Goal: Task Accomplishment & Management: Manage account settings

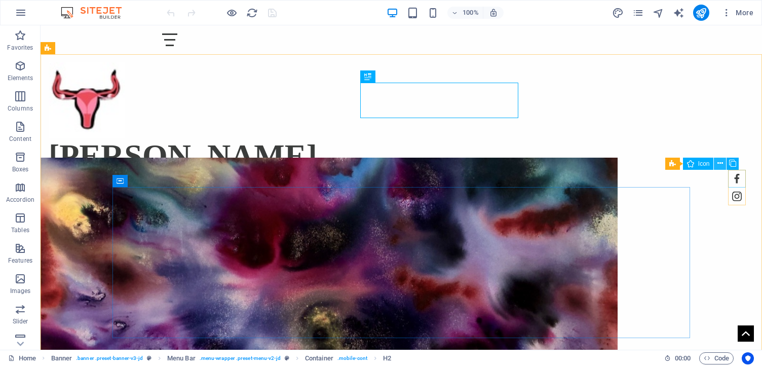
click at [722, 167] on icon at bounding box center [721, 163] width 6 height 11
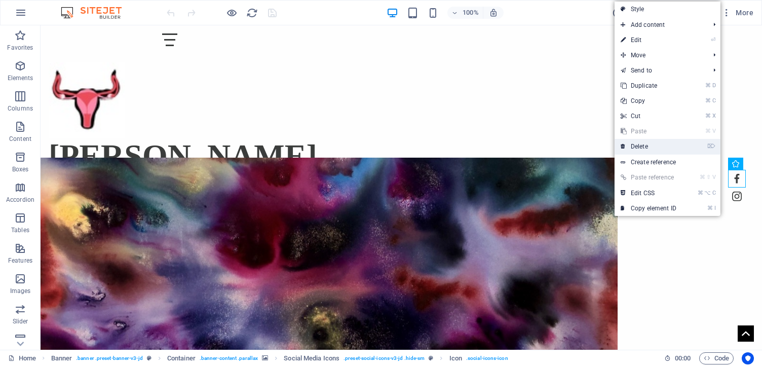
click at [649, 140] on link "⌦ Delete" at bounding box center [649, 146] width 68 height 15
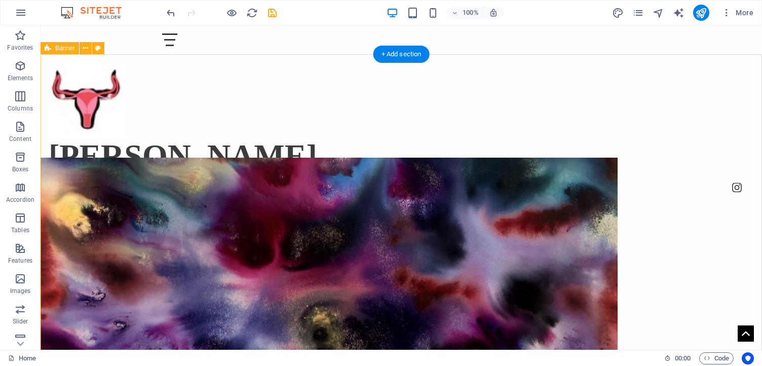
click at [720, 173] on div "Home Contact Selected Works Thoughts! Red Bailey" at bounding box center [402, 309] width 722 height 511
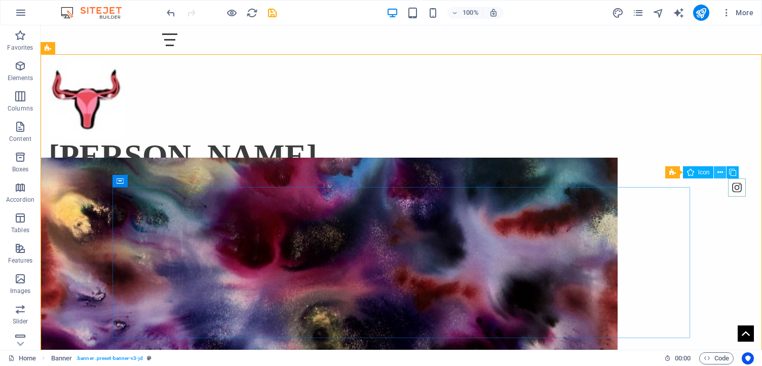
click at [722, 175] on icon at bounding box center [721, 172] width 6 height 11
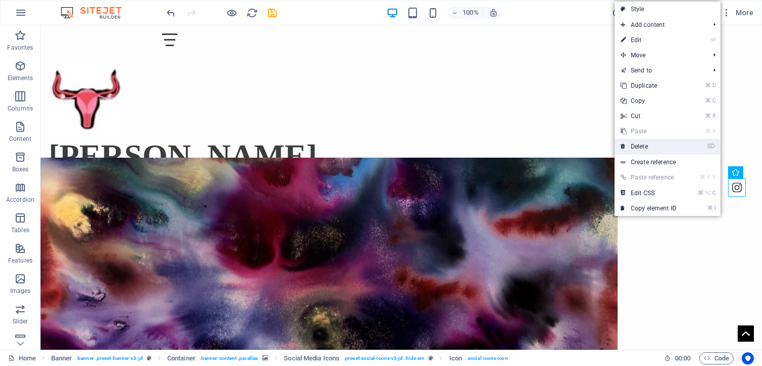
click at [666, 150] on link "⌦ Delete" at bounding box center [649, 146] width 68 height 15
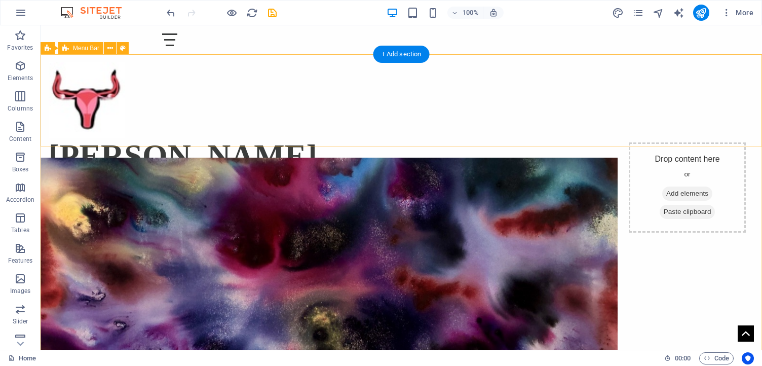
click at [689, 141] on div "Home Contact Selected Works Thoughts! Red Bailey" at bounding box center [402, 118] width 722 height 128
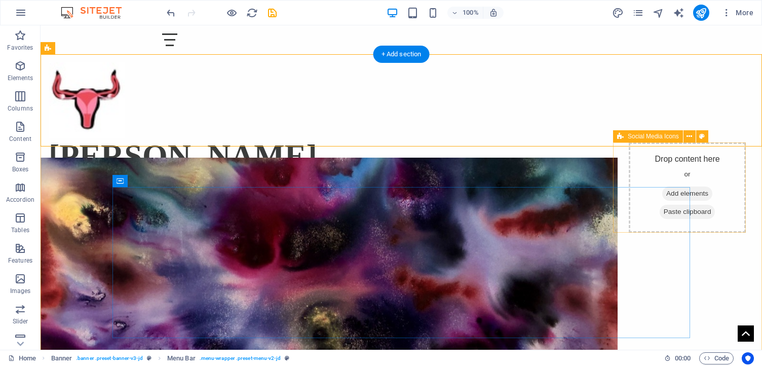
click at [643, 155] on div "Drop content here or Add elements Paste clipboard" at bounding box center [687, 187] width 117 height 90
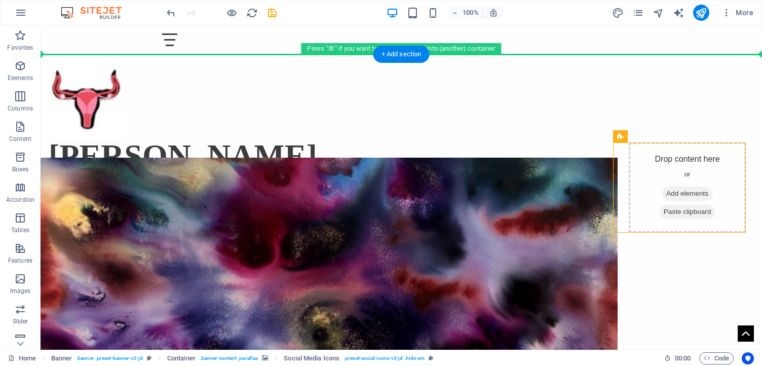
drag, startPoint x: 669, startPoint y: 160, endPoint x: 498, endPoint y: 149, distance: 171.2
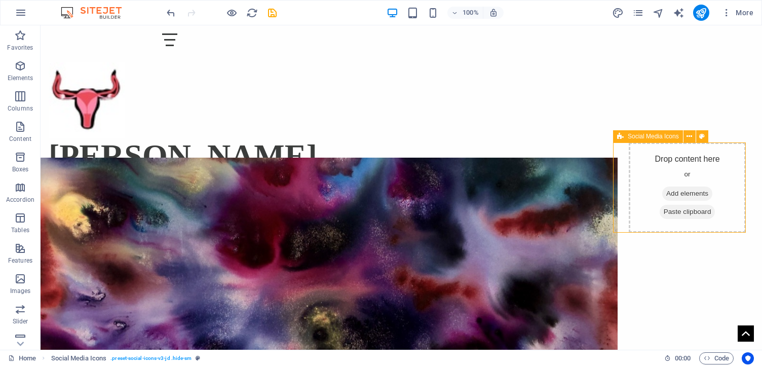
click at [683, 147] on div "Drop content here or Add elements Paste clipboard" at bounding box center [687, 187] width 117 height 90
click at [686, 134] on button at bounding box center [690, 136] width 12 height 12
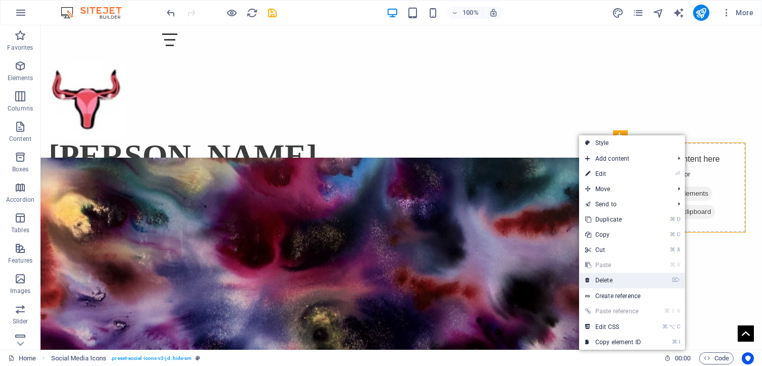
click at [597, 280] on link "⌦ Delete" at bounding box center [613, 280] width 68 height 15
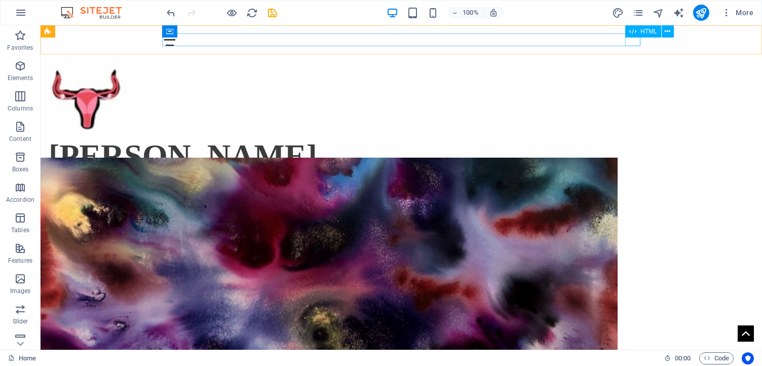
drag, startPoint x: 632, startPoint y: 38, endPoint x: 672, endPoint y: 63, distance: 47.6
click at [632, 38] on div at bounding box center [401, 39] width 479 height 13
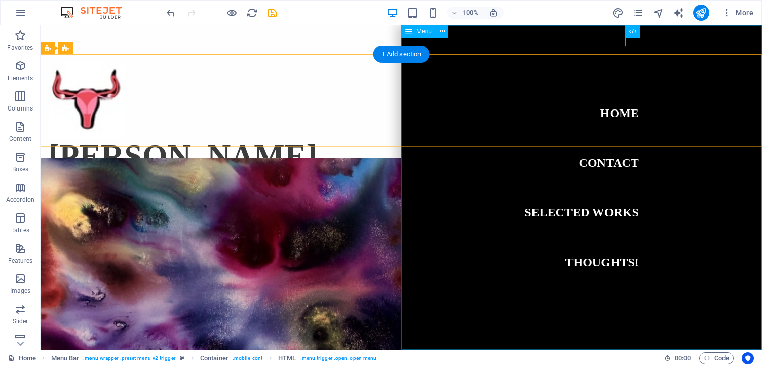
click at [593, 258] on nav "Home Contact Selected Works Thoughts!" at bounding box center [582, 187] width 361 height 324
click at [593, 260] on nav "Home Contact Selected Works Thoughts!" at bounding box center [582, 187] width 361 height 324
click at [415, 260] on nav "Home Contact Selected Works Thoughts!" at bounding box center [582, 187] width 361 height 324
select select
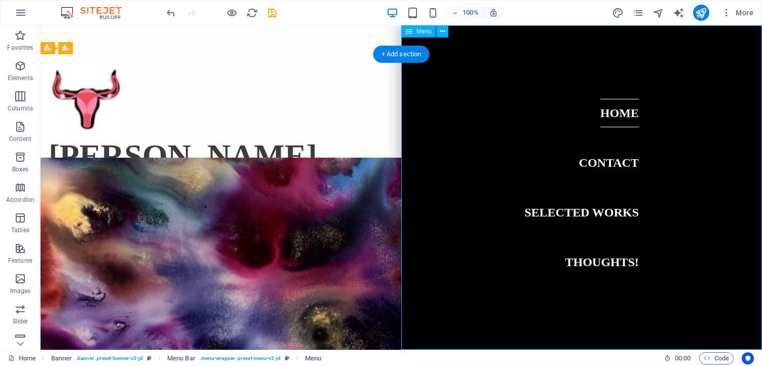
select select "1"
select select
select select "2"
select select
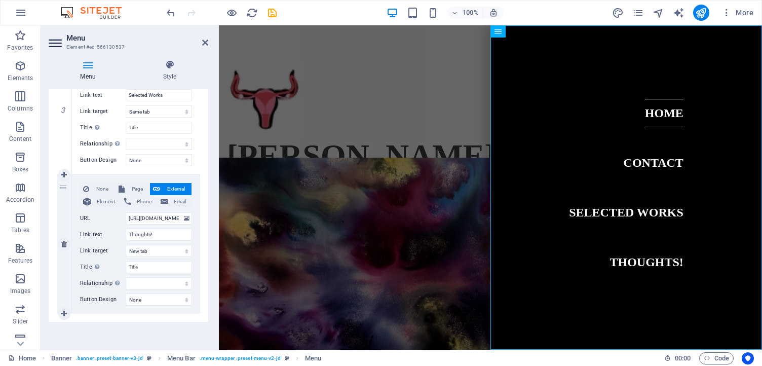
scroll to position [429, 0]
click at [66, 240] on icon at bounding box center [64, 243] width 6 height 7
select select
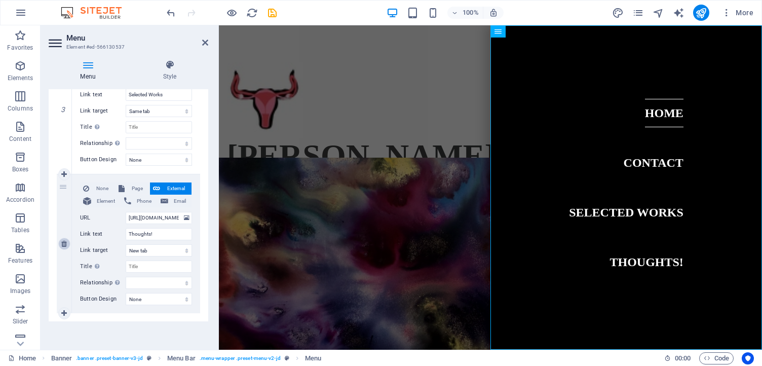
scroll to position [290, 0]
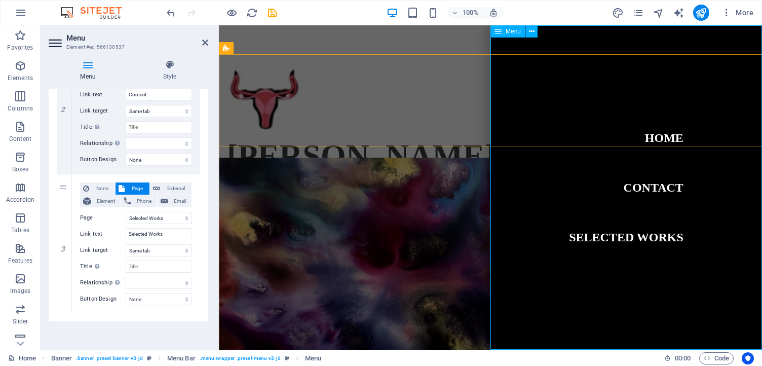
click at [666, 188] on nav "Home Contact Selected Works" at bounding box center [627, 187] width 272 height 324
click at [647, 242] on nav "Home Contact Selected Works" at bounding box center [627, 187] width 272 height 324
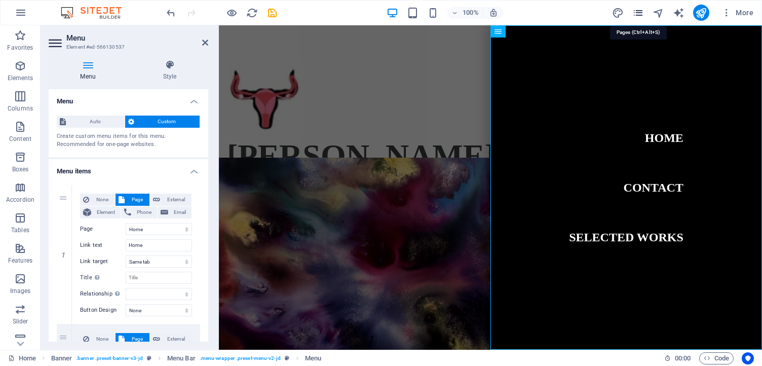
click at [640, 10] on icon "pages" at bounding box center [639, 13] width 12 height 12
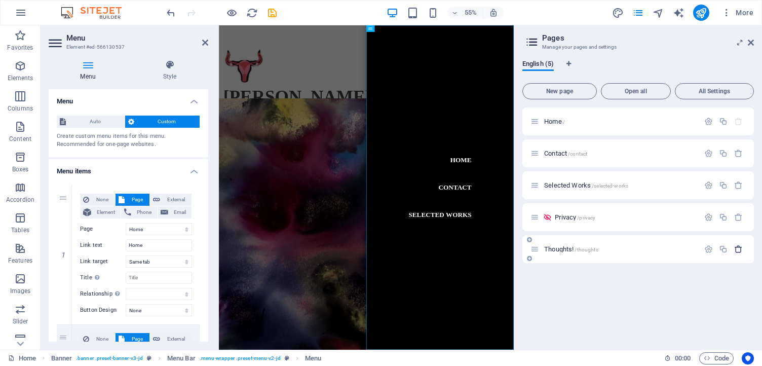
click at [738, 247] on icon "button" at bounding box center [739, 249] width 9 height 9
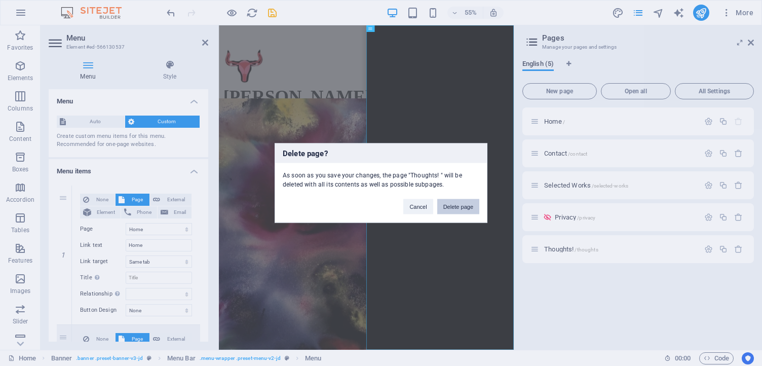
click at [471, 210] on button "Delete page" at bounding box center [459, 206] width 42 height 15
select select "1"
select select "2"
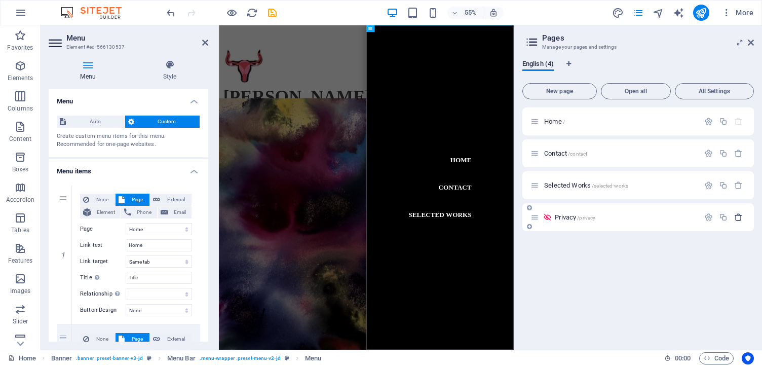
click at [740, 218] on icon "button" at bounding box center [739, 217] width 9 height 9
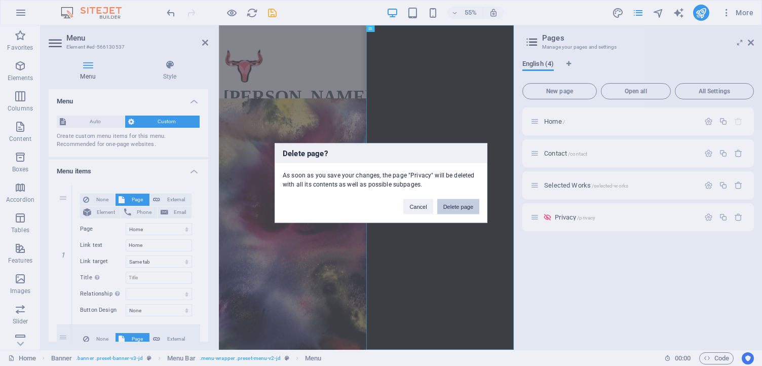
click at [466, 202] on button "Delete page" at bounding box center [459, 206] width 42 height 15
select select "1"
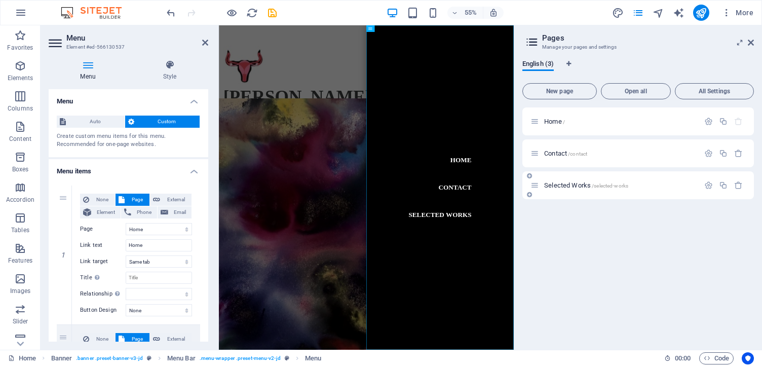
click at [667, 187] on p "Selected Works /selected-works" at bounding box center [620, 185] width 152 height 7
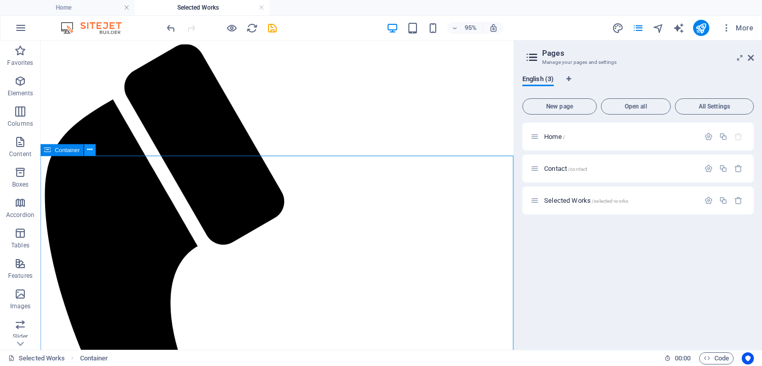
click at [86, 152] on button at bounding box center [90, 150] width 12 height 12
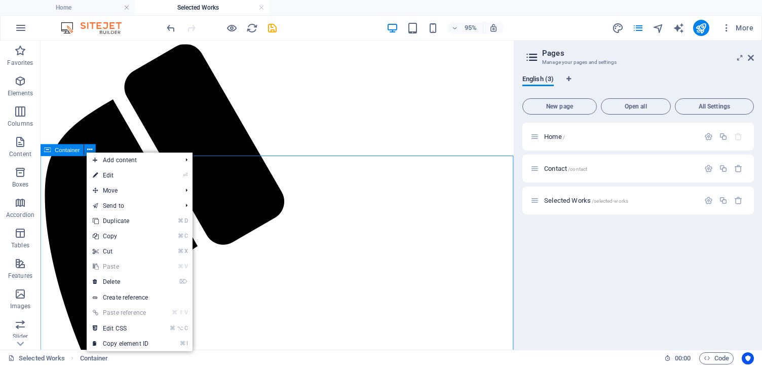
click at [59, 151] on span "Container" at bounding box center [67, 150] width 25 height 6
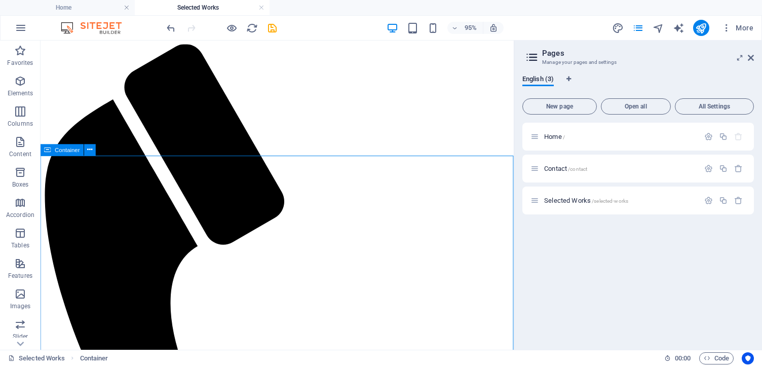
click at [59, 151] on span "Container" at bounding box center [67, 150] width 25 height 6
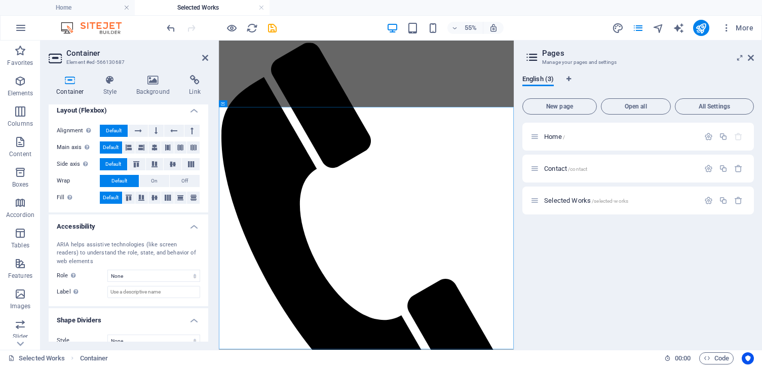
scroll to position [156, 0]
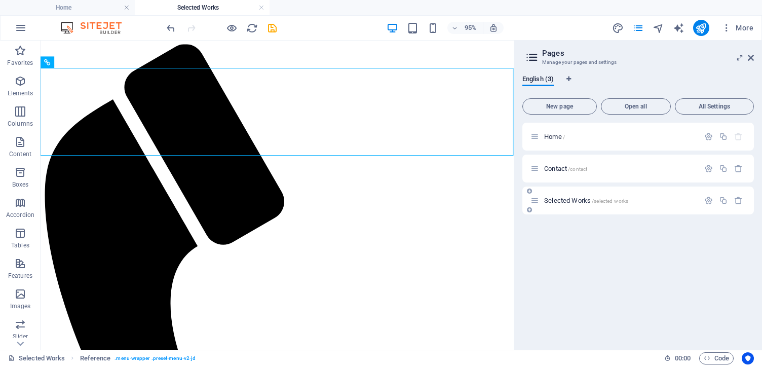
click at [551, 206] on div "Selected Works /selected-works" at bounding box center [639, 201] width 232 height 28
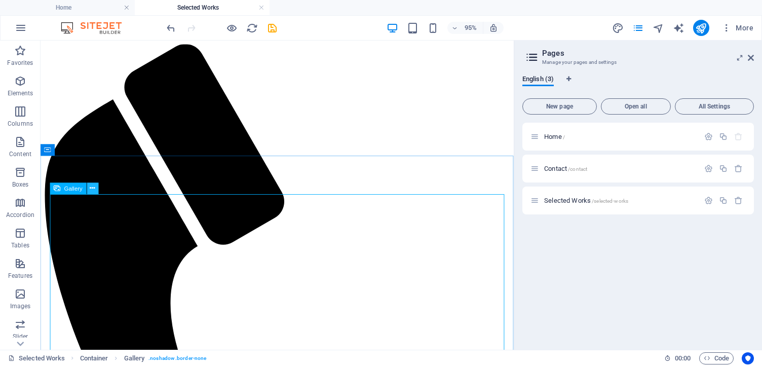
click at [93, 189] on icon at bounding box center [92, 189] width 5 height 10
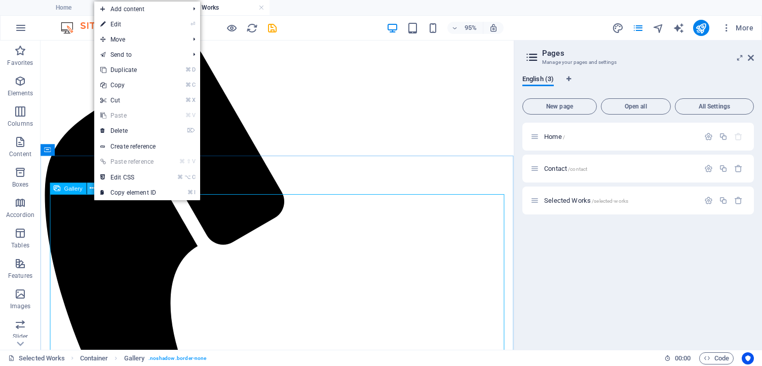
click at [93, 189] on icon at bounding box center [92, 189] width 5 height 10
click at [124, 19] on link "⏎ Edit" at bounding box center [128, 24] width 68 height 15
select select "4"
select select "%"
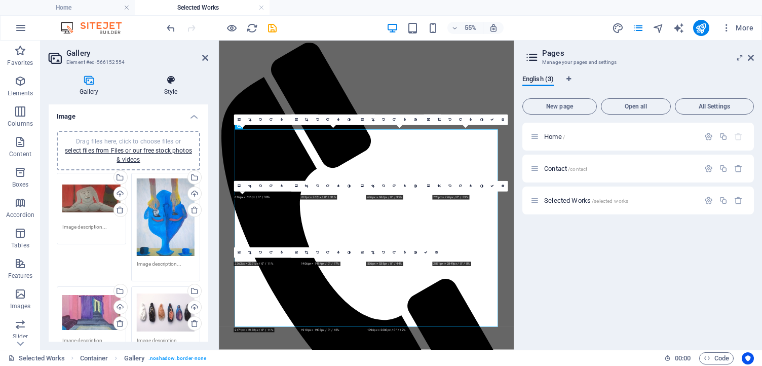
click at [179, 84] on icon at bounding box center [170, 80] width 75 height 10
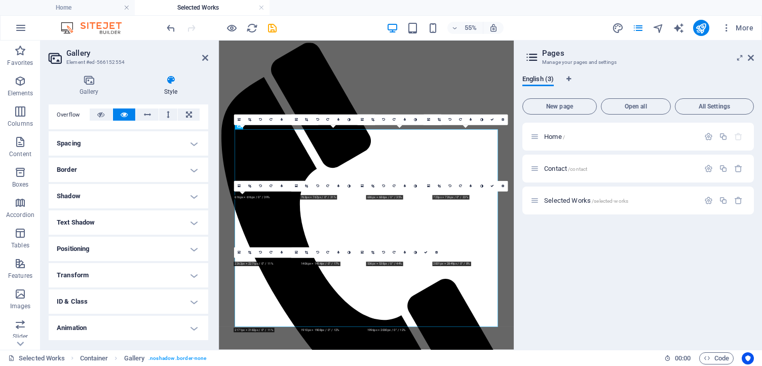
scroll to position [171, 0]
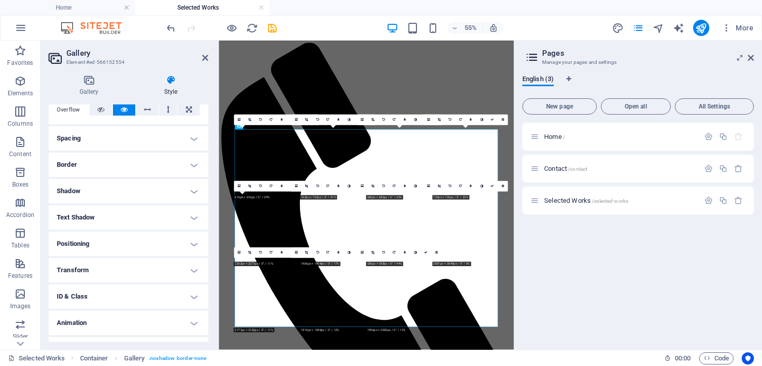
click at [97, 139] on h4 "Spacing" at bounding box center [129, 138] width 160 height 24
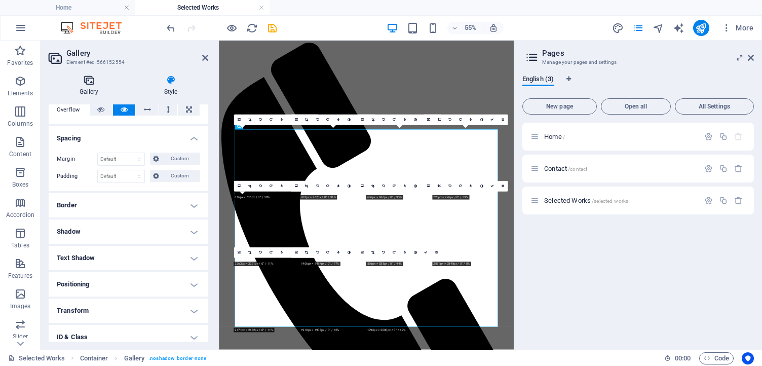
click at [85, 85] on h4 "Gallery" at bounding box center [91, 85] width 85 height 21
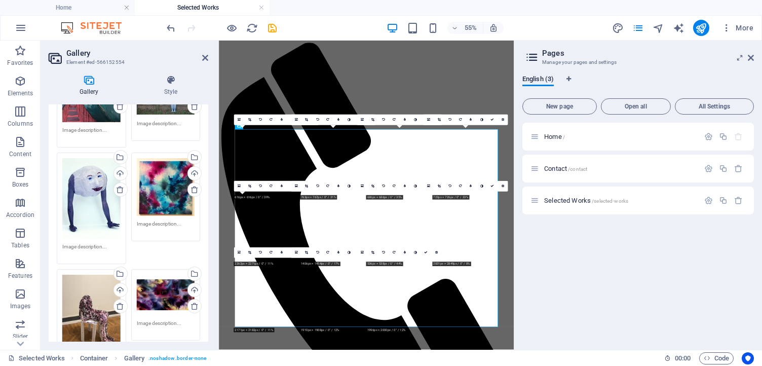
scroll to position [0, 0]
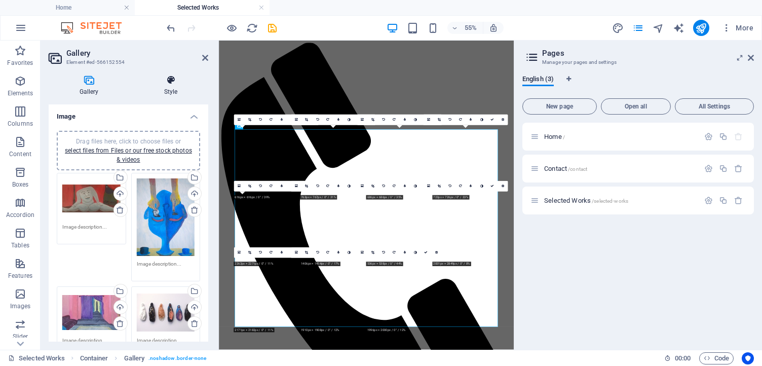
click at [182, 89] on h4 "Style" at bounding box center [170, 85] width 75 height 21
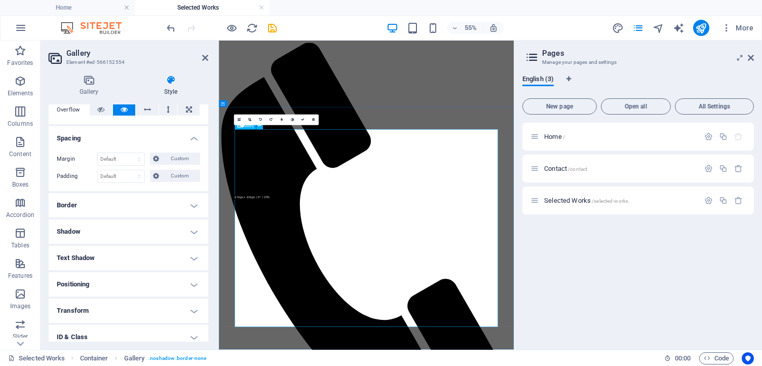
click at [254, 125] on div "0" at bounding box center [276, 120] width 85 height 11
click at [128, 69] on div "Gallery Style Image Drag files here, click to choose files or select files from…" at bounding box center [129, 208] width 176 height 283
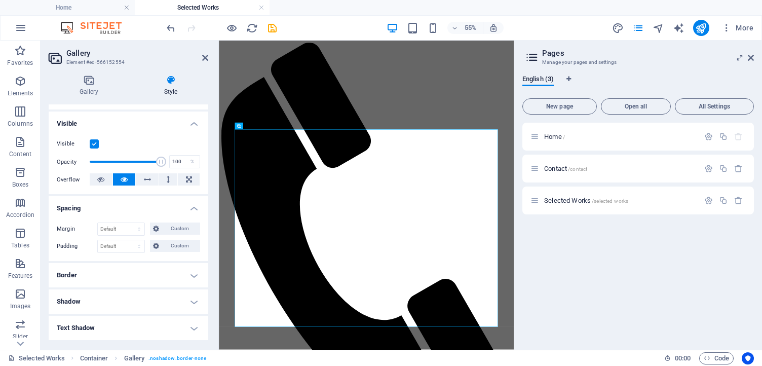
scroll to position [113, 0]
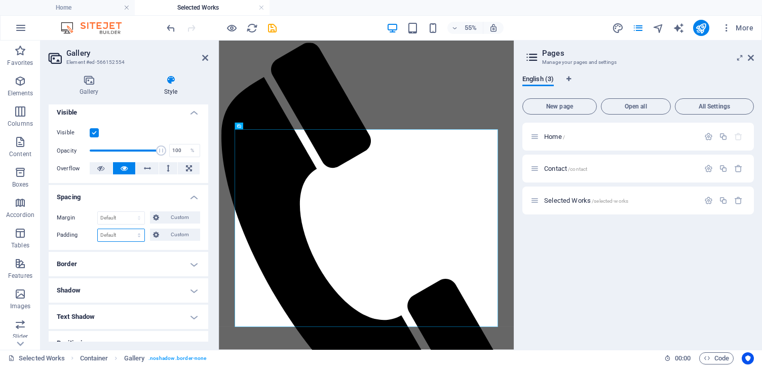
click at [133, 234] on select "Default px rem % vh vw Custom" at bounding box center [121, 235] width 47 height 12
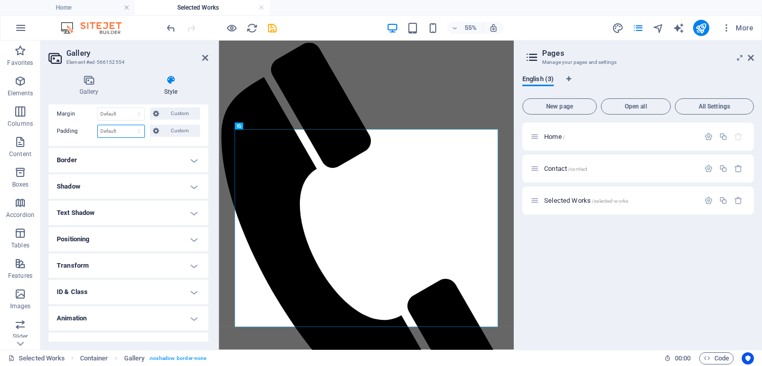
scroll to position [232, 0]
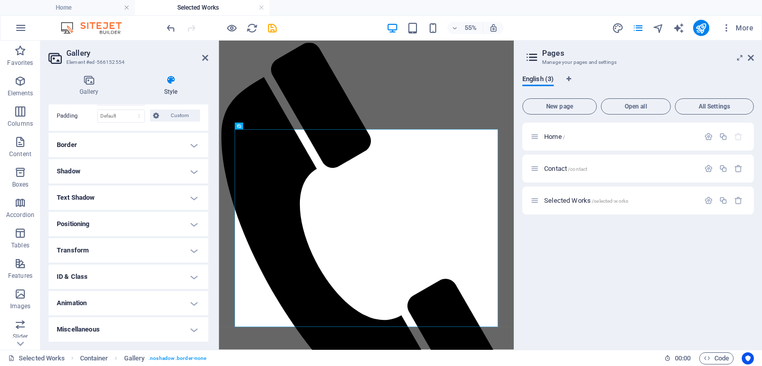
click at [143, 310] on h4 "Animation" at bounding box center [129, 303] width 160 height 24
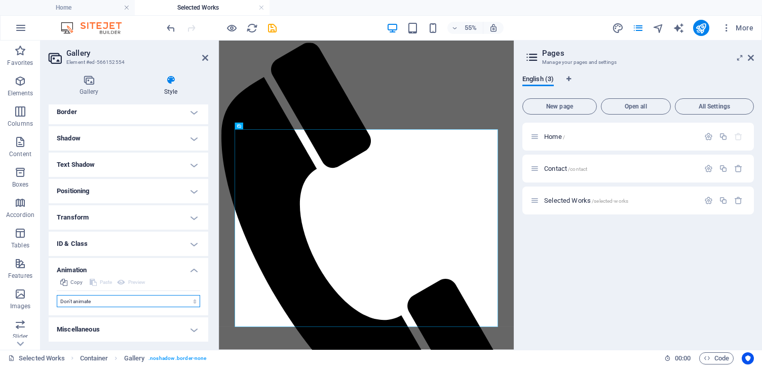
click at [131, 298] on select "Don't animate Show / Hide Slide up/down Zoom in/out Slide left to right Slide r…" at bounding box center [128, 301] width 143 height 12
select select "pulse"
click at [57, 295] on select "Don't animate Show / Hide Slide up/down Zoom in/out Slide left to right Slide r…" at bounding box center [128, 301] width 143 height 12
select select "scroll"
click at [97, 303] on select "Don't animate Show / Hide Slide up/down Zoom in/out Slide left to right Slide r…" at bounding box center [128, 301] width 143 height 12
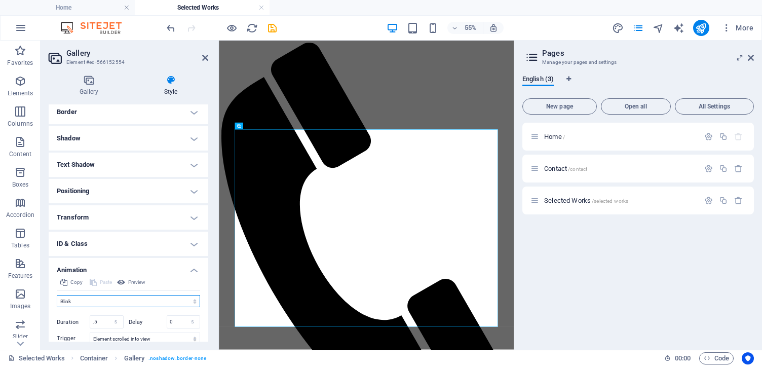
click at [57, 295] on select "Don't animate Show / Hide Slide up/down Zoom in/out Slide left to right Slide r…" at bounding box center [128, 301] width 143 height 12
click at [95, 299] on select "Don't animate Show / Hide Slide up/down Zoom in/out Slide left to right Slide r…" at bounding box center [128, 301] width 143 height 12
select select "none"
click at [57, 295] on select "Don't animate Show / Hide Slide up/down Zoom in/out Slide left to right Slide r…" at bounding box center [128, 301] width 143 height 12
click at [93, 82] on icon at bounding box center [89, 80] width 81 height 10
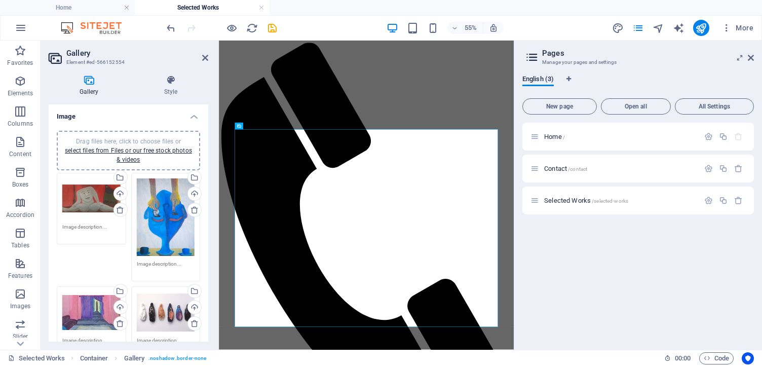
click at [93, 82] on icon at bounding box center [89, 80] width 81 height 10
click at [246, 125] on div "0" at bounding box center [276, 120] width 85 height 11
click at [239, 125] on div "0" at bounding box center [276, 120] width 85 height 11
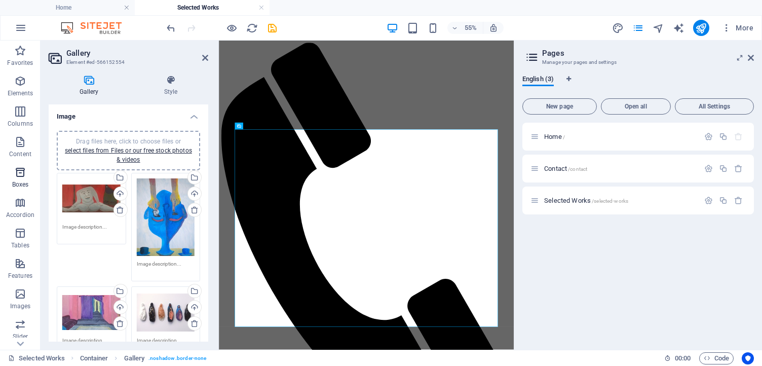
click at [20, 172] on icon "button" at bounding box center [20, 172] width 12 height 12
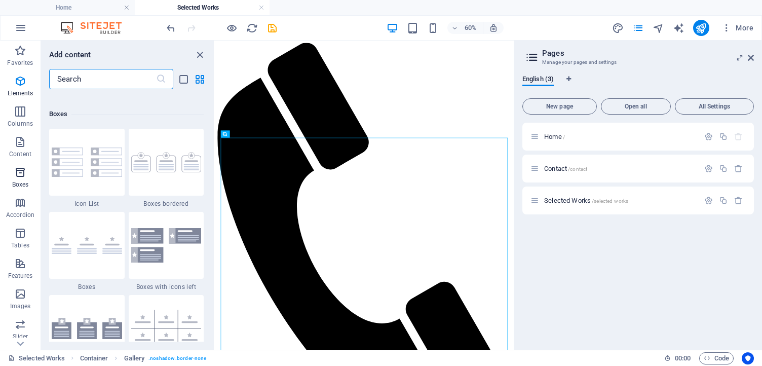
scroll to position [2796, 0]
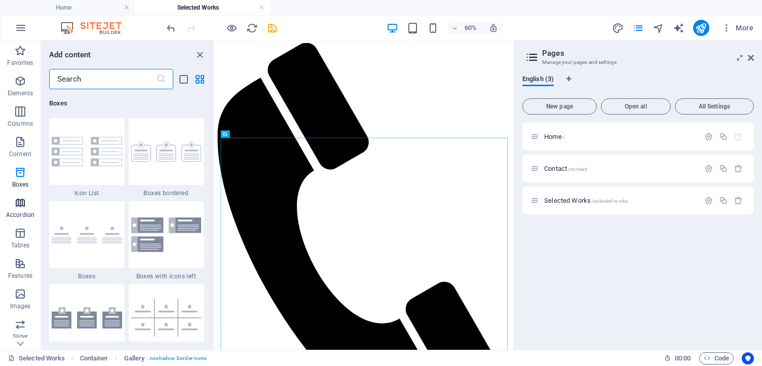
click at [23, 212] on p "Accordion" at bounding box center [20, 215] width 28 height 8
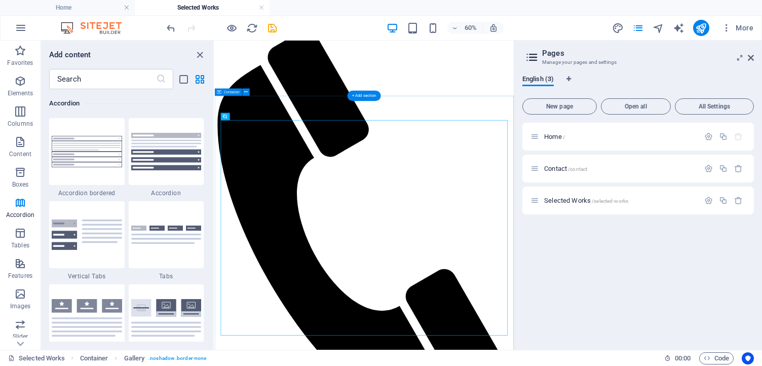
scroll to position [24, 0]
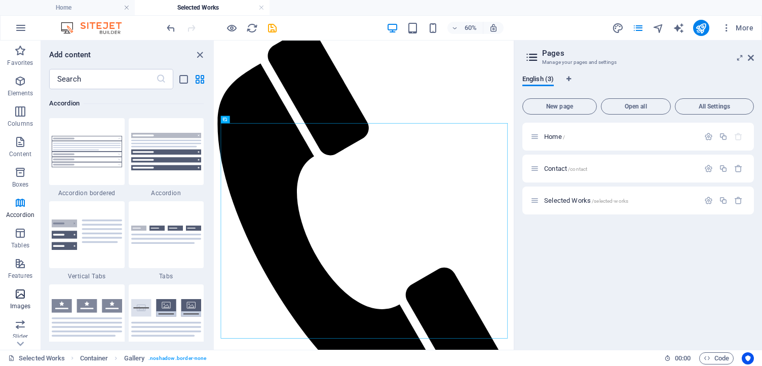
click at [19, 303] on p "Images" at bounding box center [20, 306] width 21 height 8
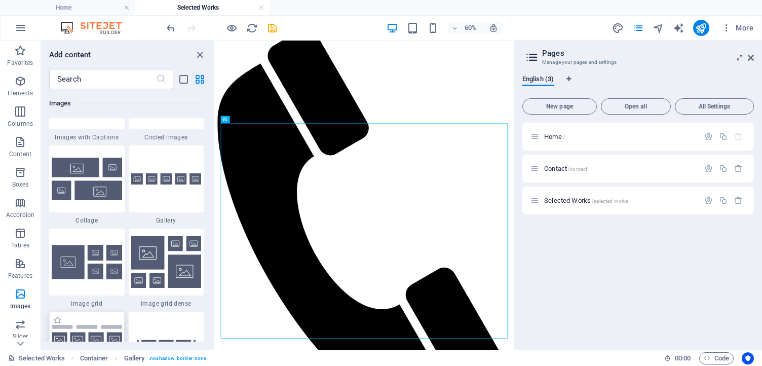
scroll to position [5193, 0]
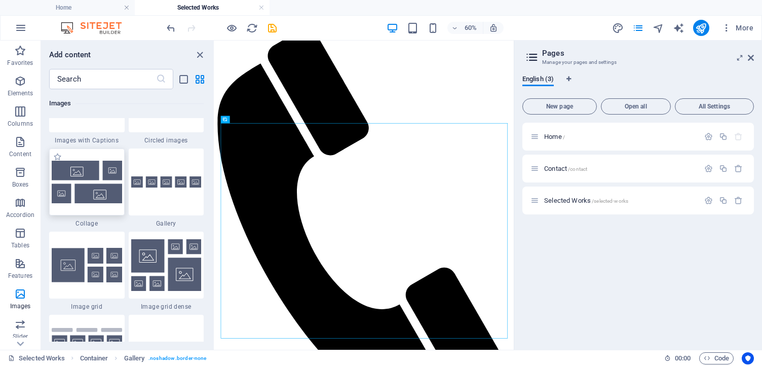
click at [95, 180] on img at bounding box center [87, 182] width 70 height 42
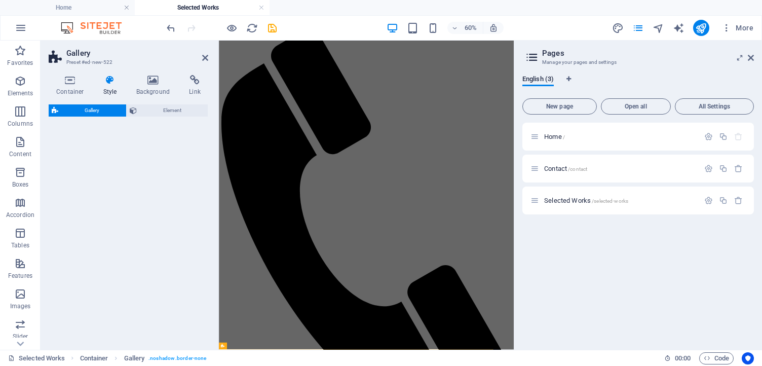
select select "rem"
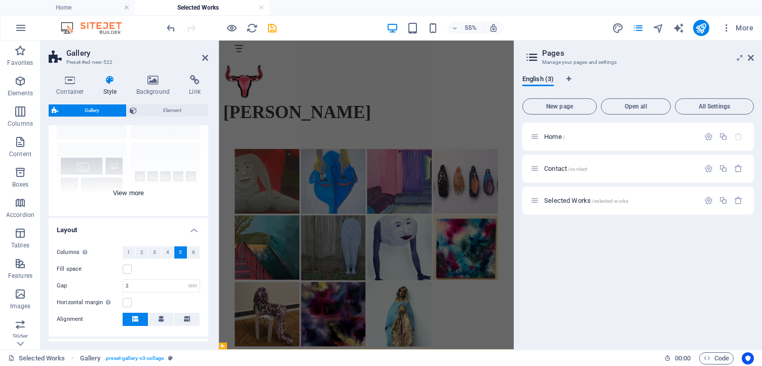
scroll to position [83, 0]
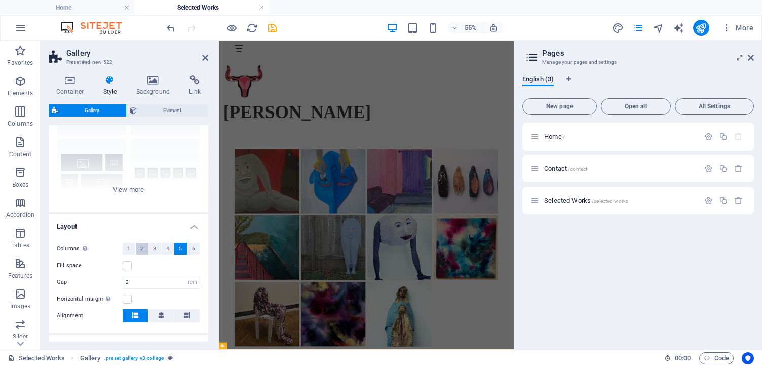
click at [146, 249] on button "2" at bounding box center [142, 249] width 13 height 12
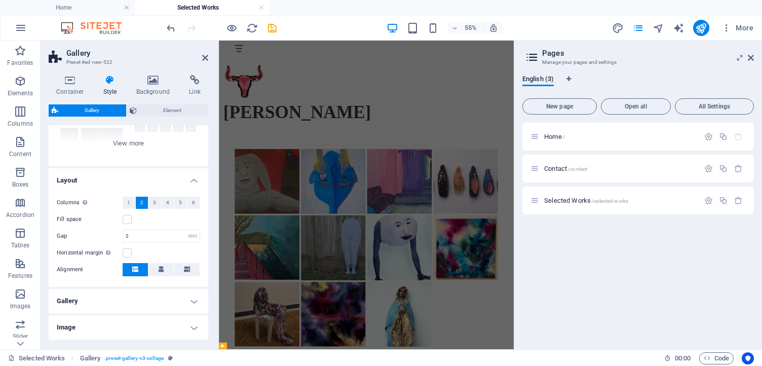
scroll to position [135, 0]
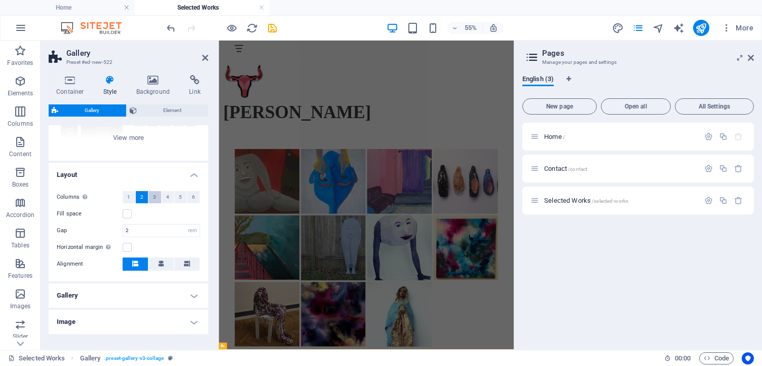
click at [151, 196] on button "3" at bounding box center [155, 197] width 13 height 12
click at [141, 196] on span "2" at bounding box center [141, 197] width 3 height 12
click at [144, 294] on h4 "Gallery" at bounding box center [129, 295] width 160 height 24
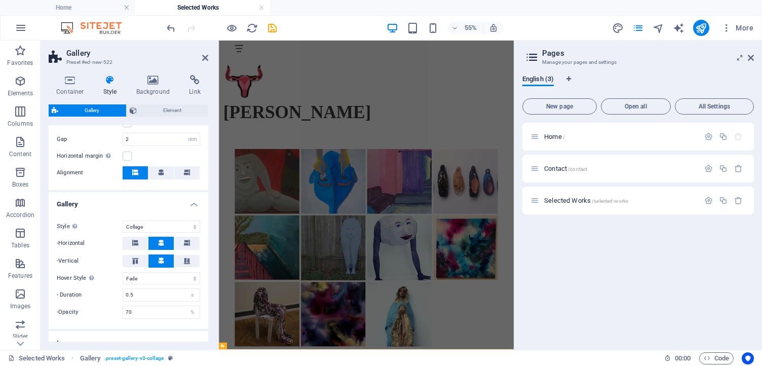
scroll to position [239, 0]
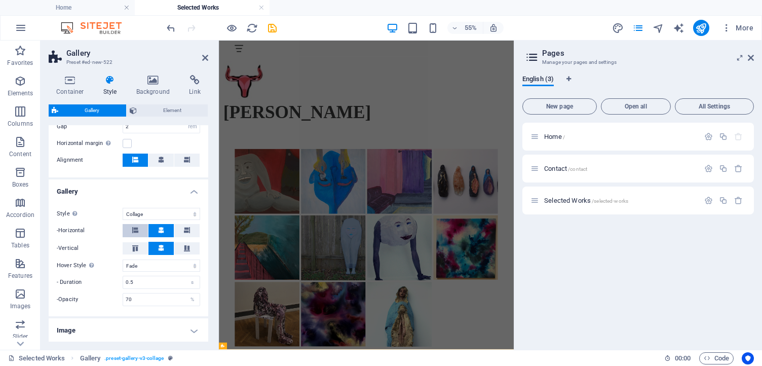
click at [134, 231] on icon at bounding box center [135, 230] width 6 height 6
click at [161, 231] on icon at bounding box center [161, 230] width 6 height 6
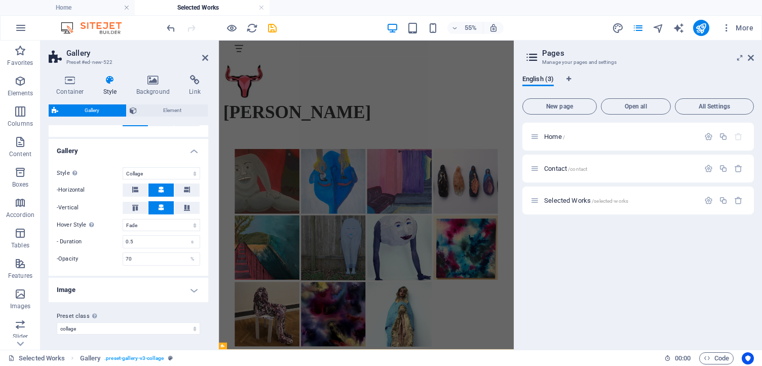
click at [161, 286] on h4 "Image" at bounding box center [129, 290] width 160 height 24
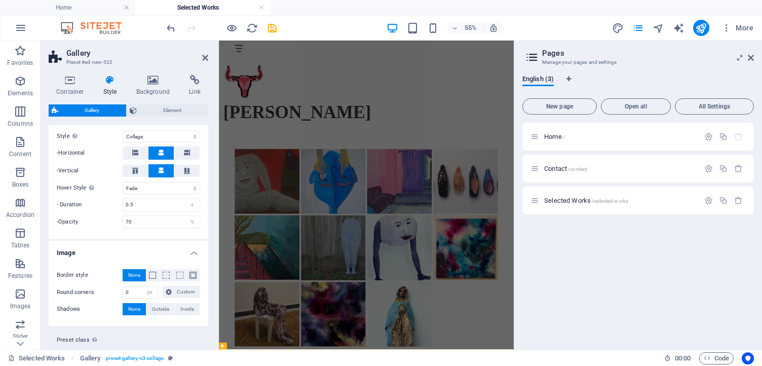
scroll to position [340, 0]
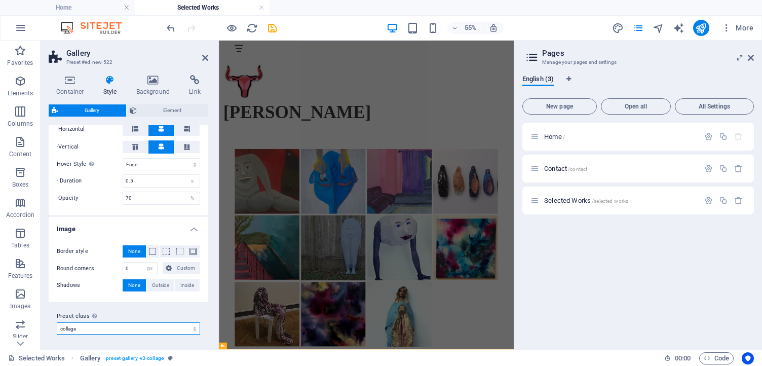
click at [153, 330] on select "collage Add preset class" at bounding box center [128, 328] width 143 height 12
click at [57, 322] on select "collage Add preset class" at bounding box center [128, 328] width 143 height 12
select select "preset-gallery-v3-collage"
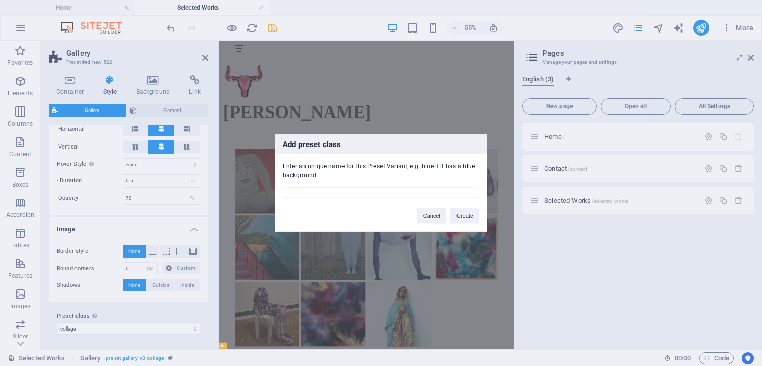
click at [150, 329] on div "Add preset class Enter an unique name for this Preset Variant, e.g. blue if it …" at bounding box center [381, 183] width 762 height 366
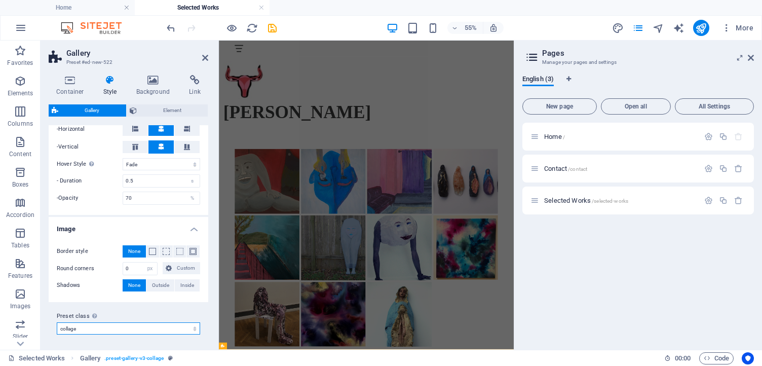
click at [160, 323] on select "collage Add preset class" at bounding box center [128, 328] width 143 height 12
click at [74, 89] on h4 "Container" at bounding box center [72, 85] width 47 height 21
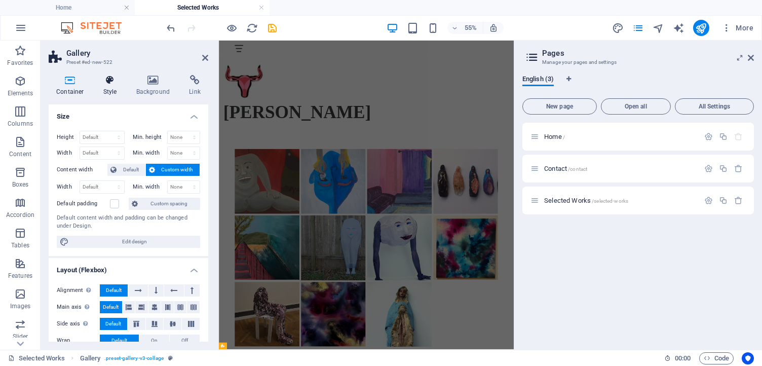
click at [128, 81] on h4 "Style" at bounding box center [112, 85] width 33 height 21
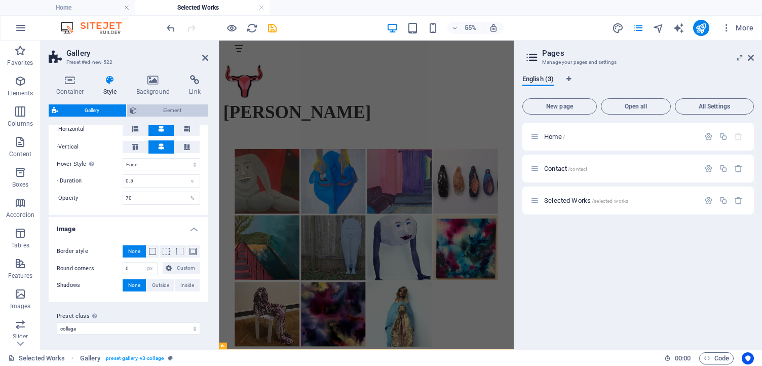
click at [137, 110] on button "Element" at bounding box center [168, 110] width 82 height 12
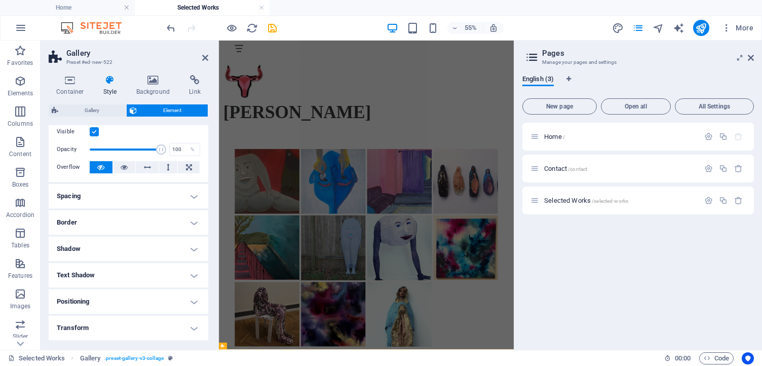
scroll to position [0, 0]
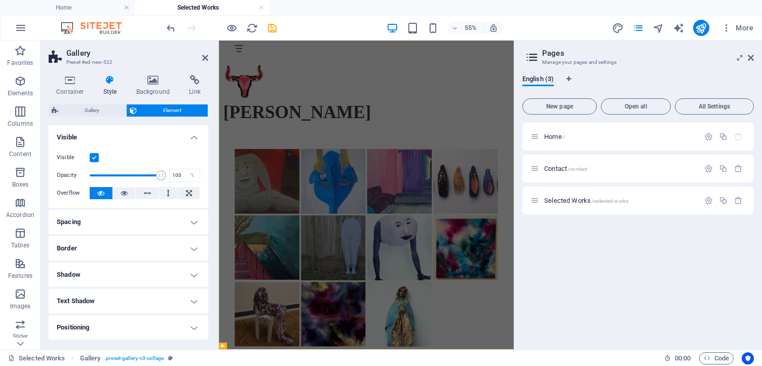
click at [101, 223] on h4 "Spacing" at bounding box center [129, 222] width 160 height 24
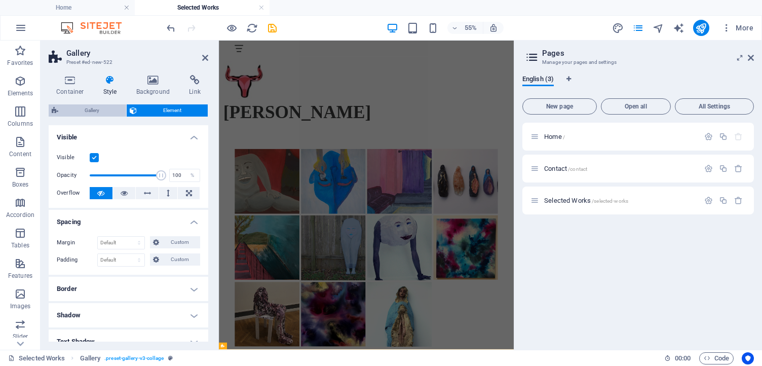
click at [94, 116] on span "Gallery" at bounding box center [92, 110] width 62 height 12
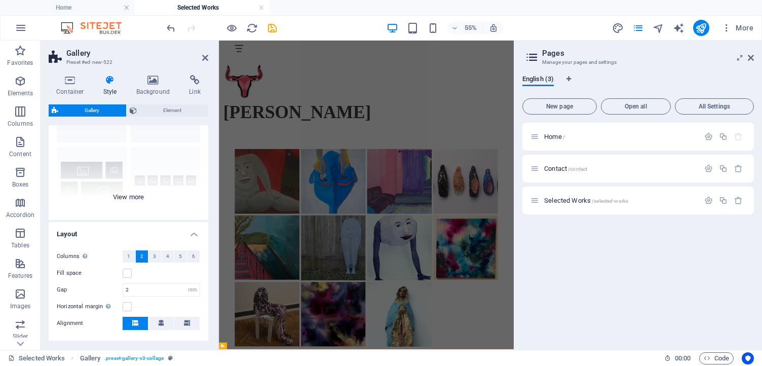
scroll to position [86, 0]
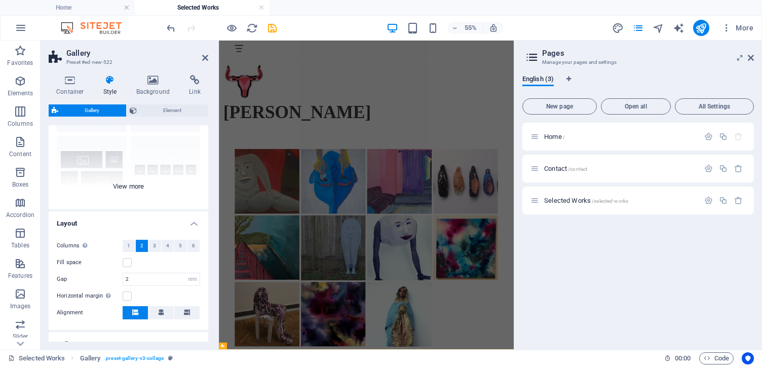
click at [130, 188] on div "Captions Circle Collage Default Grid Grid shifted" at bounding box center [129, 133] width 160 height 152
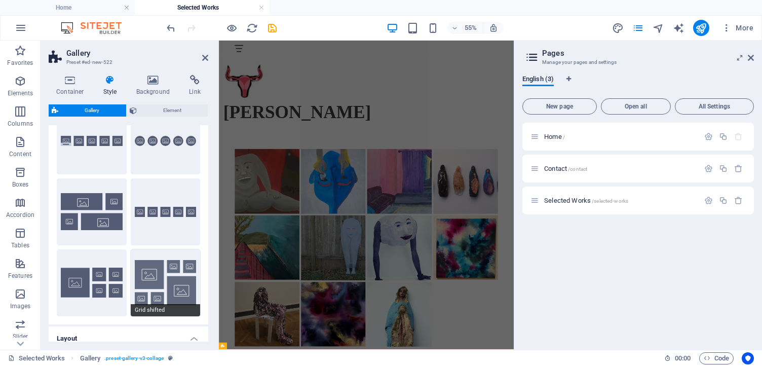
scroll to position [47, 0]
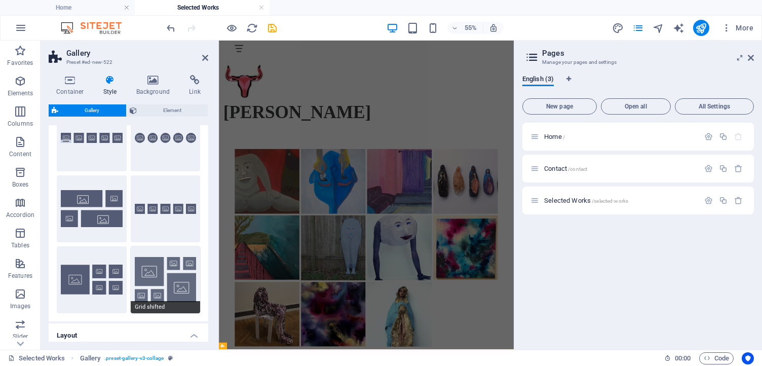
click at [157, 271] on button "Grid shifted" at bounding box center [166, 279] width 70 height 67
select select "grid-dense"
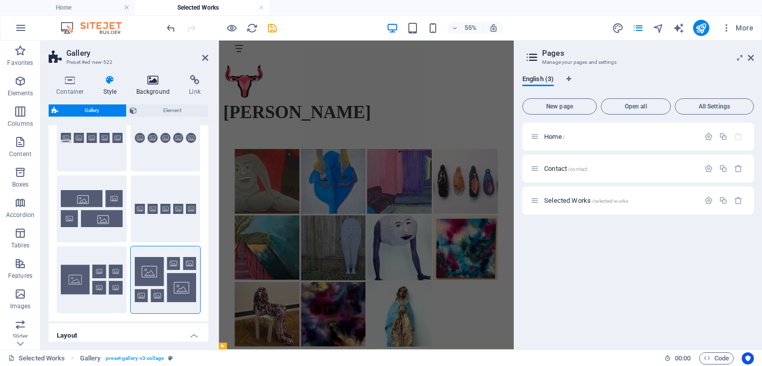
click at [150, 77] on icon at bounding box center [153, 80] width 49 height 10
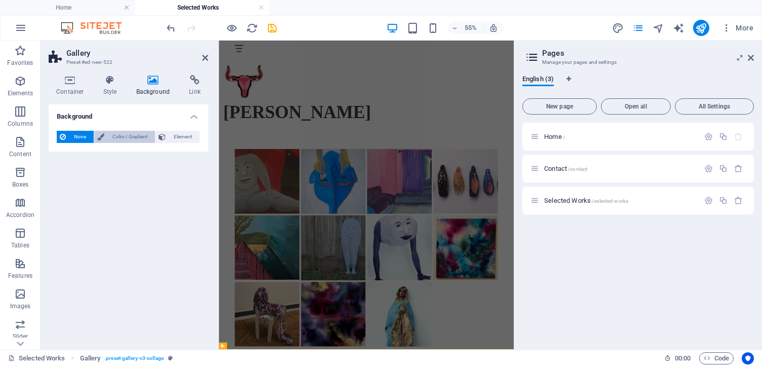
click at [120, 138] on span "Color / Gradient" at bounding box center [129, 137] width 45 height 12
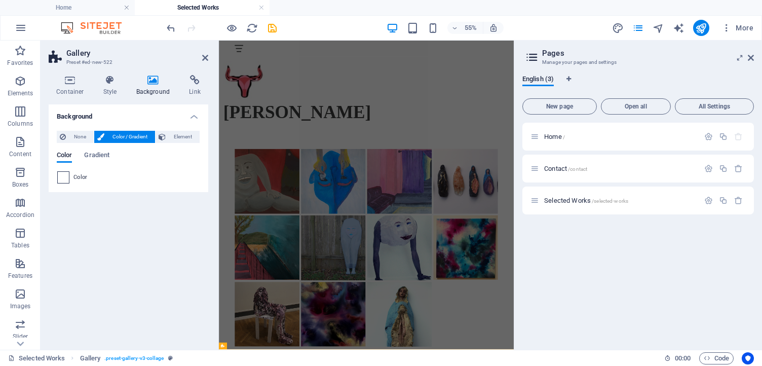
click at [66, 180] on span at bounding box center [63, 177] width 11 height 11
type input "#ffffff"
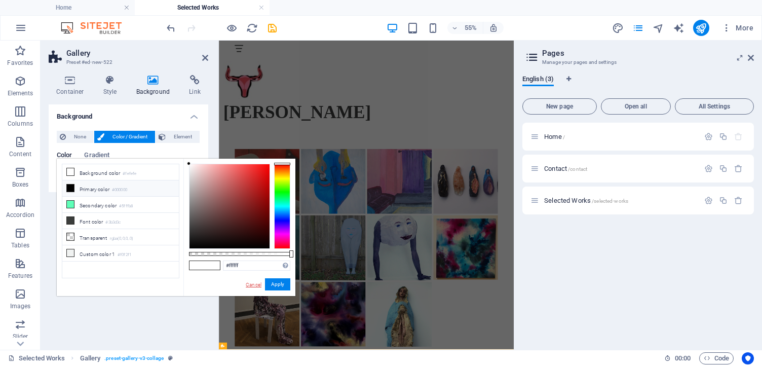
click at [250, 283] on link "Cancel" at bounding box center [254, 285] width 18 height 8
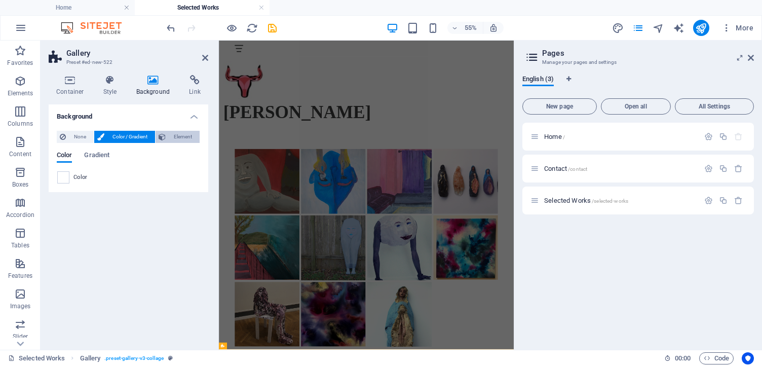
click at [171, 136] on span "Element" at bounding box center [183, 137] width 28 height 12
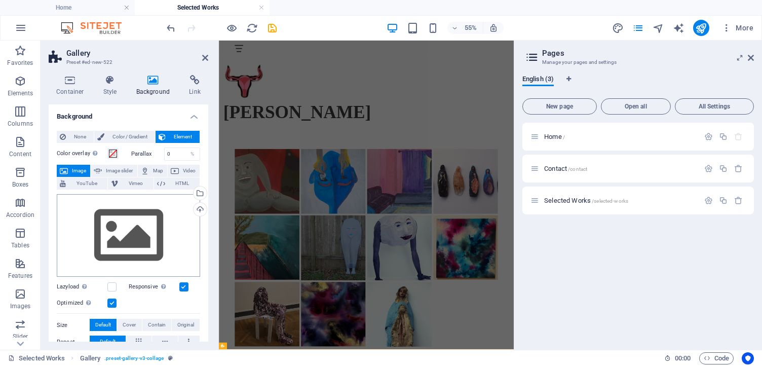
scroll to position [12, 0]
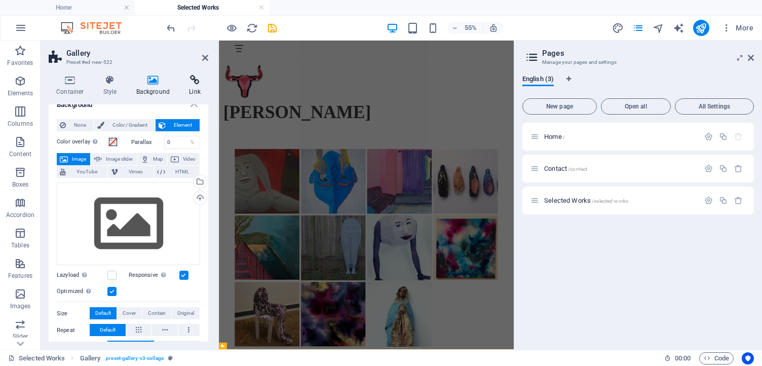
click at [192, 89] on h4 "Link" at bounding box center [194, 85] width 27 height 21
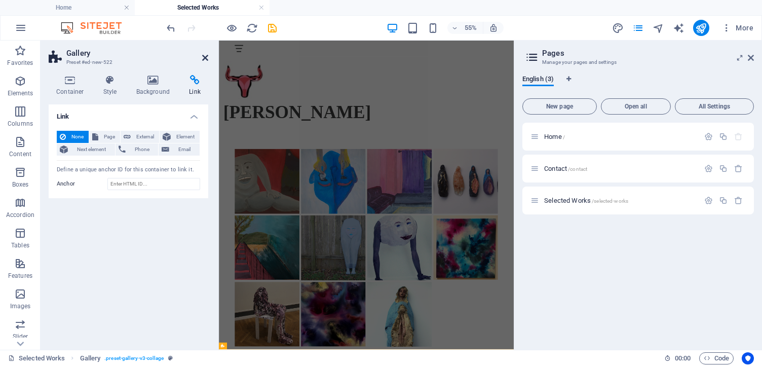
click at [207, 57] on icon at bounding box center [205, 58] width 6 height 8
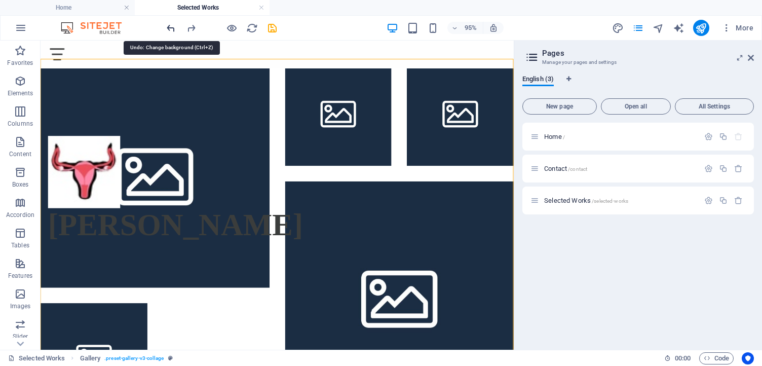
click at [174, 29] on icon "undo" at bounding box center [171, 28] width 12 height 12
click at [175, 27] on icon "undo" at bounding box center [171, 28] width 12 height 12
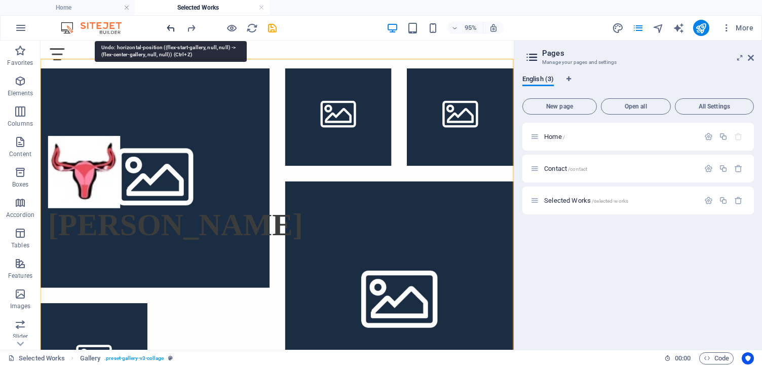
click at [175, 27] on icon "undo" at bounding box center [171, 28] width 12 height 12
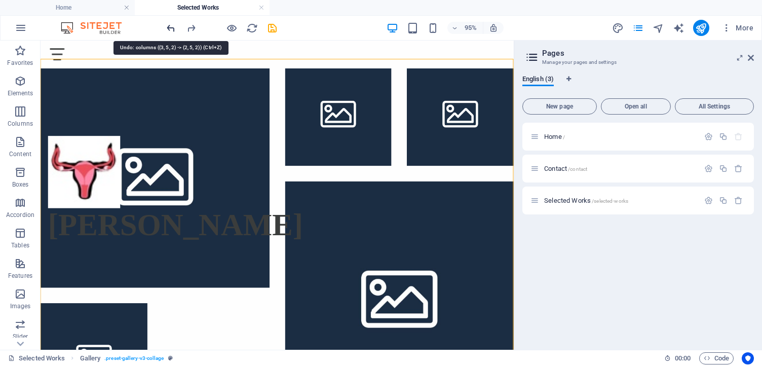
click at [175, 27] on icon "undo" at bounding box center [171, 28] width 12 height 12
click at [169, 26] on icon "undo" at bounding box center [171, 28] width 12 height 12
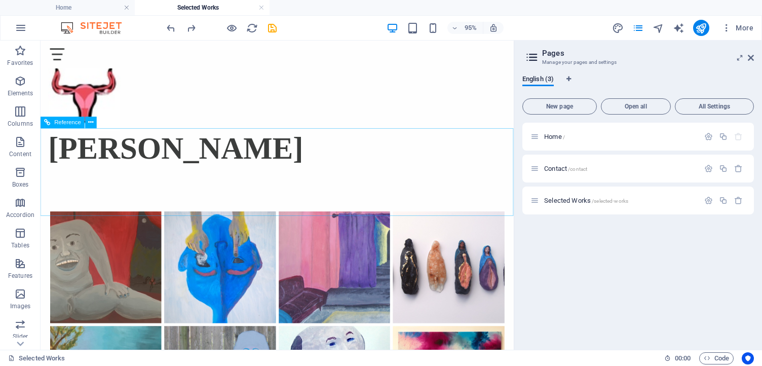
scroll to position [0, 0]
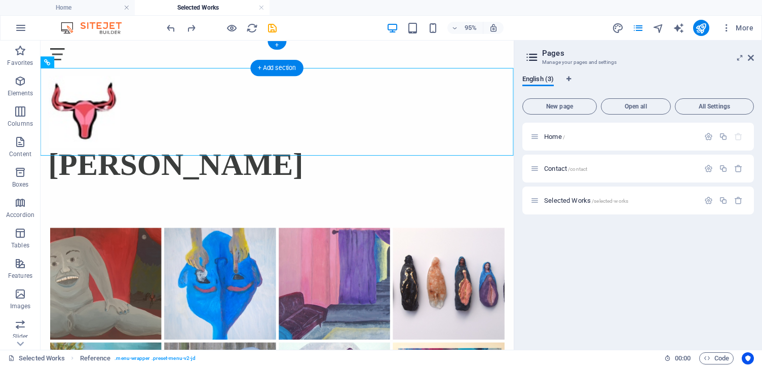
drag, startPoint x: 106, startPoint y: 97, endPoint x: 91, endPoint y: 55, distance: 45.4
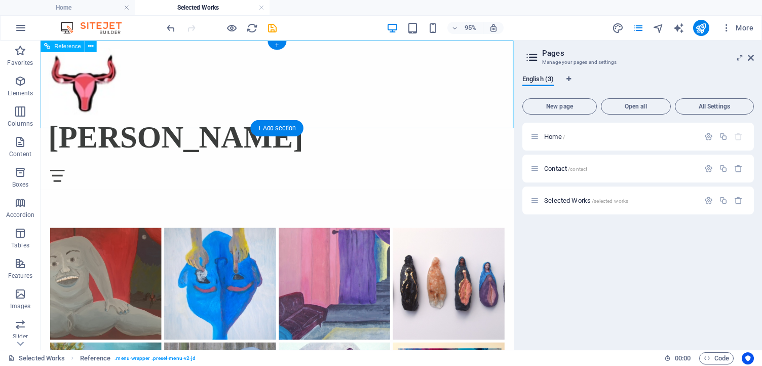
drag, startPoint x: 91, startPoint y: 55, endPoint x: 87, endPoint y: 93, distance: 38.2
click at [87, 93] on figure at bounding box center [290, 87] width 482 height 76
click at [91, 43] on icon at bounding box center [91, 46] width 5 height 10
click at [62, 47] on span "Reference" at bounding box center [68, 47] width 27 height 6
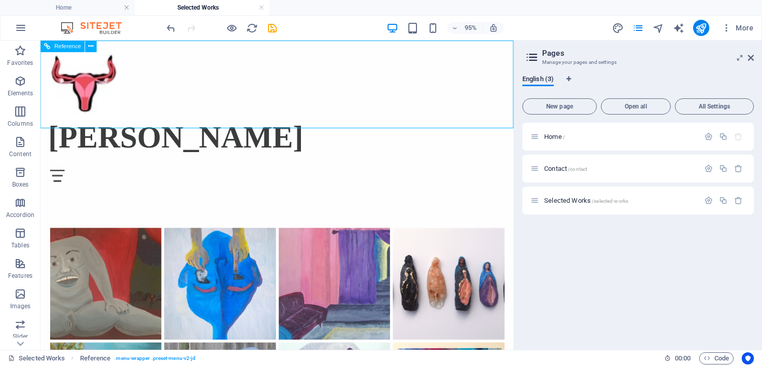
click at [62, 47] on span "Reference" at bounding box center [68, 47] width 27 height 6
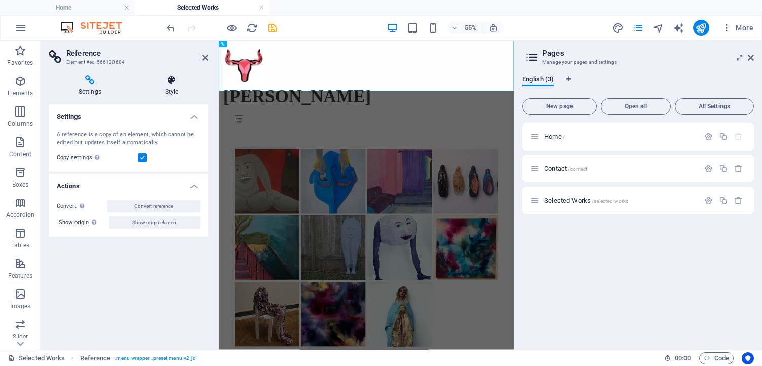
click at [174, 81] on icon at bounding box center [171, 80] width 73 height 10
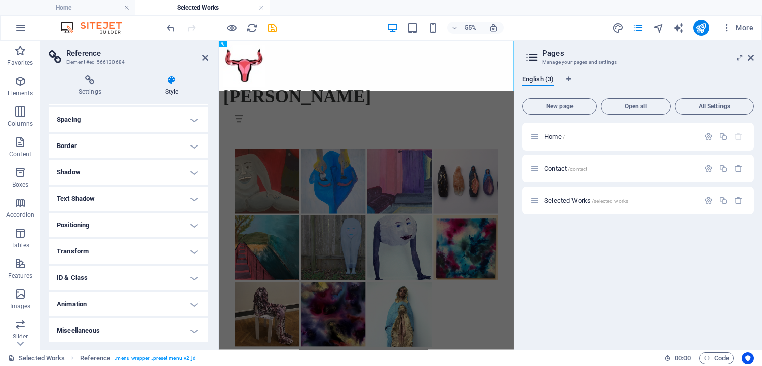
scroll to position [82, 0]
click at [142, 218] on h4 "Positioning" at bounding box center [129, 224] width 160 height 24
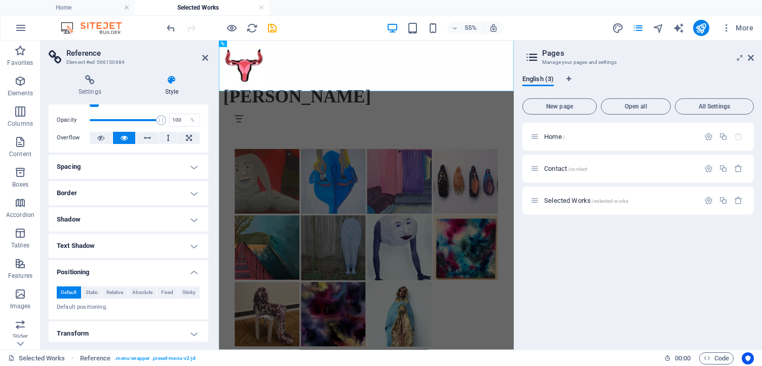
scroll to position [50, 0]
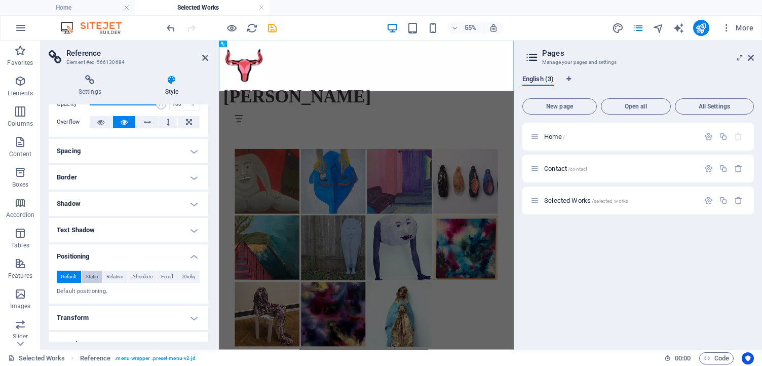
click at [95, 273] on span "Static" at bounding box center [92, 277] width 12 height 12
click at [204, 58] on icon at bounding box center [205, 58] width 6 height 8
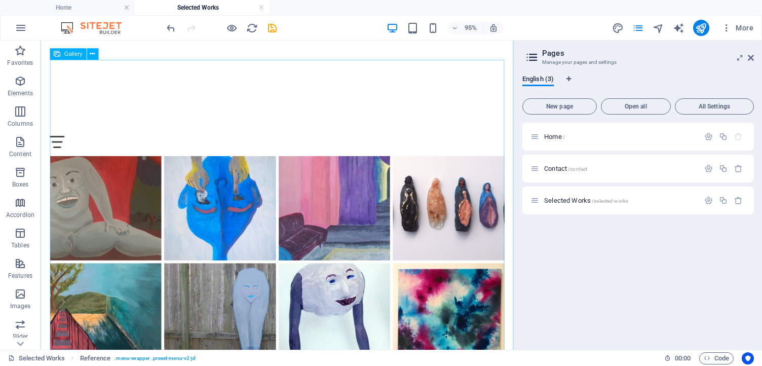
scroll to position [153, 0]
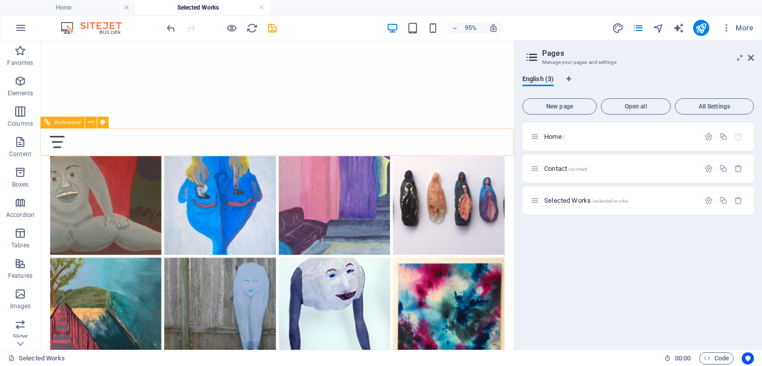
click at [230, 153] on div at bounding box center [290, 147] width 479 height 13
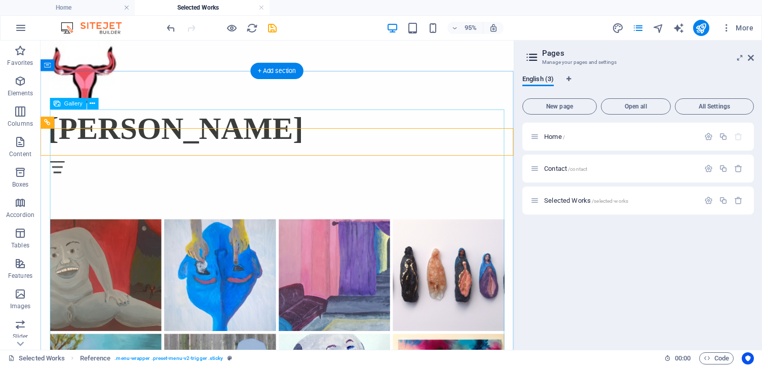
scroll to position [0, 0]
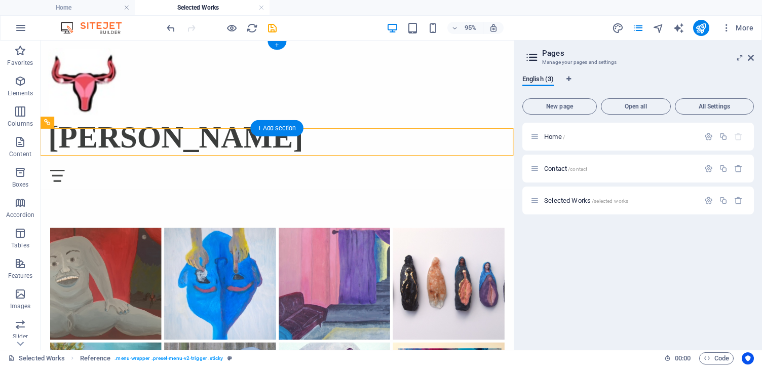
drag, startPoint x: 522, startPoint y: 148, endPoint x: 513, endPoint y: 93, distance: 55.0
drag, startPoint x: 522, startPoint y: 147, endPoint x: 517, endPoint y: 56, distance: 90.9
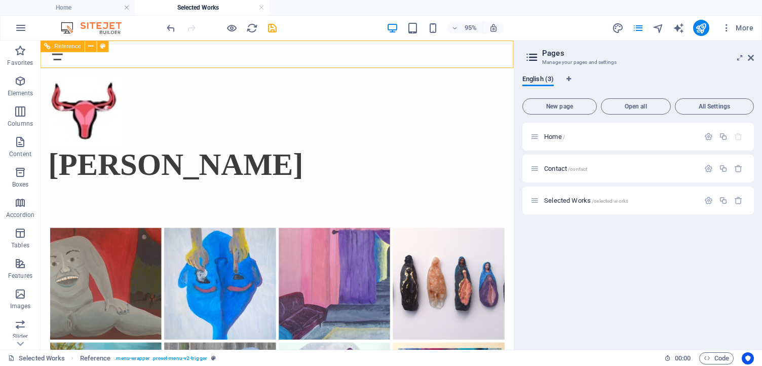
click at [97, 47] on div "Reference" at bounding box center [78, 47] width 75 height 12
click at [93, 45] on icon at bounding box center [91, 46] width 5 height 10
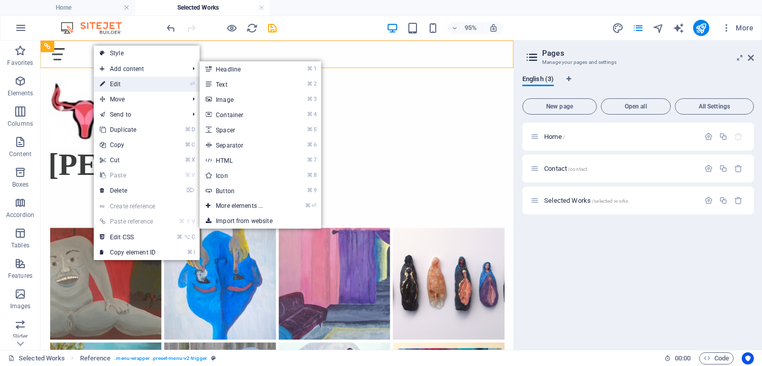
click at [128, 87] on link "⏎ Edit" at bounding box center [128, 84] width 68 height 15
select select "rem"
select select "preset-menu-v2-trigger"
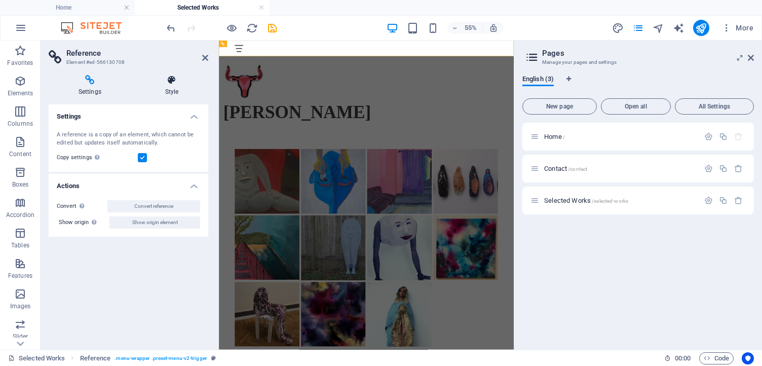
click at [174, 85] on h4 "Style" at bounding box center [171, 85] width 73 height 21
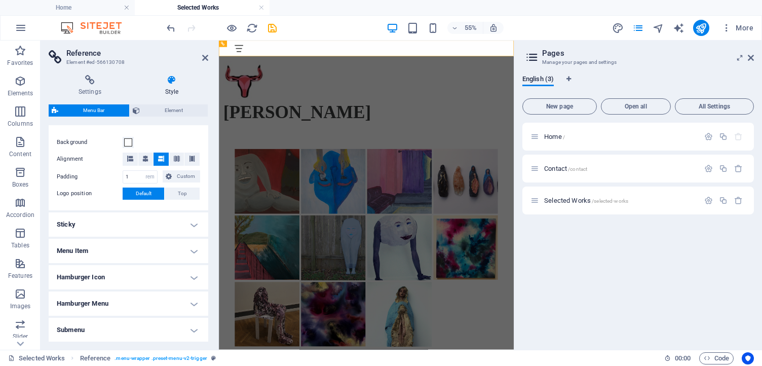
scroll to position [202, 0]
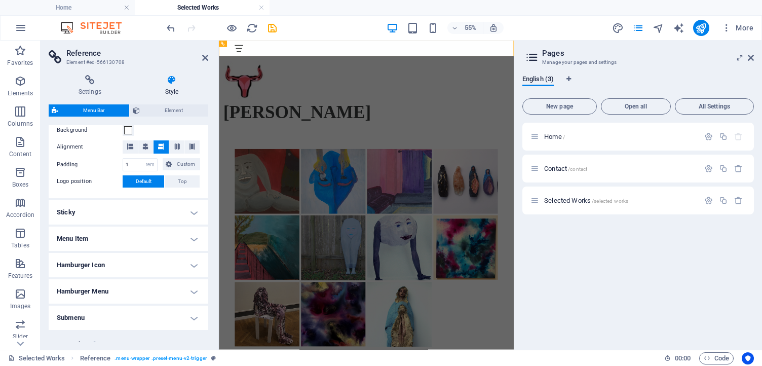
click at [134, 217] on h4 "Sticky" at bounding box center [129, 212] width 160 height 24
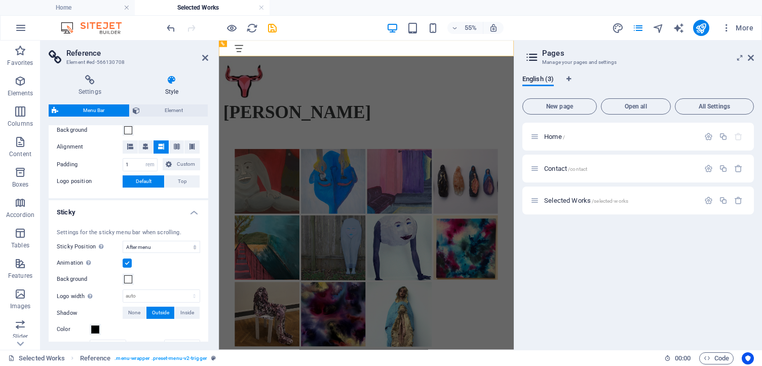
scroll to position [219, 0]
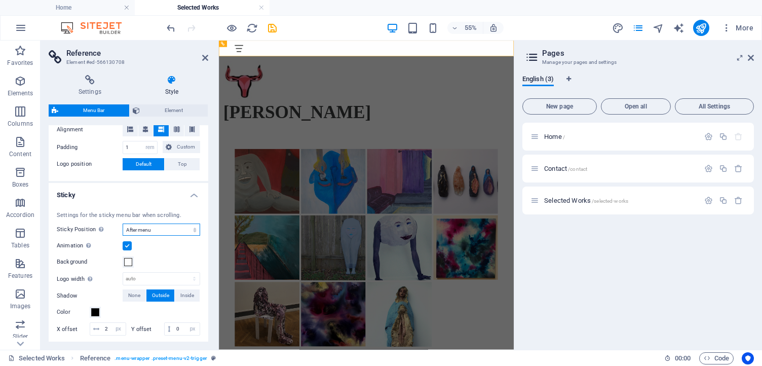
click at [146, 225] on select "Off Instant After menu After banner When scrolling up" at bounding box center [162, 230] width 78 height 12
select select "sticky_none"
click at [123, 224] on select "Off Instant After menu After banner When scrolling up" at bounding box center [162, 230] width 78 height 12
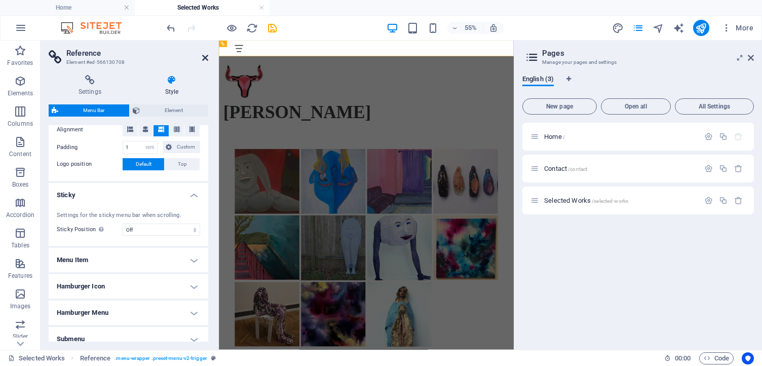
click at [204, 59] on icon at bounding box center [205, 58] width 6 height 8
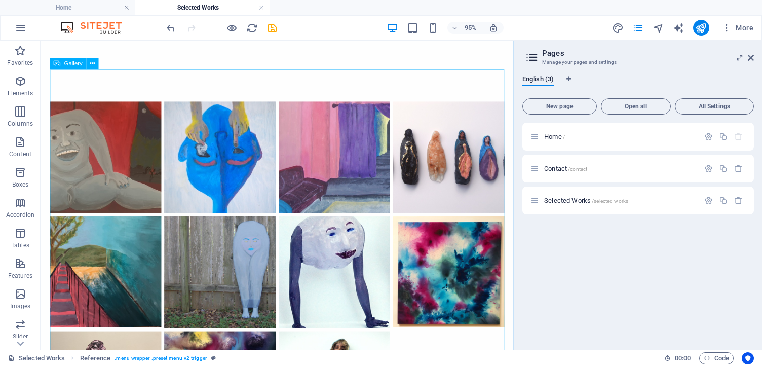
scroll to position [329, 0]
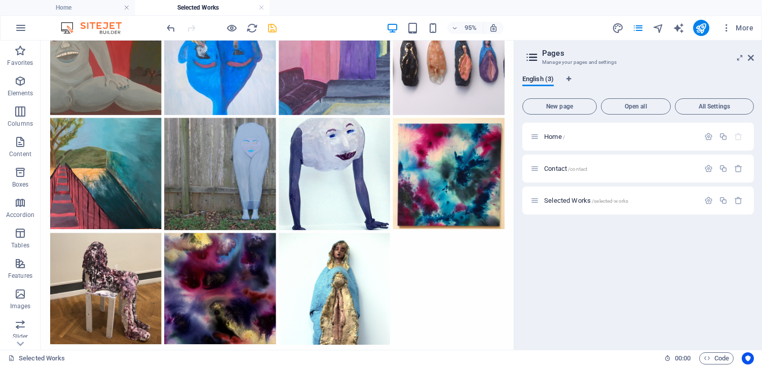
click at [270, 28] on icon "save" at bounding box center [273, 28] width 12 height 12
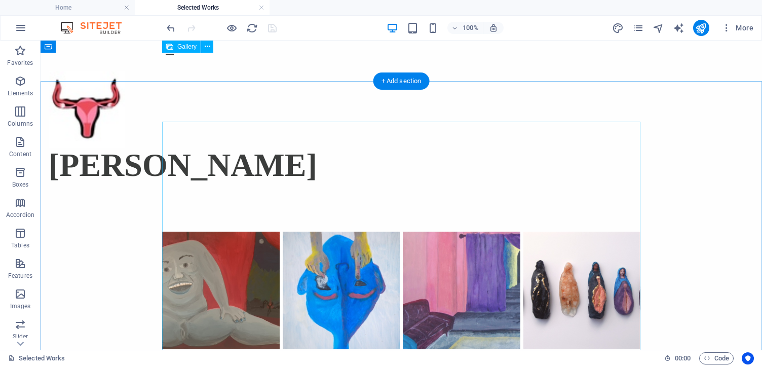
scroll to position [0, 0]
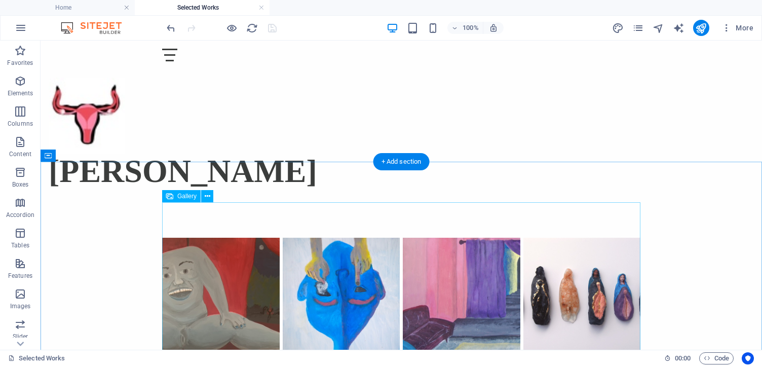
click at [215, 236] on li at bounding box center [221, 296] width 121 height 121
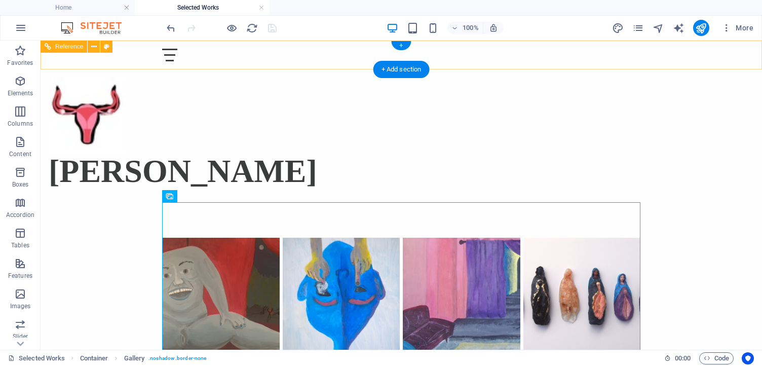
click at [634, 53] on div at bounding box center [401, 55] width 479 height 13
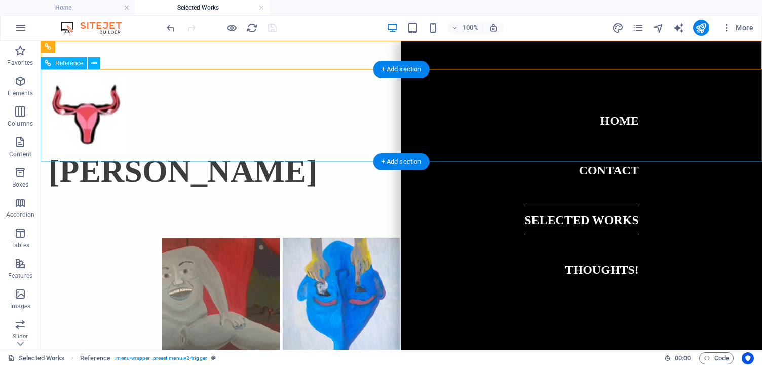
click at [602, 269] on nav "Home Contact Selected Works Thoughts!" at bounding box center [582, 195] width 361 height 309
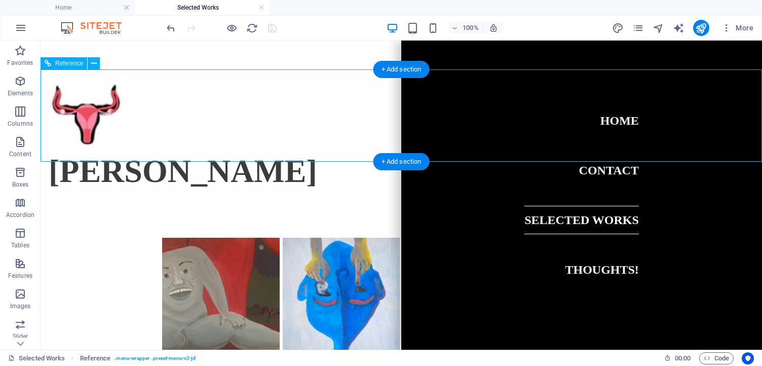
click at [602, 269] on nav "Home Contact Selected Works Thoughts!" at bounding box center [582, 195] width 361 height 309
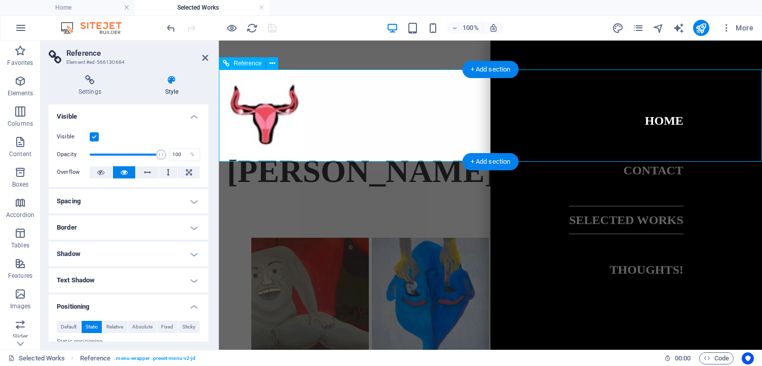
click at [602, 269] on nav "Home Contact Selected Works Thoughts!" at bounding box center [627, 195] width 272 height 309
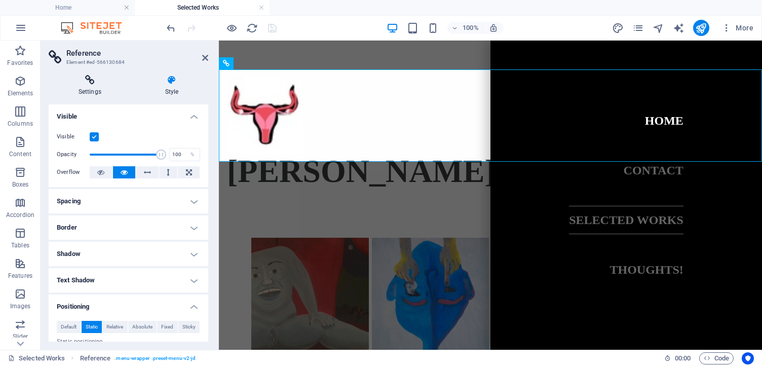
click at [93, 91] on h4 "Settings" at bounding box center [92, 85] width 87 height 21
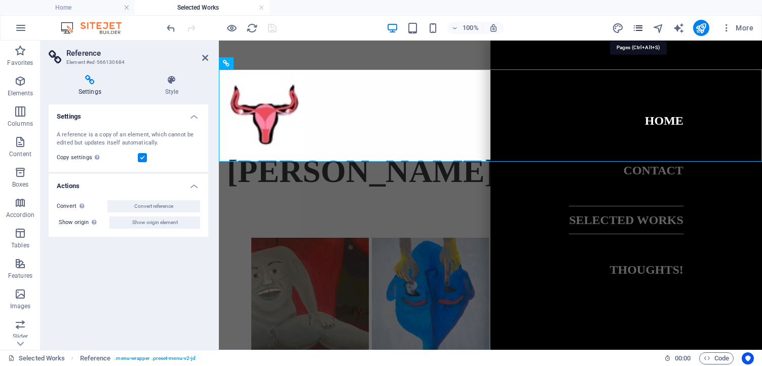
click at [637, 31] on icon "pages" at bounding box center [639, 28] width 12 height 12
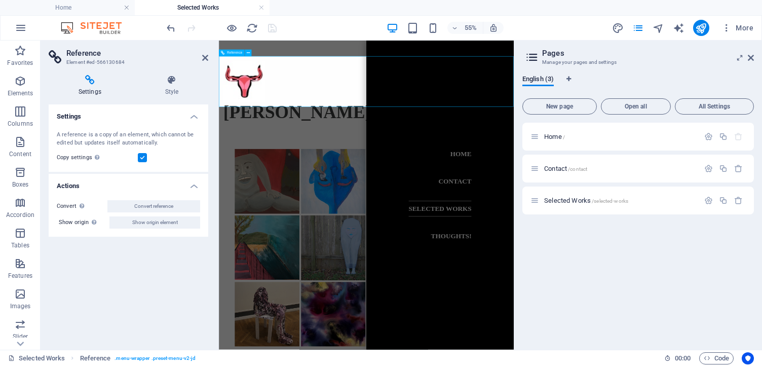
click at [688, 366] on nav "Home Contact Selected Works Thoughts!" at bounding box center [621, 322] width 268 height 562
click at [90, 87] on h4 "Settings" at bounding box center [92, 85] width 87 height 21
click at [202, 55] on icon at bounding box center [205, 58] width 6 height 8
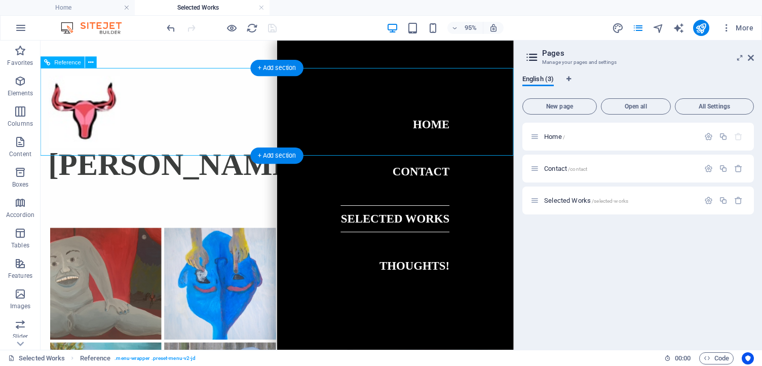
click at [431, 286] on nav "Home Contact Selected Works Thoughts!" at bounding box center [414, 203] width 249 height 325
click at [441, 252] on nav "Home Contact Selected Works Thoughts!" at bounding box center [414, 203] width 249 height 325
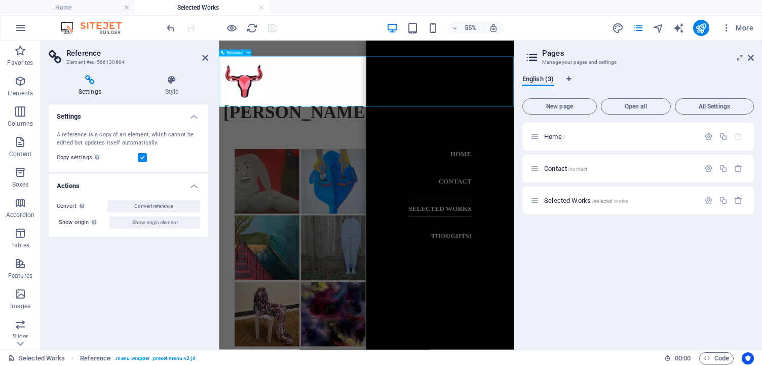
click at [724, 230] on nav "Home Contact Selected Works Thoughts!" at bounding box center [621, 322] width 268 height 562
click at [751, 56] on icon at bounding box center [751, 58] width 6 height 8
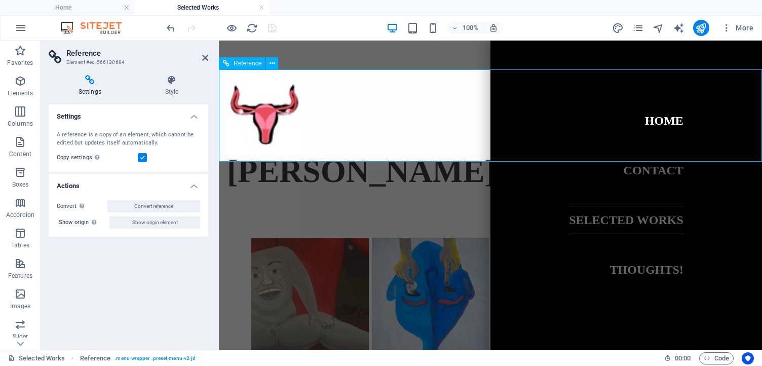
click at [690, 274] on nav "Home Contact Selected Works Thoughts!" at bounding box center [627, 195] width 272 height 309
click at [20, 23] on icon "button" at bounding box center [21, 28] width 12 height 12
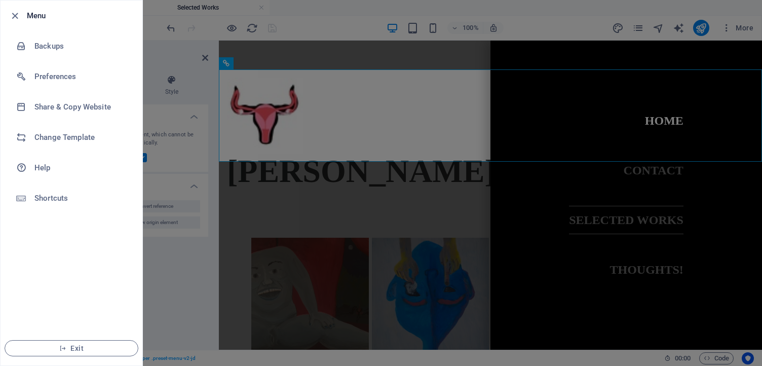
click at [208, 77] on div at bounding box center [381, 183] width 762 height 366
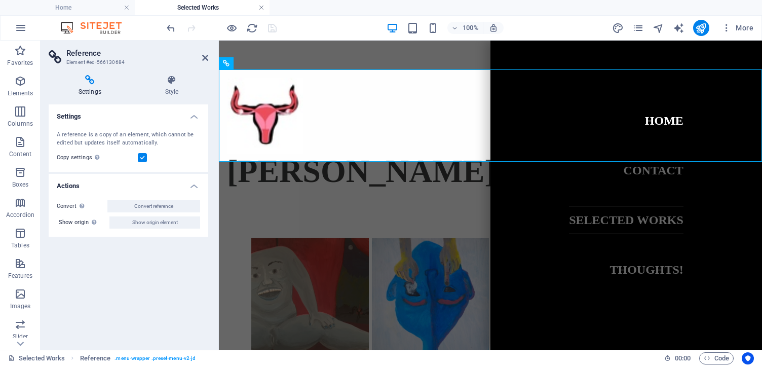
click at [263, 8] on link at bounding box center [262, 8] width 6 height 10
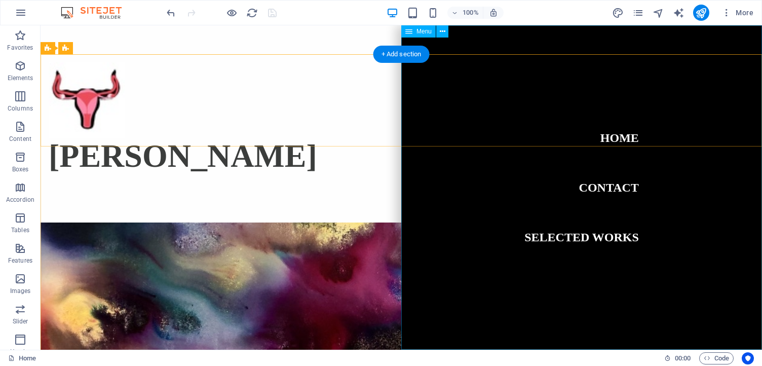
click at [611, 238] on nav "Home Contact Selected Works" at bounding box center [582, 187] width 361 height 324
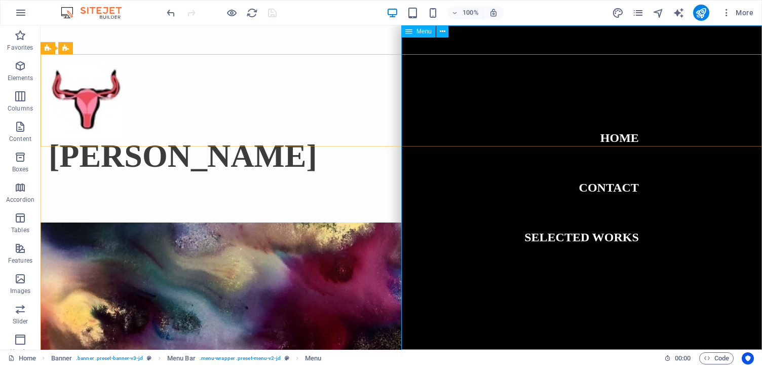
click at [423, 30] on span "Menu" at bounding box center [424, 31] width 15 height 6
click at [449, 32] on div "Menu" at bounding box center [429, 31] width 54 height 13
click at [442, 32] on icon at bounding box center [443, 31] width 6 height 11
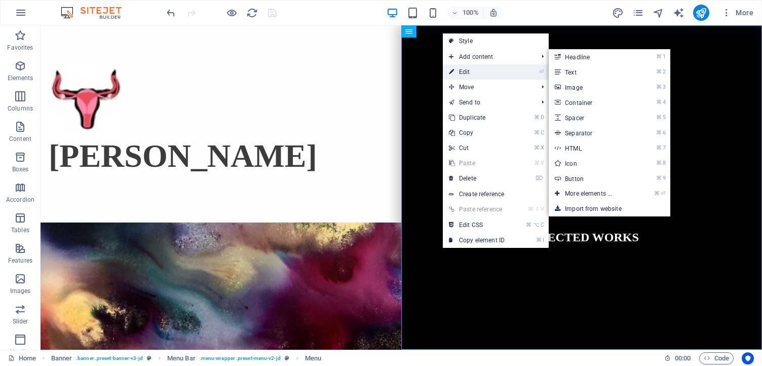
click at [455, 68] on link "⏎ Edit" at bounding box center [477, 71] width 68 height 15
select select
select select "1"
select select
select select "2"
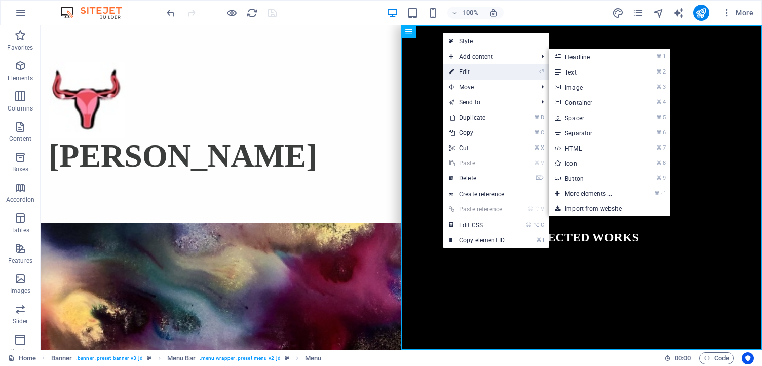
select select
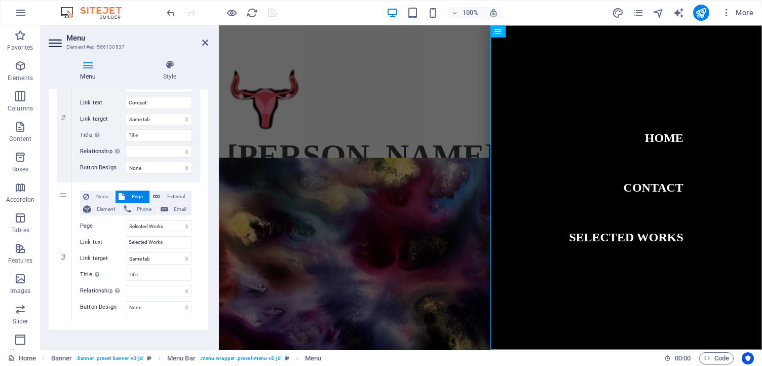
scroll to position [290, 0]
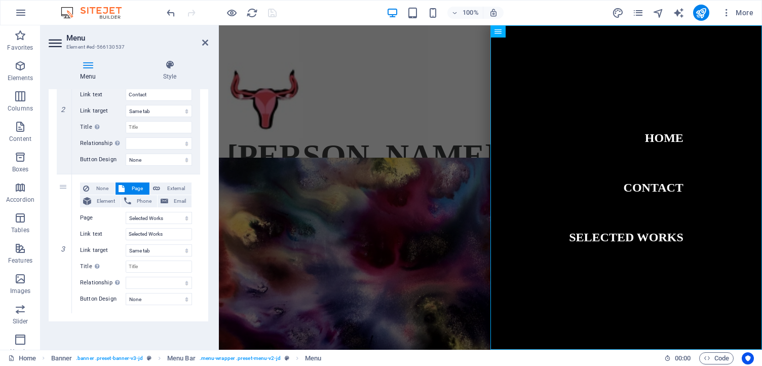
click at [322, 16] on div "100% More" at bounding box center [461, 13] width 593 height 16
click at [205, 43] on icon at bounding box center [205, 43] width 6 height 8
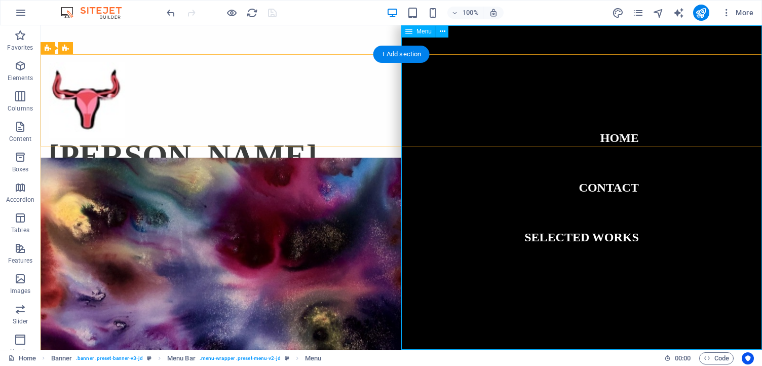
click at [751, 40] on nav "Home Contact Selected Works" at bounding box center [582, 187] width 361 height 324
click at [751, 48] on nav "Home Contact Selected Works" at bounding box center [582, 187] width 361 height 324
click at [738, 40] on nav "Home Contact Selected Works" at bounding box center [582, 187] width 361 height 324
click at [425, 30] on span "Menu" at bounding box center [424, 31] width 15 height 6
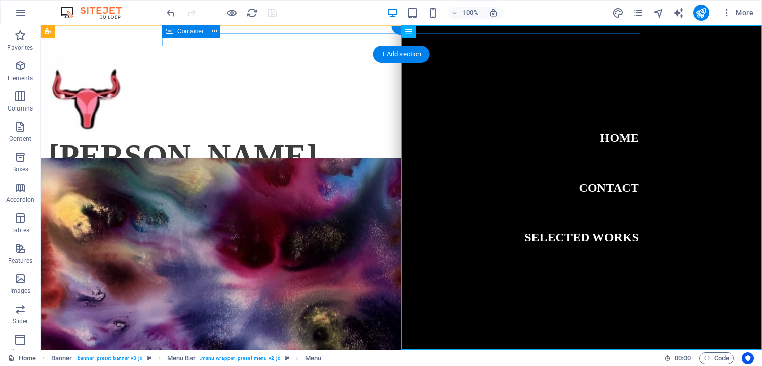
click at [350, 34] on div at bounding box center [401, 39] width 479 height 13
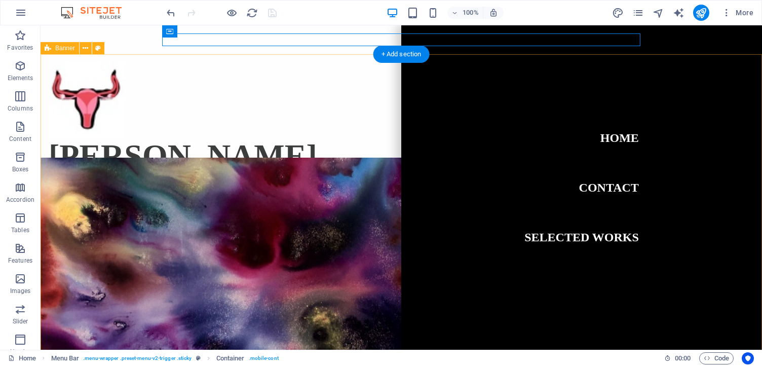
click at [320, 165] on div "Home Contact Selected Works Red Bailey" at bounding box center [402, 309] width 722 height 511
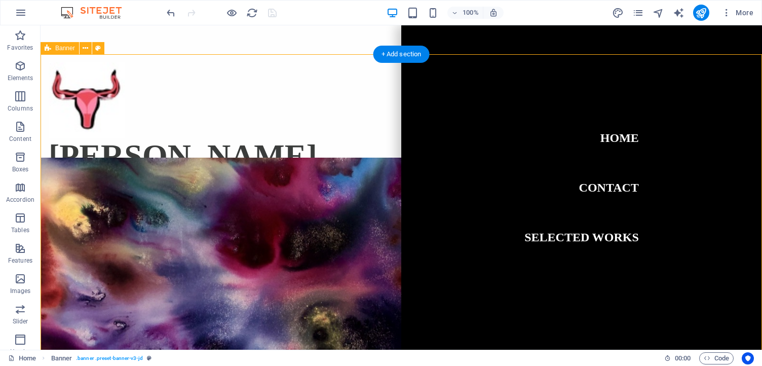
click at [385, 161] on div "Home Contact Selected Works Red Bailey" at bounding box center [402, 309] width 722 height 511
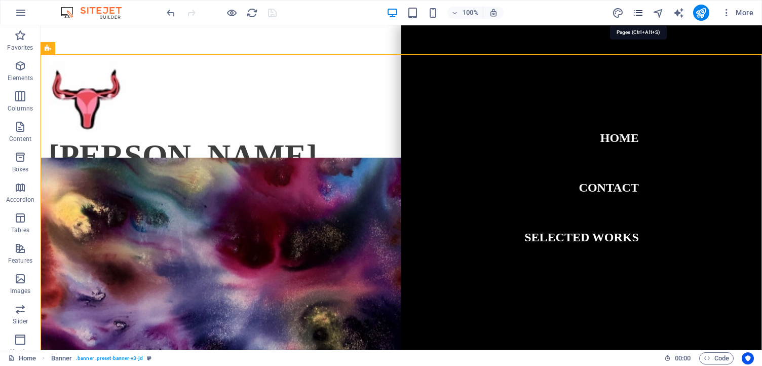
click at [643, 9] on icon "pages" at bounding box center [639, 13] width 12 height 12
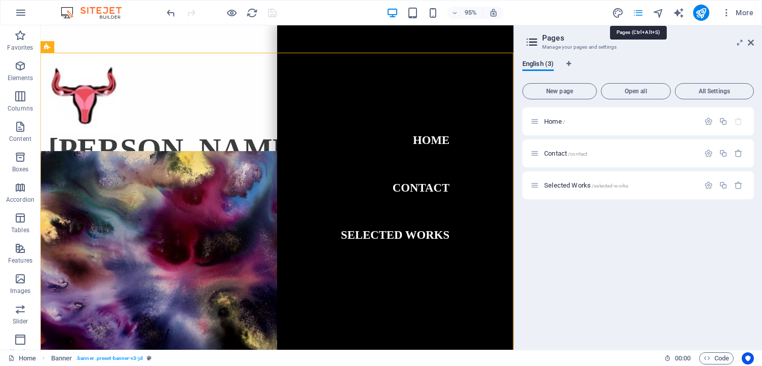
click at [643, 9] on icon "pages" at bounding box center [639, 13] width 12 height 12
click at [751, 41] on icon at bounding box center [751, 43] width 6 height 8
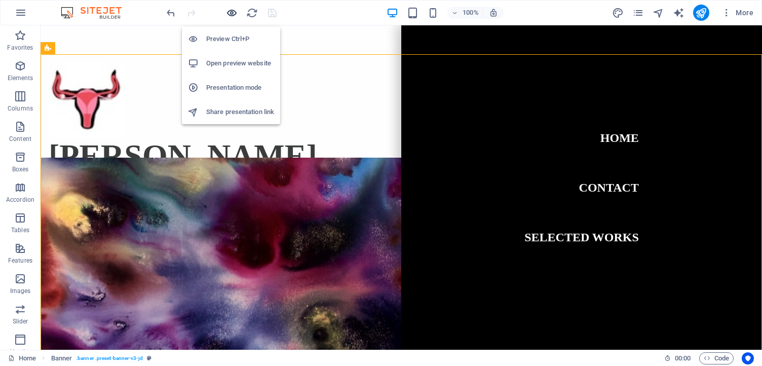
click at [234, 13] on icon "button" at bounding box center [232, 13] width 12 height 12
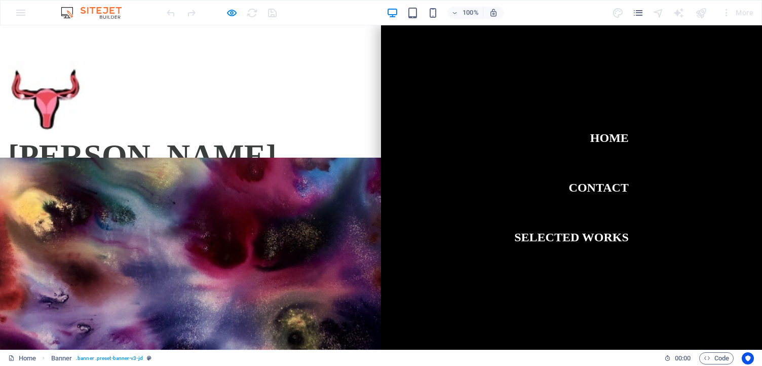
click at [731, 57] on nav "Home Contact Selected Works" at bounding box center [571, 187] width 381 height 324
click at [748, 39] on nav "Home Contact Selected Works" at bounding box center [571, 187] width 381 height 324
click at [758, 43] on nav "Home Contact Selected Works" at bounding box center [571, 187] width 381 height 324
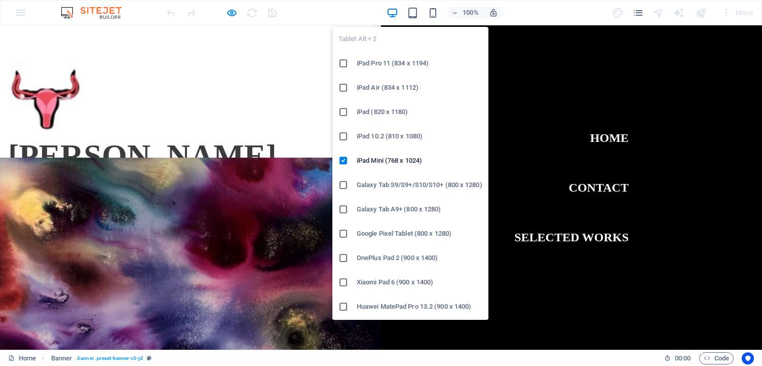
click at [406, 13] on div "100%" at bounding box center [445, 13] width 117 height 16
click at [417, 13] on icon "button" at bounding box center [413, 13] width 12 height 12
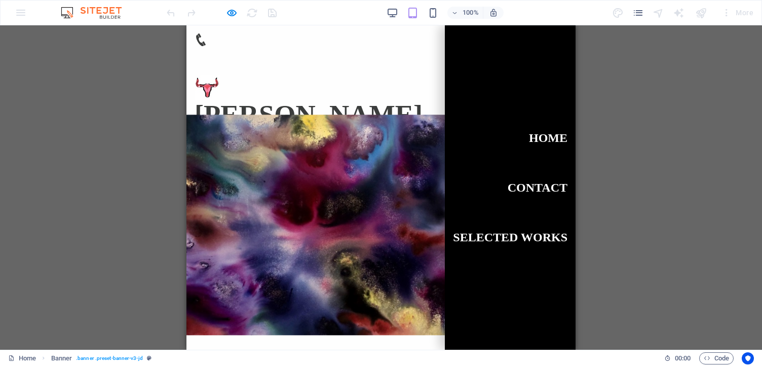
click at [565, 35] on nav "Home Contact Selected Works" at bounding box center [510, 187] width 131 height 324
click at [571, 29] on nav "Home Contact Selected Works" at bounding box center [510, 187] width 131 height 324
click at [570, 32] on nav "Home Contact Selected Works" at bounding box center [510, 187] width 131 height 324
click at [576, 32] on div "H2 Banner Banner Menu Bar Container Social Media Icons Icon Container Social Me…" at bounding box center [381, 187] width 762 height 324
drag, startPoint x: 558, startPoint y: 32, endPoint x: 647, endPoint y: 4, distance: 93.3
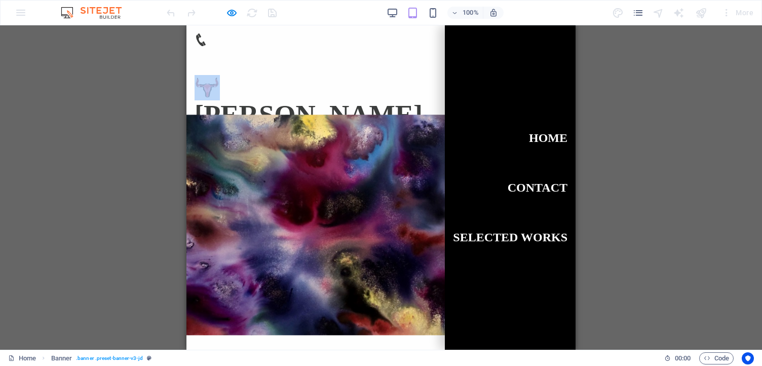
click at [576, 25] on html "Home Contact Selected Works Red Bailey Copyright © All rights reserved. Drop co…" at bounding box center [381, 298] width 389 height 546
click at [278, 49] on div at bounding box center [381, 46] width 389 height 42
click at [201, 34] on div at bounding box center [381, 45] width 373 height 25
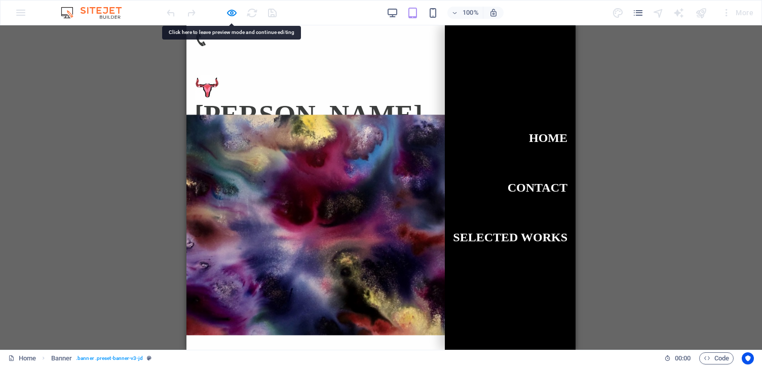
click at [544, 41] on nav "Home Contact Selected Works" at bounding box center [510, 187] width 131 height 324
click at [565, 37] on nav "Home Contact Selected Works" at bounding box center [510, 187] width 131 height 324
click at [558, 221] on li "Selected Works" at bounding box center [510, 237] width 115 height 33
click at [553, 237] on link "Selected Works" at bounding box center [510, 237] width 115 height 28
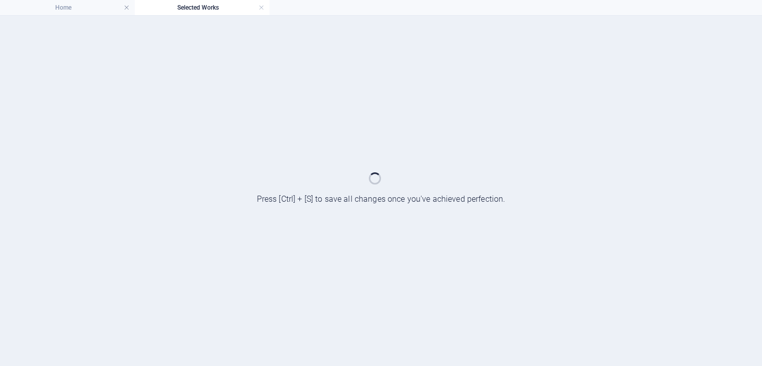
scroll to position [0, 0]
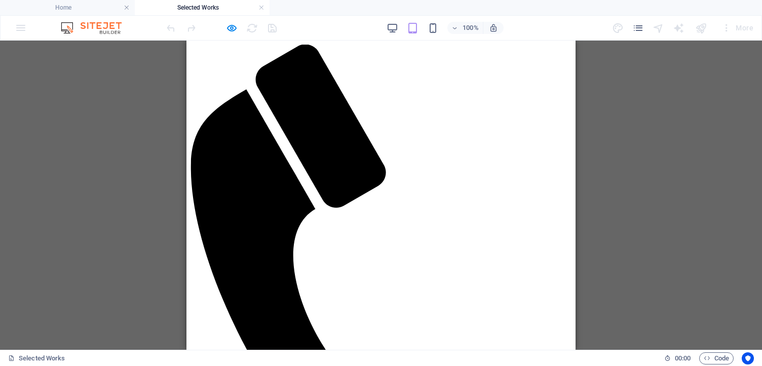
click at [578, 158] on div "Drag here to replace the existing content. Press “Ctrl” if you want to create a…" at bounding box center [381, 195] width 762 height 309
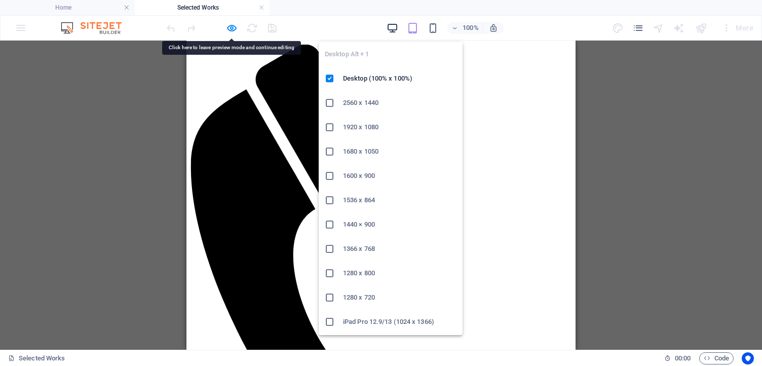
click at [389, 25] on icon "button" at bounding box center [393, 28] width 12 height 12
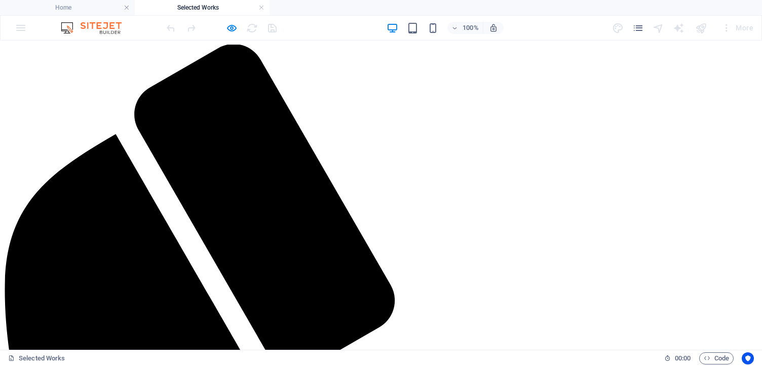
click at [89, 6] on h4 "Home" at bounding box center [67, 7] width 135 height 11
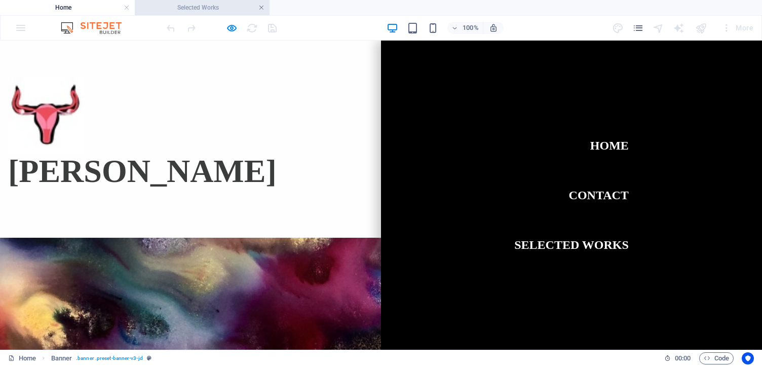
click at [262, 7] on link at bounding box center [262, 8] width 6 height 10
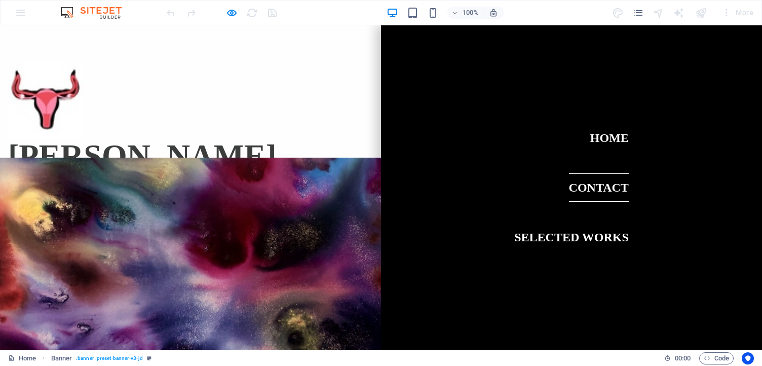
click at [605, 184] on link "Contact" at bounding box center [599, 187] width 60 height 28
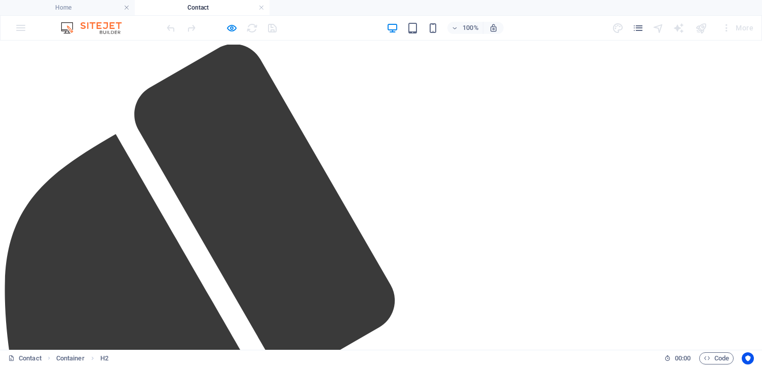
click at [263, 9] on link at bounding box center [262, 8] width 6 height 10
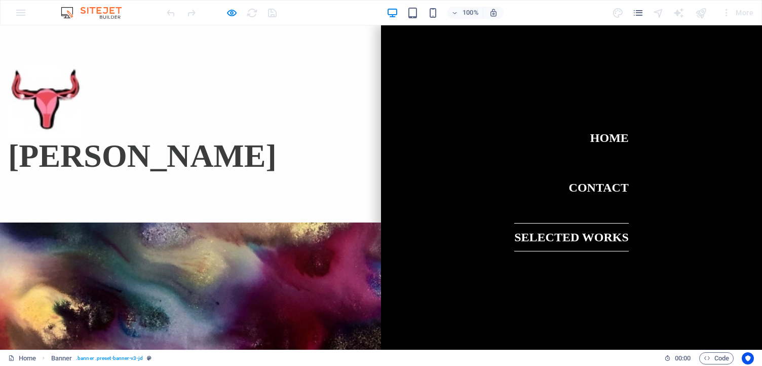
click at [602, 237] on link "Selected Works" at bounding box center [572, 237] width 115 height 28
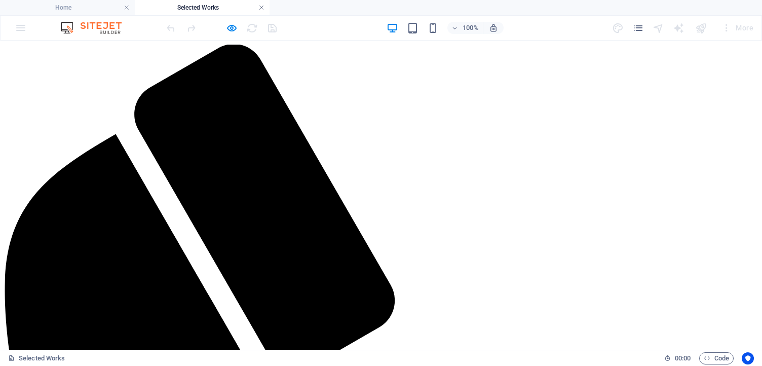
click at [261, 8] on link at bounding box center [262, 8] width 6 height 10
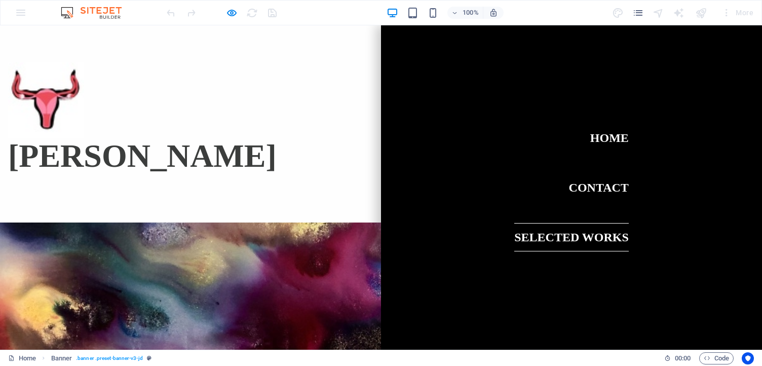
click at [612, 237] on link "Selected Works" at bounding box center [572, 237] width 115 height 28
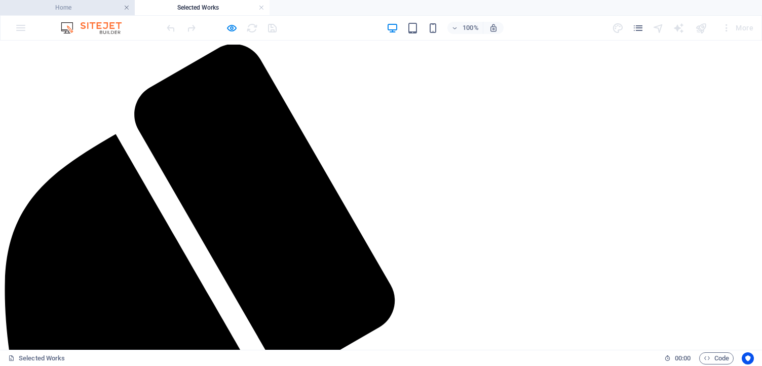
click at [125, 6] on link at bounding box center [127, 8] width 6 height 10
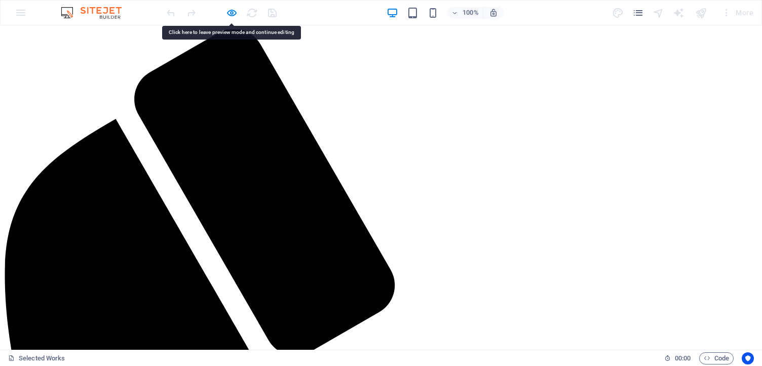
click at [118, 4] on div "100% More" at bounding box center [381, 13] width 761 height 24
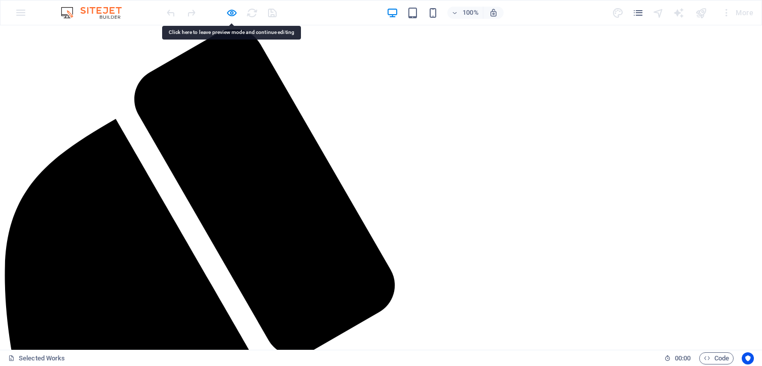
click at [167, 13] on div at bounding box center [222, 13] width 114 height 16
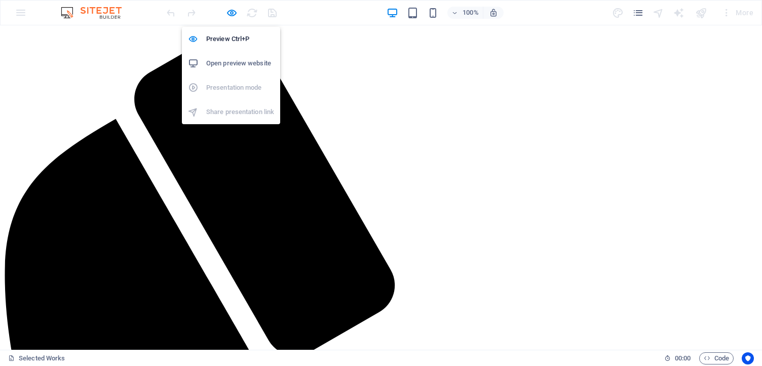
click at [241, 65] on h6 "Open preview website" at bounding box center [240, 63] width 68 height 12
click at [234, 14] on icon "button" at bounding box center [232, 13] width 12 height 12
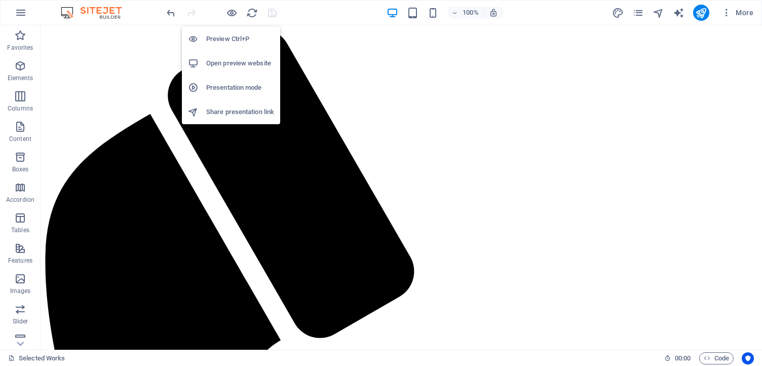
click at [234, 38] on h6 "Preview Ctrl+P" at bounding box center [240, 39] width 68 height 12
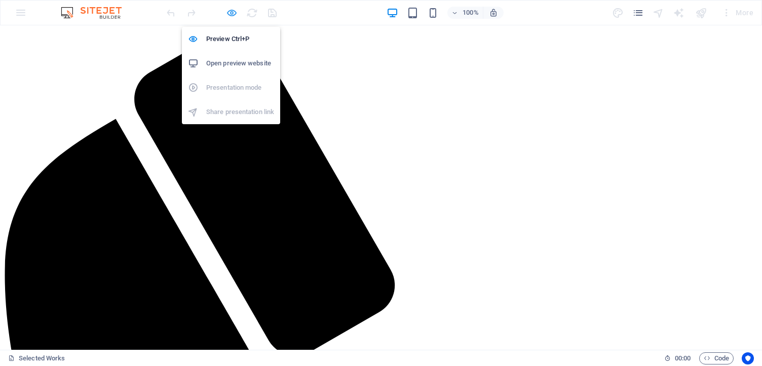
click at [229, 9] on icon "button" at bounding box center [232, 13] width 12 height 12
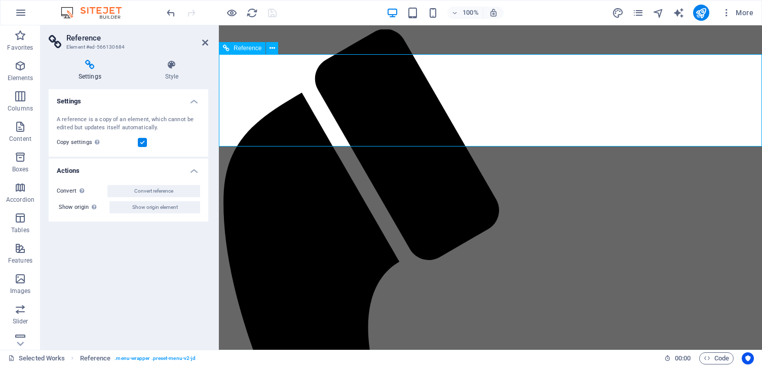
click at [22, 64] on icon "button" at bounding box center [20, 66] width 12 height 12
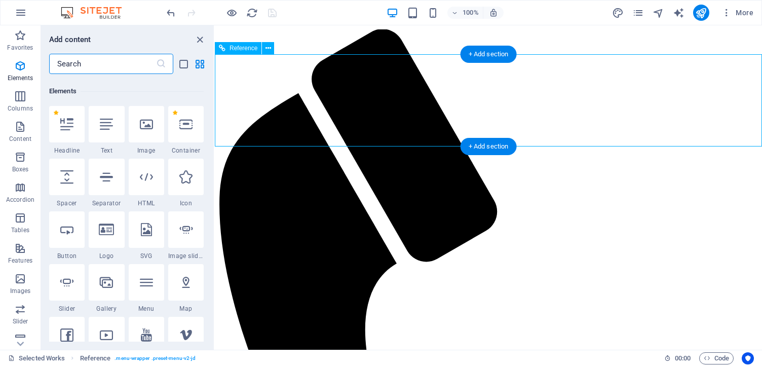
scroll to position [108, 0]
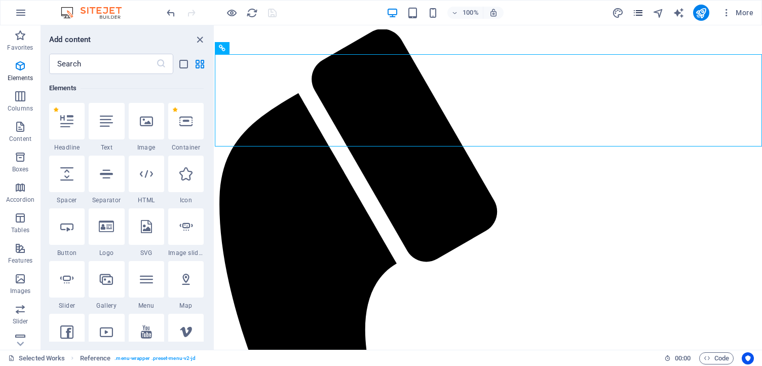
click at [634, 10] on icon "pages" at bounding box center [639, 13] width 12 height 12
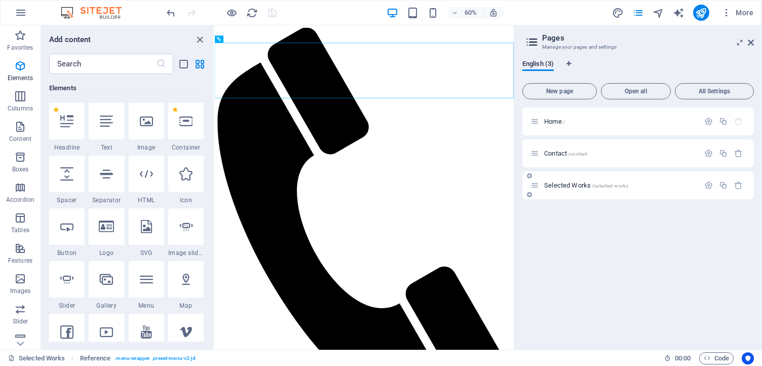
click at [587, 177] on div "Selected Works /selected-works" at bounding box center [639, 185] width 232 height 28
click at [555, 190] on div "Selected Works /selected-works" at bounding box center [615, 185] width 169 height 12
click at [626, 126] on div "Home /" at bounding box center [615, 122] width 169 height 12
click at [534, 119] on icon at bounding box center [535, 121] width 9 height 9
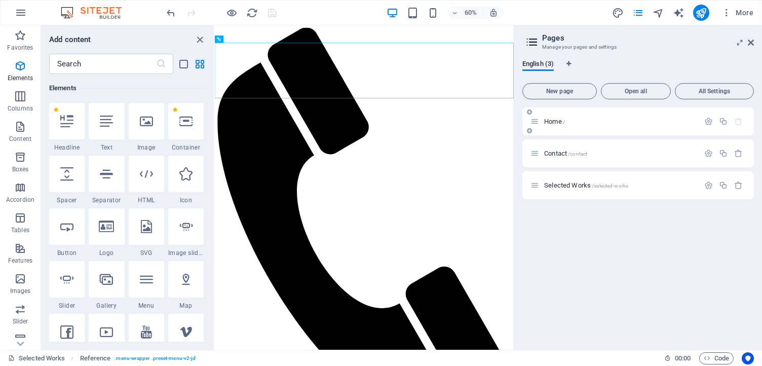
click at [541, 122] on div "Home /" at bounding box center [620, 121] width 158 height 7
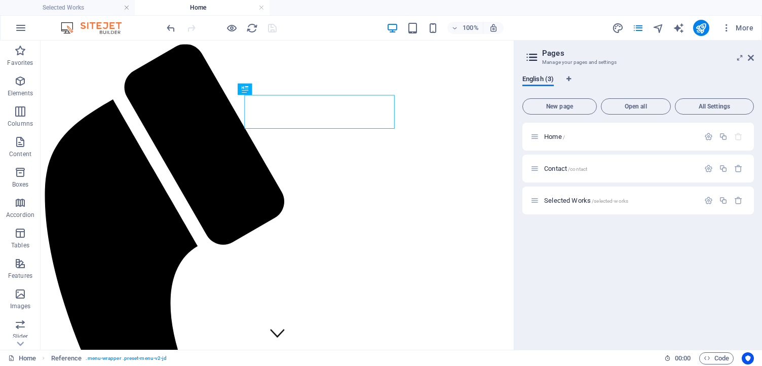
scroll to position [0, 0]
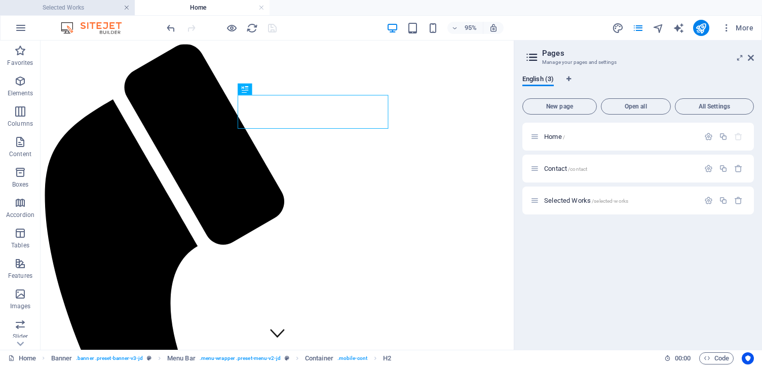
click at [127, 4] on link at bounding box center [127, 8] width 6 height 10
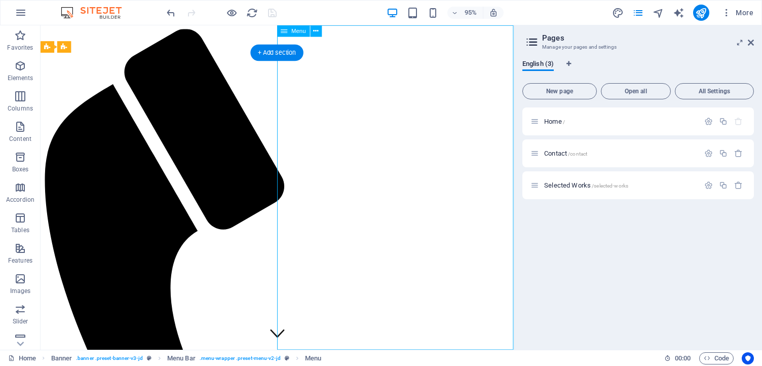
select select
select select "1"
select select
select select "2"
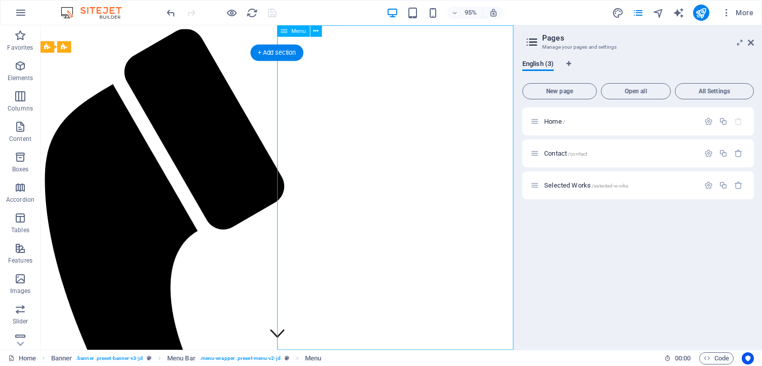
select select
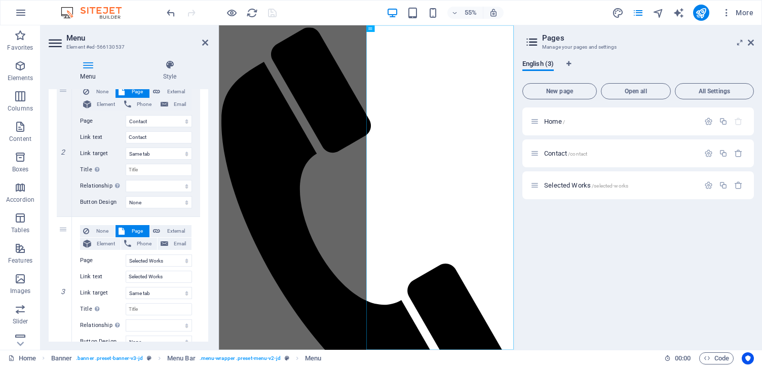
scroll to position [260, 0]
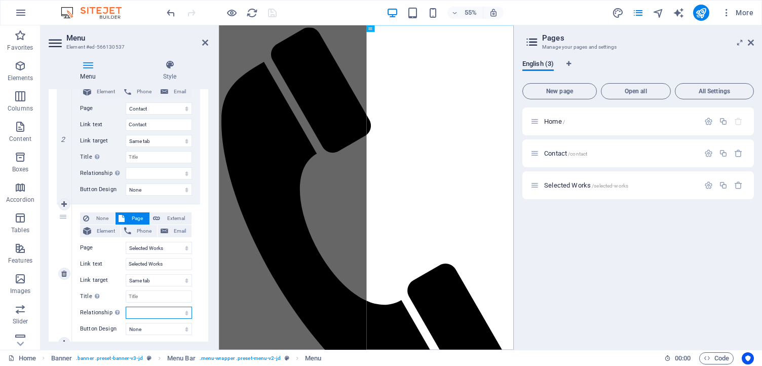
click at [162, 314] on select "alternate author bookmark external help license next nofollow noreferrer noopen…" at bounding box center [159, 313] width 66 height 12
click at [163, 248] on select "Home Contact Selected Works" at bounding box center [159, 248] width 66 height 12
click at [126, 242] on select "Home Contact Selected Works" at bounding box center [159, 248] width 66 height 12
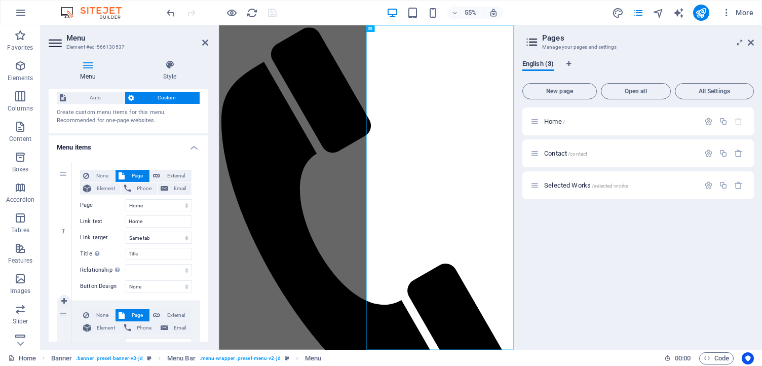
scroll to position [0, 0]
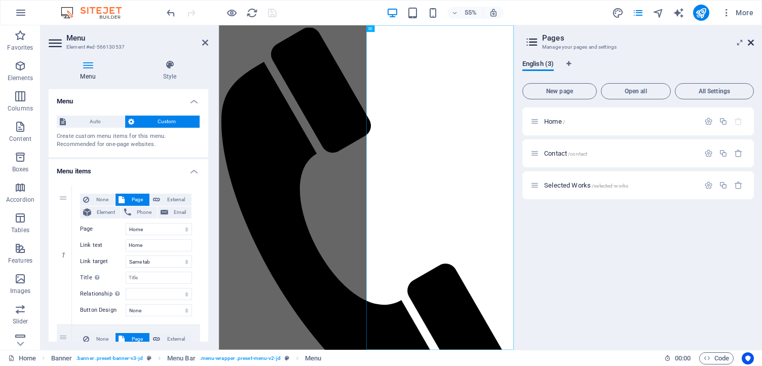
click at [753, 45] on icon at bounding box center [751, 43] width 6 height 8
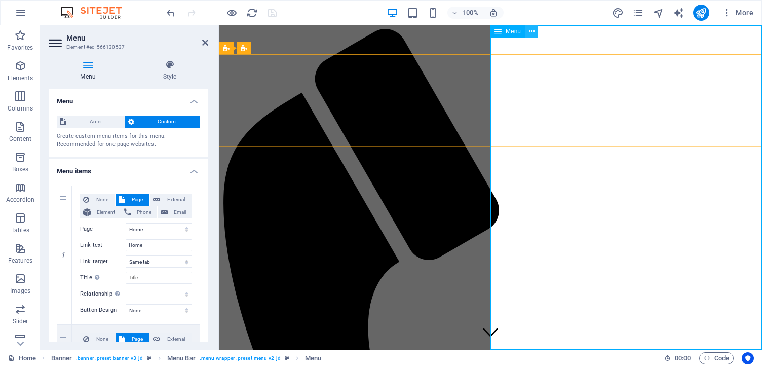
click at [532, 28] on icon at bounding box center [532, 31] width 6 height 11
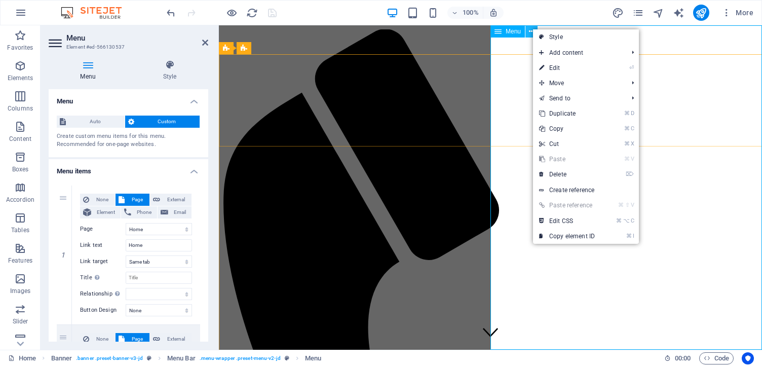
click at [532, 28] on icon at bounding box center [532, 31] width 6 height 11
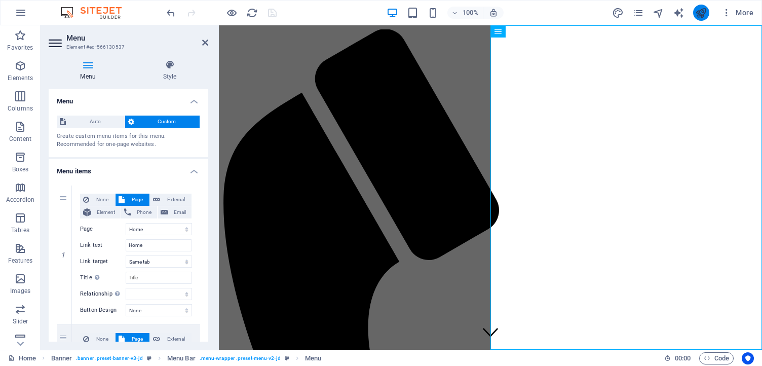
click at [707, 10] on icon "publish" at bounding box center [702, 13] width 12 height 12
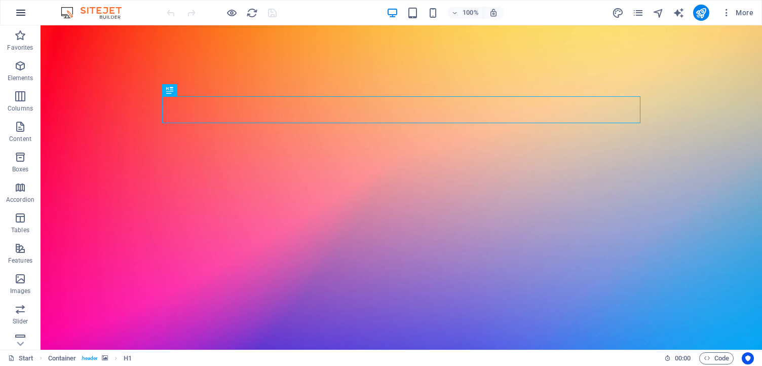
click at [28, 7] on button "button" at bounding box center [21, 13] width 24 height 24
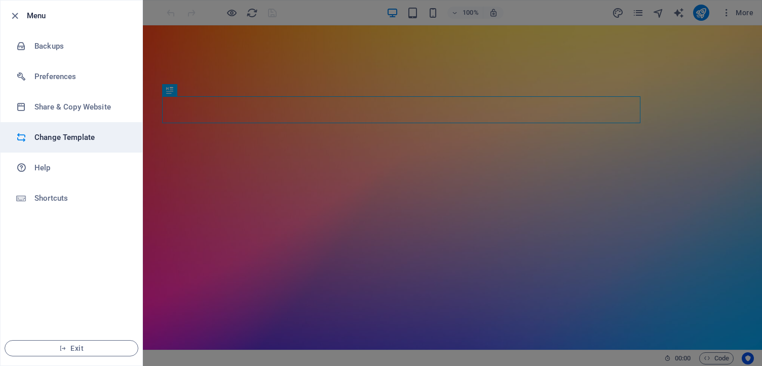
click at [116, 128] on li "Change Template" at bounding box center [72, 137] width 142 height 30
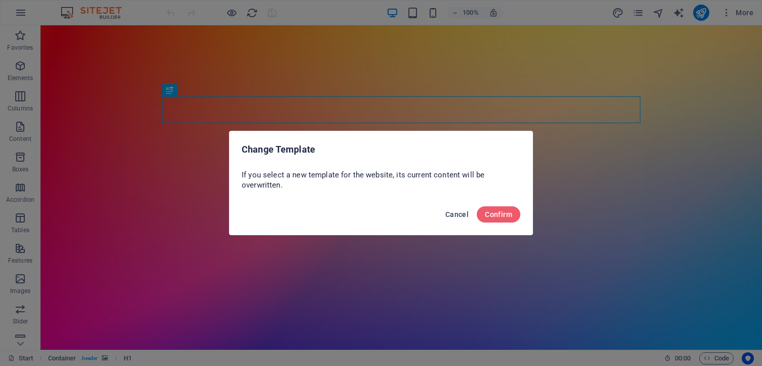
click at [463, 210] on span "Cancel" at bounding box center [457, 214] width 23 height 8
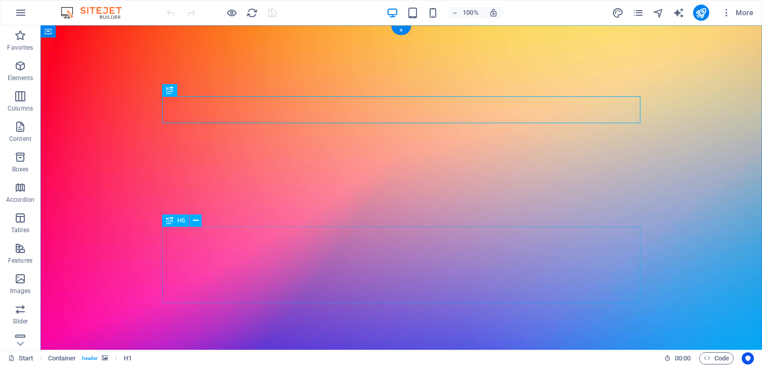
drag, startPoint x: 147, startPoint y: 82, endPoint x: 326, endPoint y: 233, distance: 234.2
click at [326, 233] on div "Trans Excellence in psychology Est. 2024 Trans Excellence in Psychology is a ne…" at bounding box center [402, 203] width 722 height 357
click at [456, 307] on figure at bounding box center [402, 203] width 722 height 357
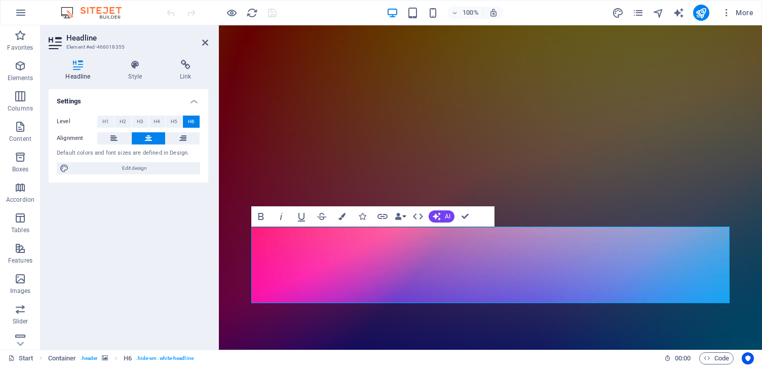
drag, startPoint x: 258, startPoint y: 242, endPoint x: 694, endPoint y: 307, distance: 440.9
click at [694, 307] on div "Trans Excellence in psychology Est. 2024 Trans Excellence in Psychology is a ne…" at bounding box center [490, 203] width 543 height 357
copy h6 "Our primary goal is to acknowledge and honor the valuable research and contribu…"
click at [284, 335] on figure at bounding box center [490, 203] width 543 height 357
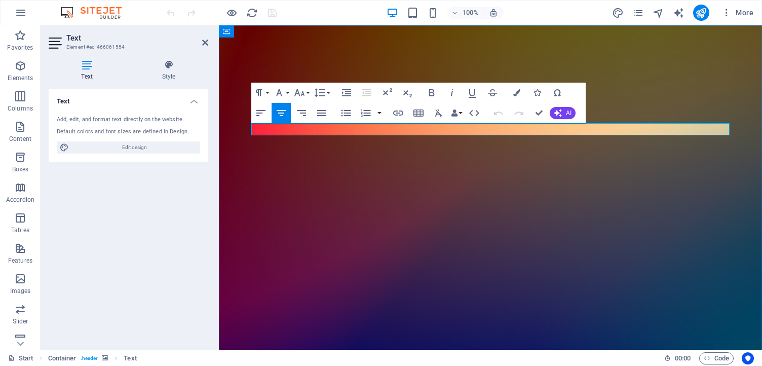
copy p "Est. 2024"
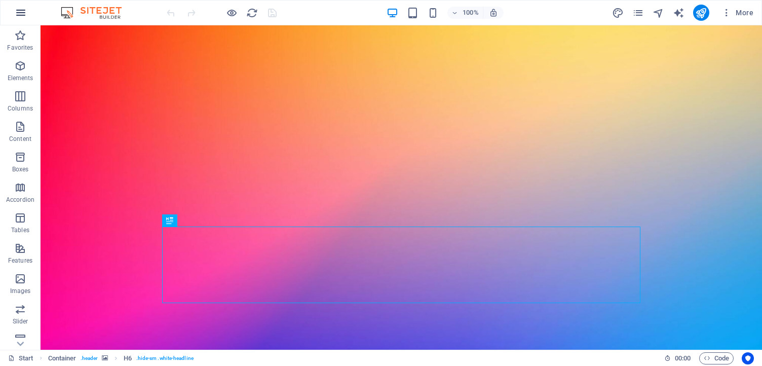
click at [17, 14] on icon "button" at bounding box center [21, 13] width 12 height 12
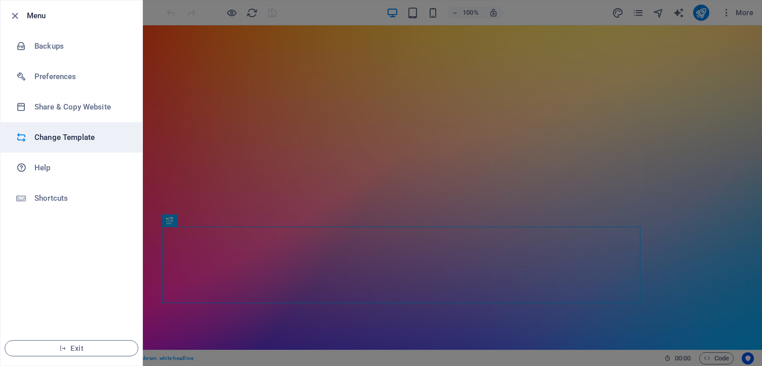
click at [55, 132] on h6 "Change Template" at bounding box center [81, 137] width 94 height 12
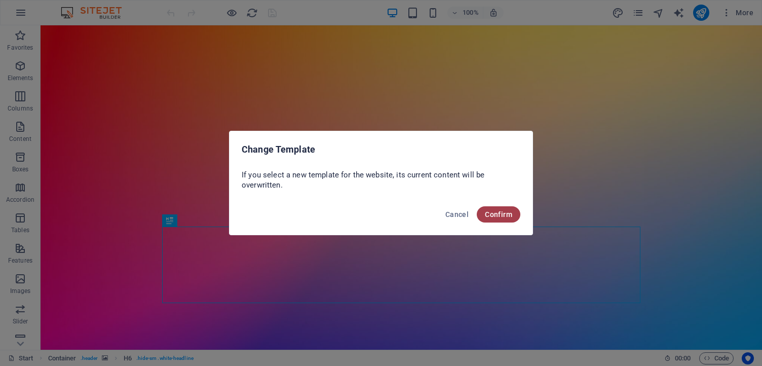
click at [513, 222] on button "Confirm" at bounding box center [499, 214] width 44 height 16
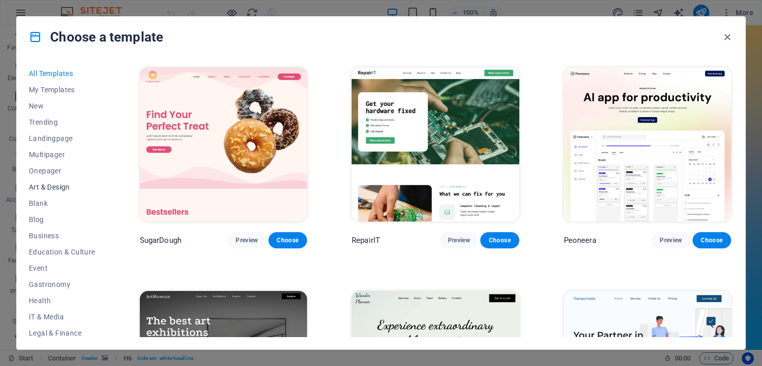
click at [49, 184] on span "Art & Design" at bounding box center [62, 187] width 66 height 8
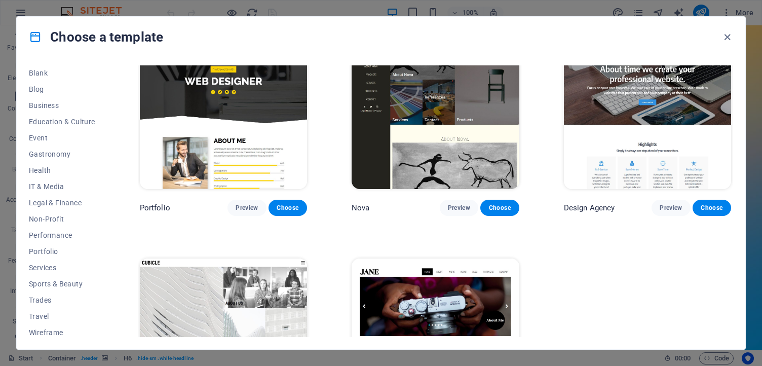
scroll to position [134, 0]
click at [42, 210] on button "Non-Profit" at bounding box center [62, 215] width 66 height 16
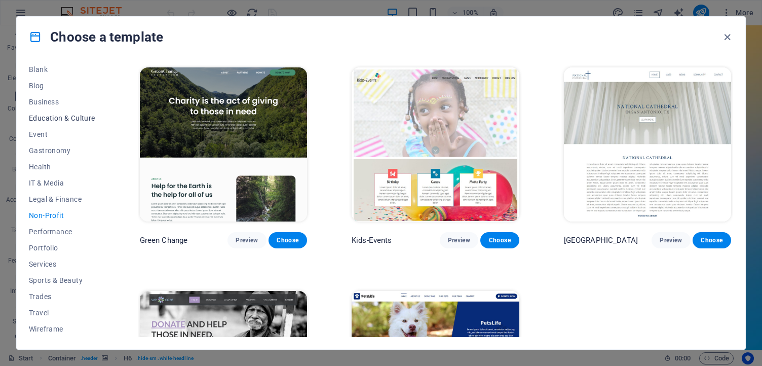
click at [42, 117] on span "Education & Culture" at bounding box center [62, 118] width 66 height 8
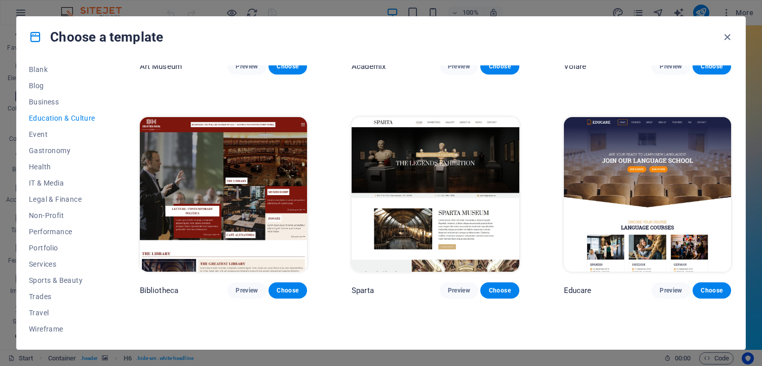
scroll to position [158, 0]
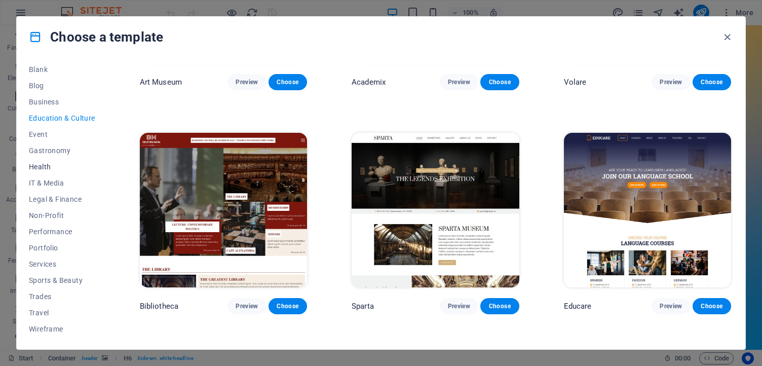
click at [40, 167] on span "Health" at bounding box center [62, 167] width 66 height 8
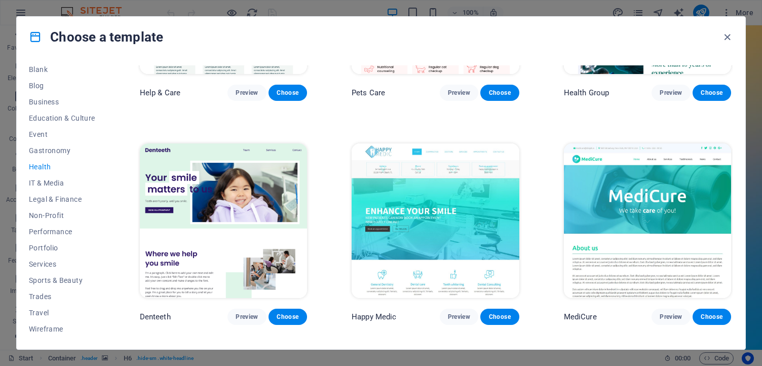
scroll to position [150, 0]
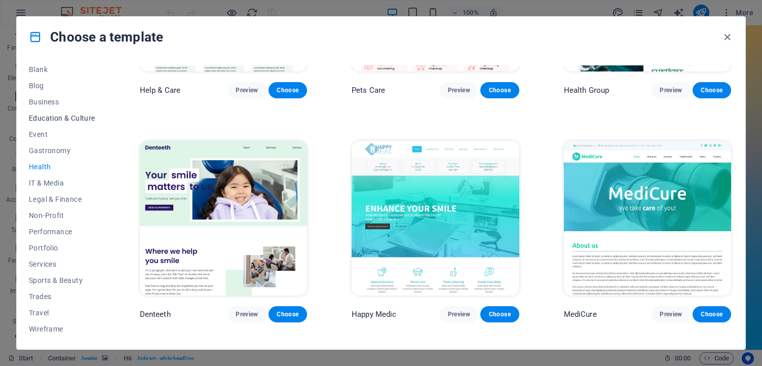
click at [35, 115] on span "Education & Culture" at bounding box center [62, 118] width 66 height 8
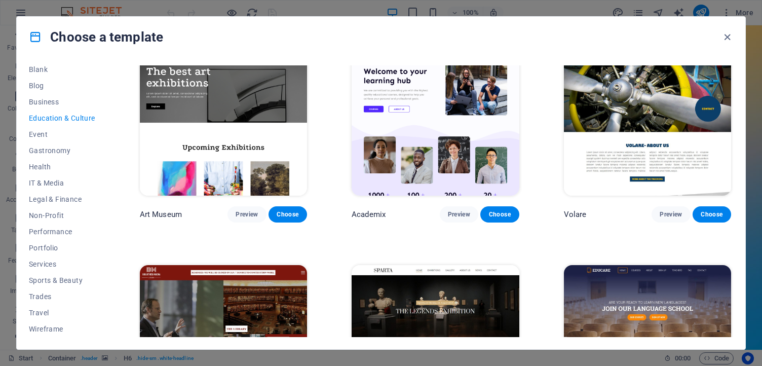
scroll to position [22, 0]
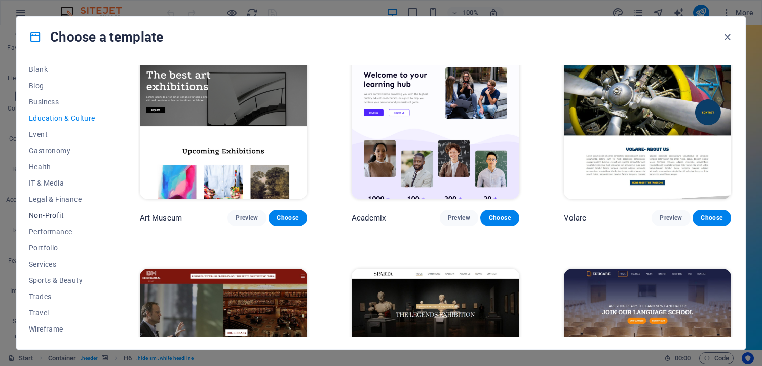
click at [54, 217] on span "Non-Profit" at bounding box center [62, 215] width 66 height 8
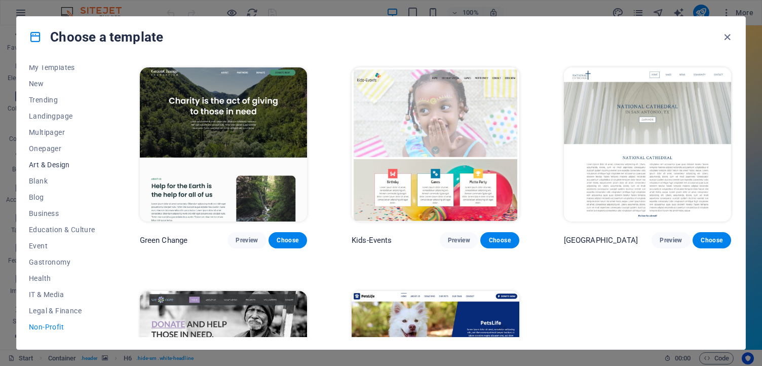
click at [40, 163] on span "Art & Design" at bounding box center [62, 165] width 66 height 8
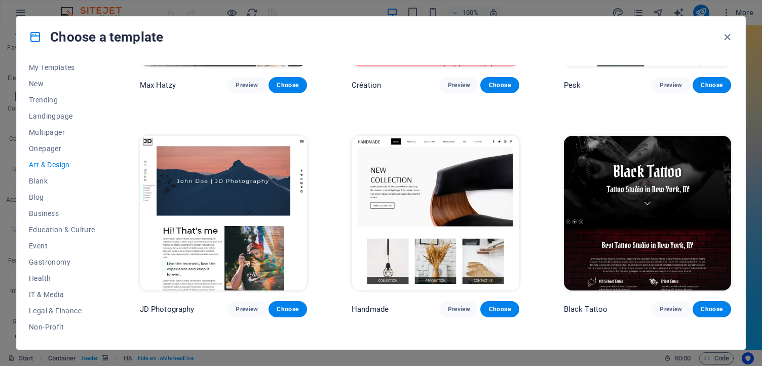
scroll to position [166, 0]
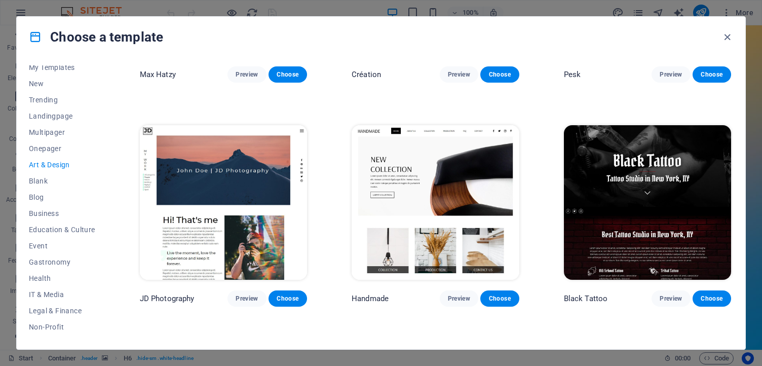
click at [464, 195] on img at bounding box center [435, 202] width 167 height 154
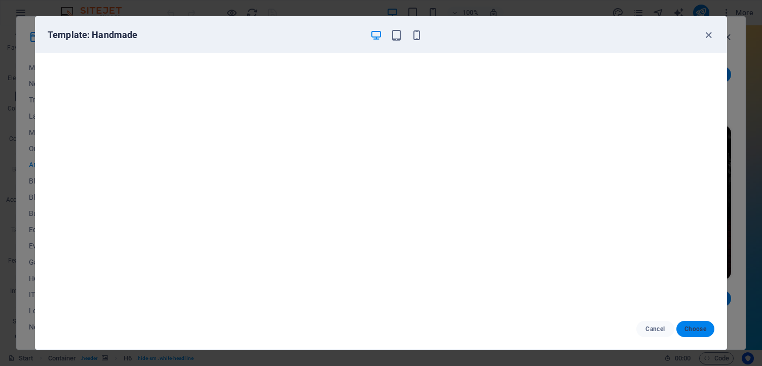
click at [701, 329] on span "Choose" at bounding box center [696, 329] width 22 height 8
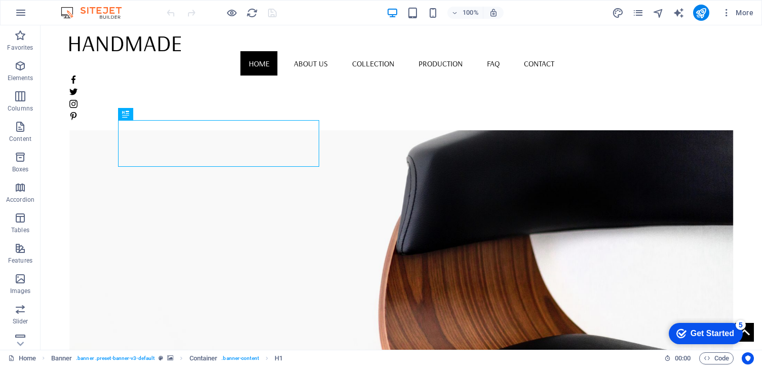
click at [713, 335] on div "Get Started" at bounding box center [713, 333] width 44 height 9
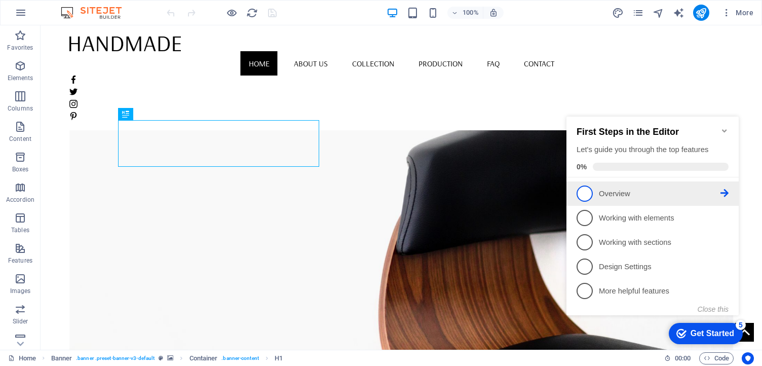
click at [604, 196] on p "Overview - incomplete" at bounding box center [660, 194] width 122 height 11
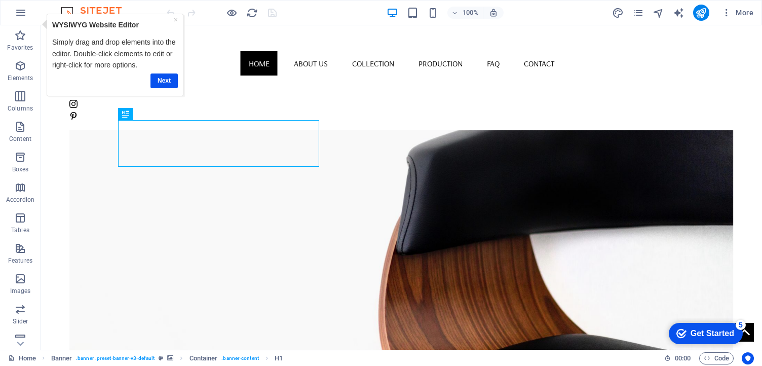
click at [156, 72] on div "Next" at bounding box center [115, 81] width 126 height 20
click at [159, 75] on link "Next" at bounding box center [164, 81] width 27 height 15
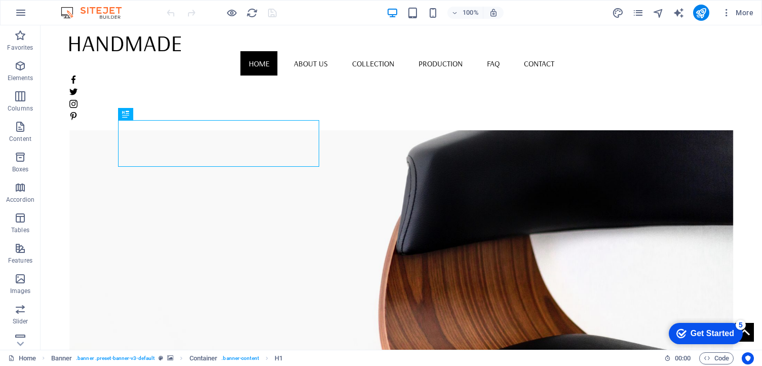
click at [714, 334] on div "Get Started" at bounding box center [713, 333] width 44 height 9
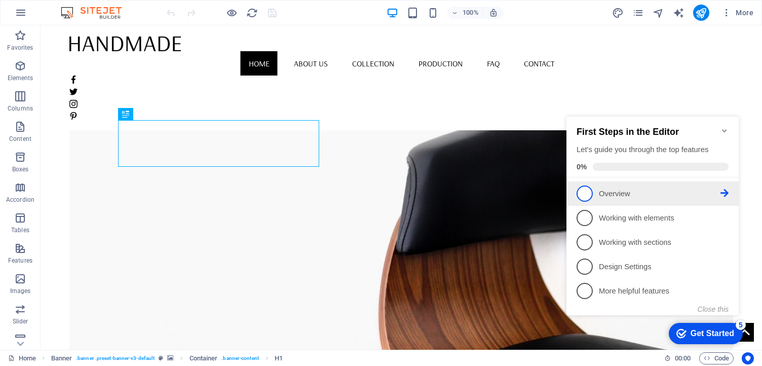
click at [600, 189] on p "Overview - incomplete" at bounding box center [660, 194] width 122 height 11
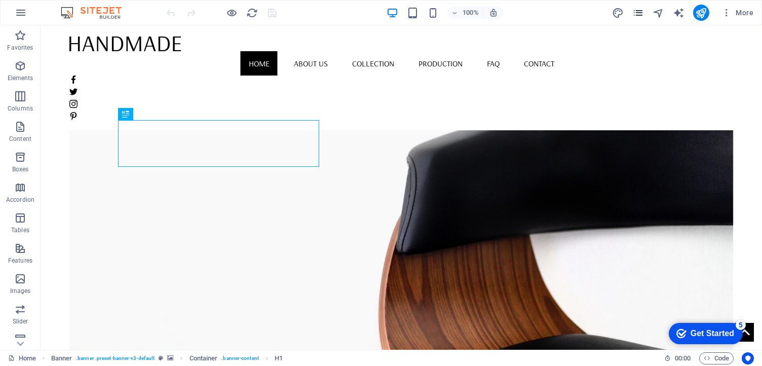
click at [635, 14] on icon "pages" at bounding box center [639, 13] width 12 height 12
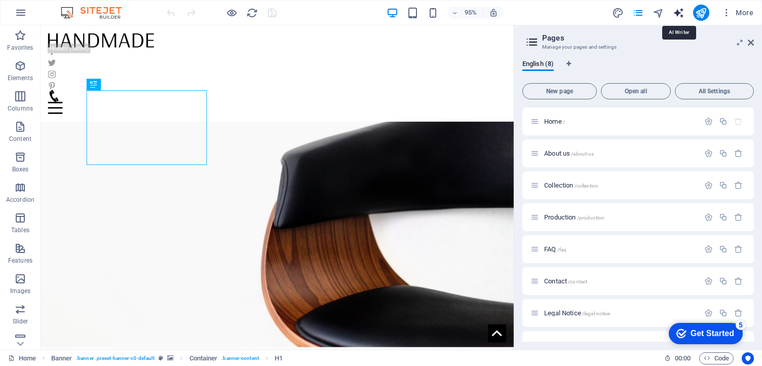
click at [680, 14] on icon "text_generator" at bounding box center [679, 13] width 12 height 12
select select "English"
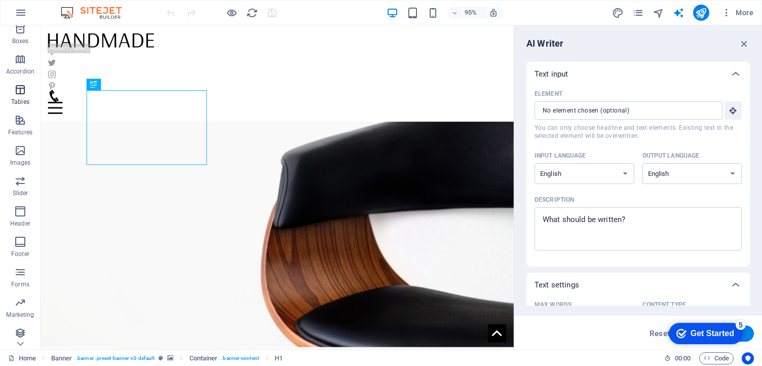
scroll to position [132, 0]
click at [744, 44] on icon "button" at bounding box center [744, 43] width 11 height 11
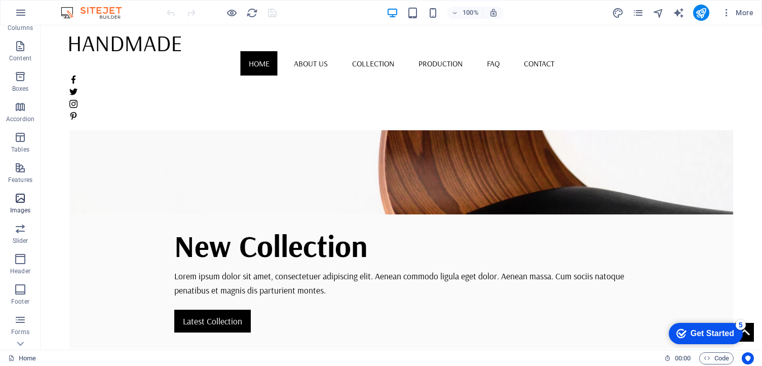
scroll to position [90, 0]
click at [18, 255] on icon "button" at bounding box center [20, 249] width 12 height 12
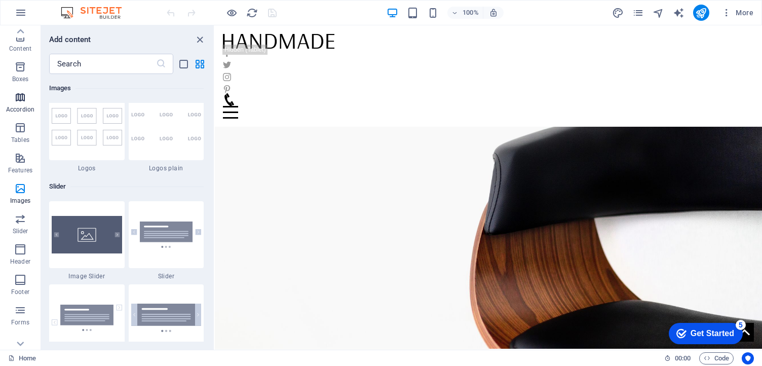
scroll to position [0, 0]
click at [199, 36] on icon "close panel" at bounding box center [200, 40] width 12 height 12
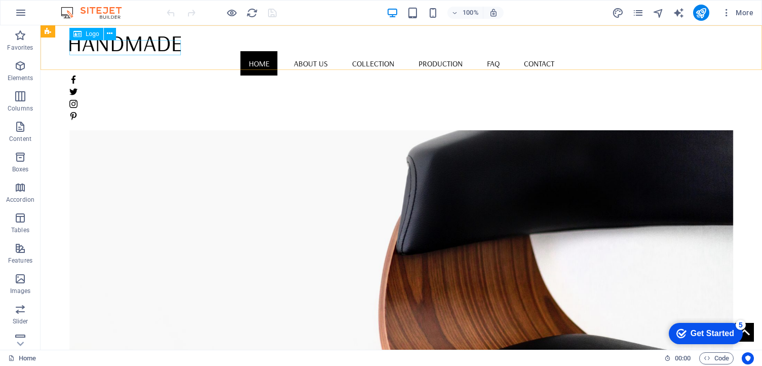
click at [146, 51] on div at bounding box center [401, 43] width 664 height 16
click at [120, 50] on div at bounding box center [401, 43] width 664 height 16
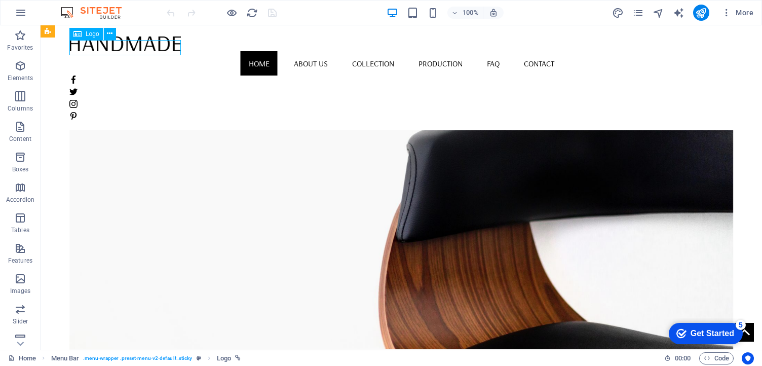
select select "px"
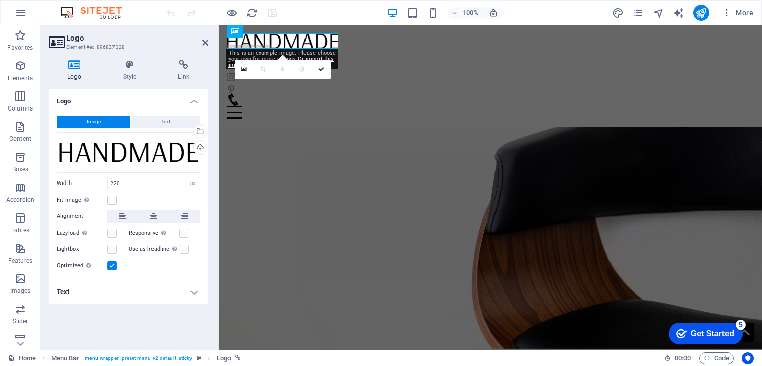
click at [465, 91] on figure at bounding box center [490, 203] width 543 height 292
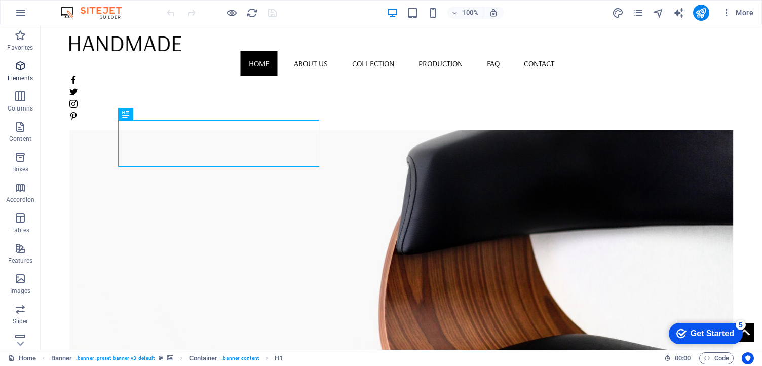
click at [26, 60] on icon "button" at bounding box center [20, 66] width 12 height 12
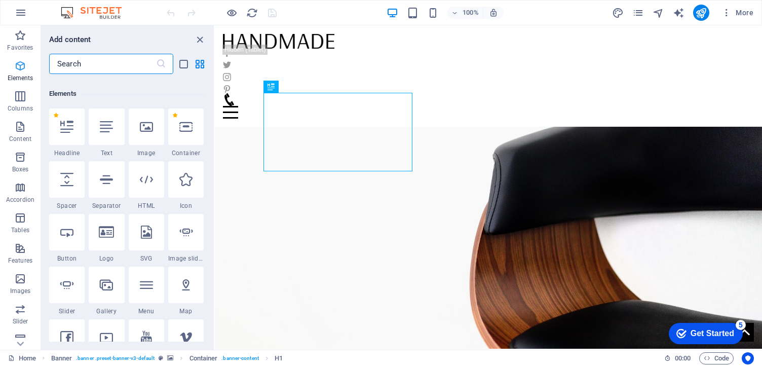
scroll to position [108, 0]
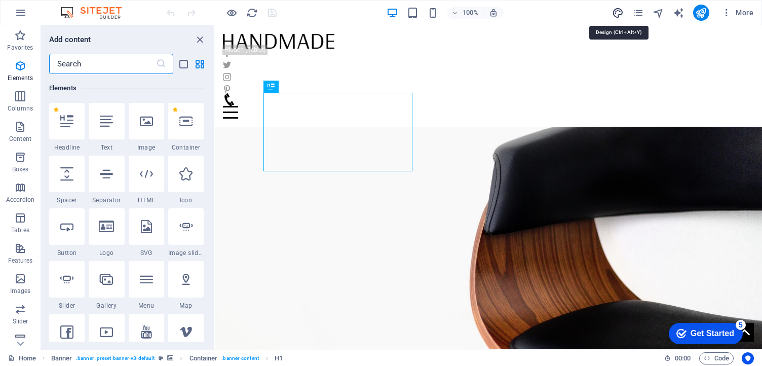
click at [622, 9] on icon "design" at bounding box center [618, 13] width 12 height 12
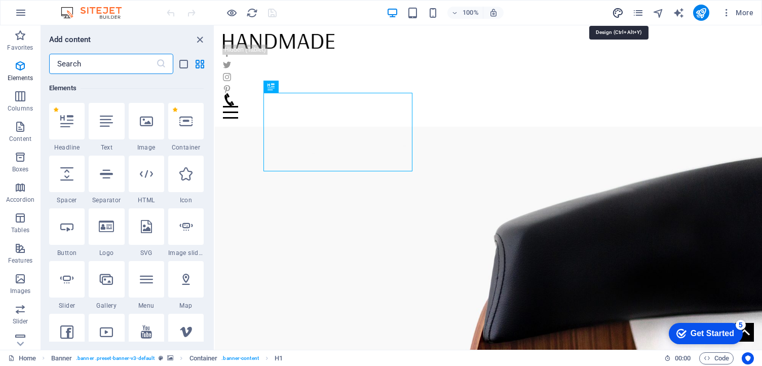
select select "rem"
select select "400"
select select "px"
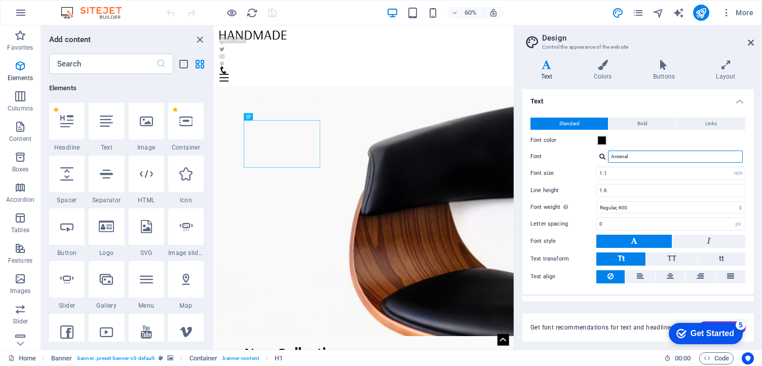
click at [622, 154] on input "Arsenal" at bounding box center [675, 157] width 135 height 12
click at [605, 67] on icon at bounding box center [602, 65] width 55 height 10
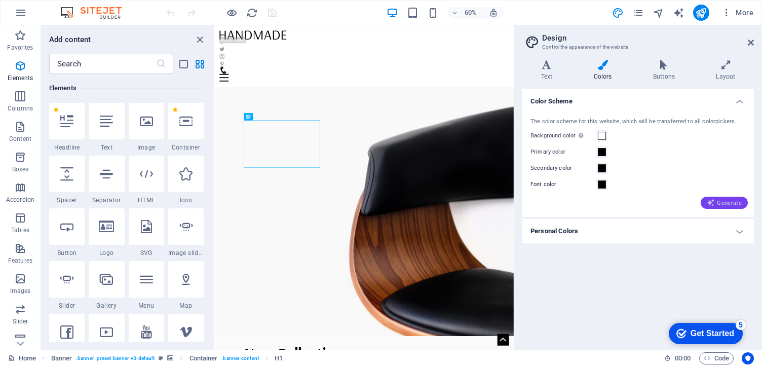
click at [712, 203] on icon "button" at bounding box center [711, 203] width 8 height 8
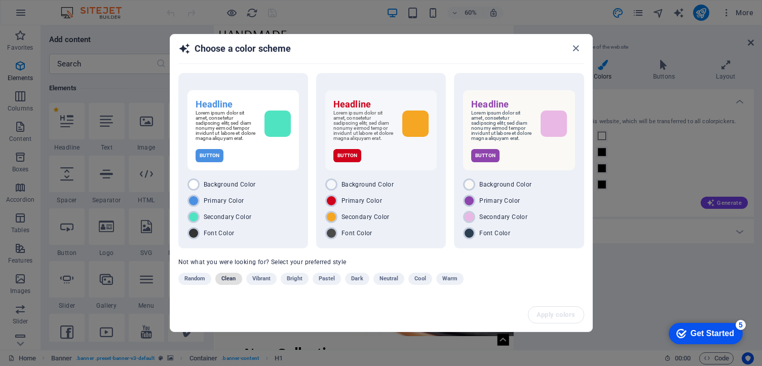
click at [227, 279] on span "Clean" at bounding box center [229, 279] width 14 height 12
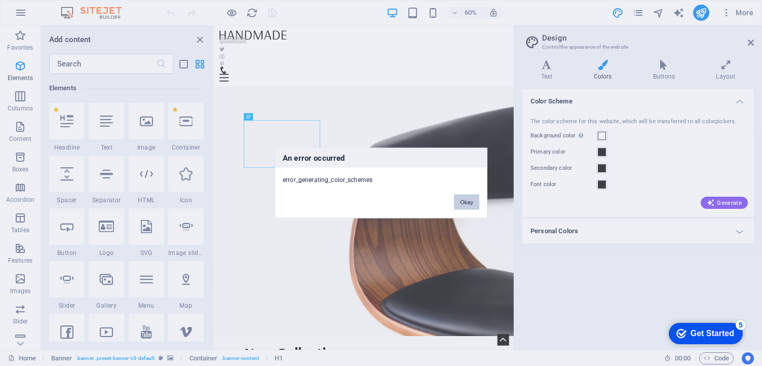
click at [461, 201] on button "Okay" at bounding box center [466, 202] width 25 height 15
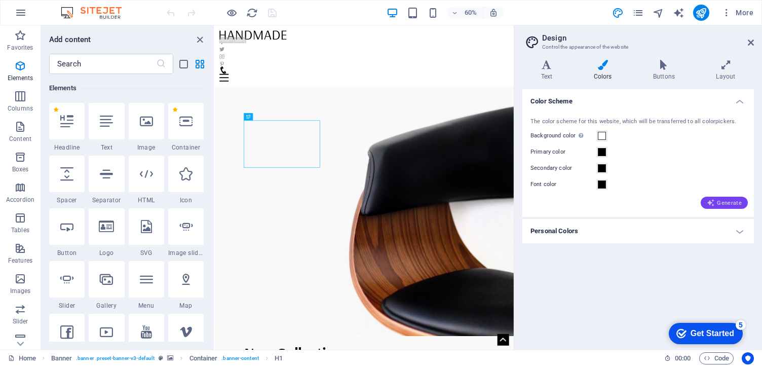
click at [734, 203] on span "Generate" at bounding box center [724, 203] width 35 height 8
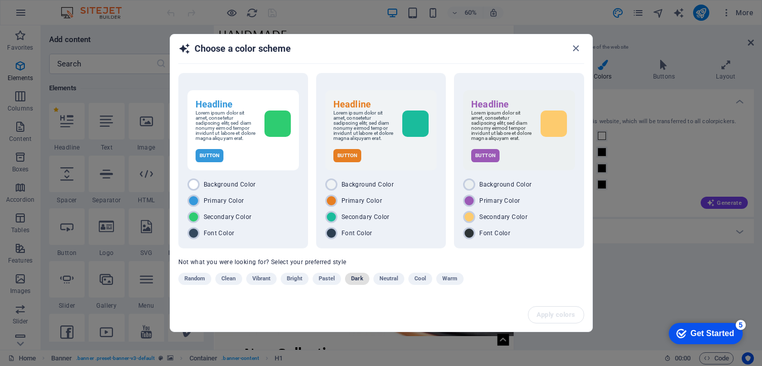
click at [354, 278] on span "Dark" at bounding box center [357, 279] width 12 height 12
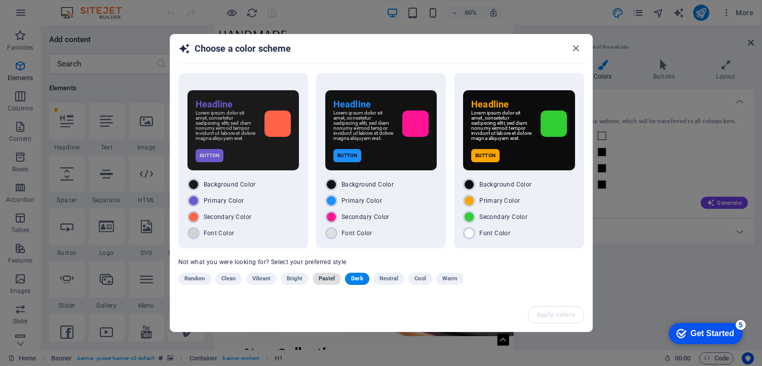
click at [324, 279] on span "Pastel" at bounding box center [327, 279] width 17 height 12
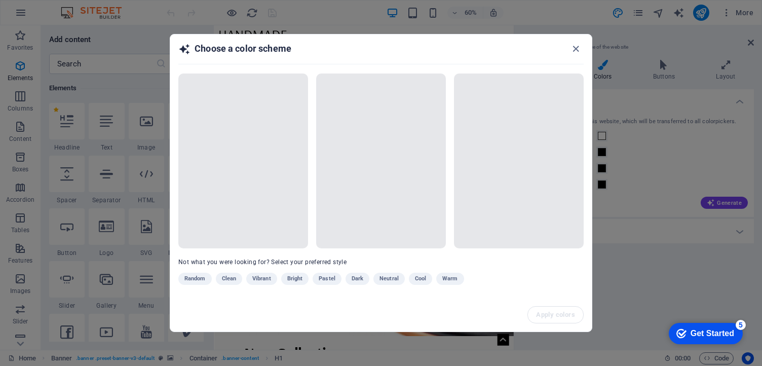
click at [229, 279] on div "Random Clean Vibrant Bright Pastel Dark Neutral Cool Warm" at bounding box center [355, 281] width 355 height 16
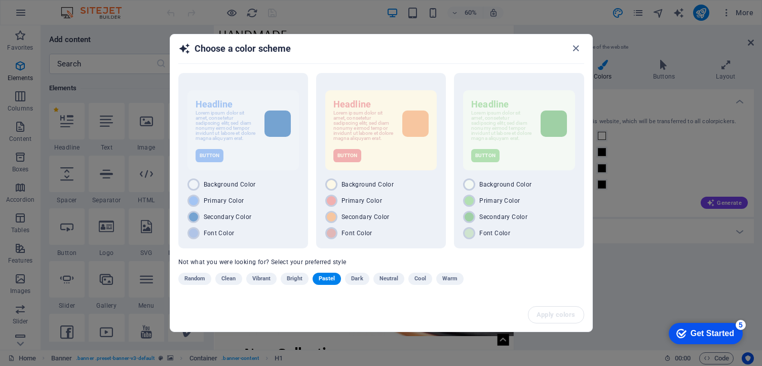
click at [229, 279] on span "Clean" at bounding box center [229, 279] width 14 height 12
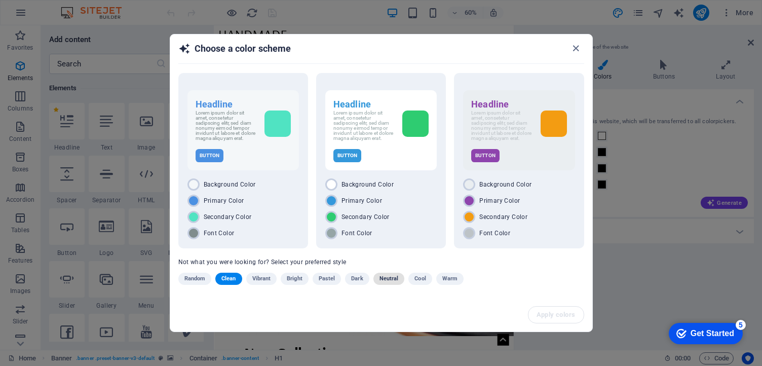
click at [395, 281] on span "Neutral" at bounding box center [389, 279] width 19 height 12
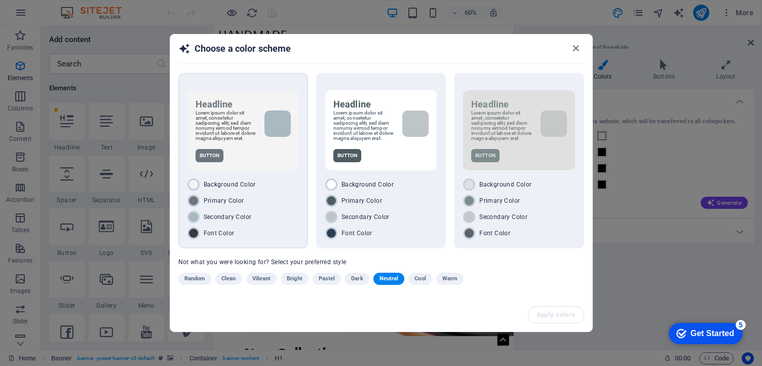
click at [302, 219] on div "Headline Lorem ipsum dolor sit amet, consetetur sadipscing elitr, sed diam nonu…" at bounding box center [243, 160] width 130 height 175
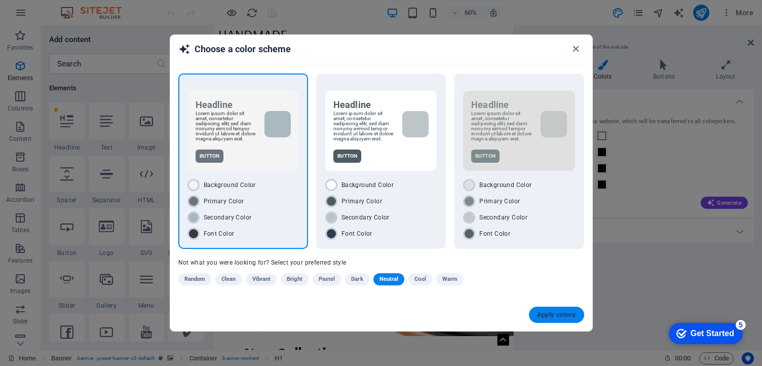
click at [549, 317] on span "Apply colors" at bounding box center [556, 315] width 39 height 8
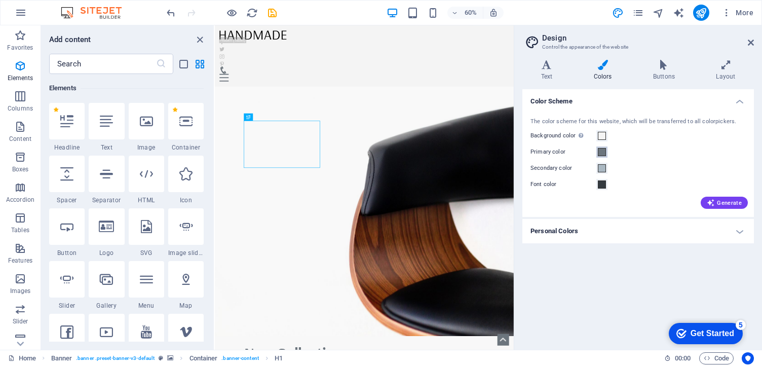
click at [602, 154] on span at bounding box center [602, 152] width 8 height 8
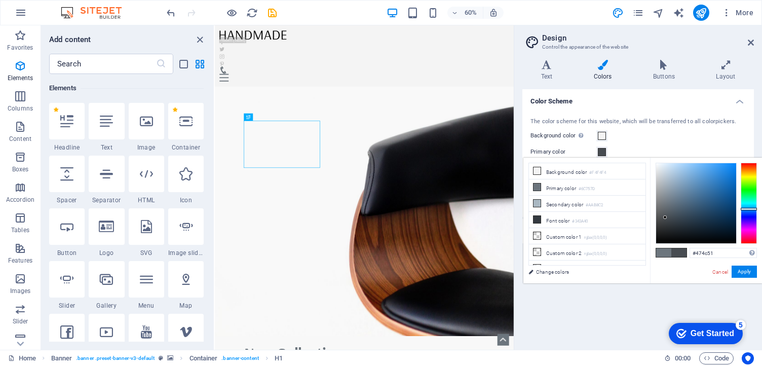
click at [666, 217] on div at bounding box center [697, 203] width 80 height 80
type input "#303437"
click at [667, 226] on div at bounding box center [697, 203] width 80 height 80
click at [744, 272] on button "Apply" at bounding box center [744, 272] width 25 height 12
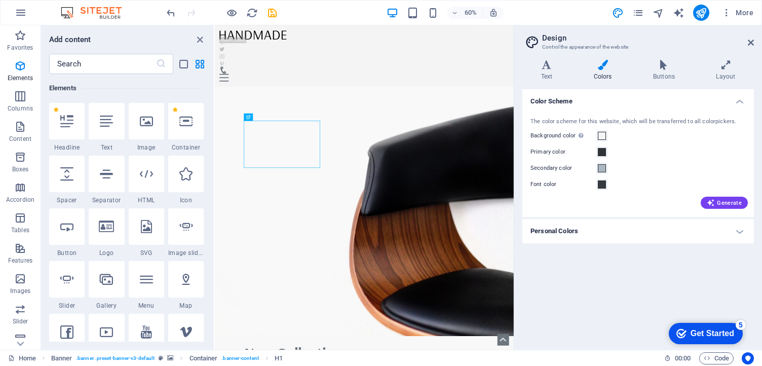
click at [552, 50] on h3 "Control the appearance of the website" at bounding box center [638, 47] width 192 height 9
click at [731, 79] on h4 "Layout" at bounding box center [726, 70] width 56 height 21
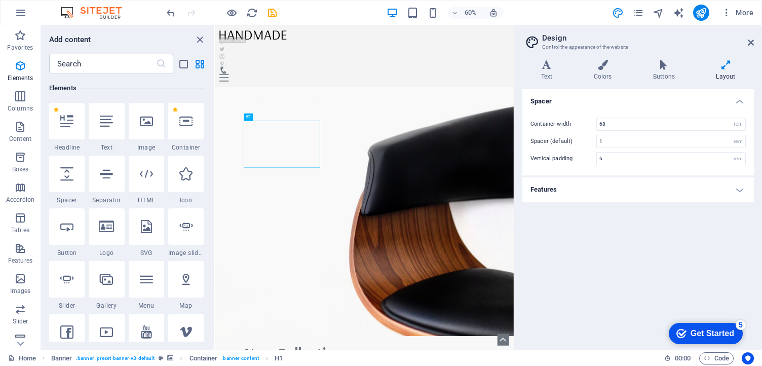
click at [641, 197] on h4 "Features" at bounding box center [639, 189] width 232 height 24
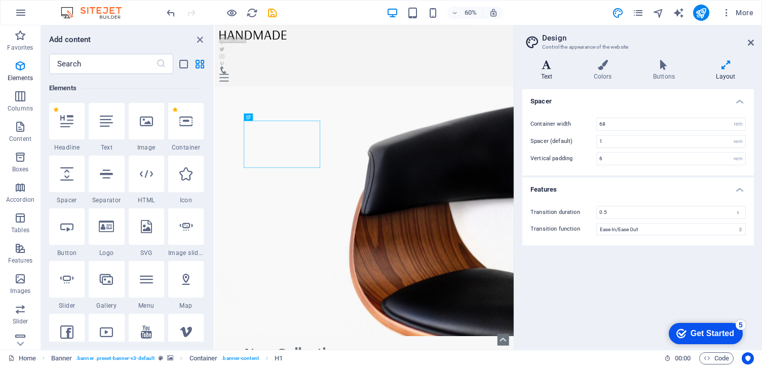
click at [549, 70] on h4 "Text" at bounding box center [549, 70] width 53 height 21
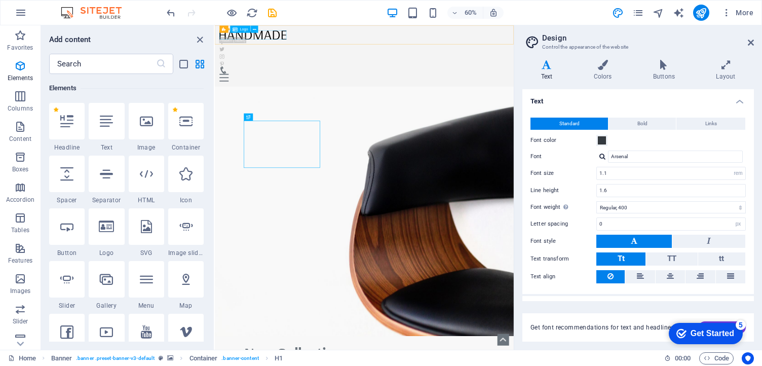
click at [290, 44] on div at bounding box center [464, 40] width 482 height 15
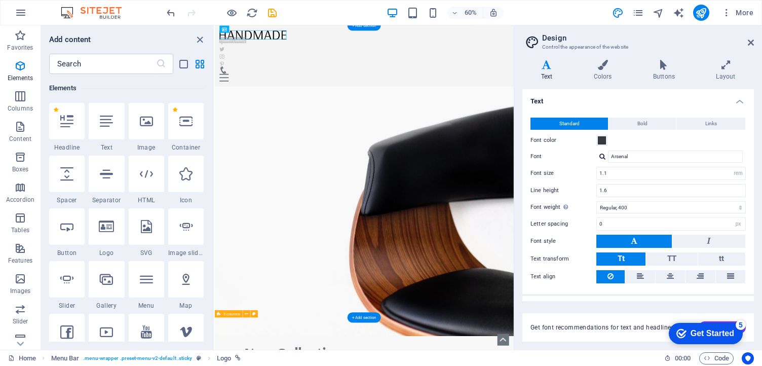
click at [284, 50] on div "Home About us Collection Production FAQ Contact" at bounding box center [464, 75] width 498 height 101
click at [284, 45] on div at bounding box center [464, 40] width 482 height 15
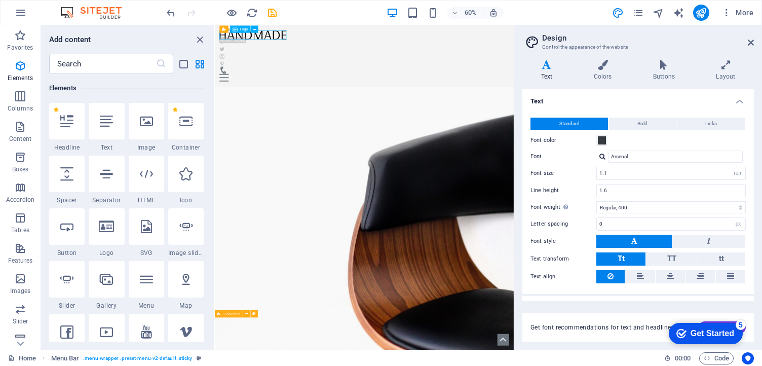
select select "px"
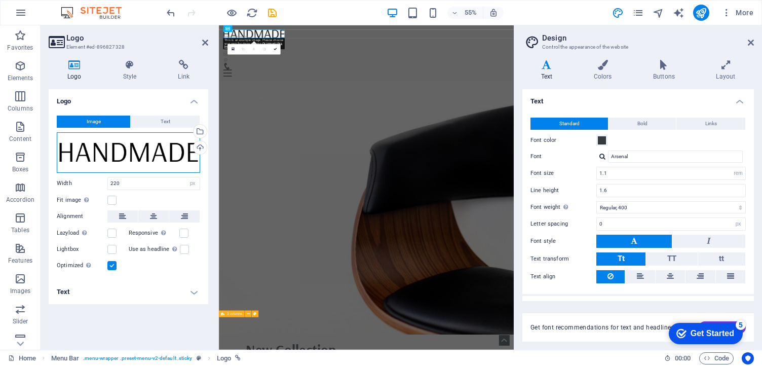
click at [122, 147] on div "Drag files here, click to choose files or select files from Files or our free s…" at bounding box center [128, 152] width 143 height 41
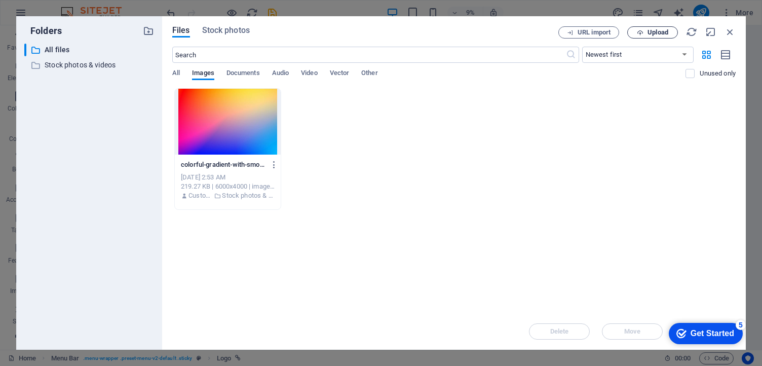
click at [652, 34] on span "Upload" at bounding box center [658, 32] width 21 height 6
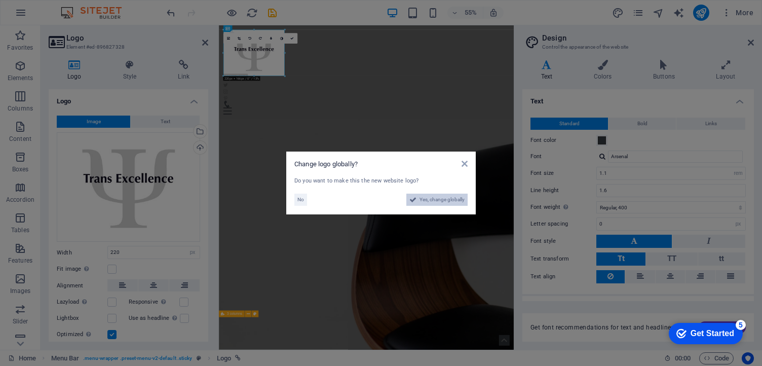
click at [427, 198] on span "Yes, change globally" at bounding box center [442, 200] width 45 height 12
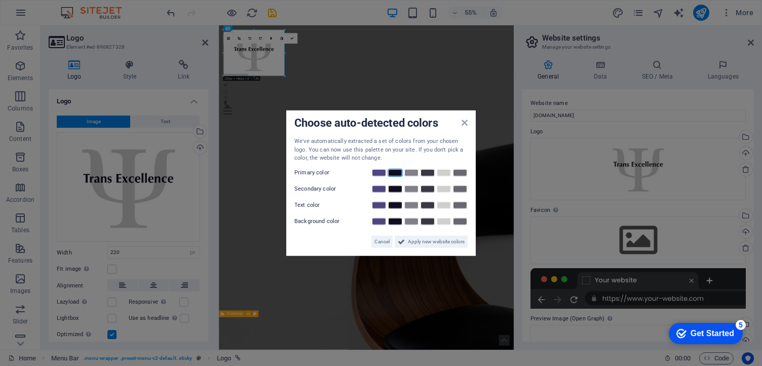
click at [398, 171] on link at bounding box center [395, 172] width 15 height 8
click at [380, 188] on link at bounding box center [379, 189] width 15 height 8
click at [408, 204] on link at bounding box center [411, 205] width 15 height 8
click at [447, 223] on link at bounding box center [444, 221] width 15 height 8
click at [458, 244] on span "Apply new website colors" at bounding box center [436, 241] width 57 height 12
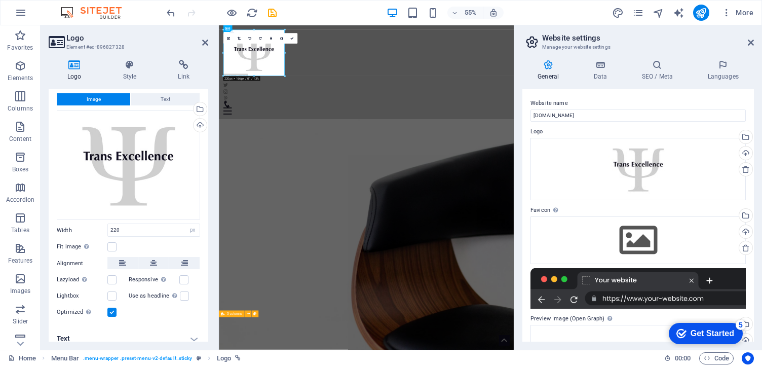
scroll to position [30, 0]
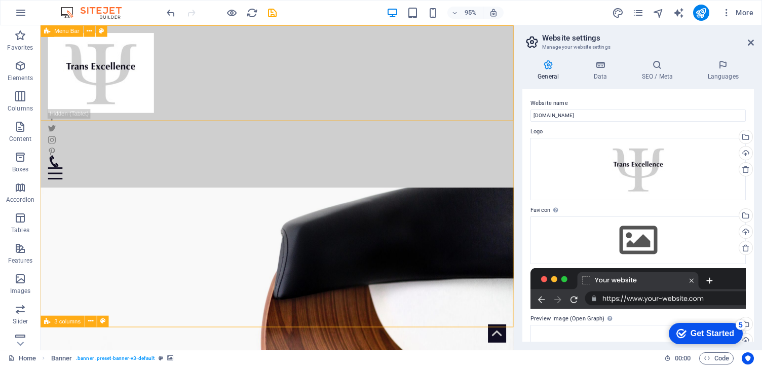
click at [192, 69] on div "Home About us Collection Production FAQ Contact" at bounding box center [290, 110] width 498 height 170
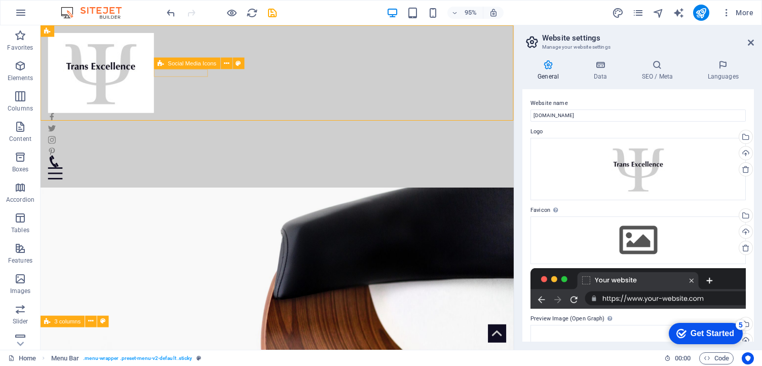
click at [190, 114] on div at bounding box center [290, 140] width 482 height 53
click at [228, 64] on icon at bounding box center [226, 63] width 5 height 10
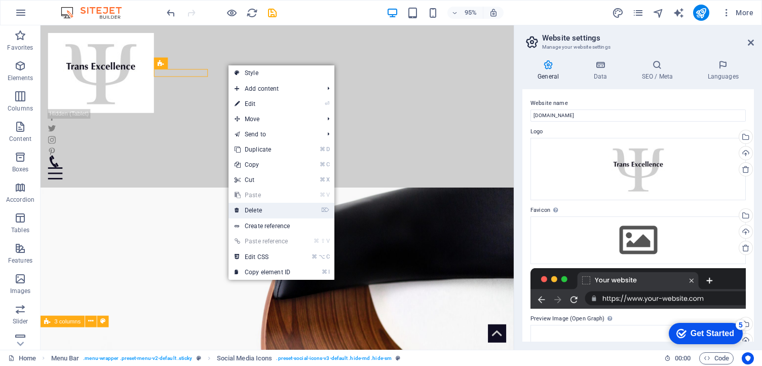
click at [260, 210] on link "⌦ Delete" at bounding box center [263, 210] width 68 height 15
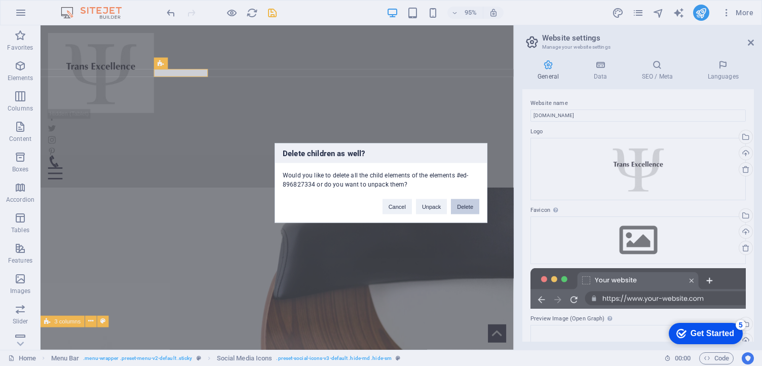
click at [470, 209] on button "Delete" at bounding box center [465, 206] width 28 height 15
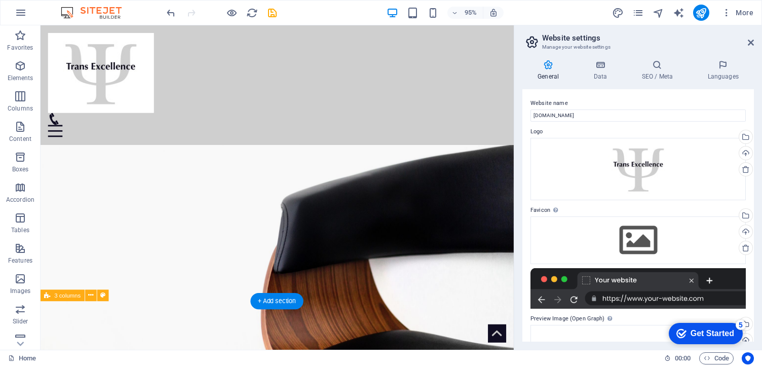
scroll to position [0, 0]
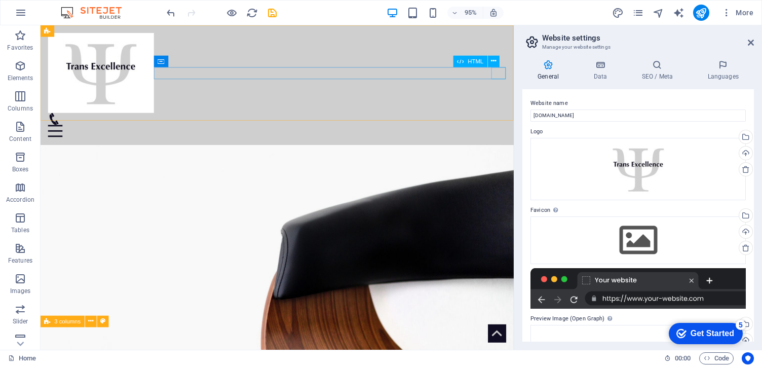
click at [526, 130] on div at bounding box center [290, 136] width 482 height 13
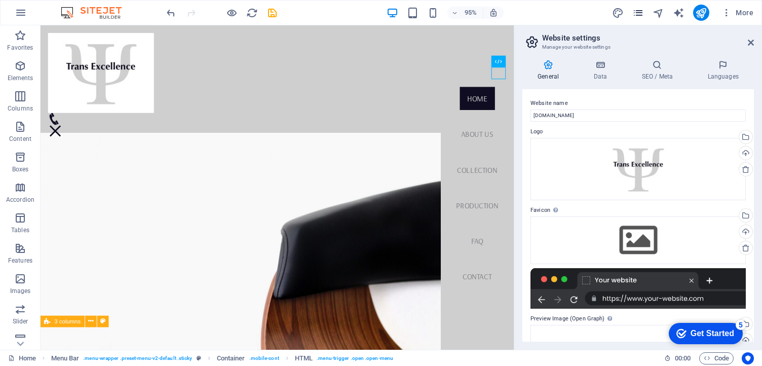
click at [637, 9] on icon "pages" at bounding box center [639, 13] width 12 height 12
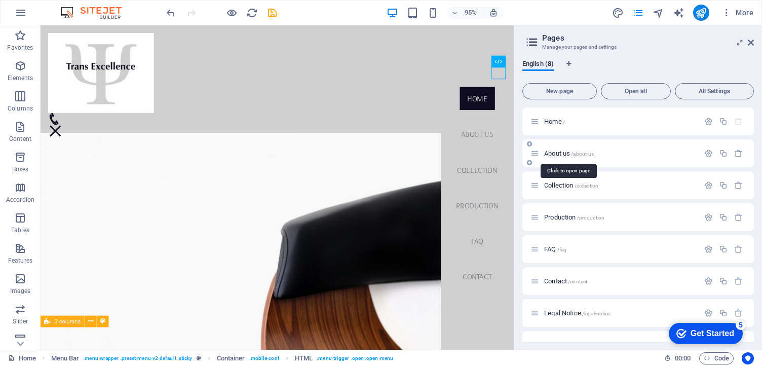
click at [558, 154] on span "About us /about-us" at bounding box center [569, 154] width 50 height 8
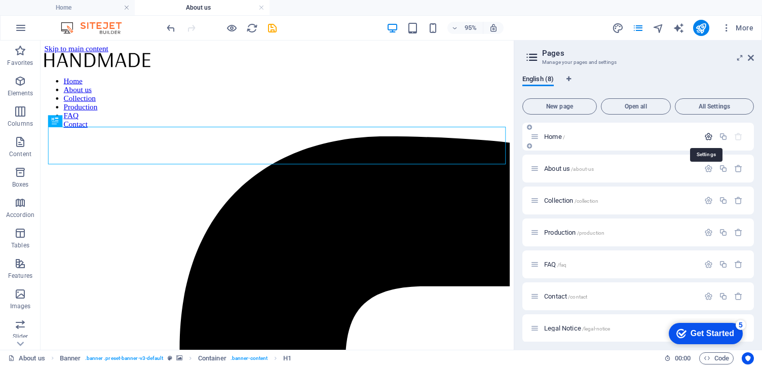
click at [705, 139] on icon "button" at bounding box center [709, 136] width 9 height 9
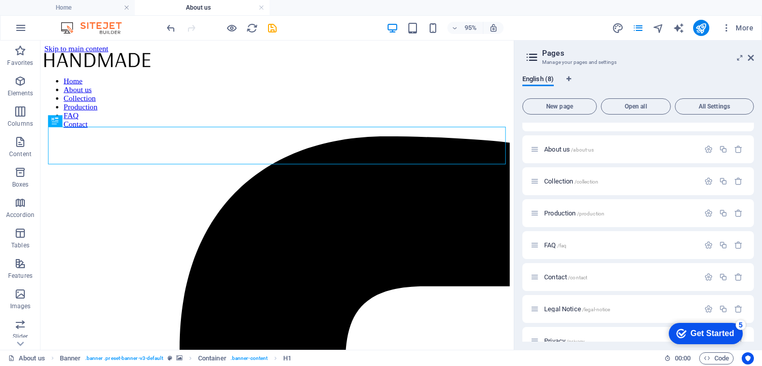
scroll to position [409, 0]
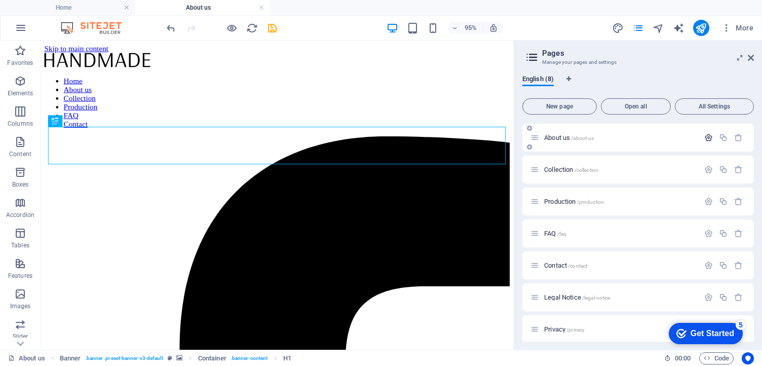
click at [708, 135] on icon "button" at bounding box center [709, 137] width 9 height 9
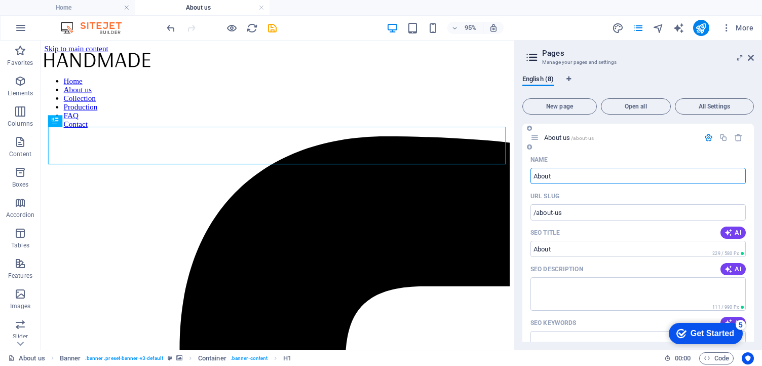
type input "About"
type input "/about"
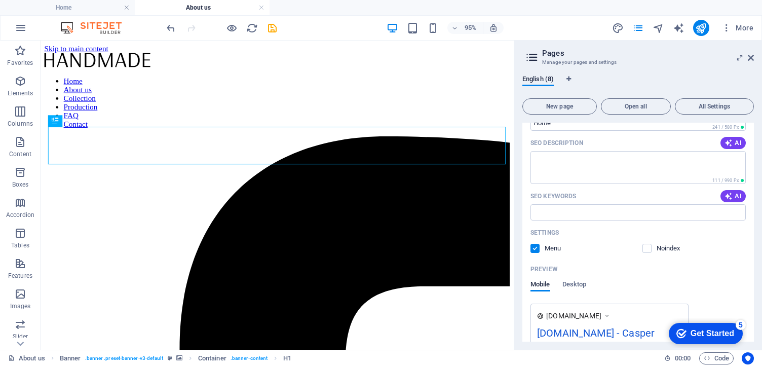
scroll to position [130, 0]
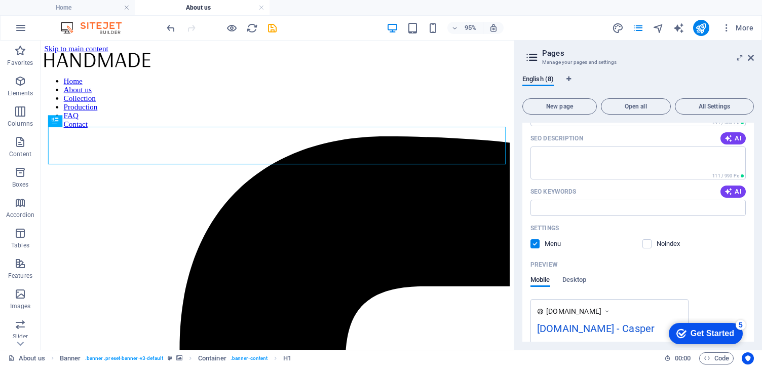
type input "About"
click at [536, 240] on label at bounding box center [535, 243] width 9 height 9
click at [0, 0] on input "checkbox" at bounding box center [0, 0] width 0 height 0
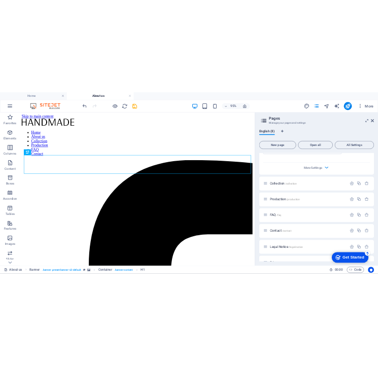
scroll to position [780, 0]
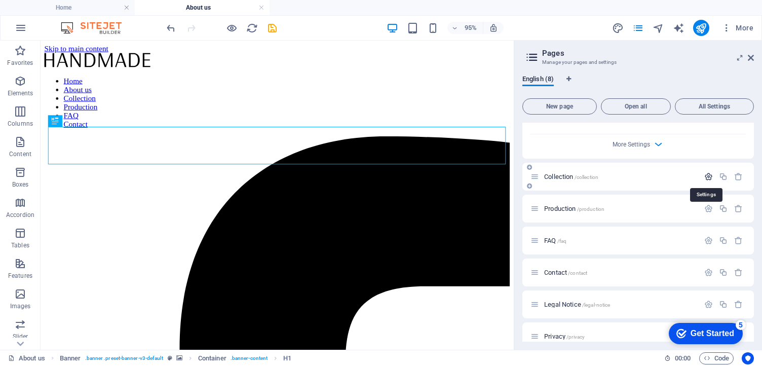
click at [706, 176] on icon "button" at bounding box center [709, 176] width 9 height 9
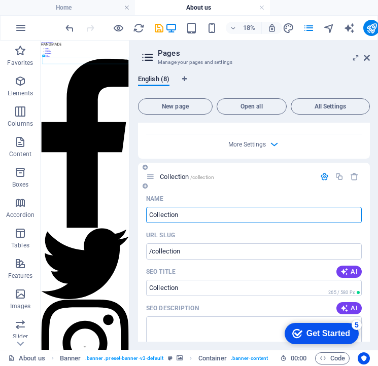
click at [186, 209] on input "Collection" at bounding box center [253, 215] width 215 height 16
type input "Events"
type input "/events"
type input "Events"
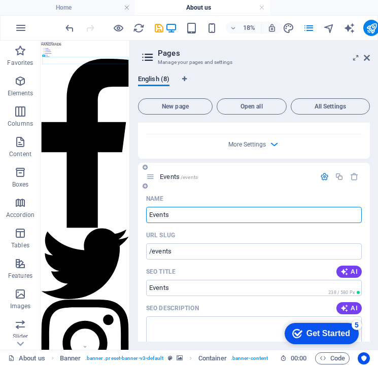
click at [321, 178] on icon "button" at bounding box center [324, 176] width 9 height 9
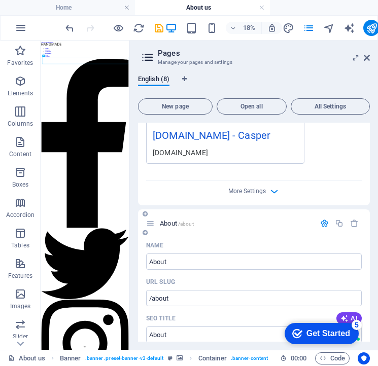
scroll to position [319, 0]
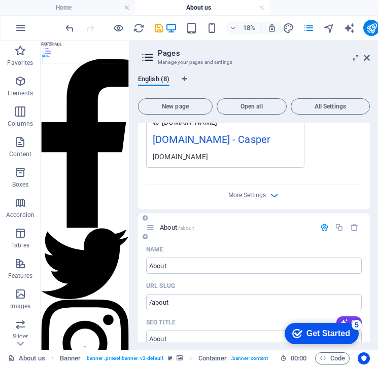
click at [326, 229] on icon "button" at bounding box center [324, 227] width 9 height 9
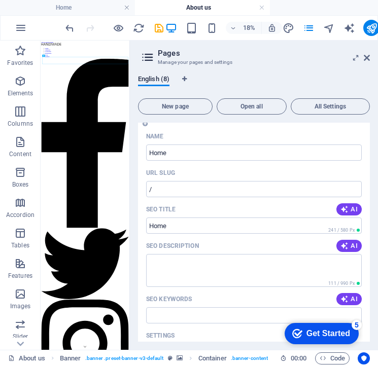
scroll to position [0, 0]
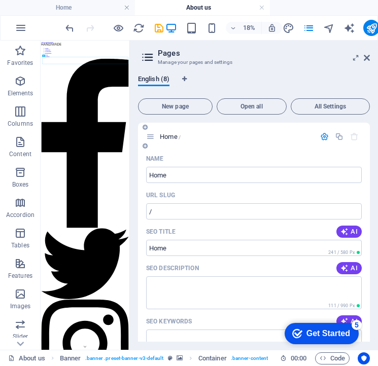
click at [322, 133] on icon "button" at bounding box center [324, 136] width 9 height 9
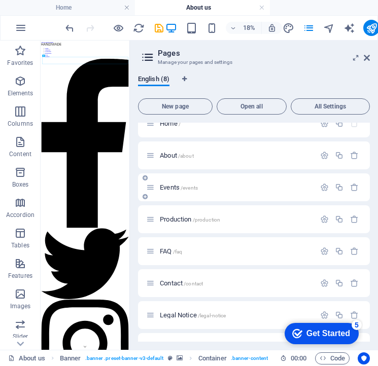
scroll to position [23, 0]
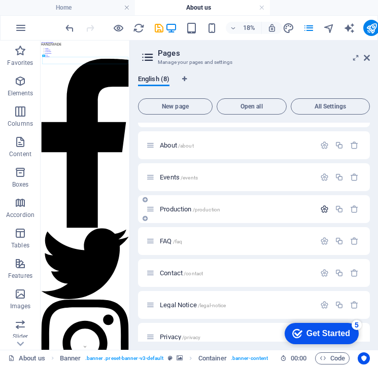
click at [321, 209] on icon "button" at bounding box center [324, 209] width 9 height 9
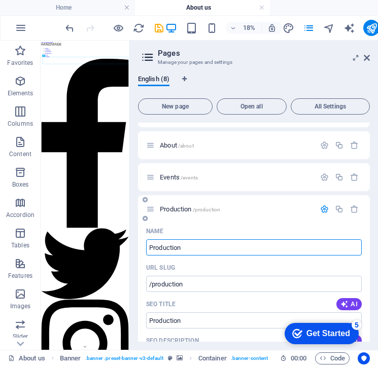
click at [176, 243] on input "Production" at bounding box center [253, 247] width 215 height 16
type input "Submit"
type input "/submit"
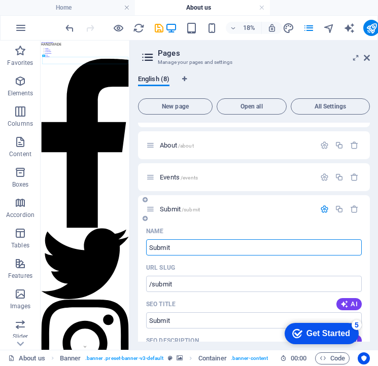
type input "Submit"
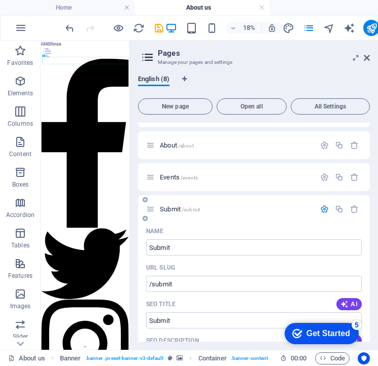
click at [322, 210] on icon "button" at bounding box center [324, 209] width 9 height 9
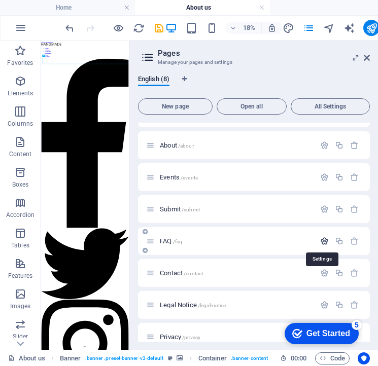
click at [320, 239] on icon "button" at bounding box center [324, 241] width 9 height 9
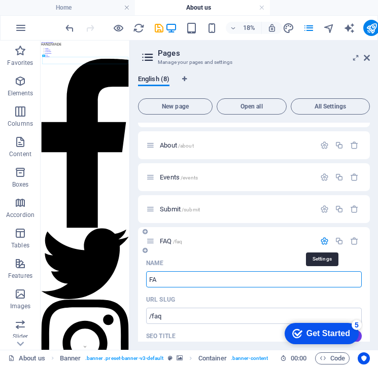
type input "F"
type input "A"
type input "/"
type input "Ar"
type input "/a"
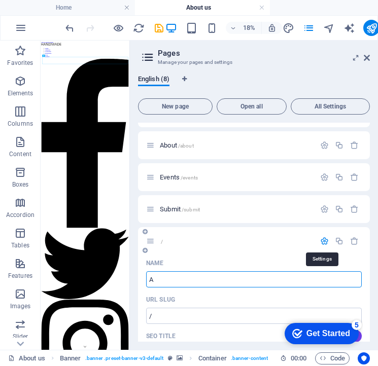
type input "A"
type input "Archive"
type input "/archive"
type input "Archive"
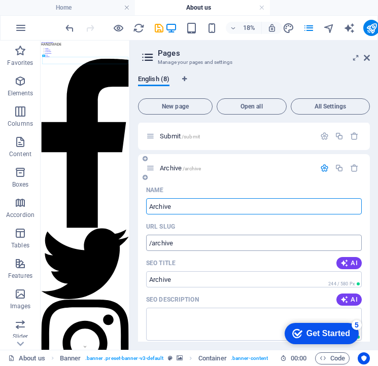
scroll to position [110, 0]
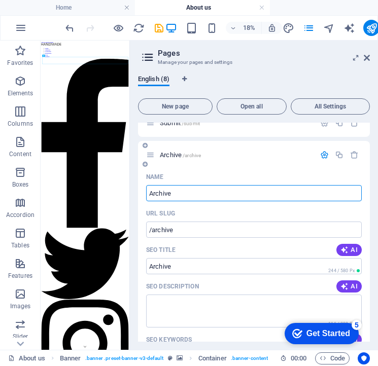
type input "Archive"
click at [321, 152] on icon "button" at bounding box center [324, 155] width 9 height 9
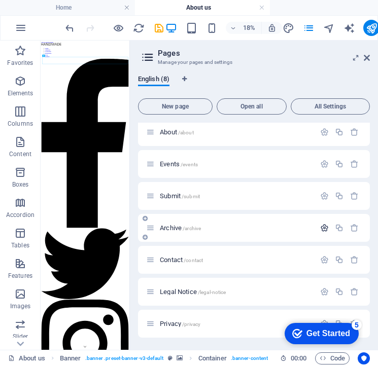
scroll to position [37, 0]
click at [172, 259] on span "Contact /contact" at bounding box center [181, 260] width 43 height 8
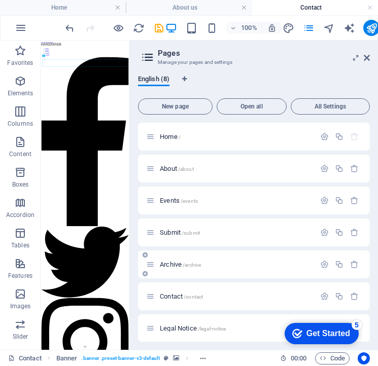
scroll to position [0, 0]
click at [321, 264] on icon "button" at bounding box center [324, 264] width 9 height 9
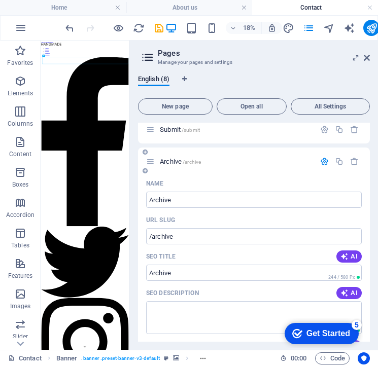
click at [320, 164] on icon "button" at bounding box center [324, 161] width 9 height 9
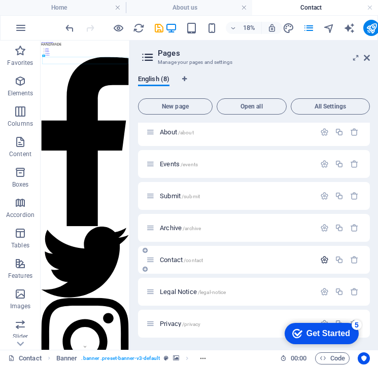
click at [321, 263] on icon "button" at bounding box center [324, 260] width 9 height 9
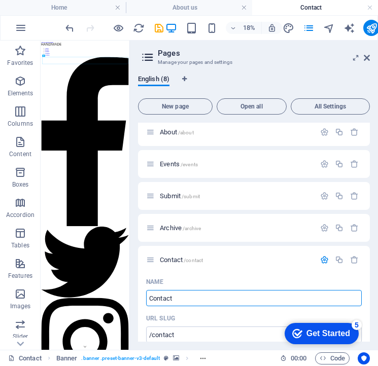
drag, startPoint x: 208, startPoint y: 295, endPoint x: 133, endPoint y: 294, distance: 75.0
click at [133, 294] on div "English (8) New page Open all All Settings Home / About /about Events /events S…" at bounding box center [254, 208] width 248 height 283
type input "News"
type input "/news"
type input "News and"
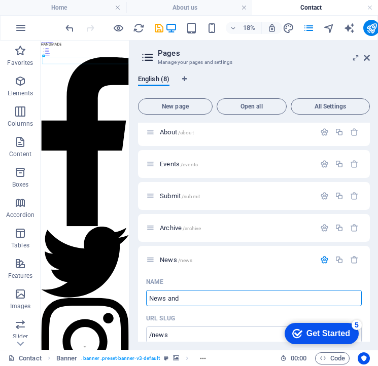
type input "/news-and"
type input "News"
type input "/news"
type input "News & U"
type input "/news-u"
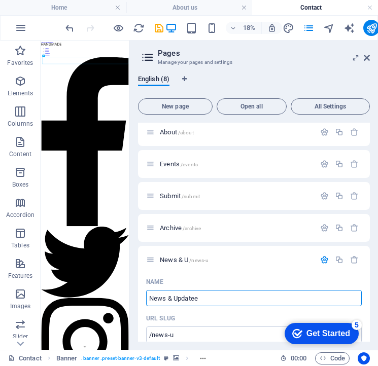
type input "News & Update"
type input "/news-updatee"
type input "News & Updates"
type input "/news-updates"
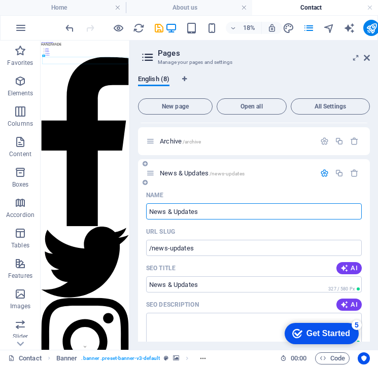
scroll to position [140, 0]
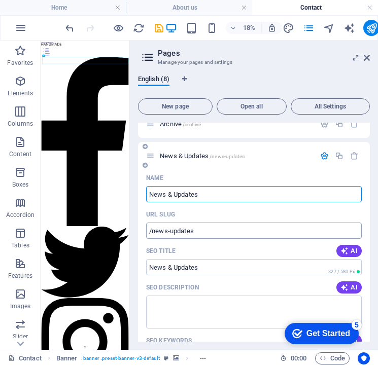
type input "News & Updates"
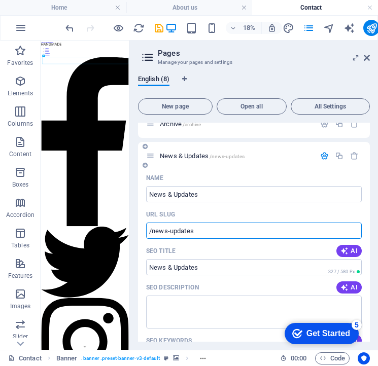
click at [169, 232] on input "/news-updates" at bounding box center [253, 231] width 215 height 16
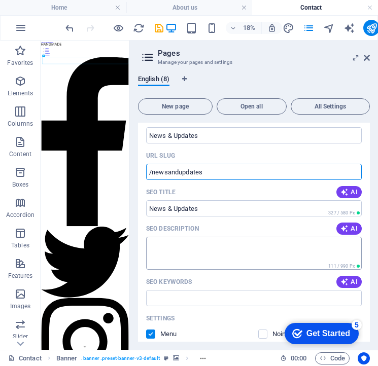
scroll to position [212, 0]
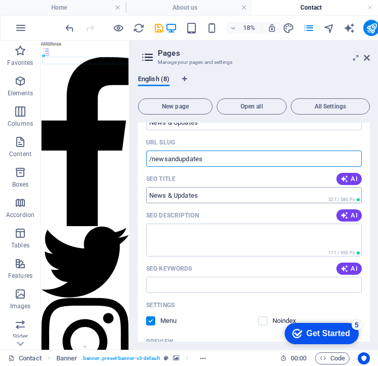
type input "/newsandupdates"
click at [171, 202] on input "SEO Title" at bounding box center [253, 195] width 215 height 16
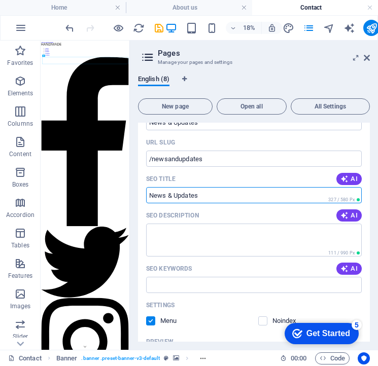
click at [171, 196] on input "SEO Title" at bounding box center [253, 195] width 215 height 16
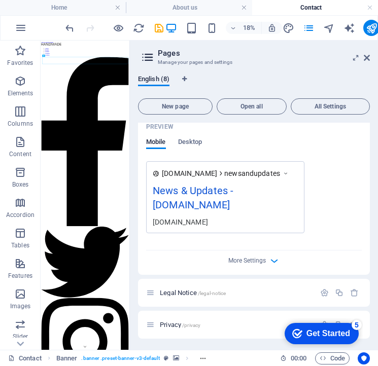
scroll to position [428, 0]
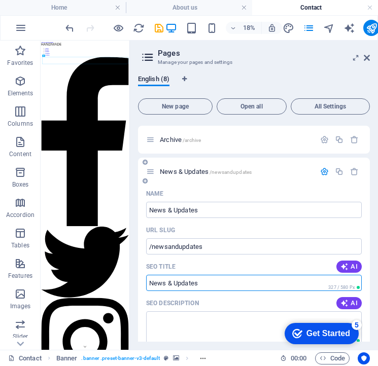
click at [322, 169] on icon "button" at bounding box center [324, 171] width 9 height 9
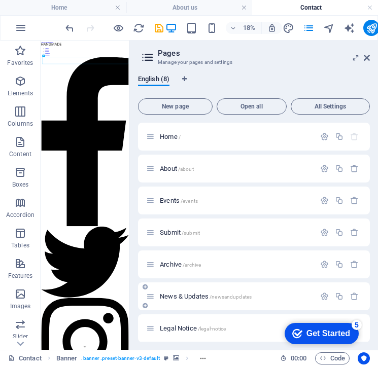
scroll to position [37, 0]
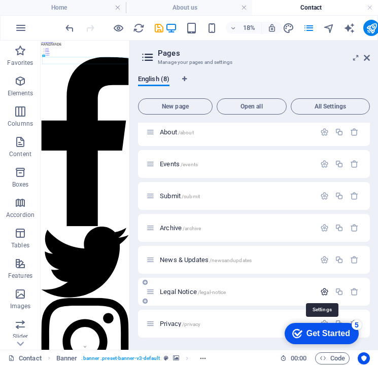
click at [324, 294] on icon "button" at bounding box center [324, 291] width 9 height 9
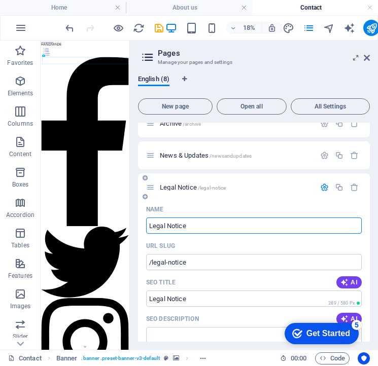
scroll to position [127, 0]
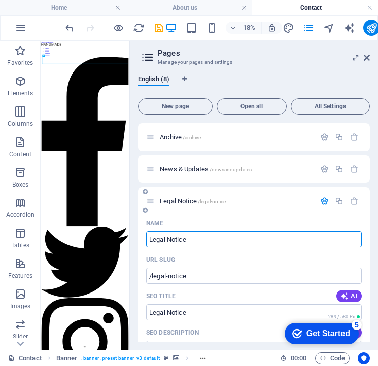
click at [324, 199] on icon "button" at bounding box center [324, 201] width 9 height 9
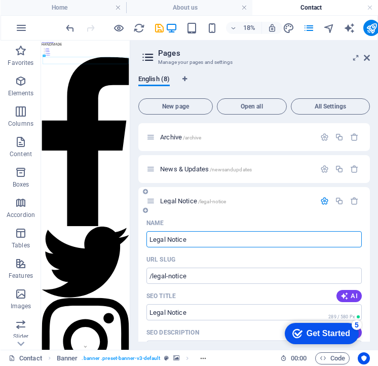
scroll to position [37, 0]
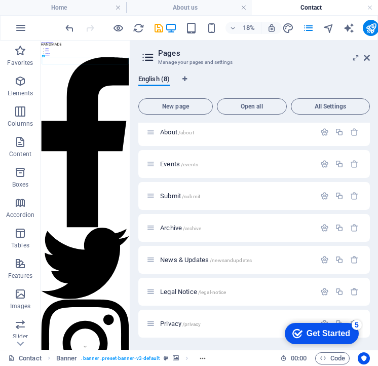
click at [318, 331] on div "Get Started" at bounding box center [329, 333] width 44 height 9
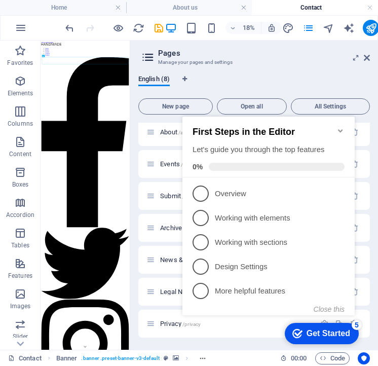
click at [318, 336] on div "Get Started" at bounding box center [329, 333] width 44 height 9
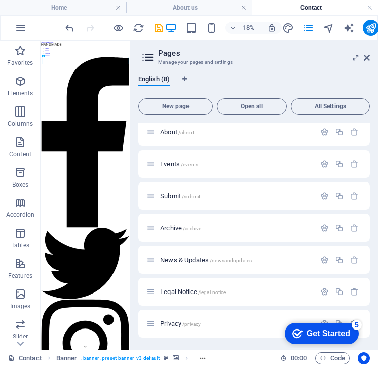
click at [323, 318] on div "checkmark Get Started 5 First Steps in the Editor Let's guide you through the t…" at bounding box center [320, 333] width 86 height 30
click at [323, 320] on div "checkmark Get Started 5 First Steps in the Editor Let's guide you through the t…" at bounding box center [320, 333] width 86 height 30
click at [323, 319] on div "checkmark Get Started 5 First Steps in the Editor Let's guide you through the t…" at bounding box center [320, 333] width 86 height 30
click at [321, 319] on div "checkmark Get Started 5 First Steps in the Editor Let's guide you through the t…" at bounding box center [320, 333] width 86 height 30
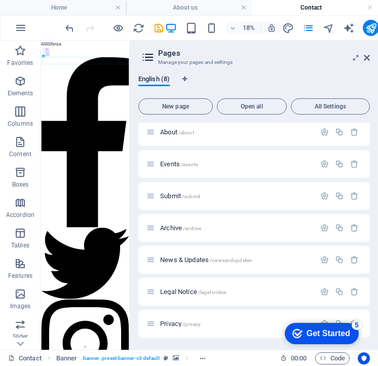
click at [322, 319] on div "checkmark Get Started 5 First Steps in the Editor Let's guide you through the t…" at bounding box center [320, 333] width 86 height 30
click at [322, 321] on div "checkmark Get Started 5 First Steps in the Editor Let's guide you through the t…" at bounding box center [320, 333] width 86 height 30
click at [274, 326] on p "Privacy /privacy" at bounding box center [236, 323] width 152 height 7
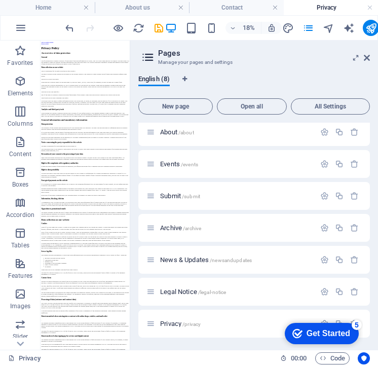
click at [351, 319] on div "checkmark Get Started 5 First Steps in the Editor Let's guide you through the t…" at bounding box center [320, 333] width 86 height 30
click at [376, 310] on div "English (8) New page Open all All Settings Home / About /about Events /events S…" at bounding box center [254, 208] width 248 height 283
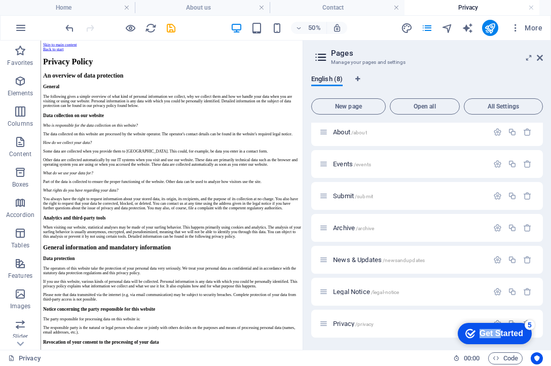
drag, startPoint x: 497, startPoint y: 335, endPoint x: 456, endPoint y: 334, distance: 40.6
click at [458, 334] on div "checkmark Get Started 5" at bounding box center [495, 333] width 74 height 21
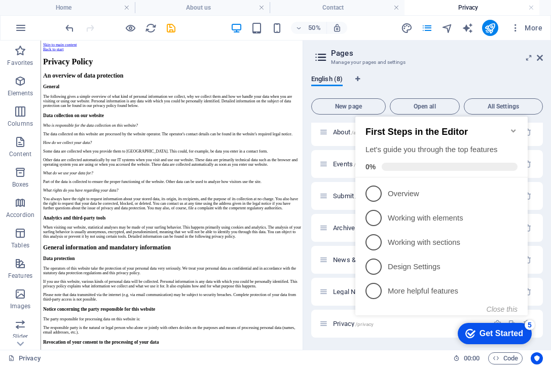
click at [513, 127] on icon "Minimize checklist" at bounding box center [514, 131] width 8 height 8
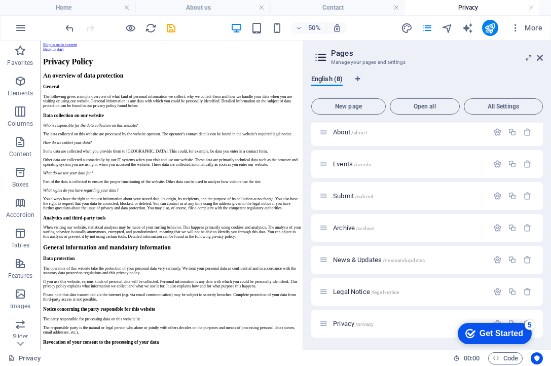
click at [523, 321] on div "checkmark Get Started 5 First Steps in the Editor Let's guide you through the t…" at bounding box center [493, 333] width 86 height 30
click at [527, 288] on icon "button" at bounding box center [527, 291] width 9 height 9
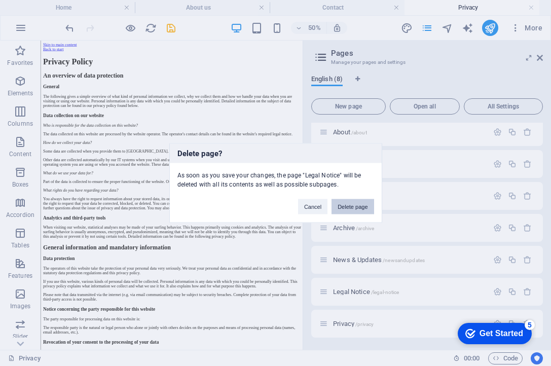
click at [348, 203] on button "Delete page" at bounding box center [353, 206] width 42 height 15
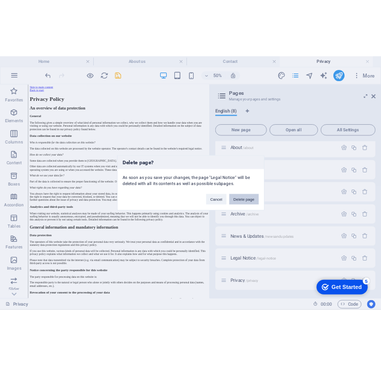
scroll to position [5, 0]
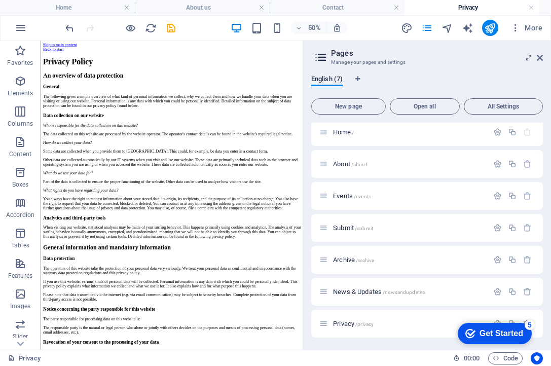
click at [524, 321] on div "checkmark Get Started 5 First Steps in the Editor Let's guide you through the t…" at bounding box center [493, 333] width 86 height 30
click at [529, 59] on icon at bounding box center [529, 58] width 0 height 8
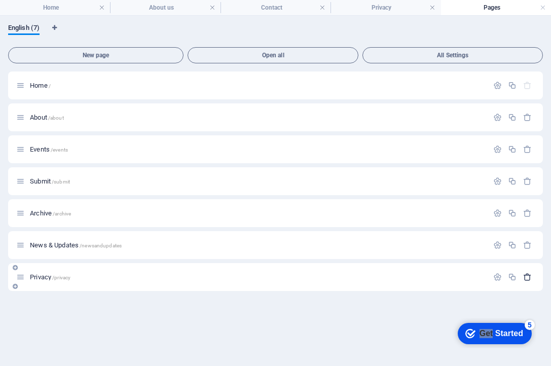
click at [527, 277] on icon "button" at bounding box center [527, 277] width 9 height 9
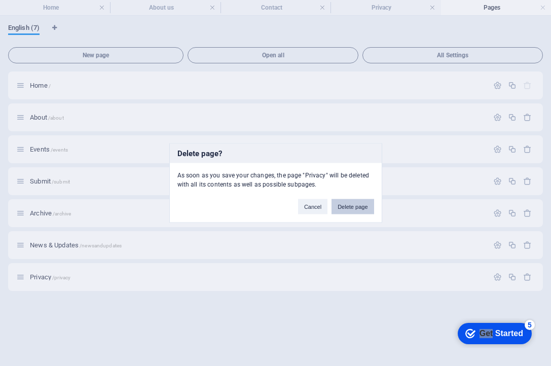
click at [359, 205] on button "Delete page" at bounding box center [353, 206] width 42 height 15
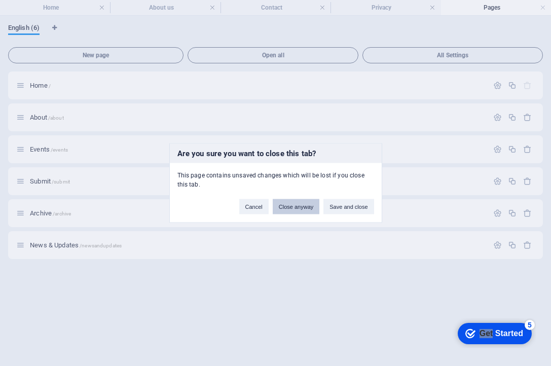
click at [309, 208] on button "Close anyway" at bounding box center [296, 206] width 47 height 15
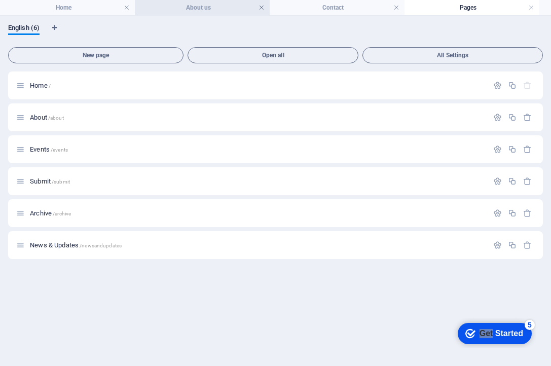
click at [263, 7] on link at bounding box center [262, 8] width 6 height 10
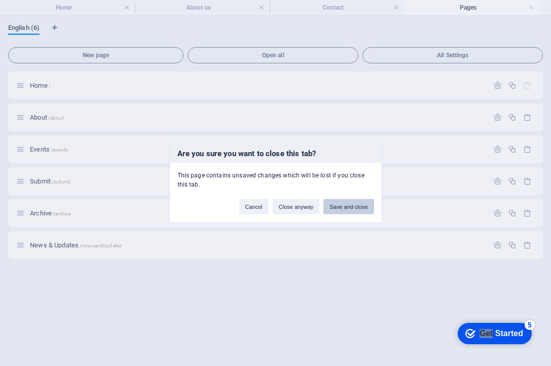
click at [349, 214] on button "Save and close" at bounding box center [348, 206] width 50 height 15
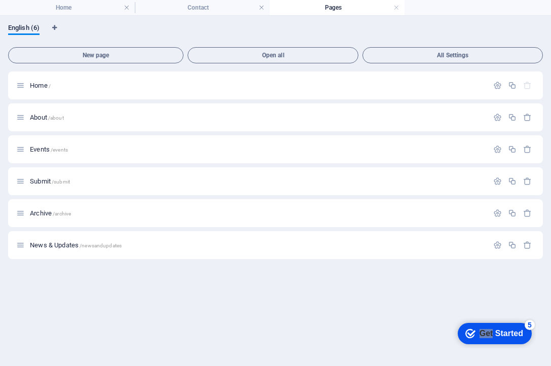
click at [392, 10] on h4 "Pages" at bounding box center [337, 7] width 135 height 11
click at [395, 7] on link at bounding box center [396, 8] width 6 height 10
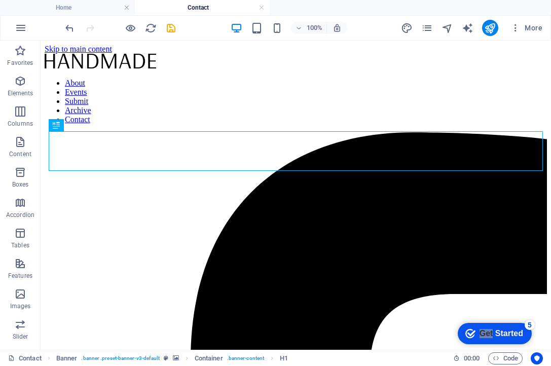
click at [549, 1] on ul "Home Contact" at bounding box center [275, 7] width 551 height 15
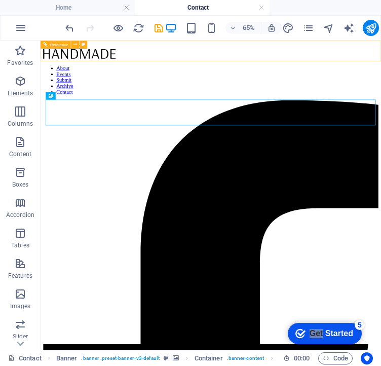
click at [107, 57] on div at bounding box center [303, 62] width 516 height 17
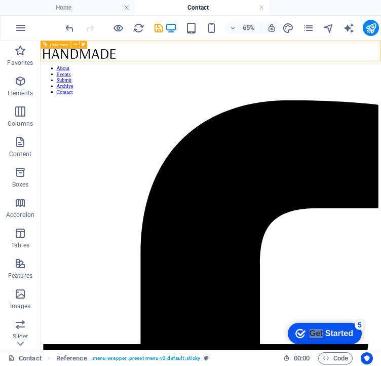
click at [107, 57] on div at bounding box center [303, 62] width 516 height 17
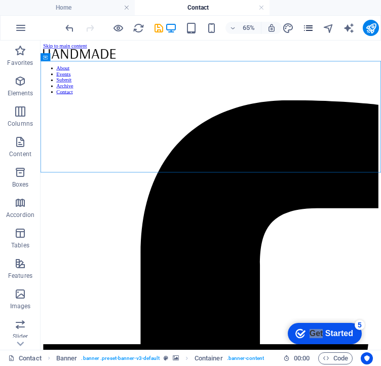
click at [305, 26] on icon "pages" at bounding box center [309, 28] width 12 height 12
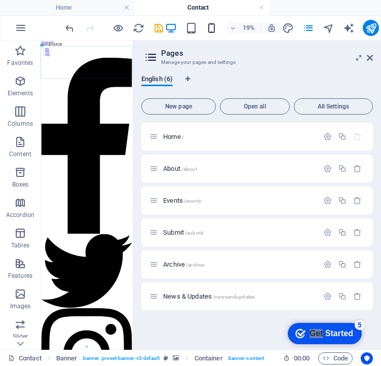
drag, startPoint x: 195, startPoint y: 28, endPoint x: 208, endPoint y: 28, distance: 13.2
click at [206, 28] on div "19%" at bounding box center [223, 28] width 117 height 16
click at [287, 29] on icon "design" at bounding box center [288, 28] width 12 height 12
select select "rem"
select select "400"
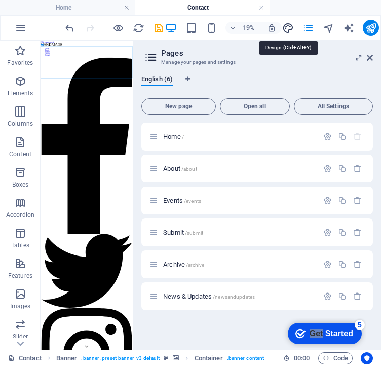
select select "px"
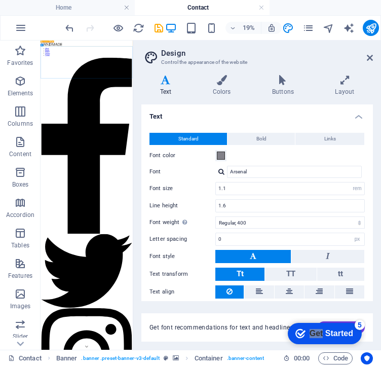
click at [51, 42] on icon at bounding box center [50, 42] width 1 height 2
click at [47, 42] on span "Reference" at bounding box center [45, 41] width 5 height 1
click at [76, 58] on div at bounding box center [288, 62] width 487 height 17
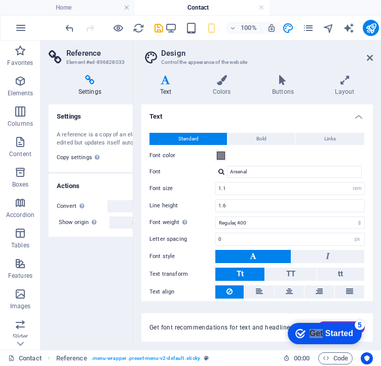
type input "1.5"
click at [21, 81] on icon "button" at bounding box center [20, 81] width 12 height 12
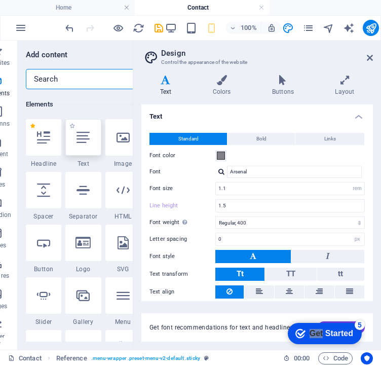
scroll to position [108, 0]
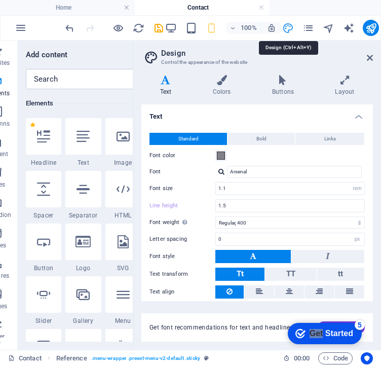
click at [289, 30] on icon "design" at bounding box center [288, 28] width 12 height 12
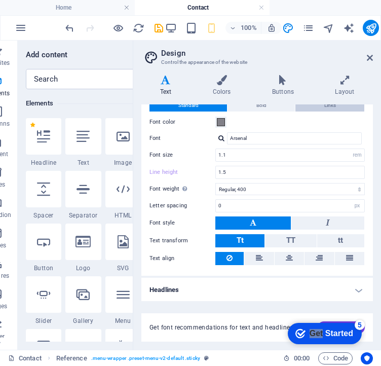
scroll to position [0, 0]
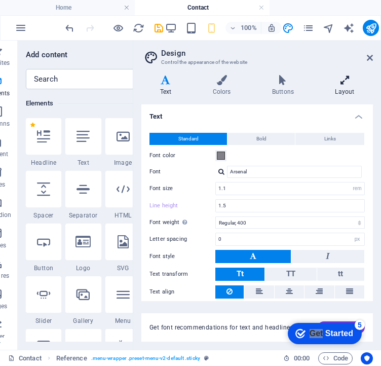
click at [349, 82] on icon at bounding box center [345, 80] width 56 height 10
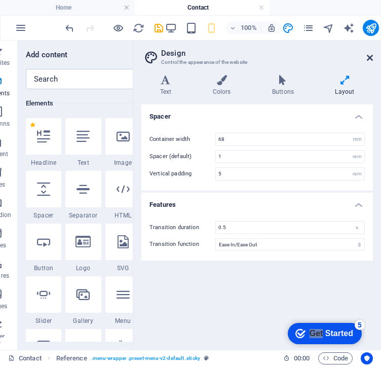
click at [371, 54] on icon at bounding box center [370, 58] width 6 height 8
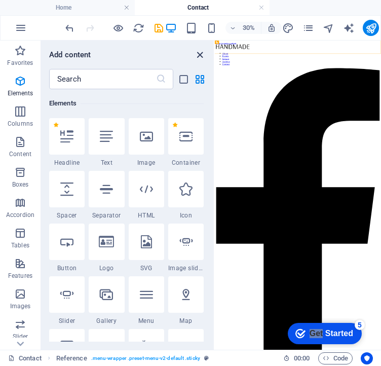
click at [199, 51] on icon "close panel" at bounding box center [200, 55] width 12 height 12
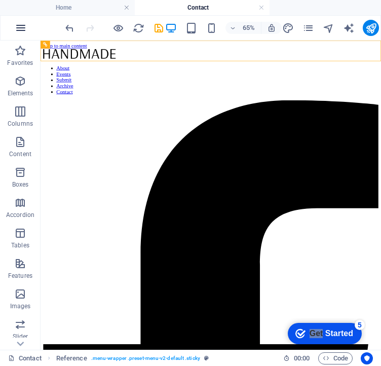
click at [19, 26] on icon "button" at bounding box center [21, 28] width 12 height 12
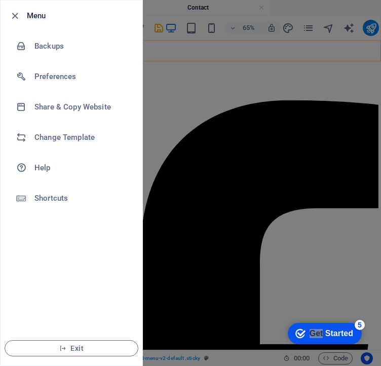
click at [226, 148] on div at bounding box center [190, 183] width 381 height 366
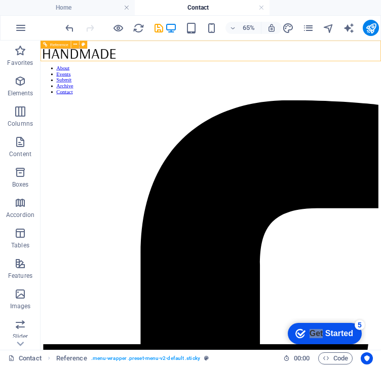
click at [306, 23] on icon "pages" at bounding box center [309, 28] width 12 height 12
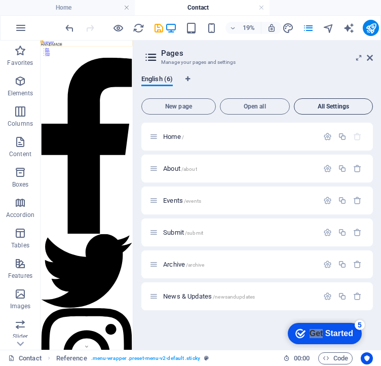
click at [341, 112] on button "All Settings" at bounding box center [333, 106] width 79 height 16
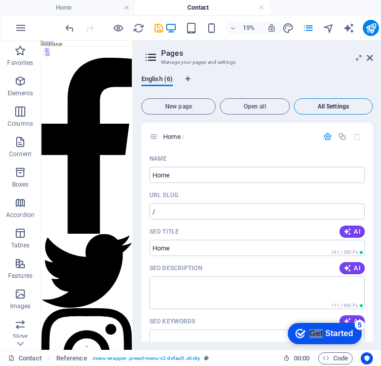
scroll to position [1992, 0]
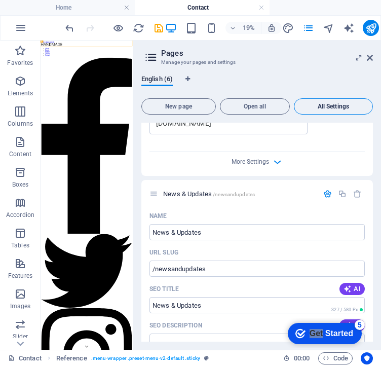
click at [341, 112] on button "All Settings" at bounding box center [333, 106] width 79 height 16
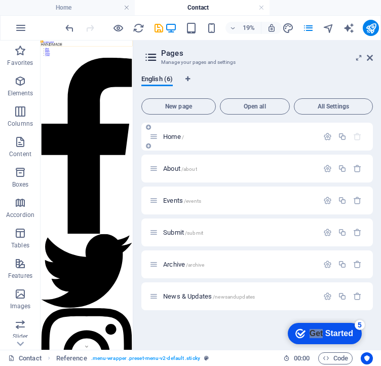
click at [270, 138] on p "Home /" at bounding box center [239, 136] width 152 height 7
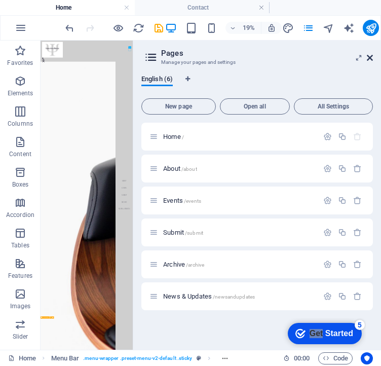
click at [370, 55] on icon at bounding box center [370, 58] width 6 height 8
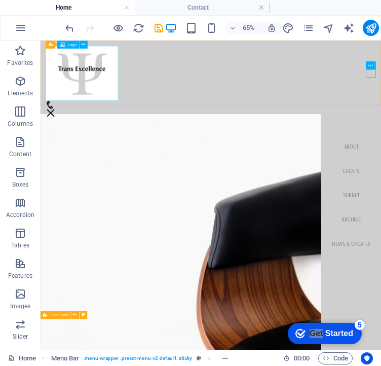
click at [70, 47] on div "Logo" at bounding box center [68, 45] width 22 height 8
click at [68, 43] on span "Logo" at bounding box center [72, 45] width 9 height 4
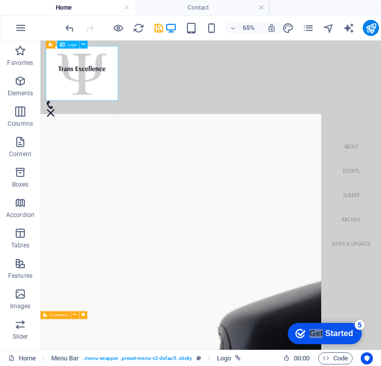
select select "px"
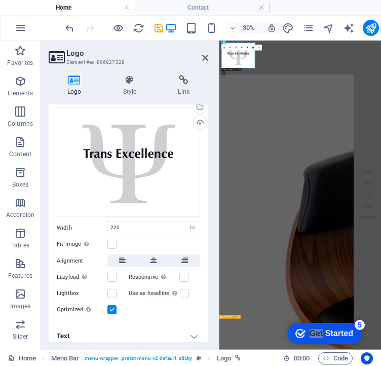
scroll to position [45, 0]
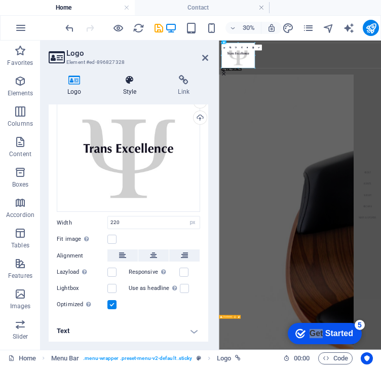
click at [130, 86] on h4 "Style" at bounding box center [131, 85] width 55 height 21
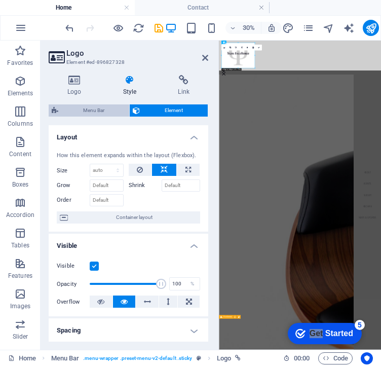
click at [110, 110] on span "Menu Bar" at bounding box center [93, 110] width 65 height 12
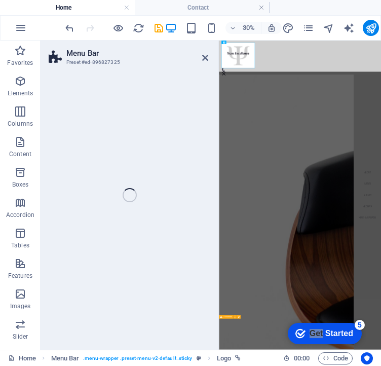
select select "vw"
select select "px"
select select "vw"
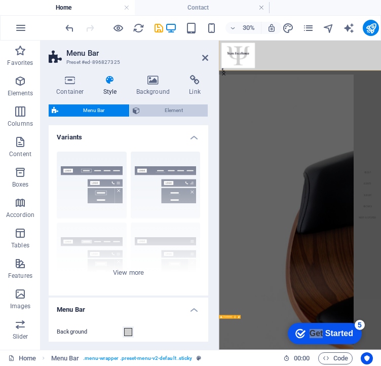
click at [157, 108] on span "Element" at bounding box center [174, 110] width 62 height 12
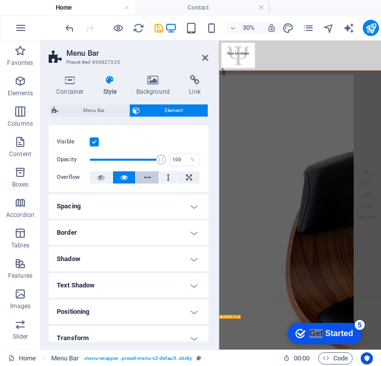
scroll to position [0, 0]
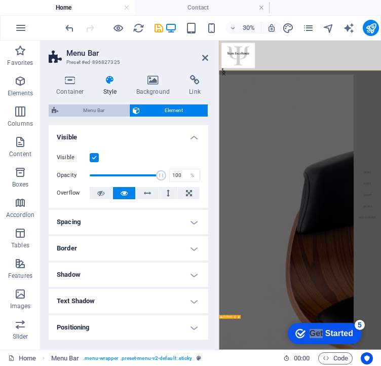
click at [98, 114] on span "Menu Bar" at bounding box center [93, 110] width 65 height 12
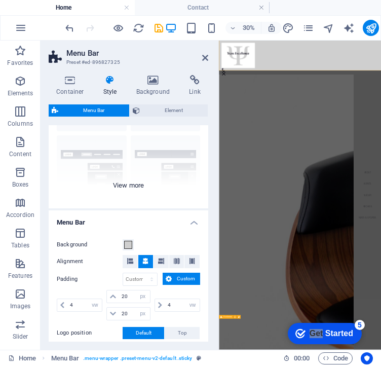
scroll to position [106, 0]
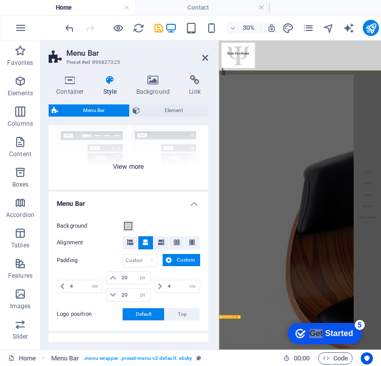
click at [119, 165] on div "Border Centered Default Fixed Loki Trigger Wide XXL" at bounding box center [129, 114] width 160 height 152
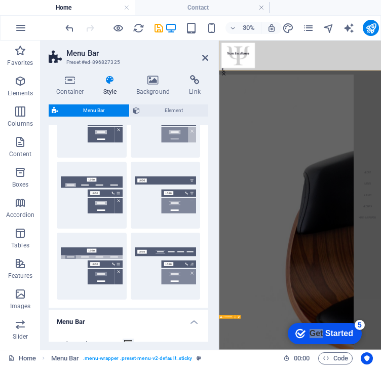
scroll to position [0, 0]
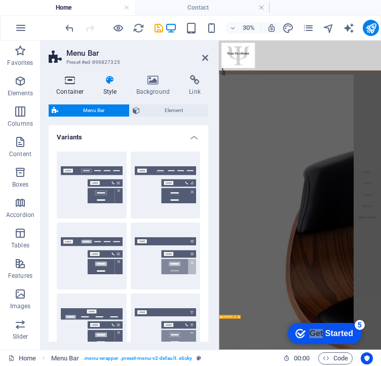
click at [69, 78] on icon at bounding box center [70, 80] width 43 height 10
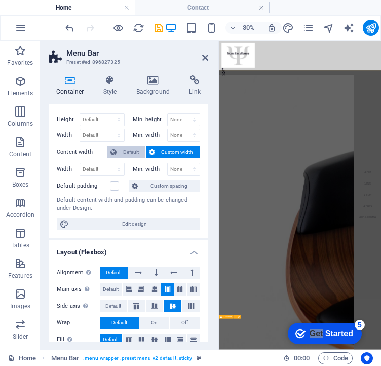
scroll to position [18, 0]
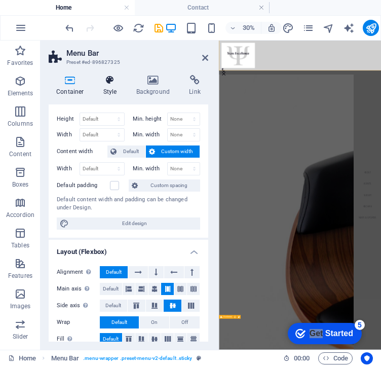
click at [112, 79] on icon at bounding box center [110, 80] width 29 height 10
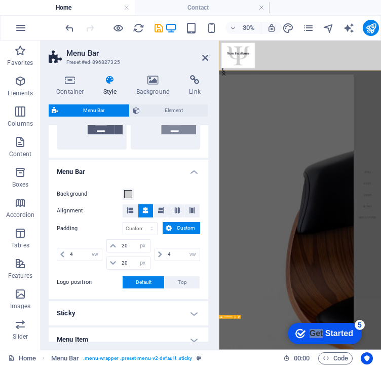
scroll to position [285, 0]
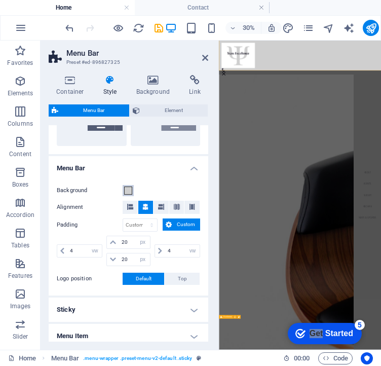
click at [126, 189] on span at bounding box center [128, 191] width 8 height 8
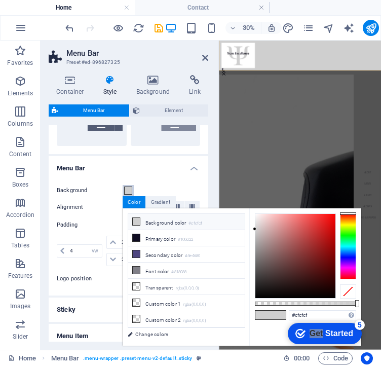
type input "rgba(207, 207, 207, 0.245)"
click at [280, 304] on div at bounding box center [305, 304] width 101 height 4
click at [208, 151] on div "Container Style Background Link Size Height Default px rem % vh vw Min. height …" at bounding box center [129, 208] width 176 height 283
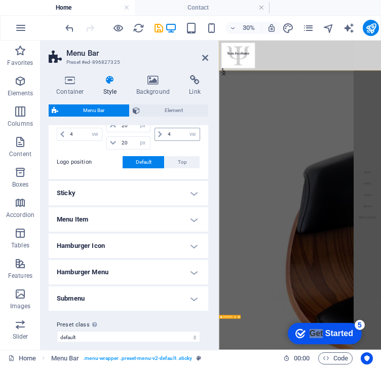
scroll to position [411, 0]
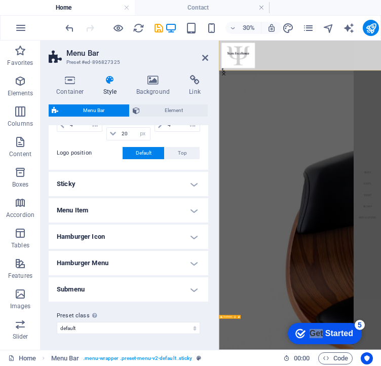
click at [196, 237] on h4 "Hamburger Icon" at bounding box center [129, 237] width 160 height 24
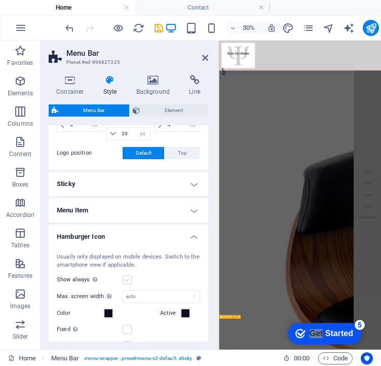
click at [126, 281] on label at bounding box center [127, 279] width 9 height 9
click at [0, 0] on input "Show always Shows the trigger for all viewports." at bounding box center [0, 0] width 0 height 0
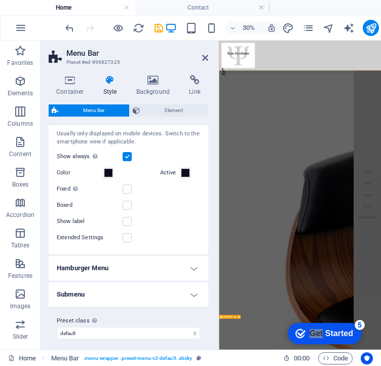
scroll to position [539, 0]
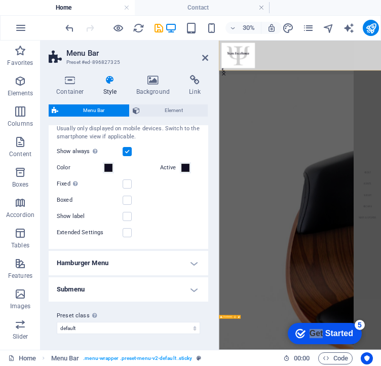
click at [130, 262] on h4 "Hamburger Menu" at bounding box center [129, 263] width 160 height 24
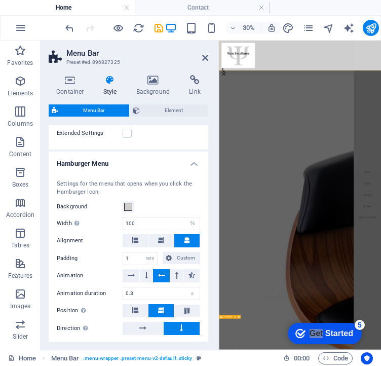
scroll to position [641, 0]
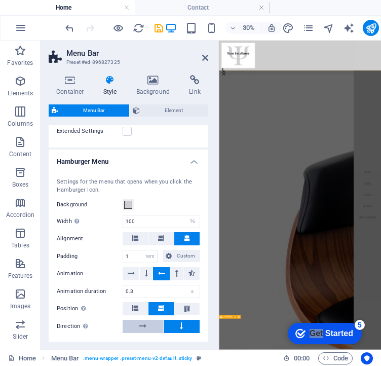
click at [156, 326] on button at bounding box center [143, 326] width 41 height 13
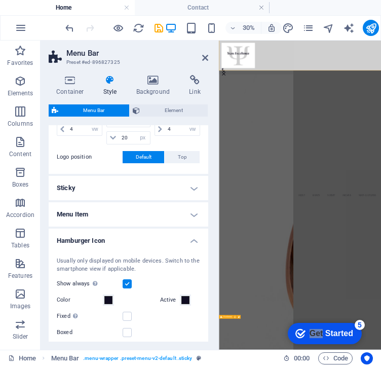
scroll to position [389, 0]
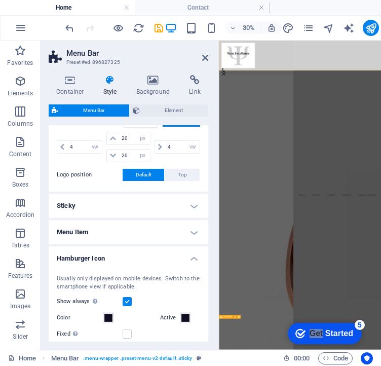
click at [182, 229] on h4 "Menu Item" at bounding box center [129, 232] width 160 height 24
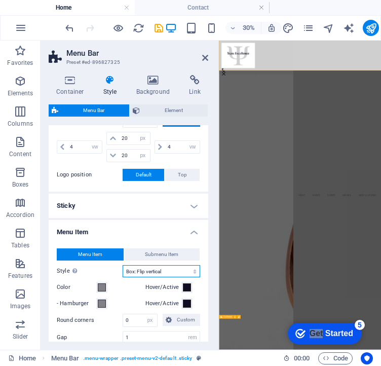
click at [165, 267] on select "Plain Text color Box: Fade Box: Flip vertical Box: Flip horizontal Box: Slide d…" at bounding box center [162, 271] width 78 height 12
select select "hover_border_top"
click at [123, 265] on select "Plain Text color Box: Fade Box: Flip vertical Box: Flip horizontal Box: Slide d…" at bounding box center [162, 271] width 78 height 12
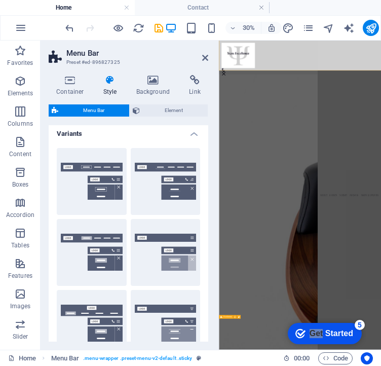
scroll to position [0, 0]
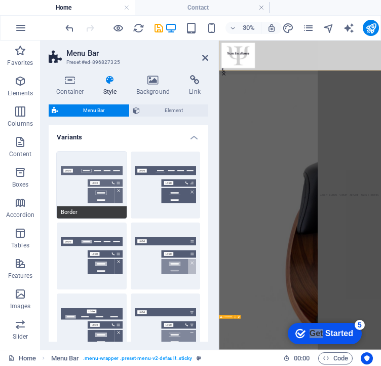
click at [95, 185] on button "Border" at bounding box center [92, 185] width 70 height 67
type input "1"
select select "rem"
type input "1"
select select "rem"
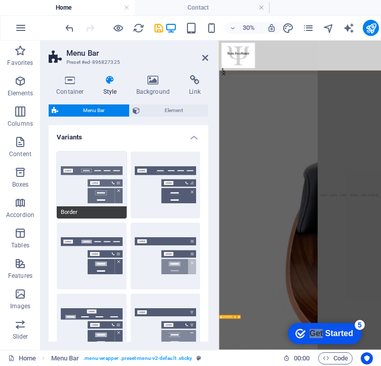
type input "1"
select select "rem"
type input "1"
select select "rem"
type input "1"
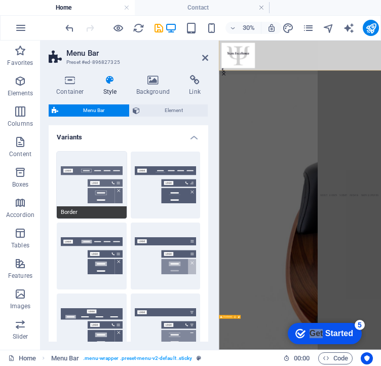
select select "rem"
select select "hover_border"
type input "1"
type input "3"
type input "1"
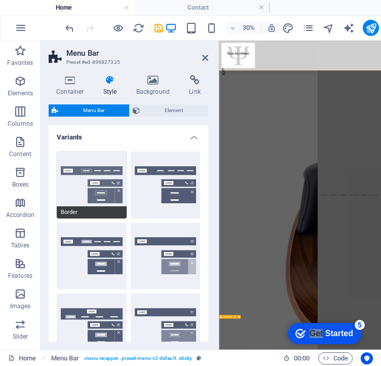
select select "link-special-font"
type input "1.1"
select select "rem"
select select
type input "1"
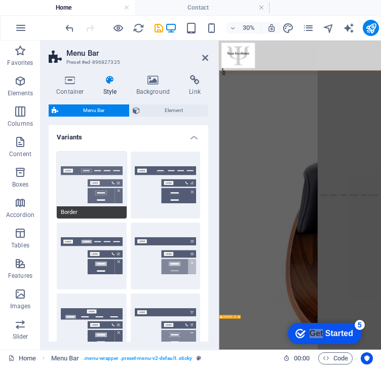
select select "DISABLED_OPTION_VALUE"
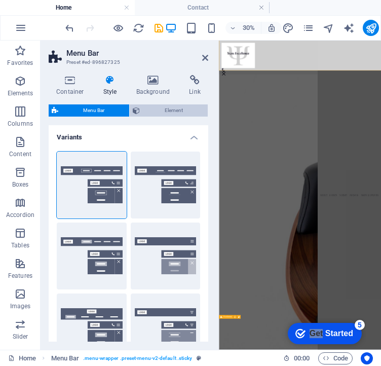
select select "400"
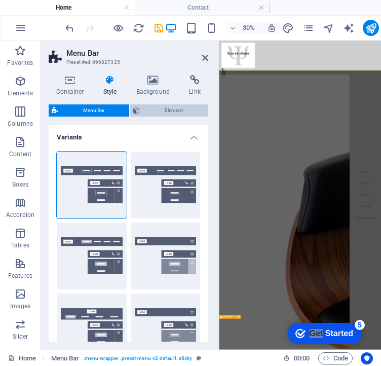
click at [152, 112] on span "Element" at bounding box center [174, 110] width 62 height 12
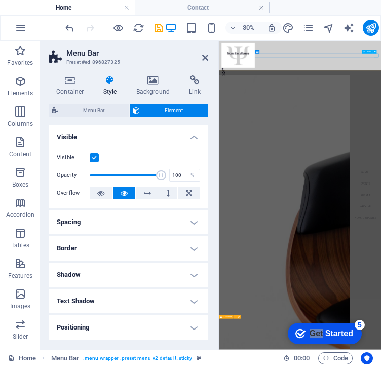
click at [242, 146] on div at bounding box center [234, 152] width 15 height 13
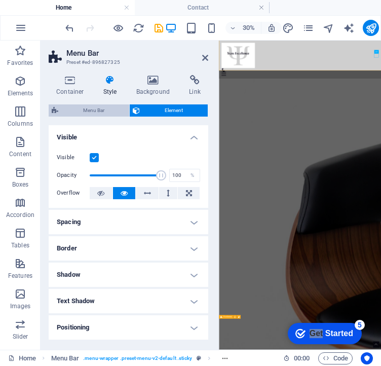
click at [92, 114] on span "Menu Bar" at bounding box center [93, 110] width 65 height 12
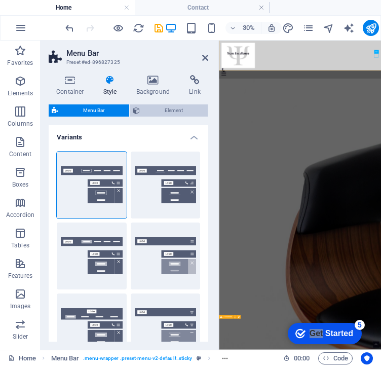
click at [149, 108] on span "Element" at bounding box center [174, 110] width 62 height 12
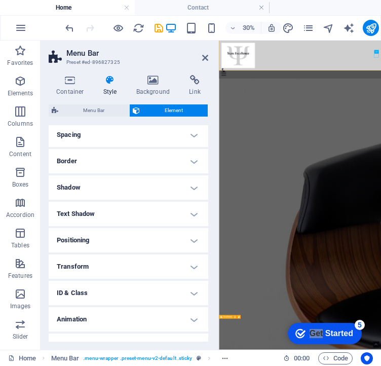
scroll to position [103, 0]
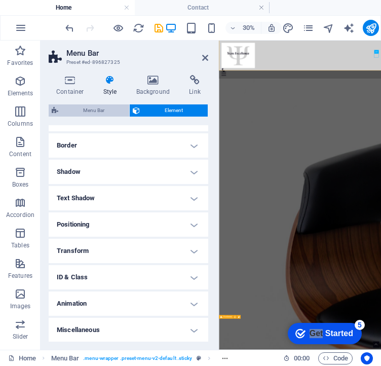
click at [101, 108] on span "Menu Bar" at bounding box center [93, 110] width 65 height 12
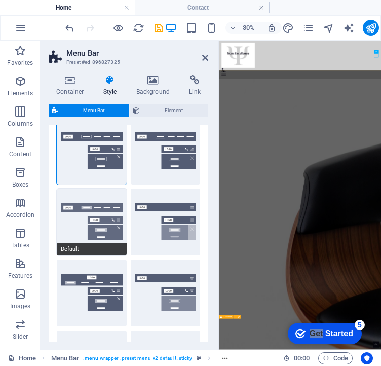
scroll to position [35, 0]
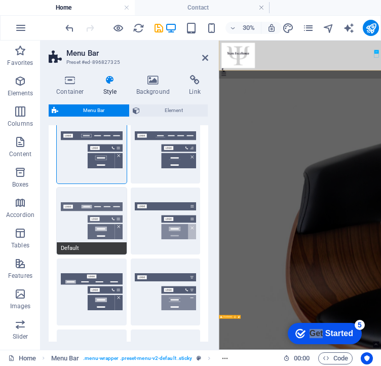
click at [112, 226] on button "Default" at bounding box center [92, 221] width 70 height 67
select select "hover_box_bottom"
type input "0"
type input "2"
select select "link-default-font"
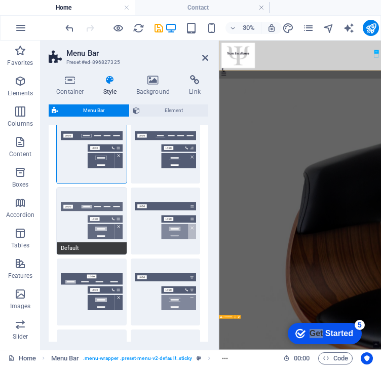
select select "px"
select select
type input "0"
type input "100"
select select "%"
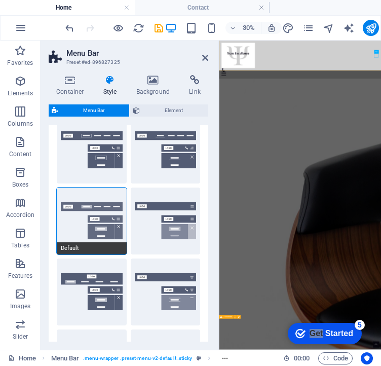
select select
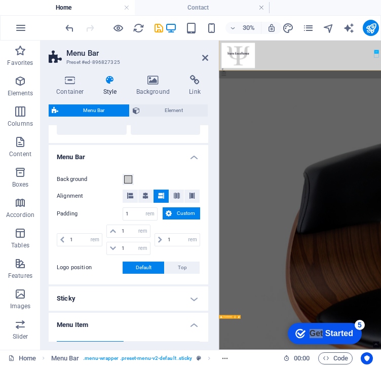
scroll to position [305, 0]
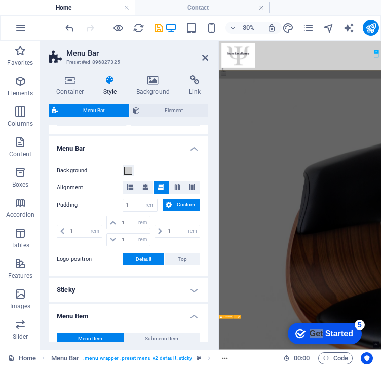
click at [154, 288] on h4 "Sticky" at bounding box center [129, 290] width 160 height 24
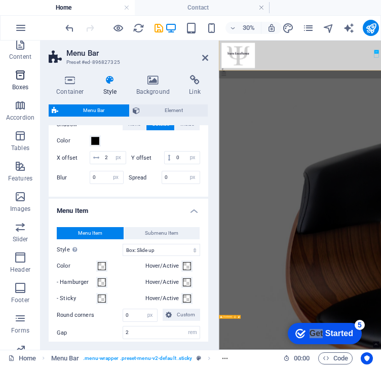
scroll to position [98, 0]
click at [22, 257] on icon "button" at bounding box center [20, 257] width 12 height 12
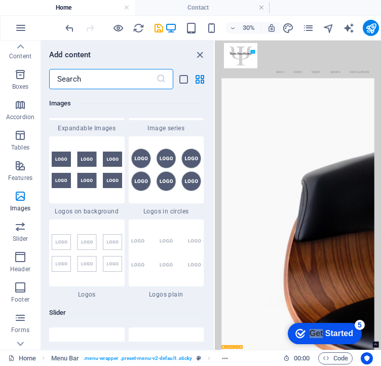
scroll to position [5537, 0]
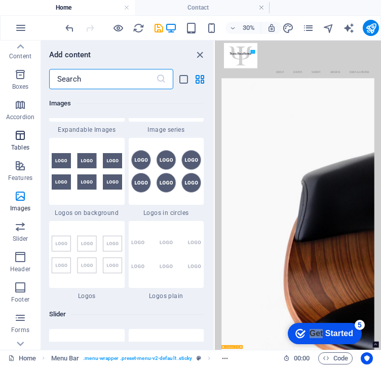
click at [22, 130] on icon "button" at bounding box center [20, 135] width 12 height 12
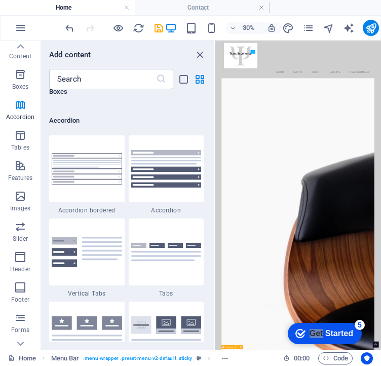
scroll to position [3129, 0]
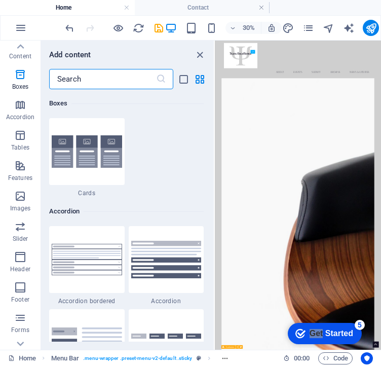
click at [105, 76] on input "text" at bounding box center [102, 79] width 107 height 20
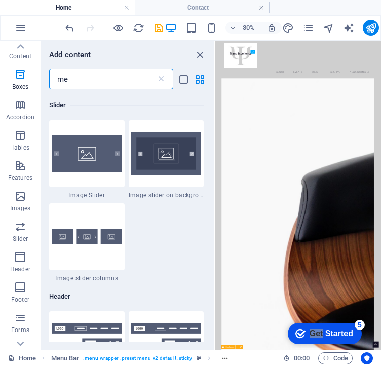
scroll to position [0, 0]
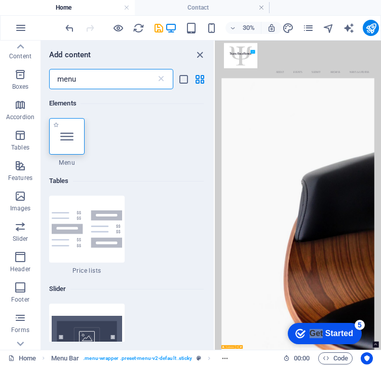
type input "menu"
click at [69, 150] on div at bounding box center [66, 136] width 35 height 37
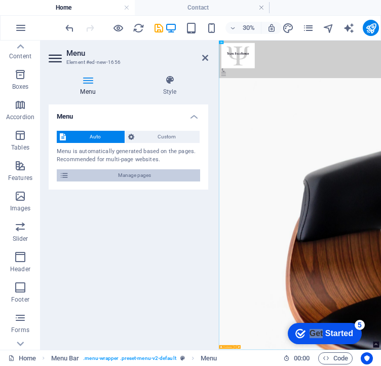
click at [140, 178] on span "Manage pages" at bounding box center [134, 175] width 125 height 12
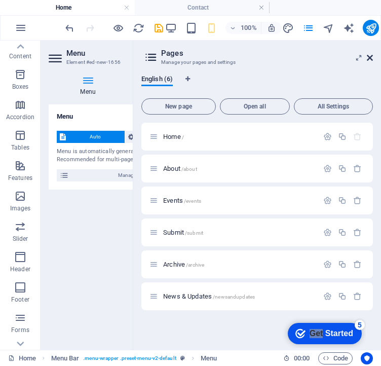
click at [372, 57] on icon at bounding box center [370, 58] width 6 height 8
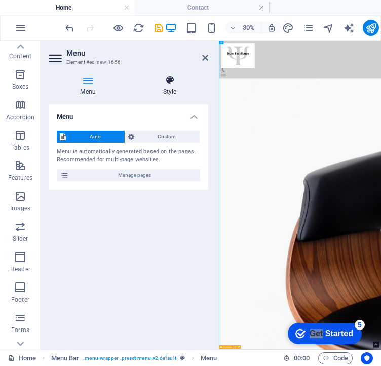
click at [172, 83] on icon at bounding box center [169, 80] width 77 height 10
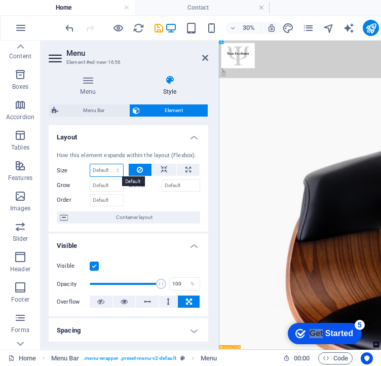
click at [104, 174] on select "Default auto px % 1/1 1/2 1/3 1/4 1/5 1/6 1/7 1/8 1/9 1/10" at bounding box center [106, 170] width 33 height 12
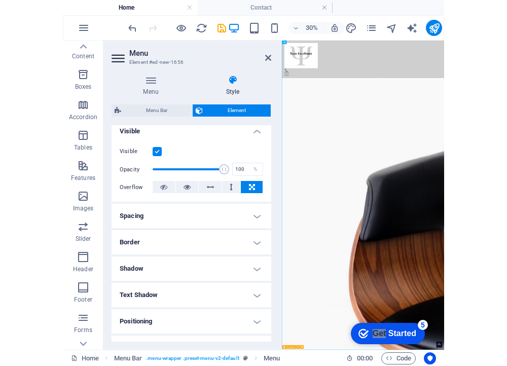
scroll to position [122, 0]
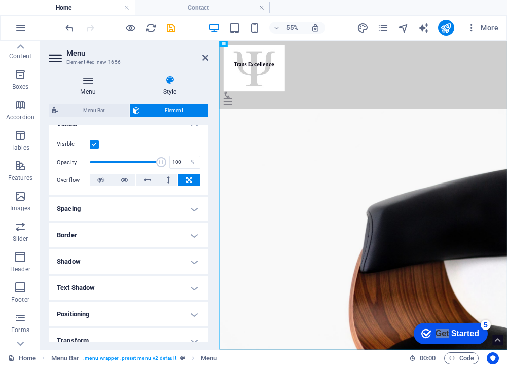
click at [96, 87] on h4 "Menu" at bounding box center [90, 85] width 83 height 21
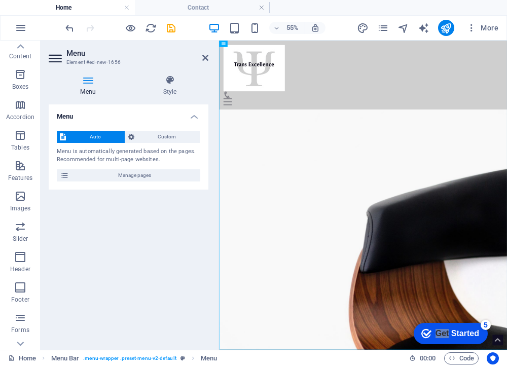
click at [88, 86] on h4 "Menu" at bounding box center [90, 85] width 83 height 21
click at [166, 87] on h4 "Style" at bounding box center [169, 85] width 77 height 21
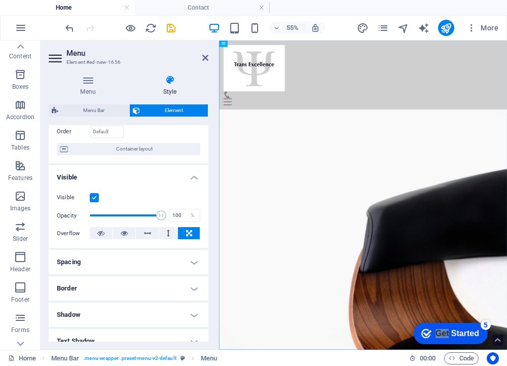
scroll to position [0, 0]
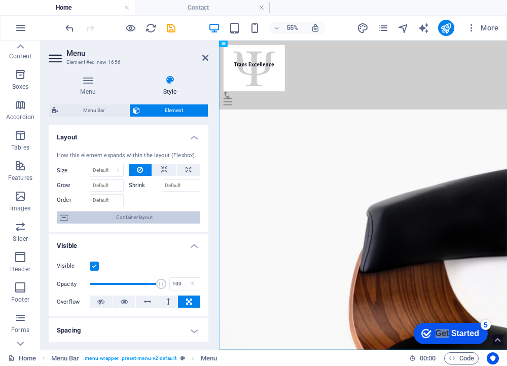
click at [148, 214] on span "Container layout" at bounding box center [134, 217] width 126 height 12
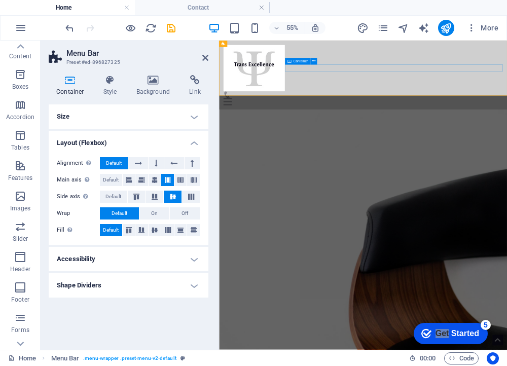
click at [499, 133] on div at bounding box center [480, 145] width 507 height 25
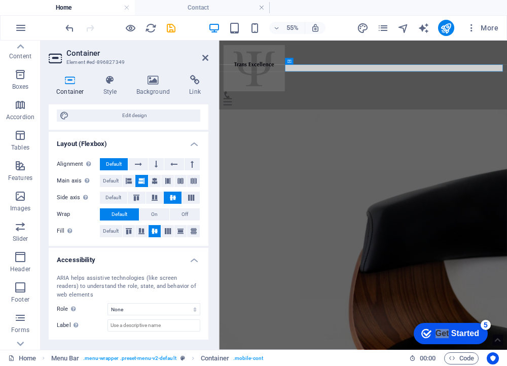
scroll to position [129, 0]
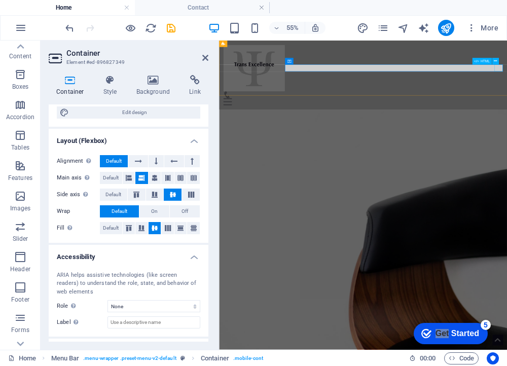
click at [725, 146] on div at bounding box center [480, 152] width 507 height 13
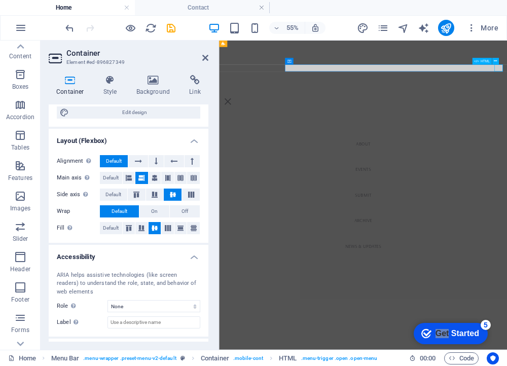
click at [242, 146] on div at bounding box center [234, 152] width 15 height 13
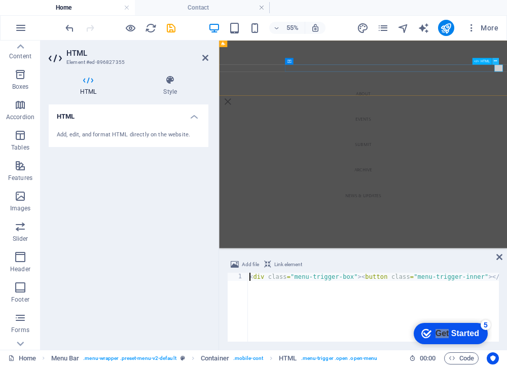
click at [497, 61] on button at bounding box center [495, 61] width 7 height 7
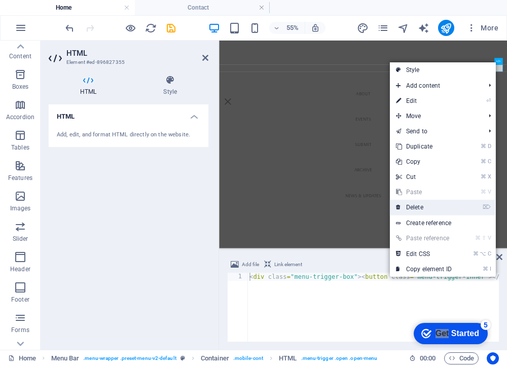
click at [448, 207] on link "⌦ Delete" at bounding box center [424, 207] width 68 height 15
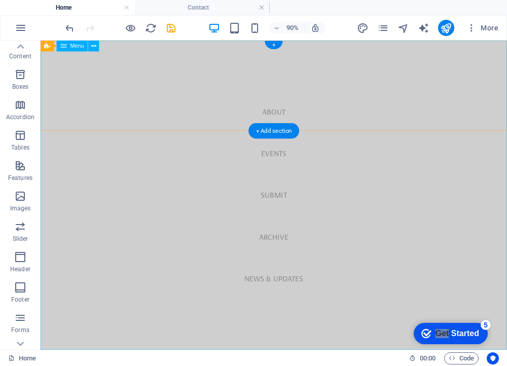
click at [181, 166] on nav "About Events Submit Archive News & Updates" at bounding box center [300, 213] width 518 height 344
click at [123, 78] on nav "About Events Submit Archive News & Updates" at bounding box center [300, 213] width 518 height 344
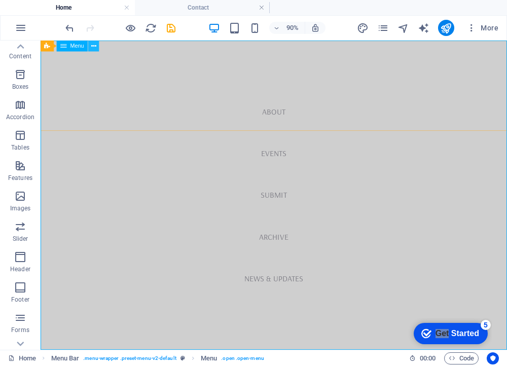
click at [95, 47] on icon at bounding box center [93, 46] width 5 height 10
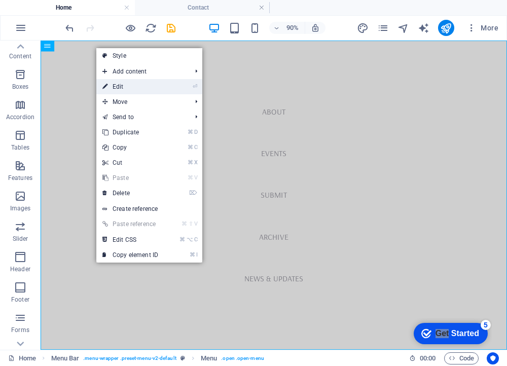
click at [127, 83] on link "⏎ Edit" at bounding box center [130, 86] width 68 height 15
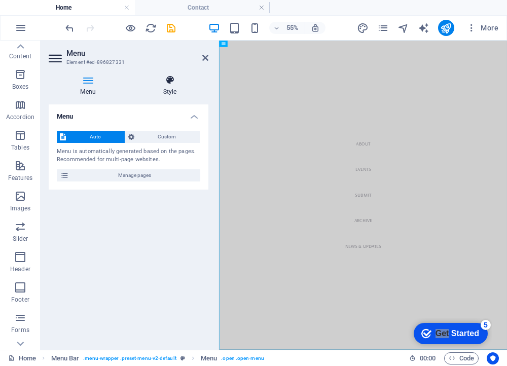
click at [172, 95] on h4 "Style" at bounding box center [169, 85] width 77 height 21
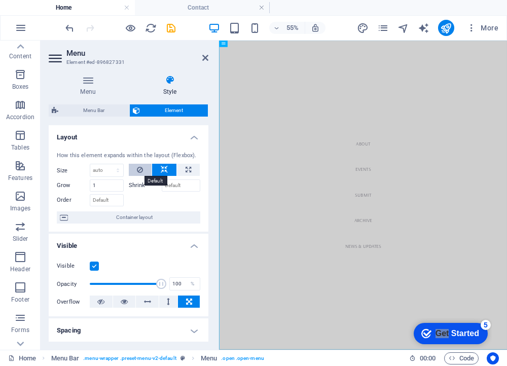
click at [140, 168] on icon at bounding box center [140, 170] width 6 height 12
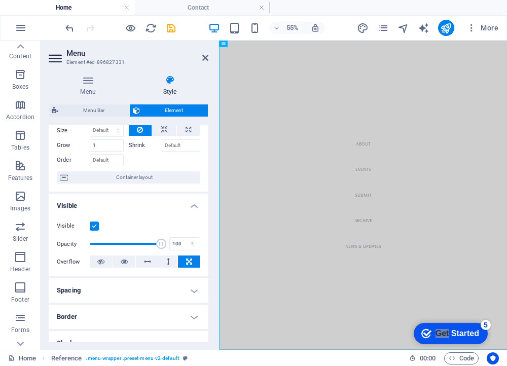
scroll to position [0, 0]
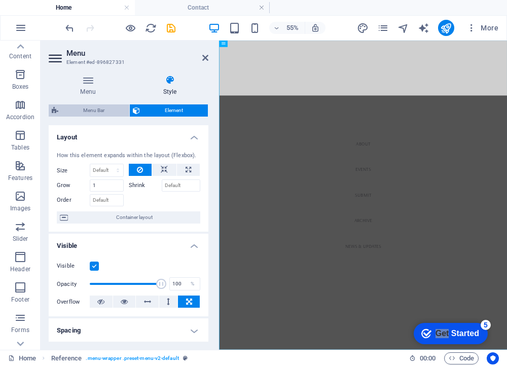
click at [96, 111] on span "Menu Bar" at bounding box center [93, 110] width 65 height 12
select select "rem"
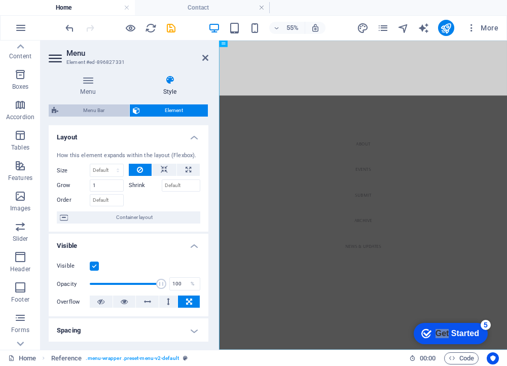
select select "rem"
select select "sticky_menu"
select select "px"
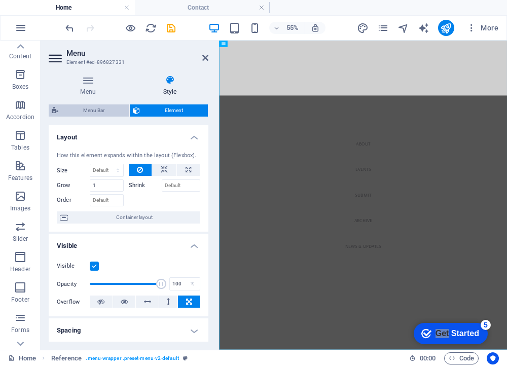
select select "px"
select select "hover_box_bottom"
select select "px"
select select "rem"
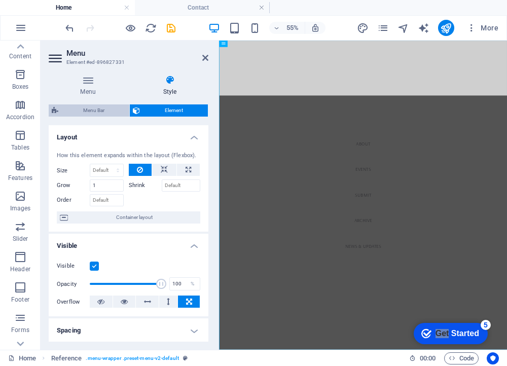
select select "rem"
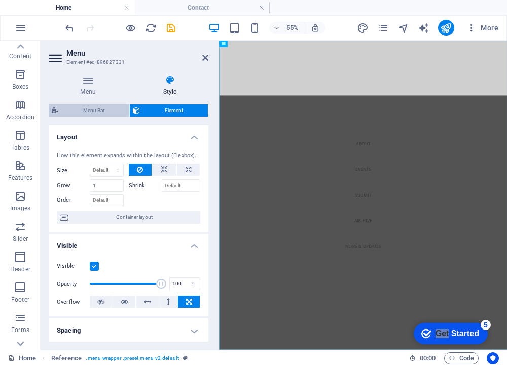
select select "px"
select select
select select "px"
select select "rem"
select select "%"
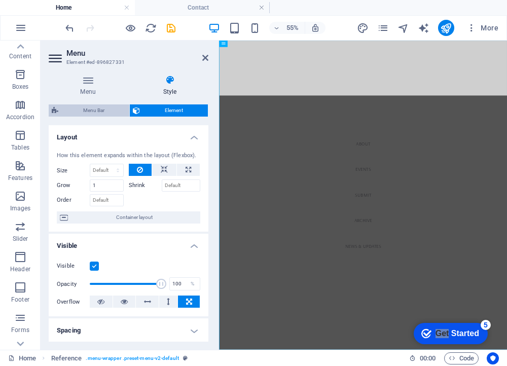
select select "rem"
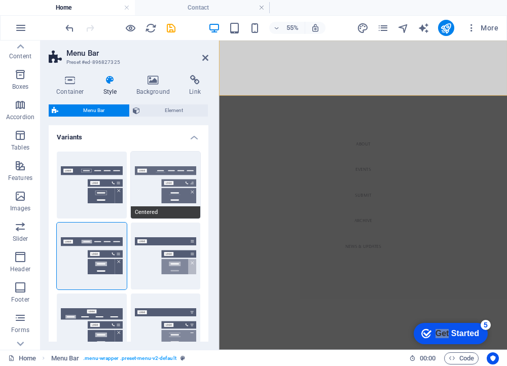
click at [152, 189] on button "Centered" at bounding box center [166, 185] width 70 height 67
select select "hover_border_bottom"
type input "1"
select select "DISABLED_OPTION_VALUE"
type input "0"
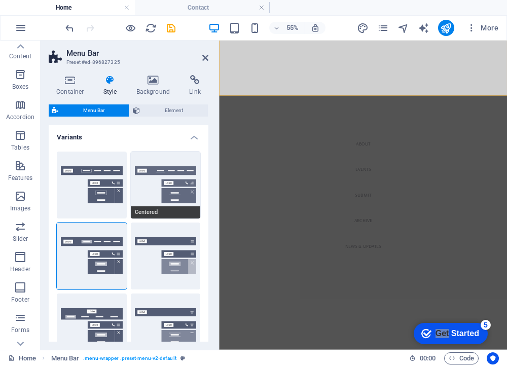
type input "0"
select select "link-special-font"
type input "1.5"
select select "rem"
select select
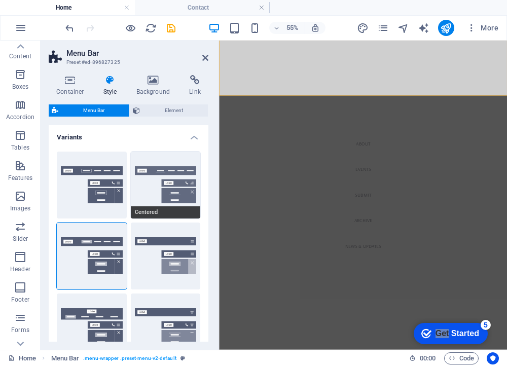
type input "2"
type input "0.5"
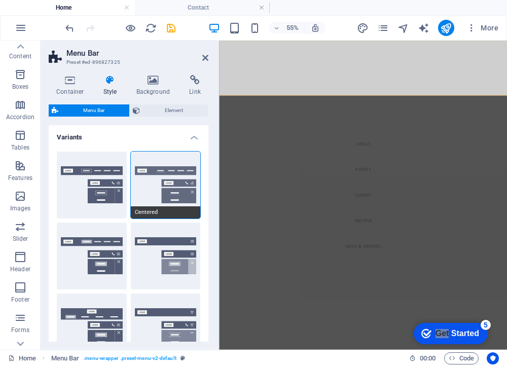
select select "400"
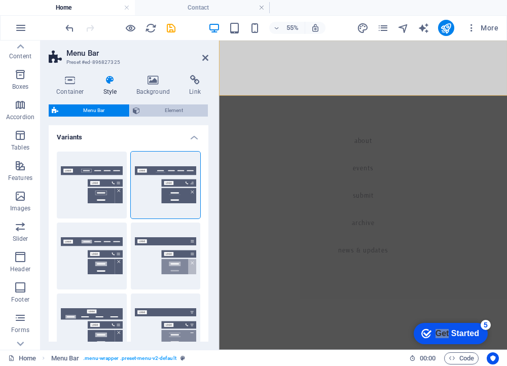
click at [159, 105] on span "Element" at bounding box center [174, 110] width 62 height 12
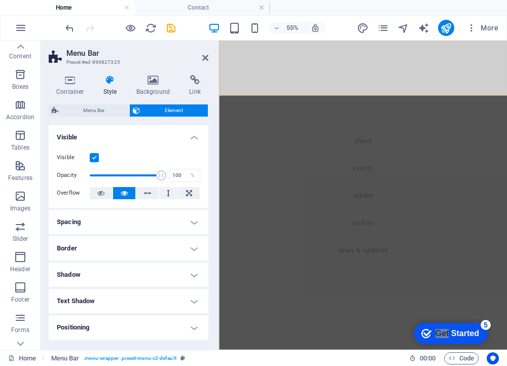
click at [105, 215] on h4 "Spacing" at bounding box center [129, 222] width 160 height 24
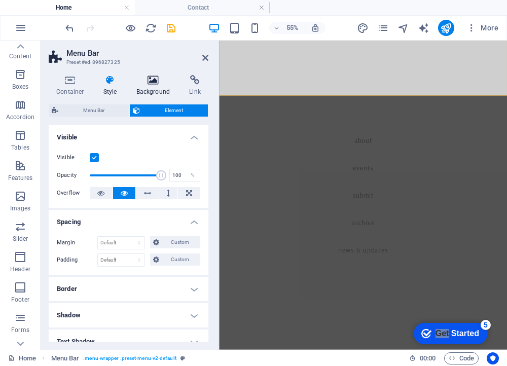
click at [153, 83] on icon at bounding box center [153, 80] width 49 height 10
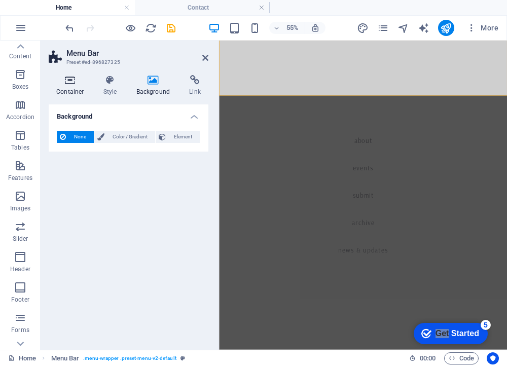
click at [76, 83] on icon at bounding box center [70, 80] width 43 height 10
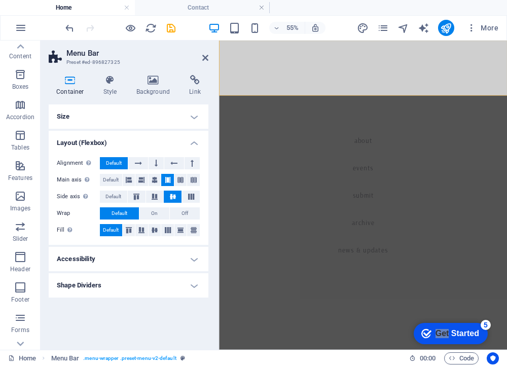
click at [137, 119] on h4 "Size" at bounding box center [129, 116] width 160 height 24
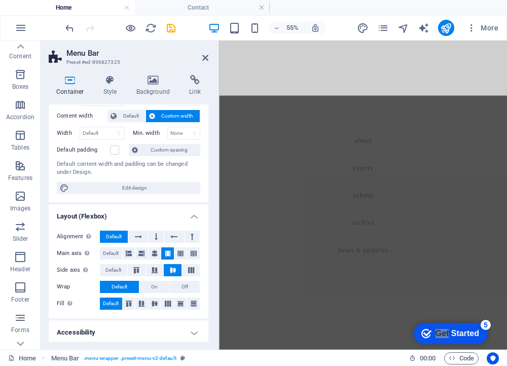
scroll to position [83, 0]
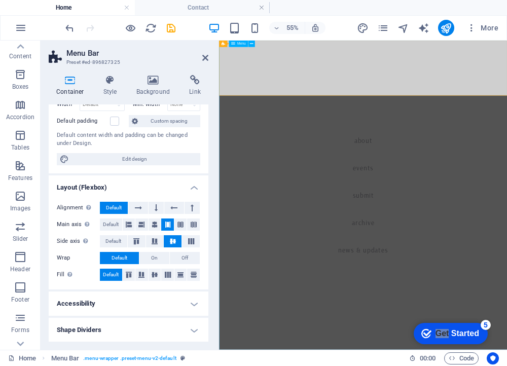
click at [315, 244] on nav "About Events Submit Archive News & Updates" at bounding box center [481, 322] width 524 height 562
click at [280, 83] on nav "About Events Submit Archive News & Updates" at bounding box center [481, 322] width 524 height 562
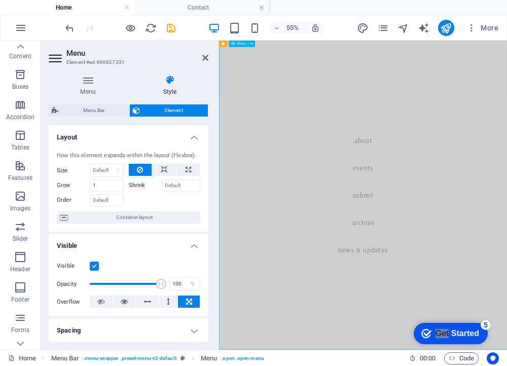
click at [237, 41] on div "Menu" at bounding box center [238, 44] width 19 height 7
click at [237, 46] on span "Menu" at bounding box center [241, 44] width 9 height 4
click at [87, 85] on h4 "Menu" at bounding box center [90, 85] width 83 height 21
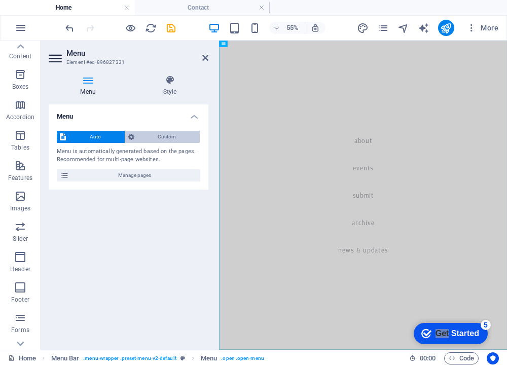
click at [165, 139] on span "Custom" at bounding box center [167, 137] width 60 height 12
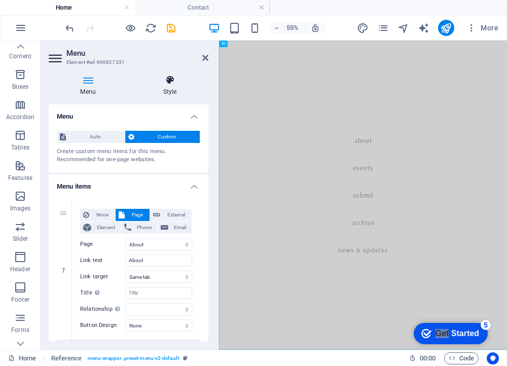
click at [174, 82] on icon at bounding box center [169, 80] width 77 height 10
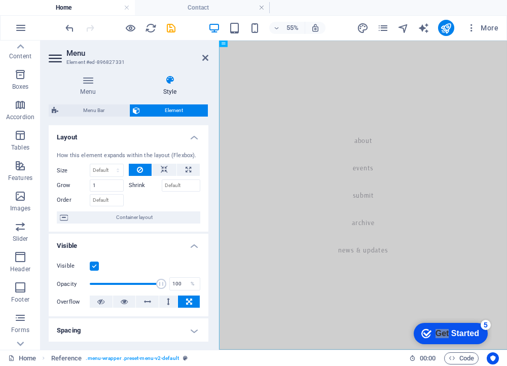
click at [194, 131] on h4 "Layout" at bounding box center [129, 134] width 160 height 18
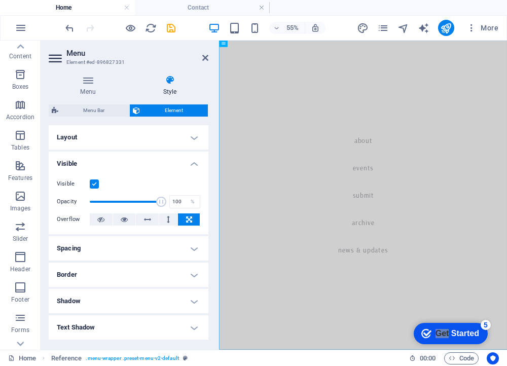
click at [193, 164] on h4 "Visible" at bounding box center [129, 161] width 160 height 18
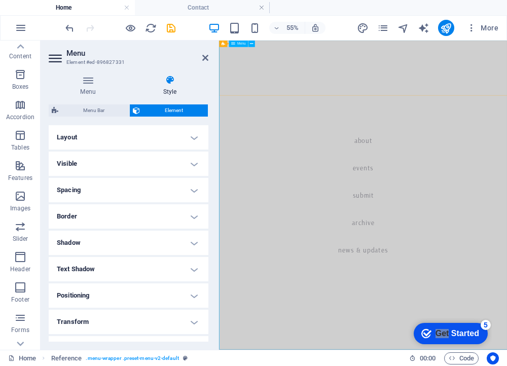
click at [488, 172] on nav "About Events Submit Archive News & Updates" at bounding box center [481, 322] width 524 height 562
click at [201, 57] on h2 "Menu" at bounding box center [137, 53] width 142 height 9
click at [203, 54] on icon at bounding box center [205, 58] width 6 height 8
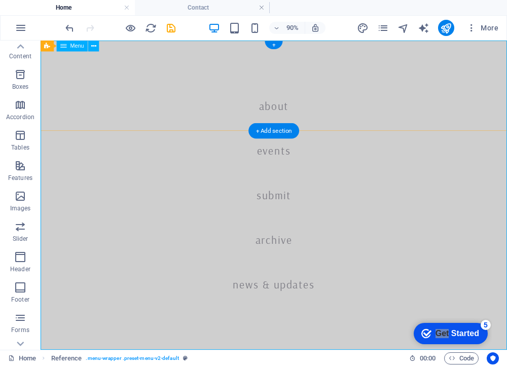
click at [315, 215] on nav "About Events Submit Archive News & Updates" at bounding box center [300, 213] width 518 height 344
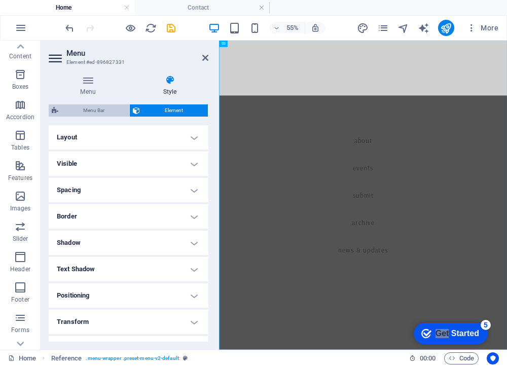
click at [95, 113] on span "Menu Bar" at bounding box center [93, 110] width 65 height 12
select select "rem"
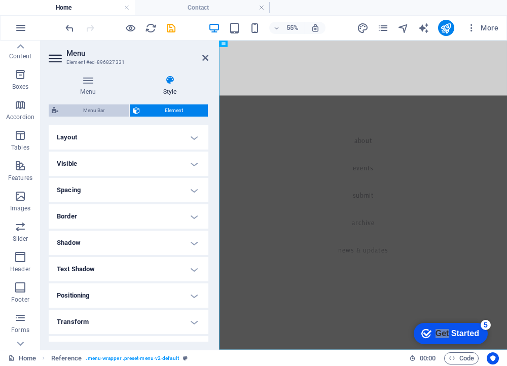
select select "rem"
select select "sticky_menu"
select select "px"
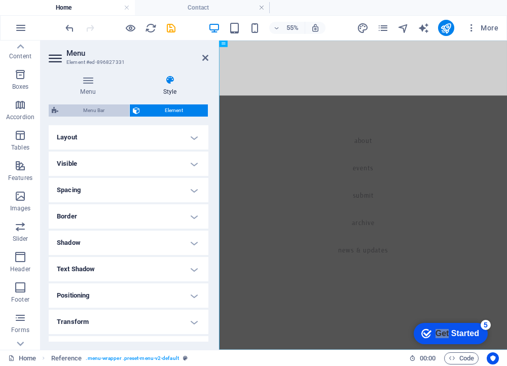
select select "px"
select select "hover_border_bottom"
select select "px"
select select "rem"
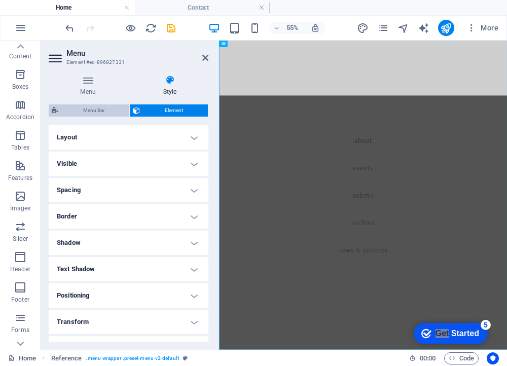
select select "rem"
select select "link-special-font"
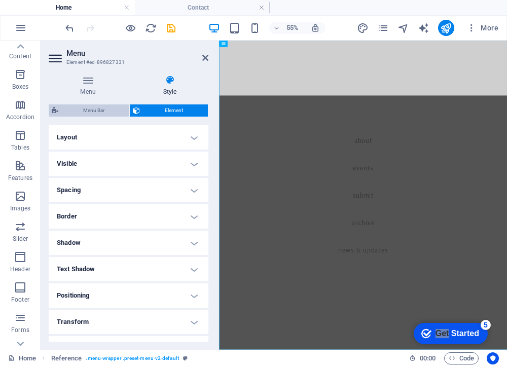
select select "rem"
select select "400"
select select "px"
select select "rem"
select select "%"
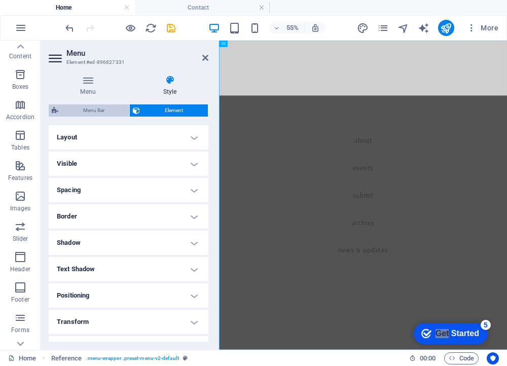
select select "rem"
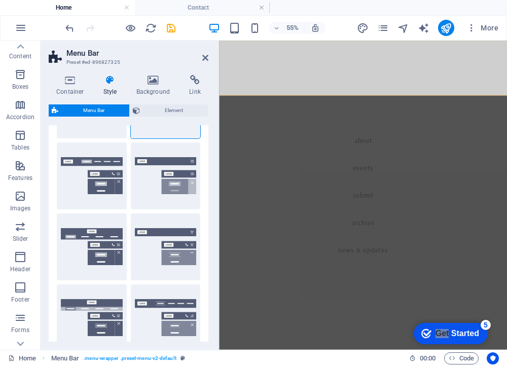
scroll to position [68, 0]
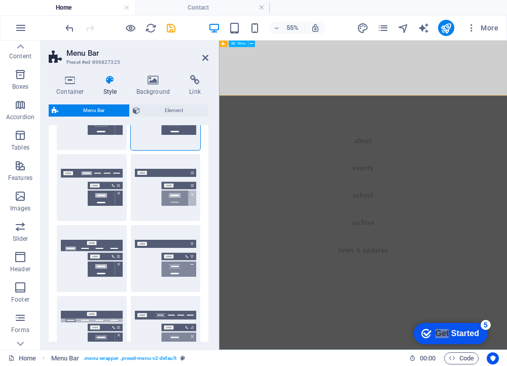
click at [238, 45] on span "Menu" at bounding box center [241, 44] width 9 height 4
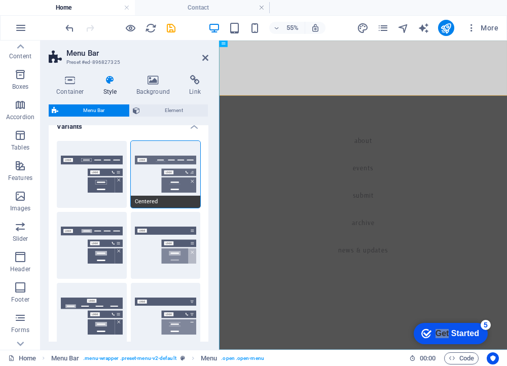
scroll to position [0, 0]
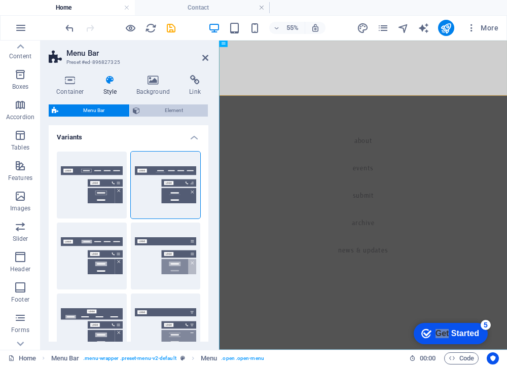
click at [170, 107] on span "Element" at bounding box center [174, 110] width 62 height 12
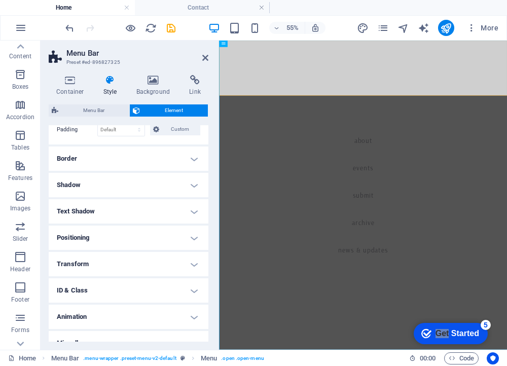
scroll to position [143, 0]
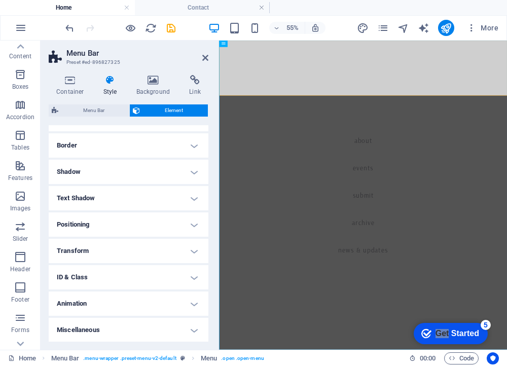
click at [155, 202] on h4 "Text Shadow" at bounding box center [129, 198] width 160 height 24
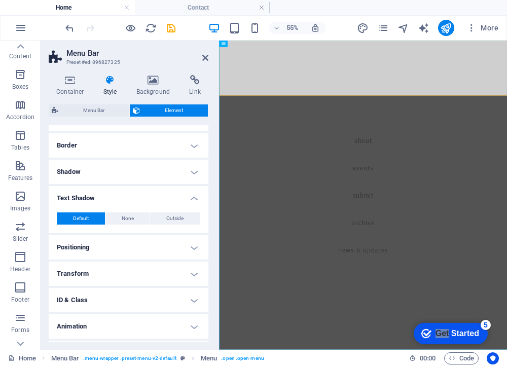
click at [155, 202] on h4 "Text Shadow" at bounding box center [129, 195] width 160 height 18
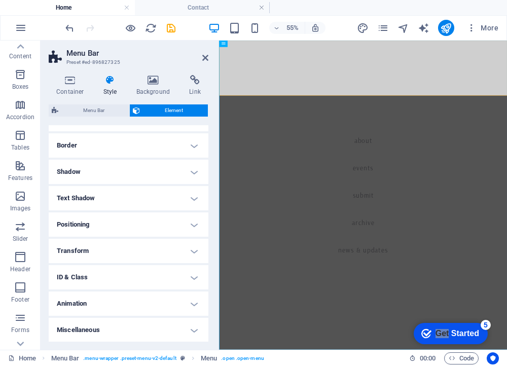
click at [146, 231] on h4 "Positioning" at bounding box center [129, 224] width 160 height 24
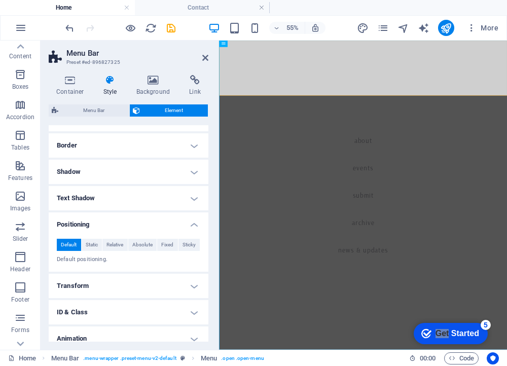
click at [147, 231] on div "Default Static Relative Absolute Fixed Sticky Z-Index Sets the order of the ele…" at bounding box center [129, 252] width 160 height 42
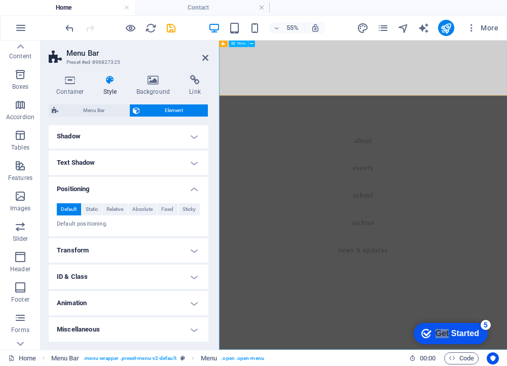
click at [354, 84] on nav "About Events Submit Archive News & Updates" at bounding box center [481, 322] width 524 height 562
click at [334, 204] on nav "About Events Submit Archive News & Updates" at bounding box center [481, 322] width 524 height 562
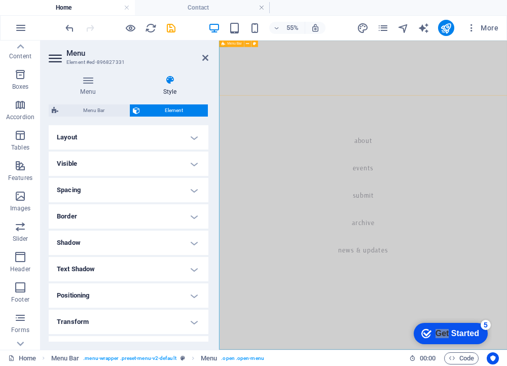
click at [221, 42] on icon at bounding box center [223, 44] width 4 height 7
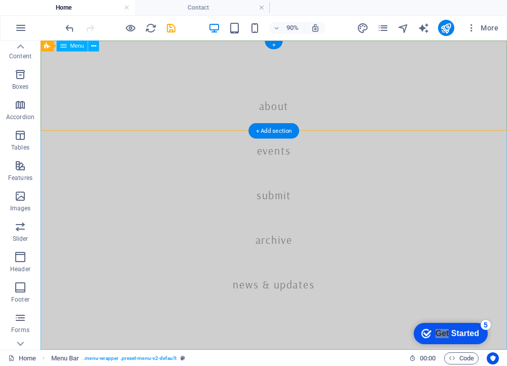
click at [245, 43] on nav "About Events Submit Archive News & Updates" at bounding box center [300, 213] width 518 height 344
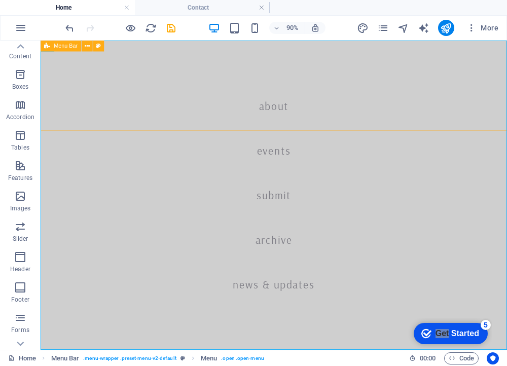
click at [44, 44] on icon at bounding box center [47, 46] width 6 height 11
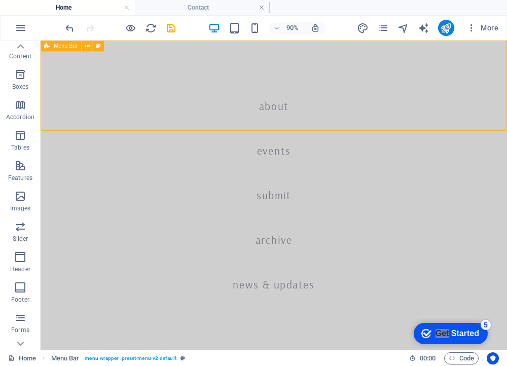
click at [44, 44] on icon at bounding box center [47, 46] width 6 height 11
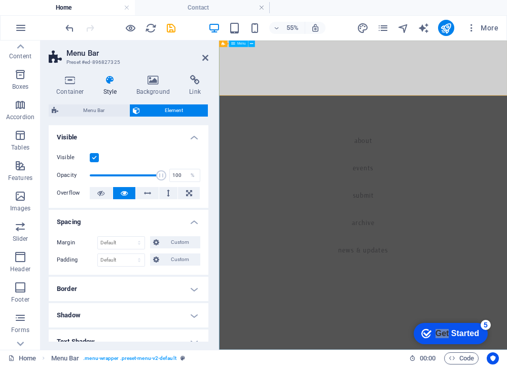
click at [308, 117] on nav "About Events Submit Archive News & Updates" at bounding box center [481, 322] width 524 height 562
click at [239, 45] on span "Menu" at bounding box center [241, 44] width 9 height 4
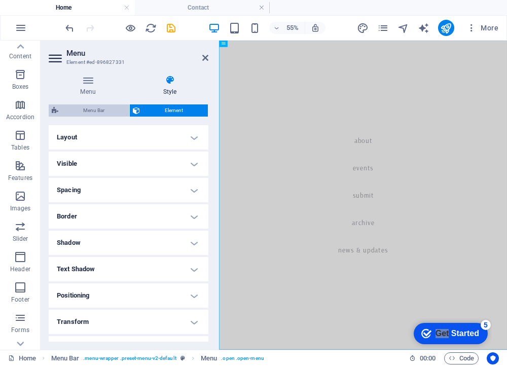
click at [96, 109] on span "Menu Bar" at bounding box center [93, 110] width 65 height 12
select select "rem"
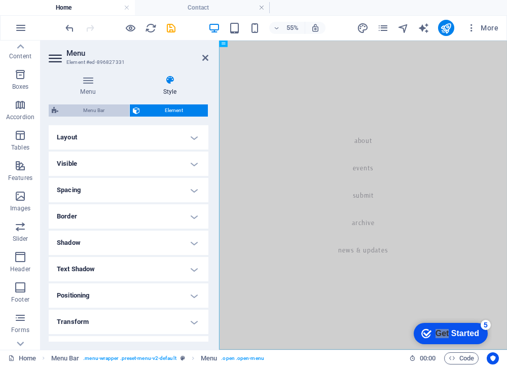
select select "rem"
select select "sticky_menu"
select select "px"
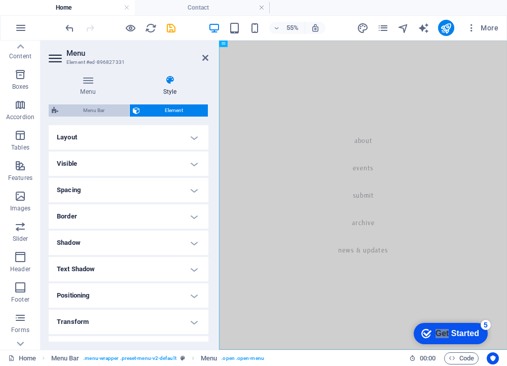
select select "px"
select select "hover_border_bottom"
select select "px"
select select "rem"
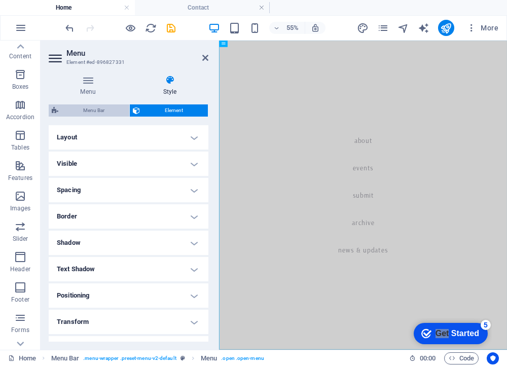
select select "rem"
select select "link-special-font"
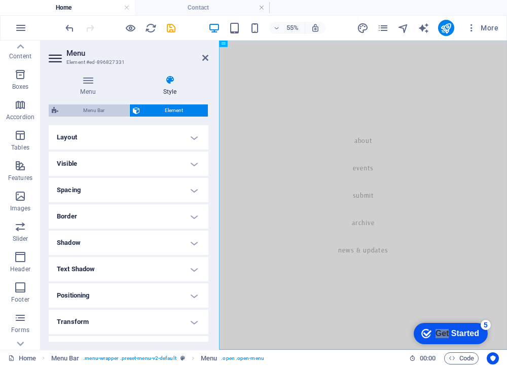
select select "rem"
select select "400"
select select "px"
select select "rem"
select select "%"
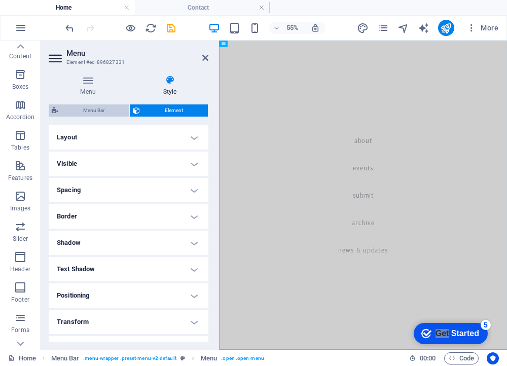
select select "rem"
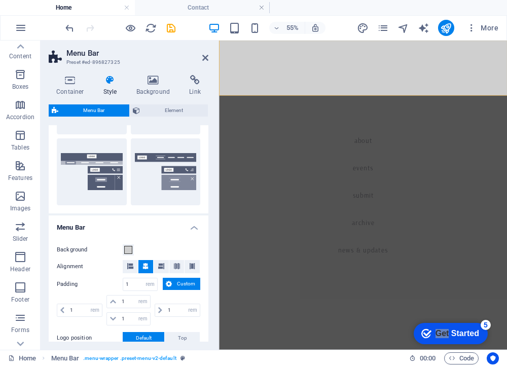
scroll to position [229, 0]
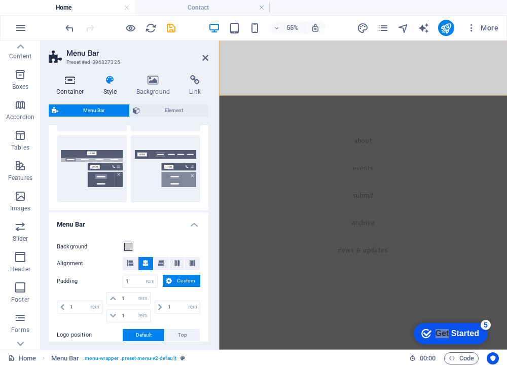
click at [78, 85] on icon at bounding box center [70, 80] width 43 height 10
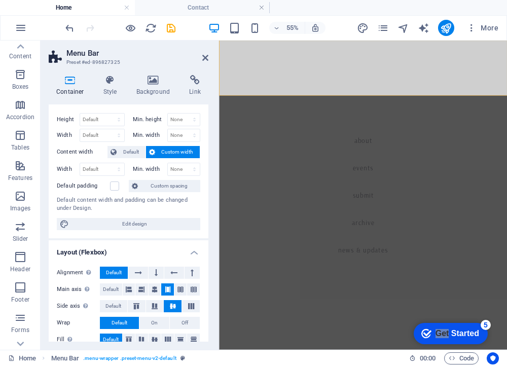
scroll to position [0, 0]
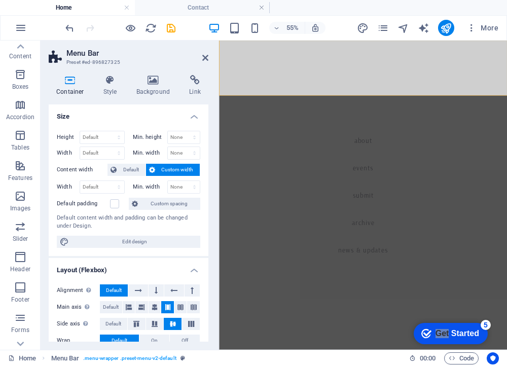
click at [108, 70] on div "Container Style Background Link Size Height Default px rem % vh vw Min. height …" at bounding box center [129, 208] width 176 height 283
click at [108, 86] on h4 "Style" at bounding box center [112, 85] width 33 height 21
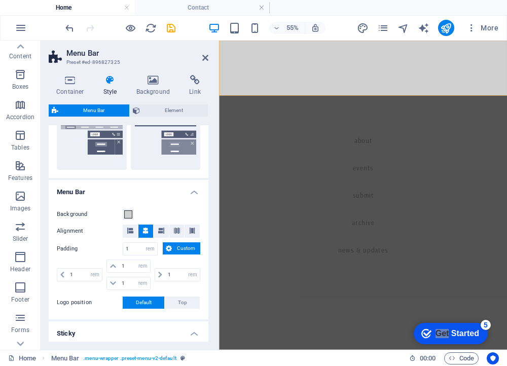
scroll to position [263, 0]
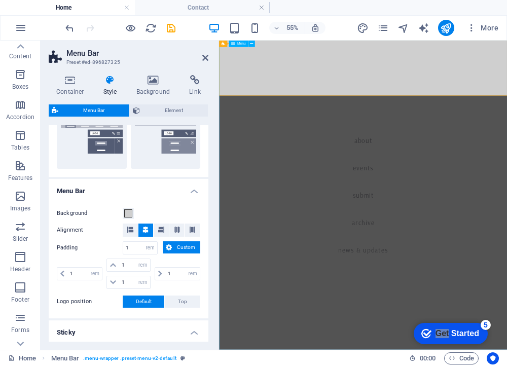
click at [320, 366] on nav "About Events Submit Archive News & Updates" at bounding box center [481, 322] width 524 height 562
click at [165, 82] on icon at bounding box center [153, 80] width 49 height 10
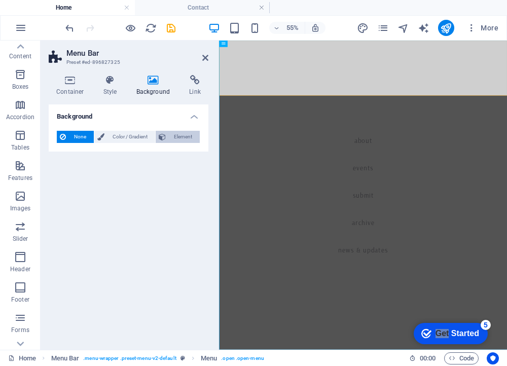
click at [180, 139] on span "Element" at bounding box center [183, 137] width 28 height 12
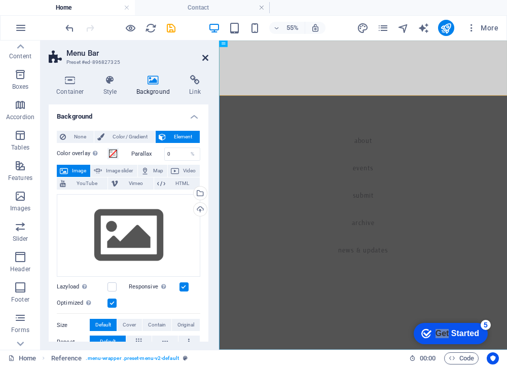
click at [205, 57] on icon at bounding box center [205, 58] width 6 height 8
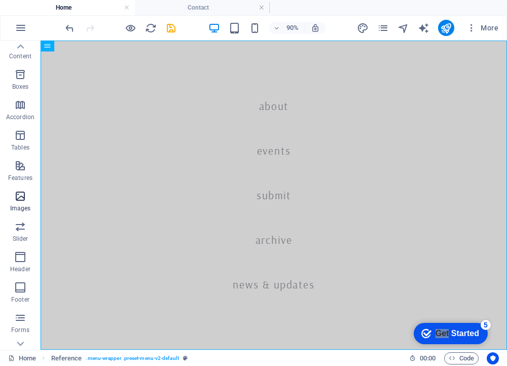
click at [17, 198] on icon "button" at bounding box center [20, 196] width 12 height 12
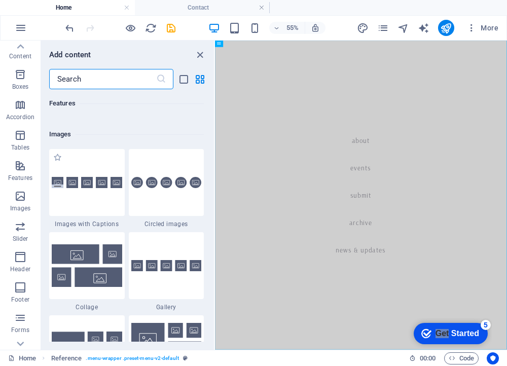
scroll to position [5141, 0]
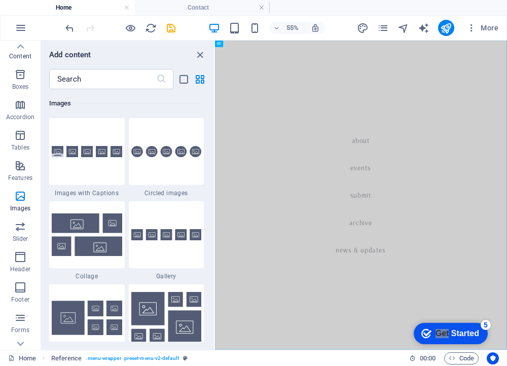
click at [19, 56] on p "Content" at bounding box center [20, 56] width 22 height 8
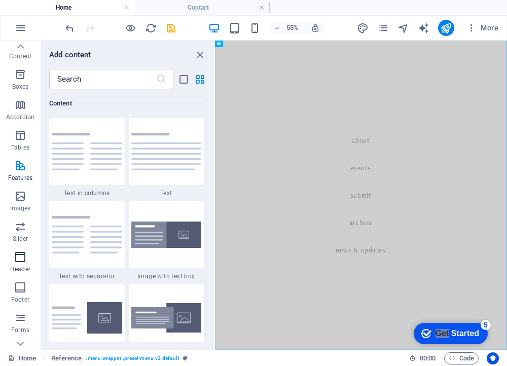
scroll to position [147, 0]
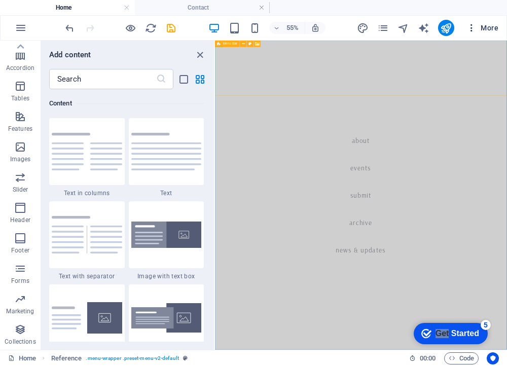
click at [477, 24] on span "More" at bounding box center [482, 28] width 32 height 10
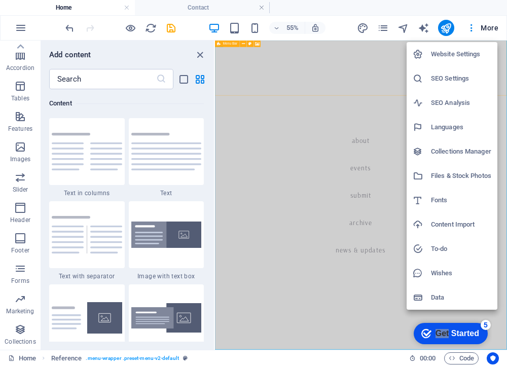
click at [381, 27] on div at bounding box center [253, 183] width 507 height 366
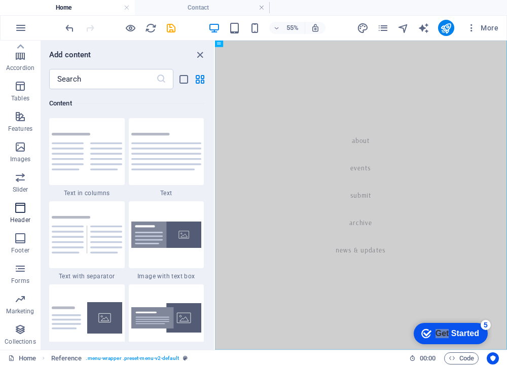
click at [18, 214] on span "Header" at bounding box center [20, 214] width 41 height 24
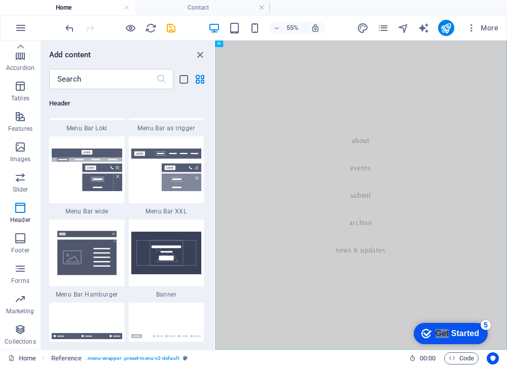
scroll to position [6343, 0]
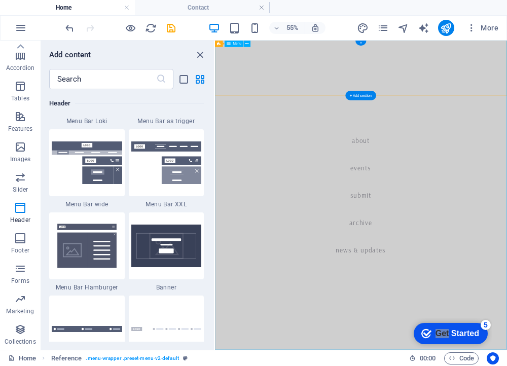
click at [482, 216] on nav "About Events Submit Archive News & Updates" at bounding box center [480, 322] width 531 height 562
click at [473, 192] on nav "About Events Submit Archive News & Updates" at bounding box center [480, 322] width 531 height 562
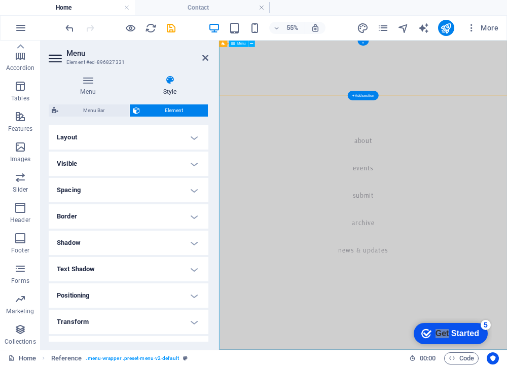
click at [469, 192] on nav "About Events Submit Archive News & Updates" at bounding box center [481, 322] width 524 height 562
click at [176, 108] on span "Element" at bounding box center [174, 110] width 62 height 12
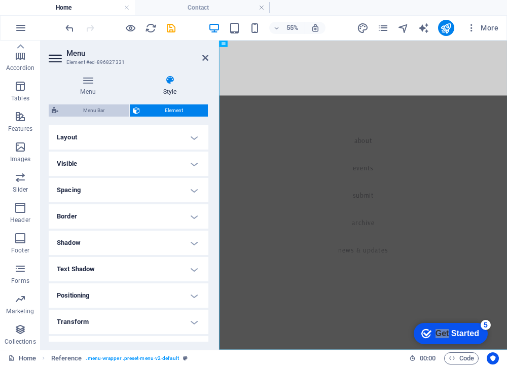
click at [111, 107] on span "Menu Bar" at bounding box center [93, 110] width 65 height 12
select select "rem"
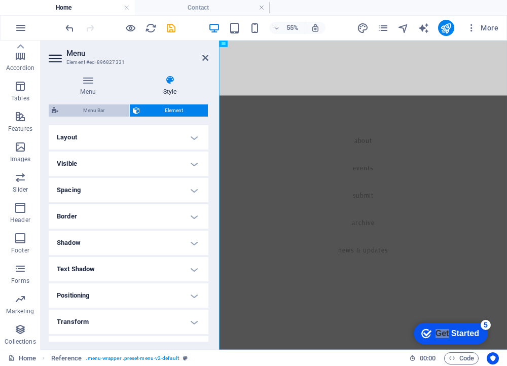
select select "rem"
select select "sticky_menu"
select select "px"
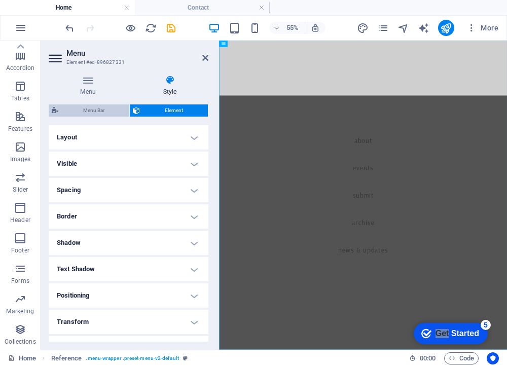
select select "px"
select select "hover_border_bottom"
select select "px"
select select "rem"
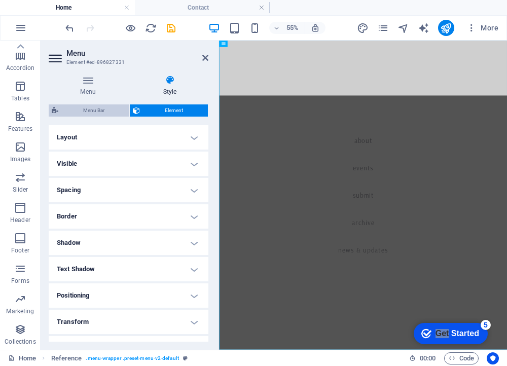
select select "rem"
select select "link-special-font"
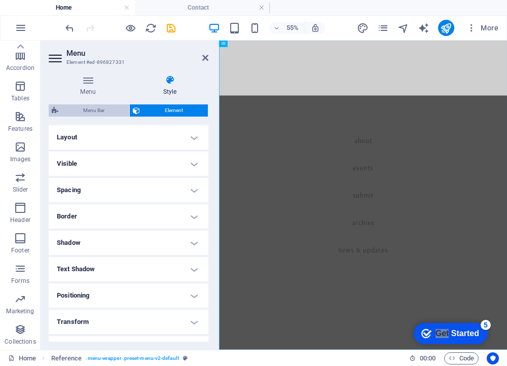
select select "rem"
select select "400"
select select "px"
select select "rem"
select select "%"
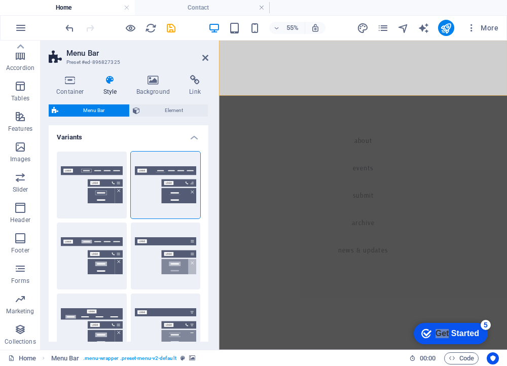
click at [111, 107] on span "Menu Bar" at bounding box center [93, 110] width 65 height 12
click at [723, 78] on nav "About Events Submit Archive News & Updates" at bounding box center [481, 322] width 524 height 562
click at [717, 127] on nav "About Events Submit Archive News & Updates" at bounding box center [481, 322] width 524 height 562
click at [675, 349] on nav "About Events Submit Archive News & Updates" at bounding box center [481, 322] width 524 height 562
click at [187, 106] on span "Element" at bounding box center [174, 110] width 62 height 12
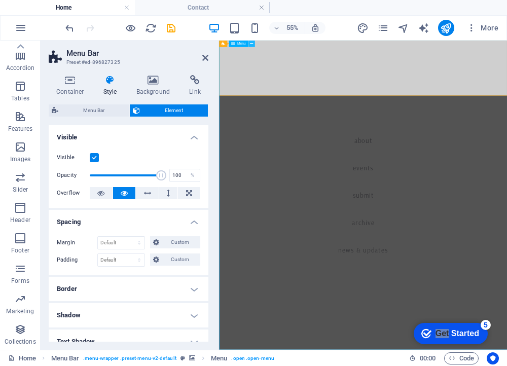
click at [251, 42] on icon at bounding box center [251, 44] width 3 height 6
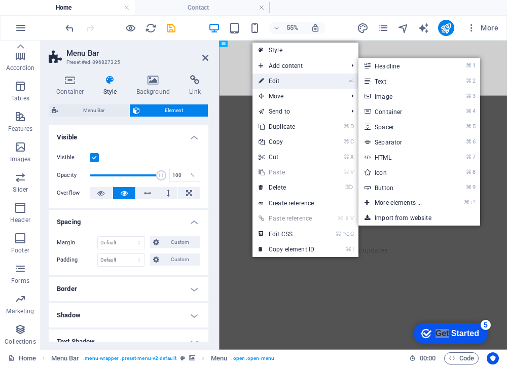
click at [275, 81] on link "⏎ Edit" at bounding box center [286, 81] width 68 height 15
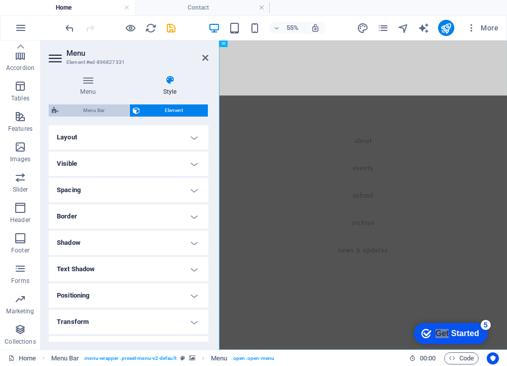
click at [116, 111] on span "Menu Bar" at bounding box center [93, 110] width 65 height 12
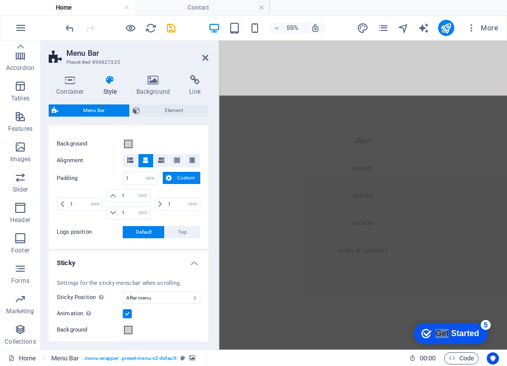
scroll to position [340, 0]
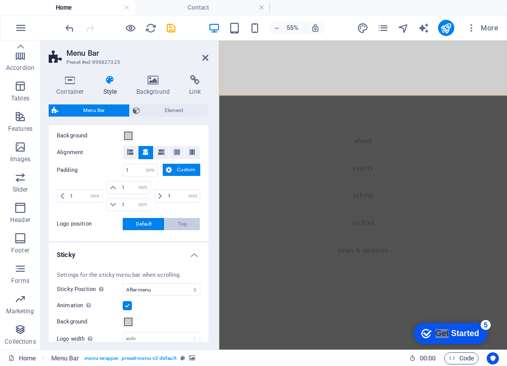
click at [178, 224] on span "Top" at bounding box center [182, 224] width 9 height 12
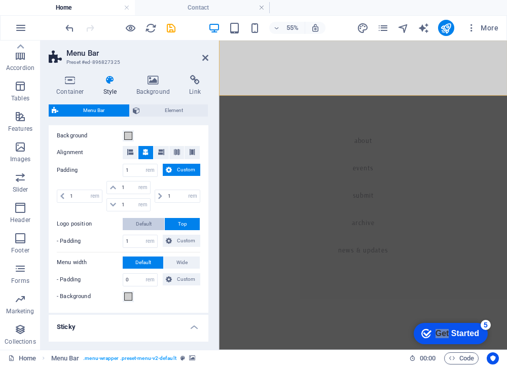
click at [146, 221] on span "Default" at bounding box center [144, 224] width 16 height 12
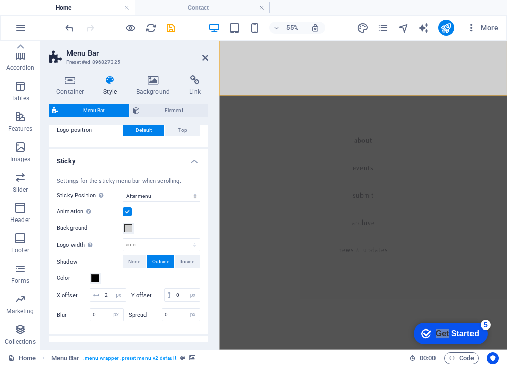
scroll to position [435, 0]
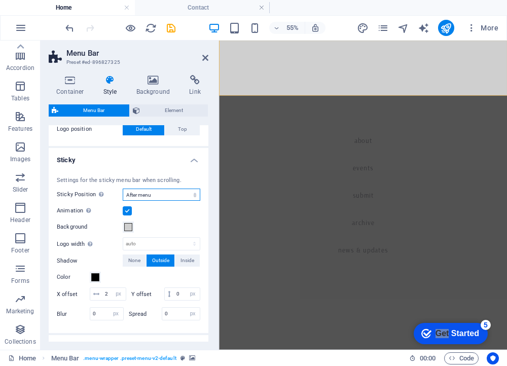
click at [137, 193] on select "Off Instant After menu After banner When scrolling up" at bounding box center [162, 195] width 78 height 12
click at [123, 189] on select "Off Instant After menu After banner When scrolling up" at bounding box center [162, 195] width 78 height 12
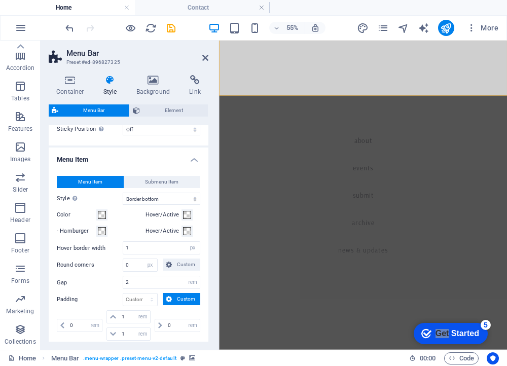
scroll to position [511, 0]
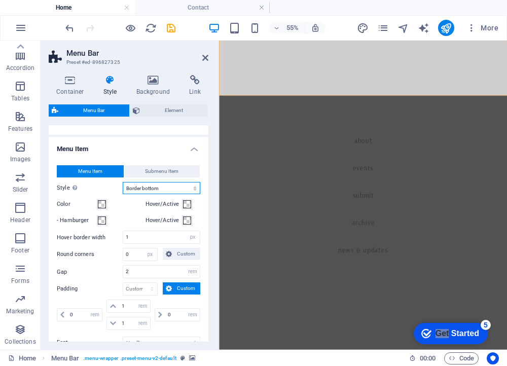
click at [131, 187] on select "Plain Text color Box: Fade Box: Flip vertical Box: Flip horizontal Box: Slide d…" at bounding box center [162, 188] width 78 height 12
click at [123, 182] on select "Plain Text color Box: Fade Box: Flip vertical Box: Flip horizontal Box: Slide d…" at bounding box center [162, 188] width 78 height 12
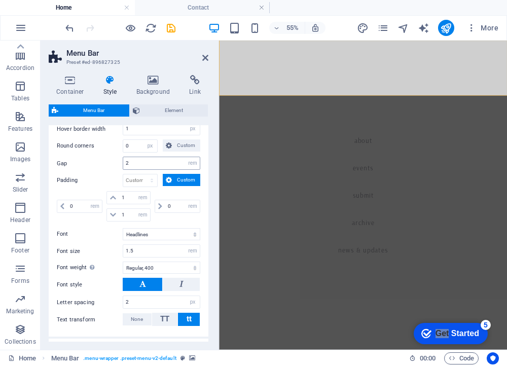
scroll to position [622, 0]
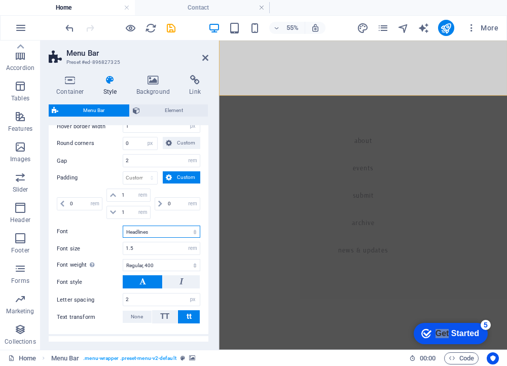
click at [146, 232] on select "Default Headlines" at bounding box center [162, 232] width 78 height 12
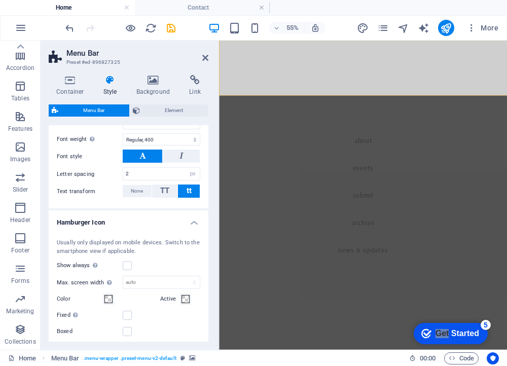
scroll to position [753, 0]
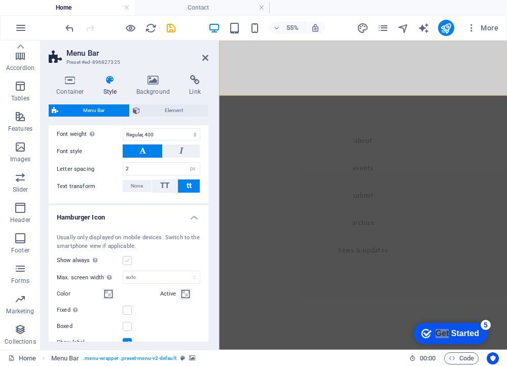
click at [124, 258] on label at bounding box center [127, 260] width 9 height 9
click at [0, 0] on input "Show always Shows the trigger for all viewports." at bounding box center [0, 0] width 0 height 0
click at [126, 259] on label at bounding box center [127, 260] width 9 height 9
click at [0, 0] on input "Show always Shows the trigger for all viewports." at bounding box center [0, 0] width 0 height 0
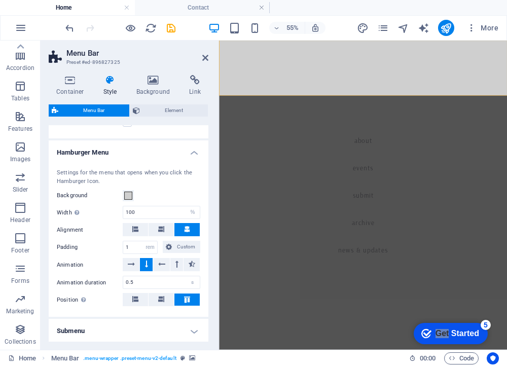
scroll to position [1089, 0]
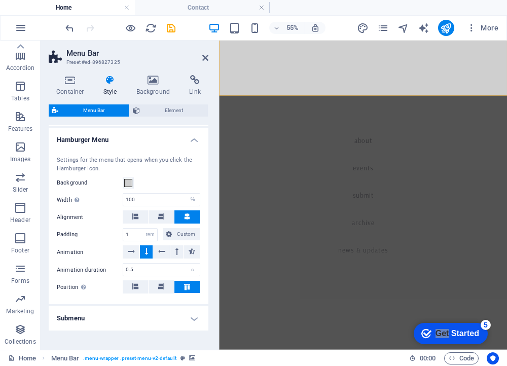
click at [121, 315] on h4 "Submenu" at bounding box center [129, 318] width 160 height 24
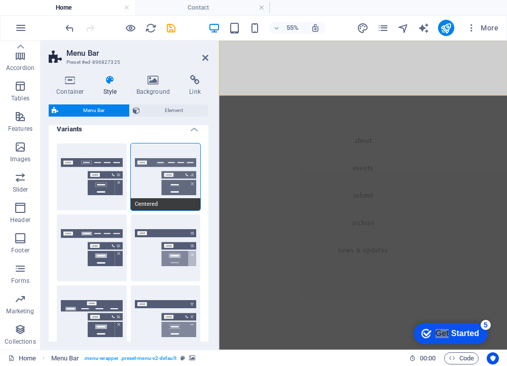
scroll to position [0, 0]
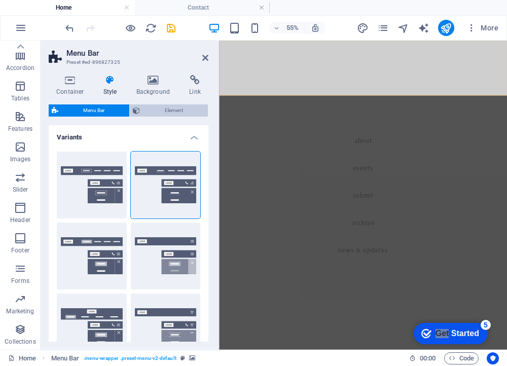
click at [143, 110] on span "Element" at bounding box center [174, 110] width 62 height 12
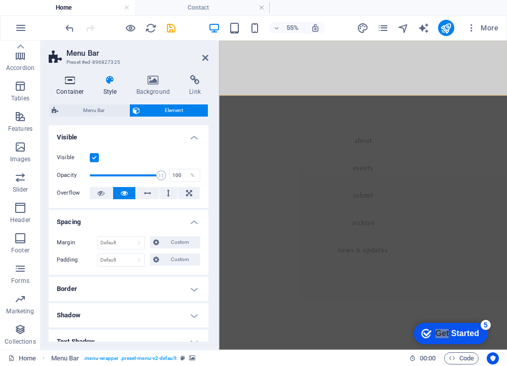
click at [63, 91] on h4 "Container" at bounding box center [72, 85] width 47 height 21
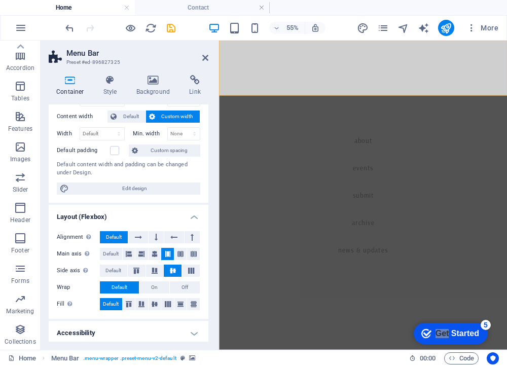
scroll to position [54, 0]
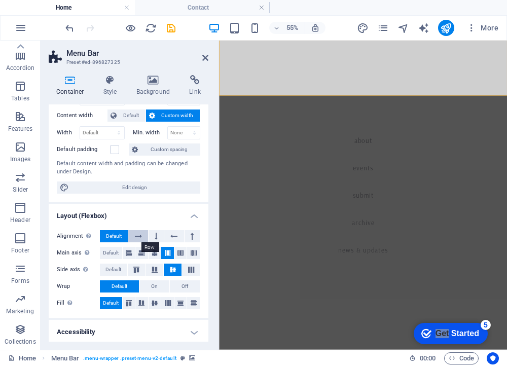
click at [141, 235] on button at bounding box center [137, 236] width 19 height 12
click at [141, 235] on icon at bounding box center [138, 236] width 7 height 12
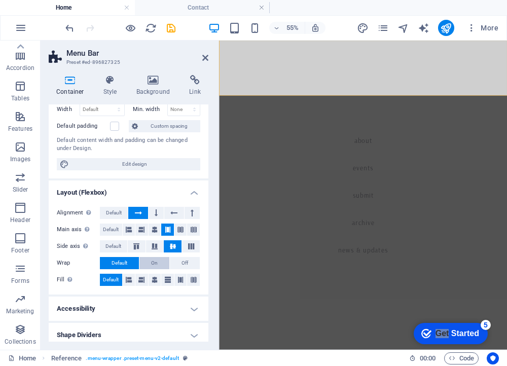
scroll to position [83, 0]
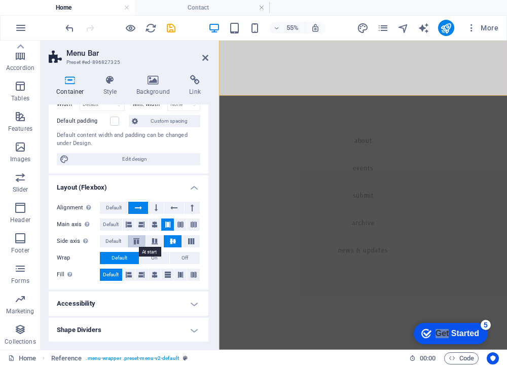
click at [143, 244] on button at bounding box center [137, 241] width 18 height 12
click at [158, 177] on h4 "Layout (Flexbox)" at bounding box center [129, 184] width 160 height 18
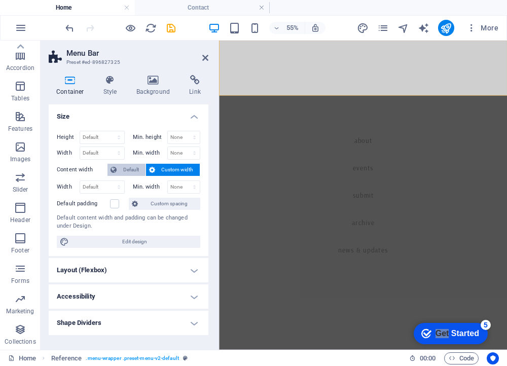
click at [139, 169] on span "Default" at bounding box center [131, 170] width 23 height 12
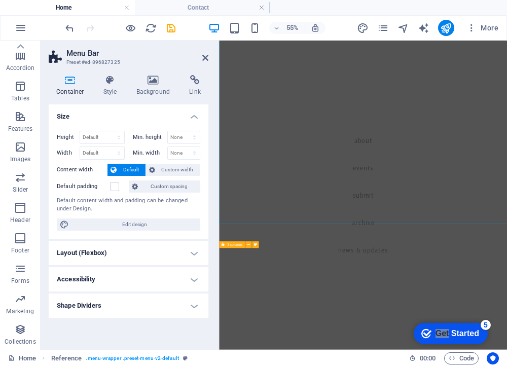
scroll to position [229, 0]
click at [438, 366] on nav "About Events Submit Archive News & Updates" at bounding box center [481, 322] width 524 height 562
click at [239, 247] on div "3 columns" at bounding box center [231, 245] width 25 height 7
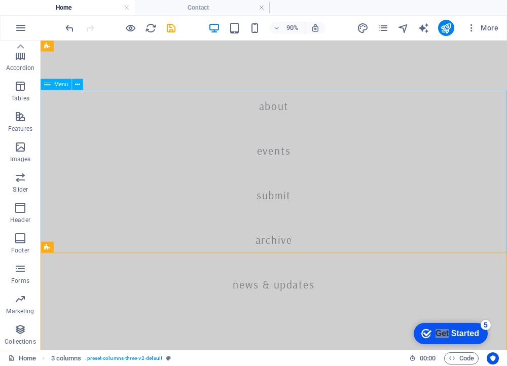
scroll to position [0, 0]
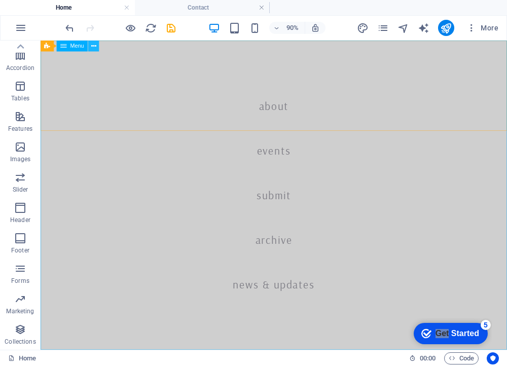
click at [93, 48] on icon at bounding box center [93, 46] width 5 height 10
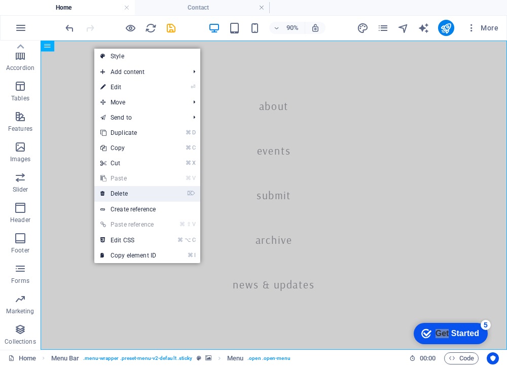
click at [141, 190] on link "⌦ Delete" at bounding box center [128, 193] width 68 height 15
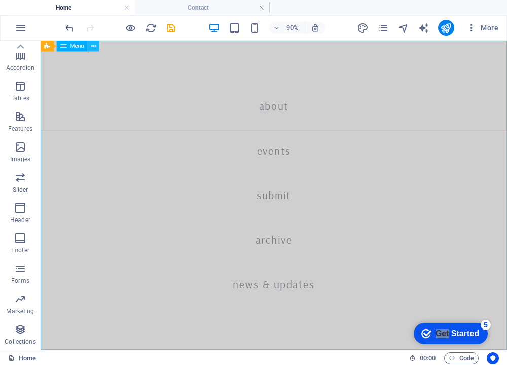
click at [94, 47] on icon at bounding box center [93, 46] width 5 height 10
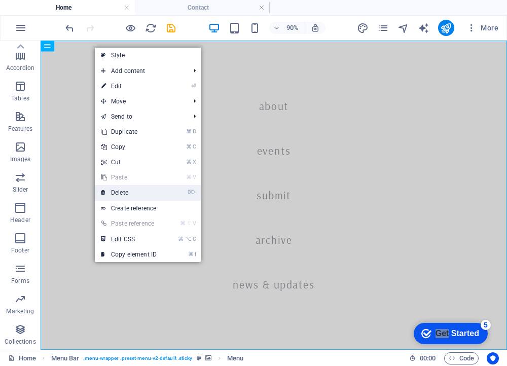
click at [121, 192] on link "⌦ Delete" at bounding box center [129, 192] width 68 height 15
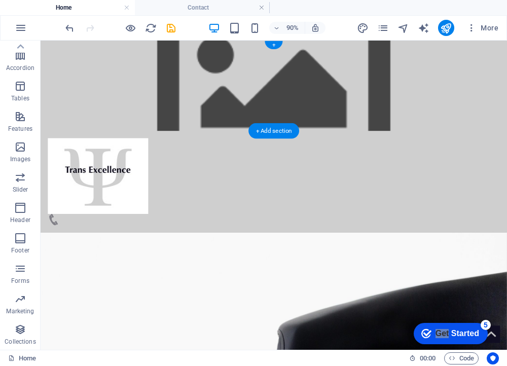
click at [321, 83] on figure at bounding box center [300, 91] width 518 height 100
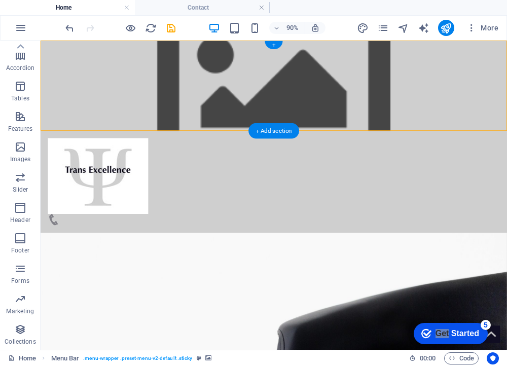
click at [321, 83] on figure at bounding box center [300, 91] width 518 height 100
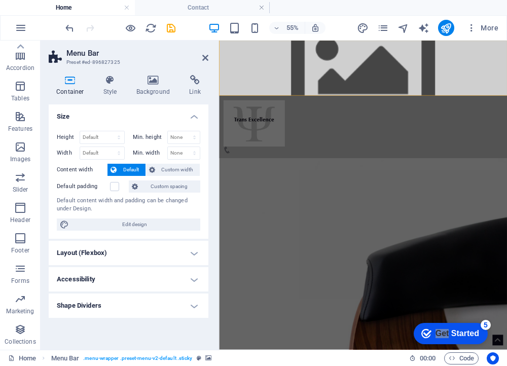
click at [117, 310] on h4 "Shape Dividers" at bounding box center [129, 306] width 160 height 24
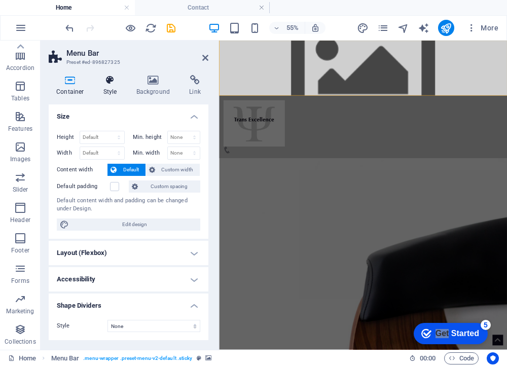
click at [112, 92] on h4 "Style" at bounding box center [112, 85] width 33 height 21
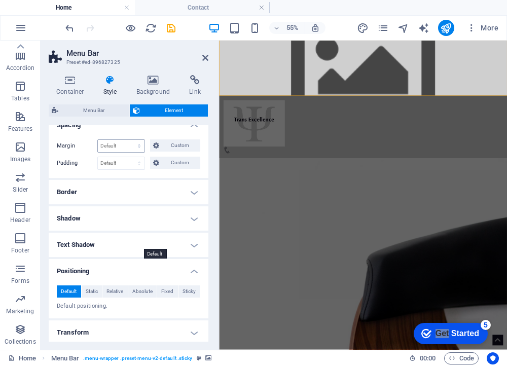
scroll to position [105, 0]
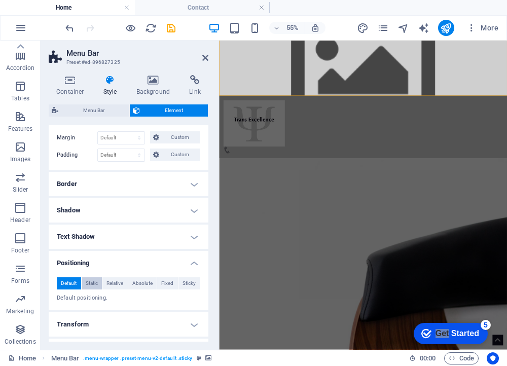
click at [93, 280] on span "Static" at bounding box center [92, 283] width 12 height 12
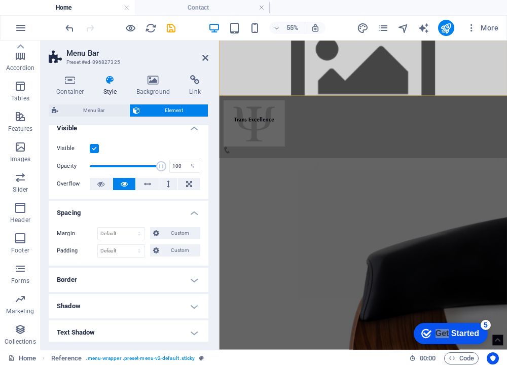
scroll to position [0, 0]
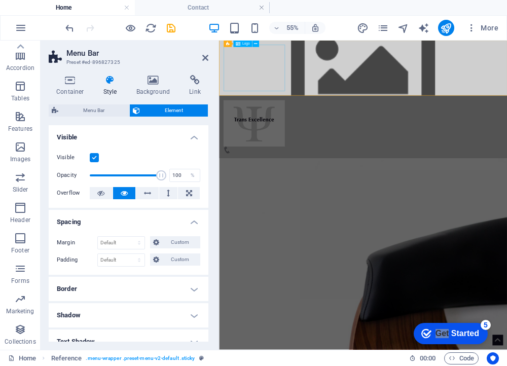
click at [294, 149] on div at bounding box center [480, 191] width 507 height 84
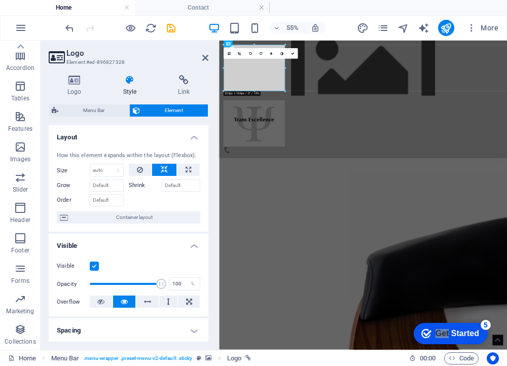
click at [430, 73] on figure at bounding box center [481, 91] width 524 height 100
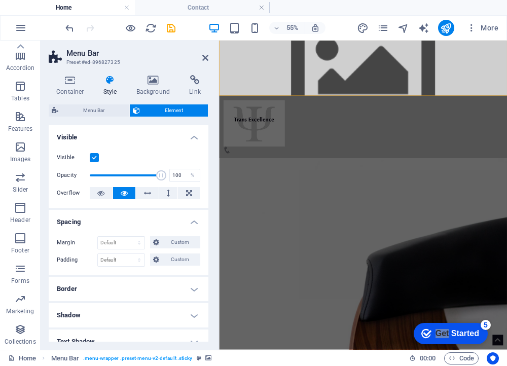
click at [430, 73] on figure at bounding box center [481, 91] width 524 height 100
click at [153, 86] on h4 "Background" at bounding box center [155, 85] width 53 height 21
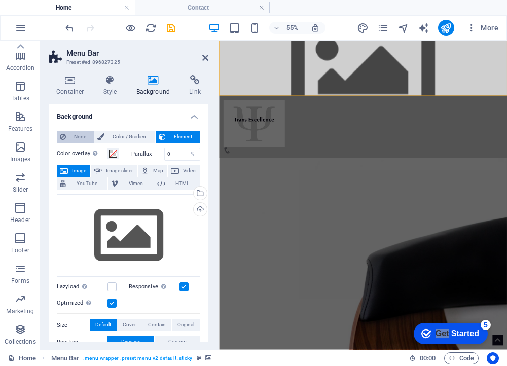
click at [71, 136] on span "None" at bounding box center [80, 137] width 22 height 12
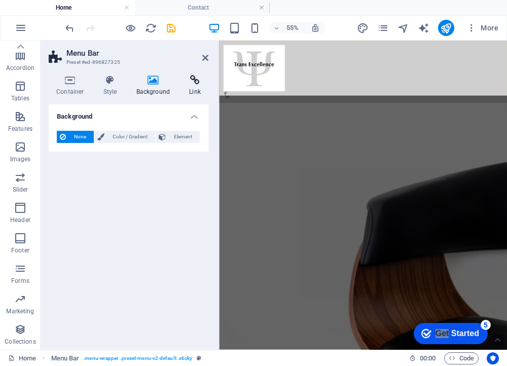
click at [195, 88] on h4 "Link" at bounding box center [194, 85] width 27 height 21
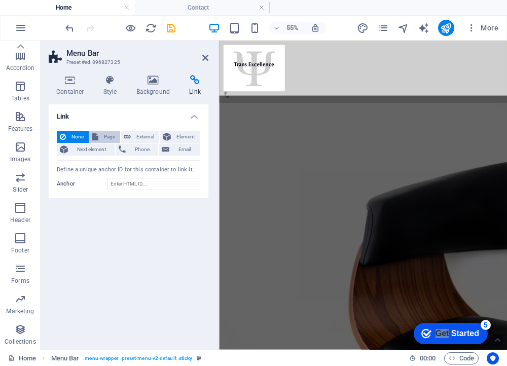
click at [104, 136] on span "Page" at bounding box center [109, 137] width 16 height 12
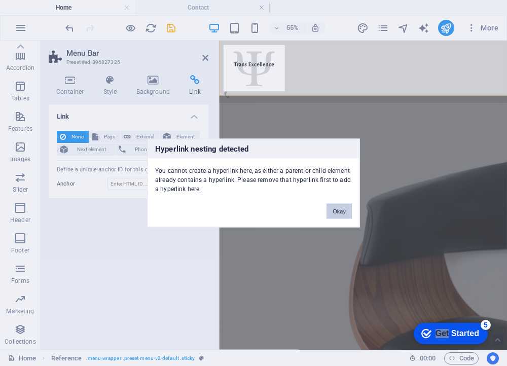
click at [336, 213] on button "Okay" at bounding box center [338, 211] width 25 height 15
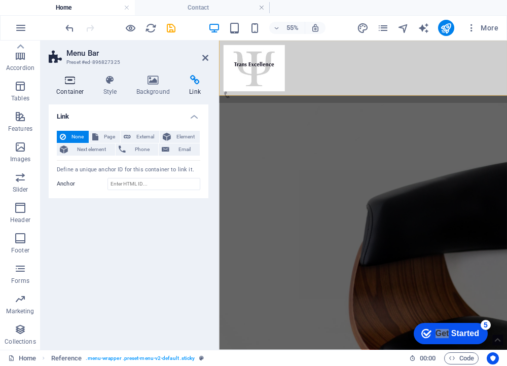
click at [70, 84] on icon at bounding box center [70, 80] width 43 height 10
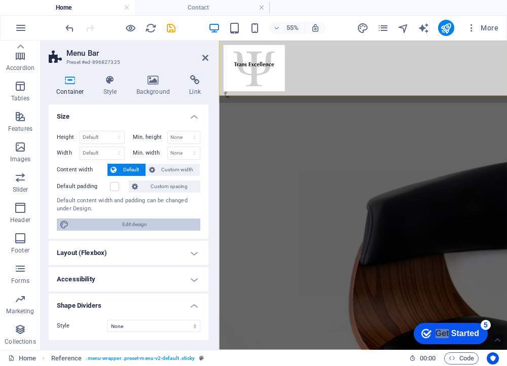
click at [122, 221] on span "Edit design" at bounding box center [134, 225] width 125 height 12
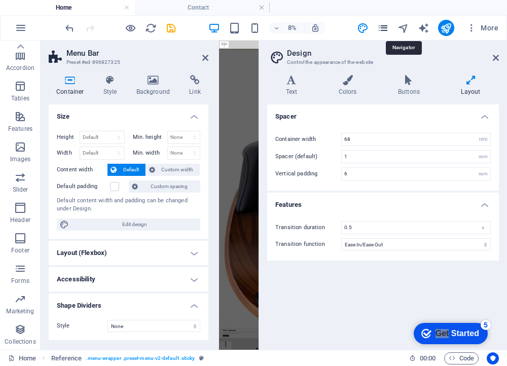
click at [388, 25] on icon "pages" at bounding box center [383, 28] width 12 height 12
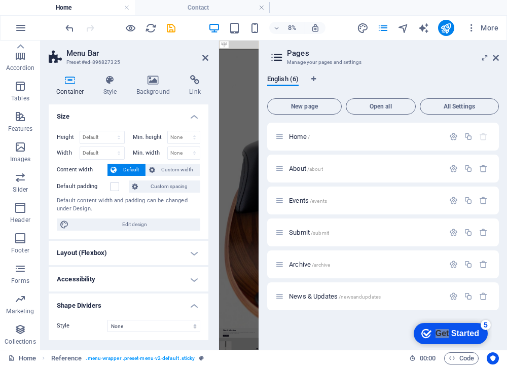
click at [154, 55] on h2 "Menu Bar" at bounding box center [137, 53] width 142 height 9
click at [208, 59] on icon at bounding box center [205, 58] width 6 height 8
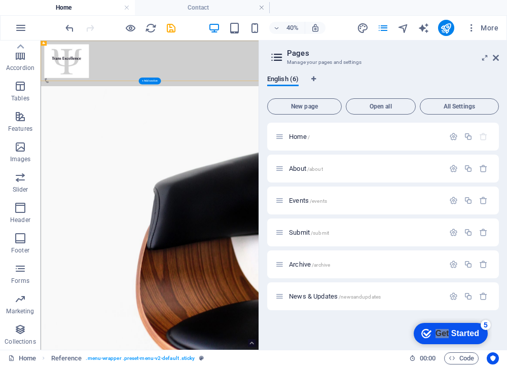
click at [498, 56] on icon at bounding box center [496, 58] width 6 height 8
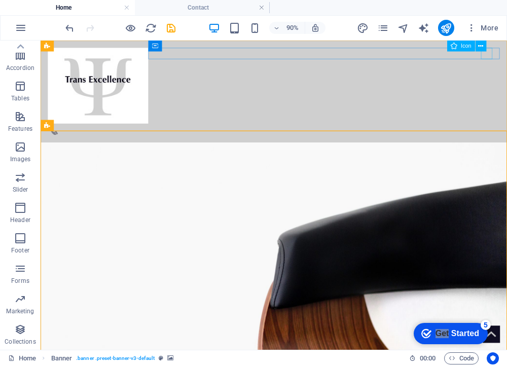
click at [490, 51] on div "Icon" at bounding box center [469, 47] width 45 height 12
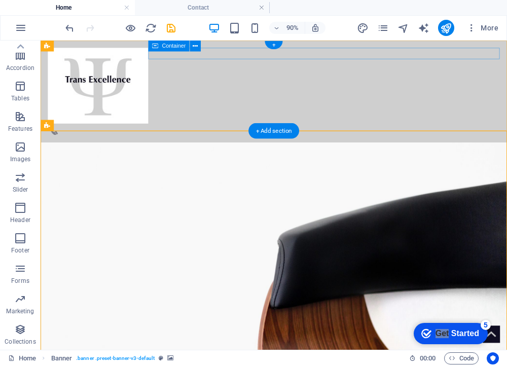
click at [544, 133] on div at bounding box center [300, 139] width 502 height 13
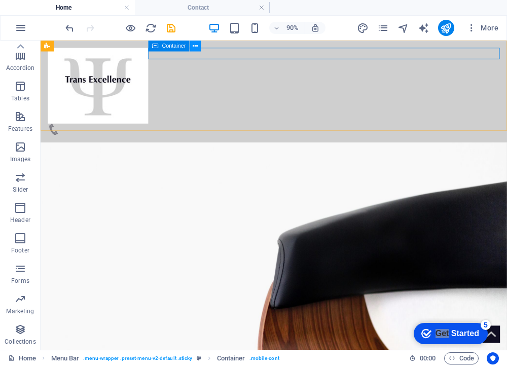
click at [193, 48] on icon at bounding box center [195, 46] width 5 height 10
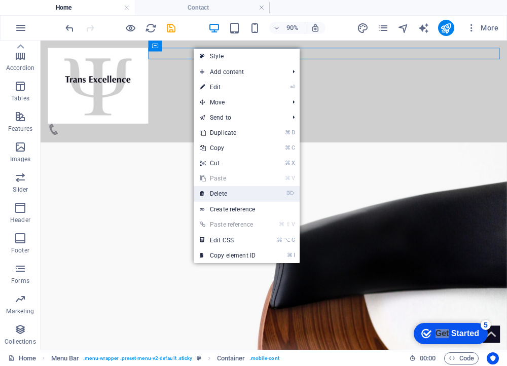
click at [229, 196] on link "⌦ Delete" at bounding box center [228, 193] width 68 height 15
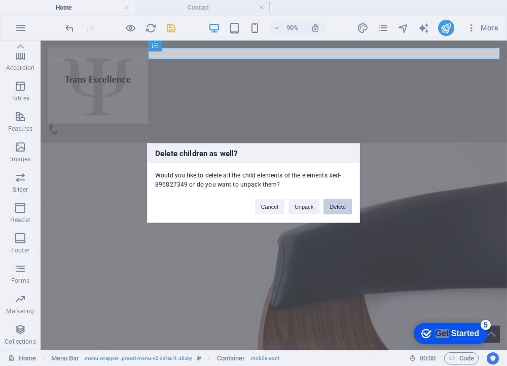
click at [331, 209] on button "Delete" at bounding box center [337, 206] width 28 height 15
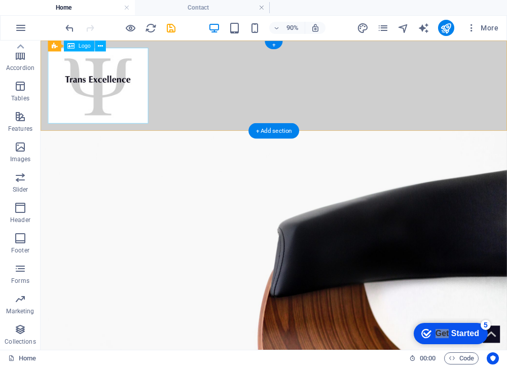
click at [130, 77] on div at bounding box center [300, 91] width 502 height 84
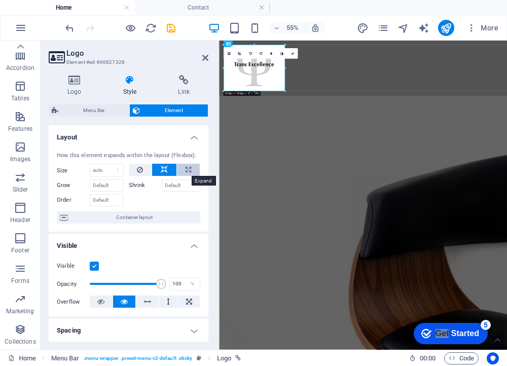
click at [186, 167] on icon at bounding box center [189, 170] width 6 height 12
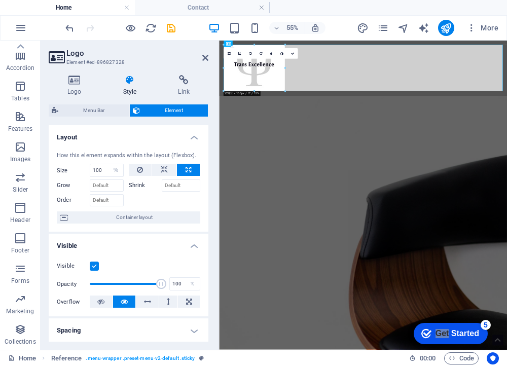
click at [186, 166] on icon at bounding box center [189, 170] width 6 height 12
click at [165, 171] on icon at bounding box center [164, 170] width 7 height 12
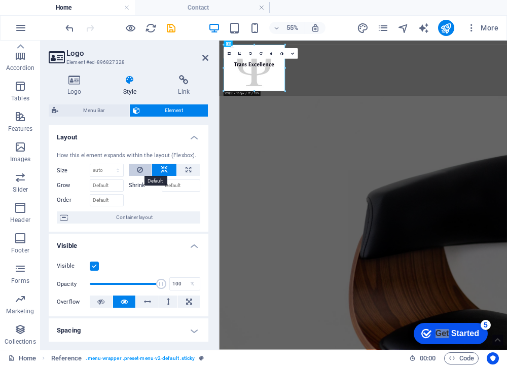
click at [142, 168] on button at bounding box center [140, 170] width 23 height 12
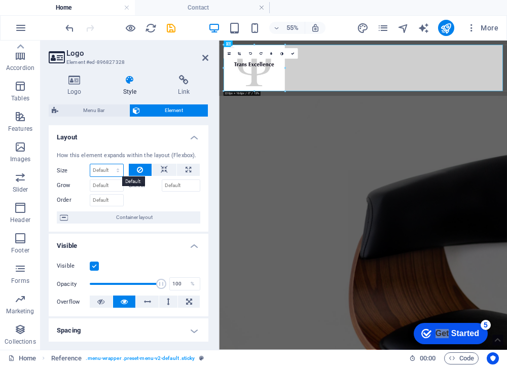
click at [111, 171] on select "Default auto px % 1/1 1/2 1/3 1/4 1/5 1/6 1/7 1/8 1/9 1/10" at bounding box center [106, 170] width 33 height 12
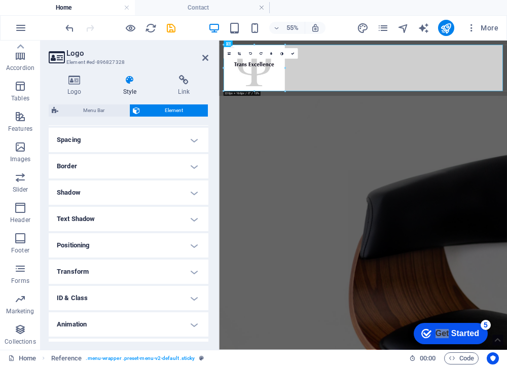
scroll to position [196, 0]
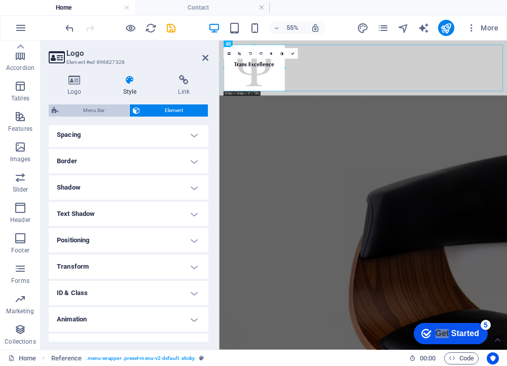
click at [111, 112] on span "Menu Bar" at bounding box center [93, 110] width 65 height 12
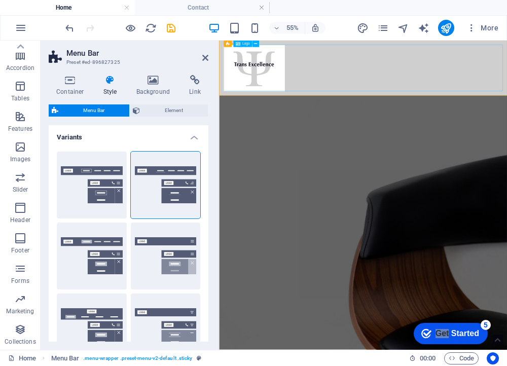
click at [435, 89] on div at bounding box center [480, 91] width 507 height 84
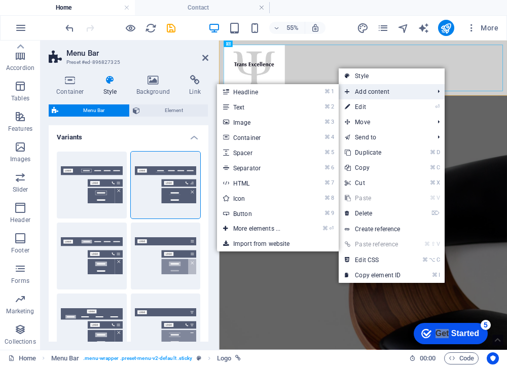
click at [357, 88] on span "Add content" at bounding box center [384, 91] width 91 height 15
click at [357, 90] on span "Add content" at bounding box center [384, 91] width 91 height 15
click at [346, 90] on icon at bounding box center [347, 91] width 5 height 15
click at [276, 224] on link "⌘ ⏎ More elements ..." at bounding box center [259, 228] width 84 height 15
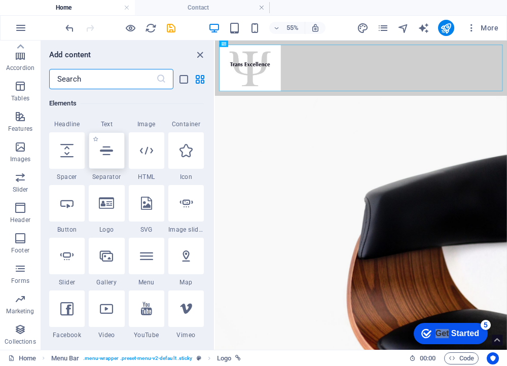
scroll to position [151, 0]
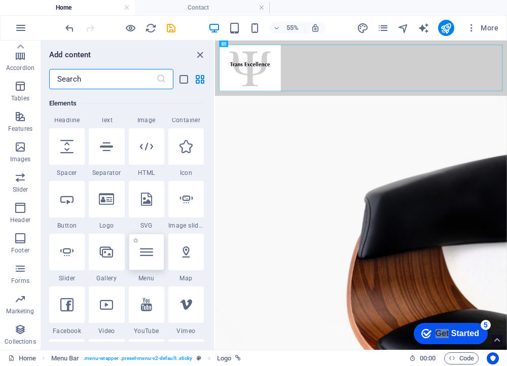
click at [153, 262] on div at bounding box center [146, 252] width 35 height 37
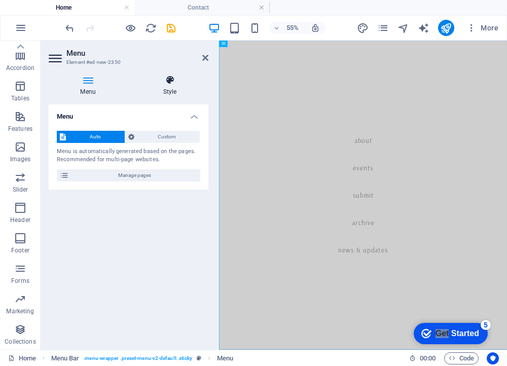
click at [173, 78] on icon at bounding box center [169, 80] width 77 height 10
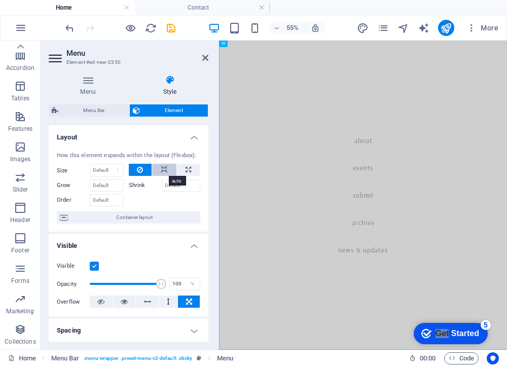
click at [162, 166] on icon at bounding box center [164, 170] width 7 height 12
click at [147, 168] on button at bounding box center [140, 170] width 23 height 12
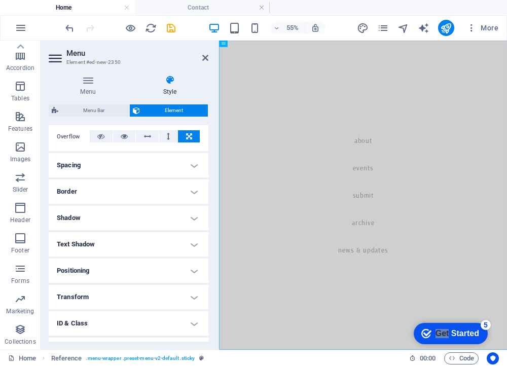
scroll to position [173, 0]
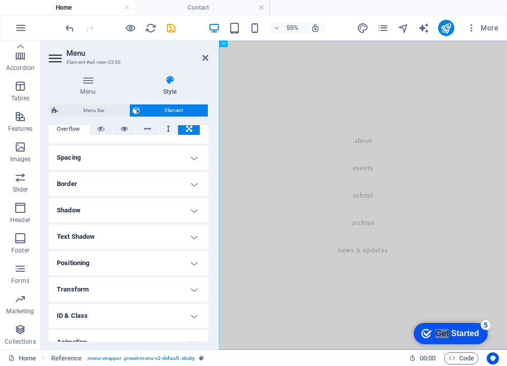
click at [126, 159] on h4 "Spacing" at bounding box center [129, 158] width 160 height 24
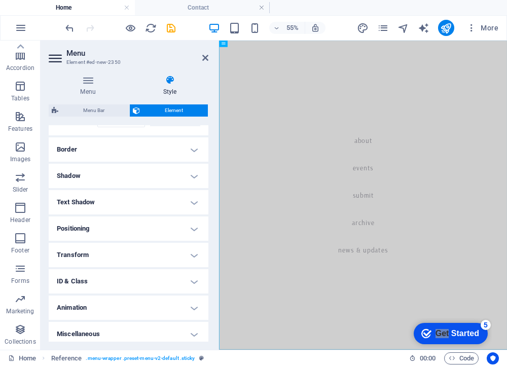
scroll to position [252, 0]
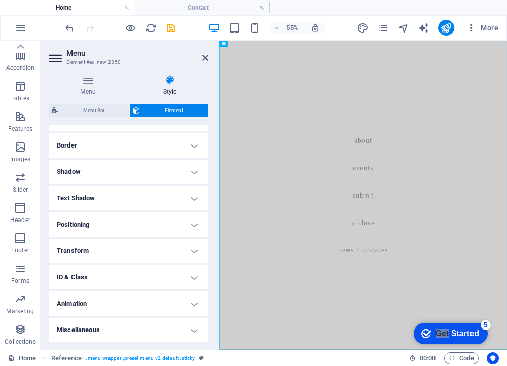
click at [118, 221] on h4 "Positioning" at bounding box center [129, 224] width 160 height 24
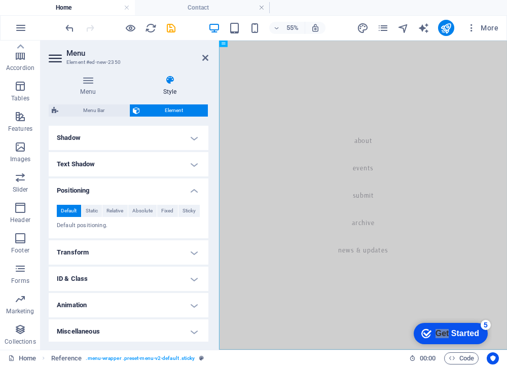
scroll to position [287, 0]
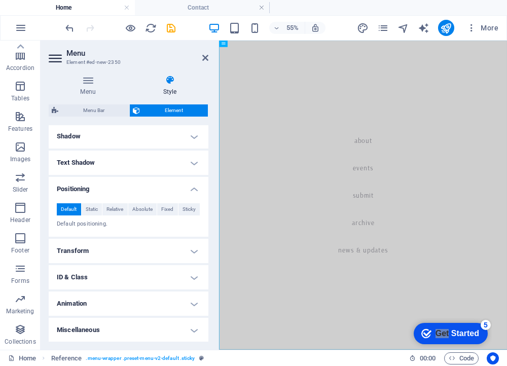
click at [114, 308] on h4 "Animation" at bounding box center [129, 304] width 160 height 24
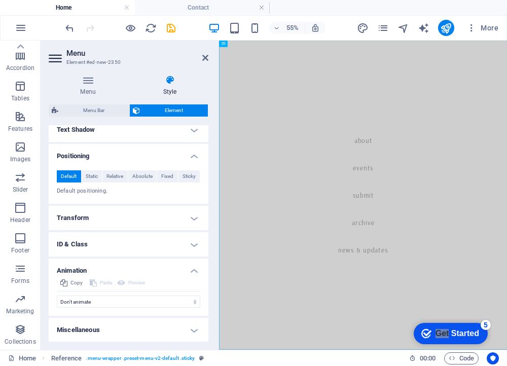
click at [111, 329] on h4 "Miscellaneous" at bounding box center [129, 330] width 160 height 24
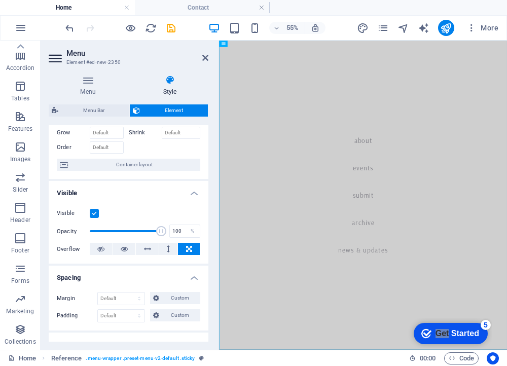
scroll to position [0, 0]
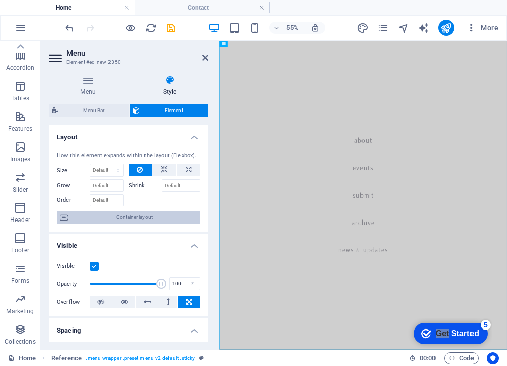
click at [164, 224] on span "Container layout" at bounding box center [134, 217] width 126 height 12
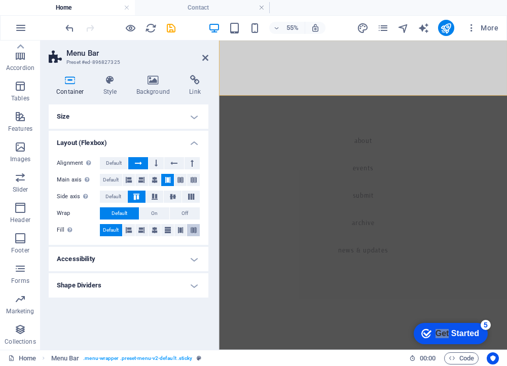
click at [197, 232] on button at bounding box center [193, 230] width 13 height 12
click at [180, 179] on icon at bounding box center [180, 180] width 6 height 12
click at [196, 180] on icon at bounding box center [194, 180] width 6 height 12
click at [150, 157] on button at bounding box center [156, 163] width 15 height 12
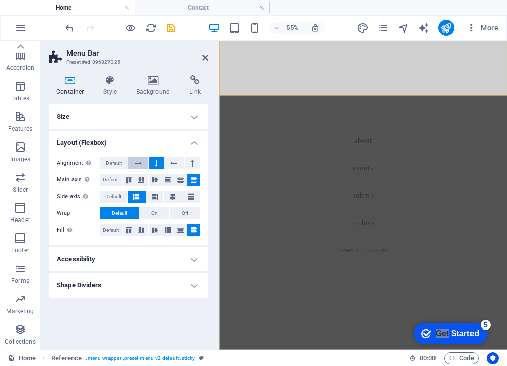
click at [145, 157] on button at bounding box center [137, 163] width 19 height 12
click at [170, 196] on icon at bounding box center [173, 197] width 12 height 6
click at [153, 215] on span "On" at bounding box center [154, 213] width 7 height 12
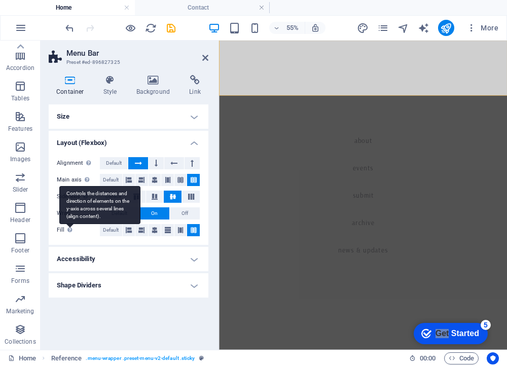
click at [68, 224] on div "Controls the distances and direction of elements on the y-axis across several l…" at bounding box center [99, 205] width 81 height 38
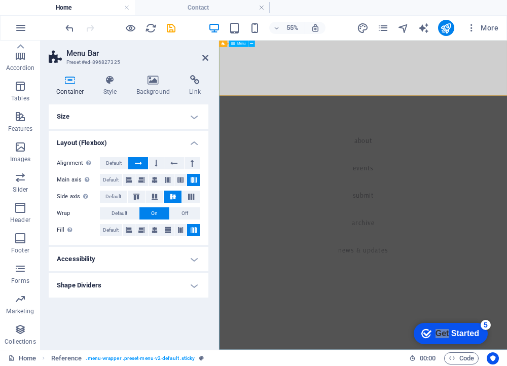
click at [357, 366] on nav "About Events Submit Archive News & Updates" at bounding box center [481, 322] width 524 height 562
click at [251, 44] on icon at bounding box center [251, 44] width 3 height 6
click at [160, 284] on h4 "Shape Dividers" at bounding box center [129, 285] width 160 height 24
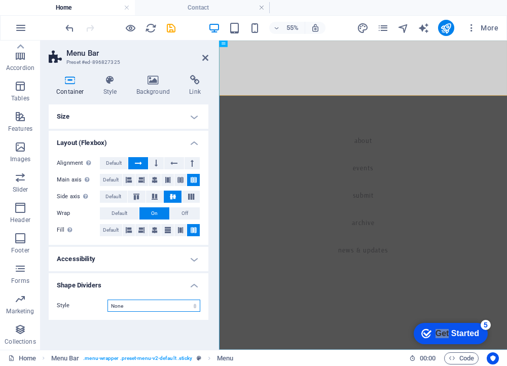
click at [146, 305] on select "None Triangle Square Diagonal Polygon 1 Polygon 2 Zigzag Multiple Zigzags Waves…" at bounding box center [153, 306] width 93 height 12
click at [107, 300] on select "None Triangle Square Diagonal Polygon 1 Polygon 2 Zigzag Multiple Zigzags Waves…" at bounding box center [153, 306] width 93 height 12
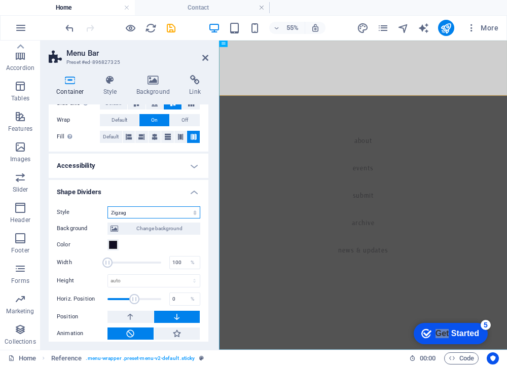
scroll to position [99, 0]
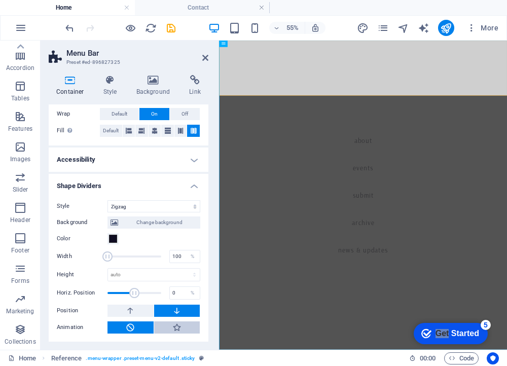
click at [175, 331] on icon at bounding box center [176, 327] width 9 height 12
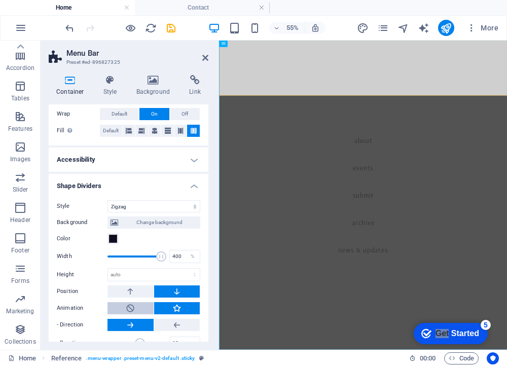
scroll to position [116, 0]
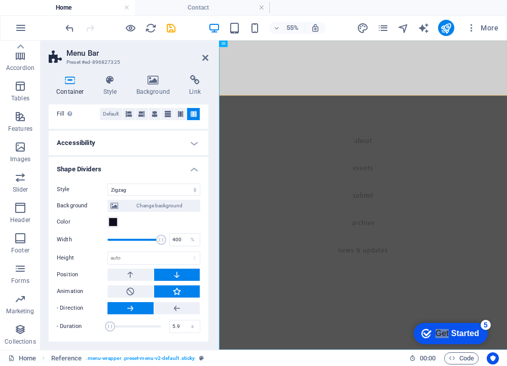
drag, startPoint x: 137, startPoint y: 327, endPoint x: 111, endPoint y: 326, distance: 26.9
click at [111, 326] on span at bounding box center [110, 326] width 10 height 10
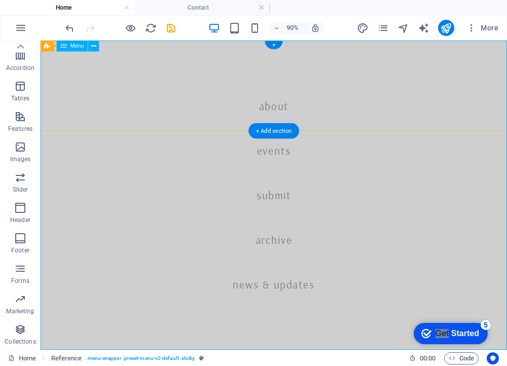
click at [115, 175] on nav "About Events Submit Archive News & Updates" at bounding box center [300, 213] width 518 height 344
click at [158, 104] on nav "About Events Submit Archive News & Updates" at bounding box center [300, 213] width 518 height 344
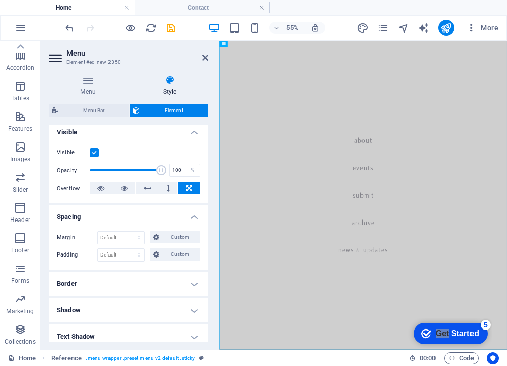
scroll to position [115, 0]
click at [16, 211] on icon "button" at bounding box center [20, 208] width 12 height 12
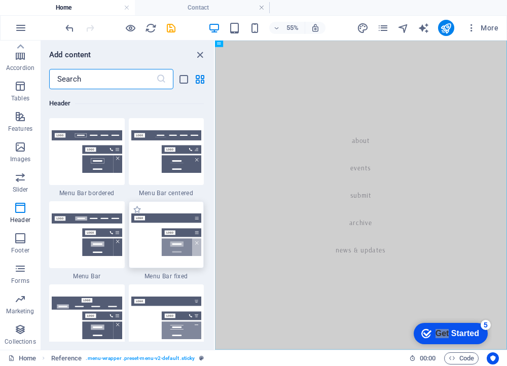
scroll to position [6109, 0]
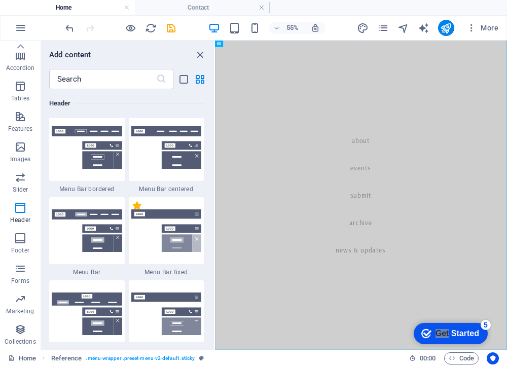
click at [134, 203] on label "1 Star" at bounding box center [137, 205] width 9 height 9
click at [133, 211] on input "1 Star" at bounding box center [132, 211] width 1 height 1
click at [138, 207] on label "1 Star" at bounding box center [137, 205] width 9 height 9
click at [133, 211] on input "1 Star" at bounding box center [132, 211] width 1 height 1
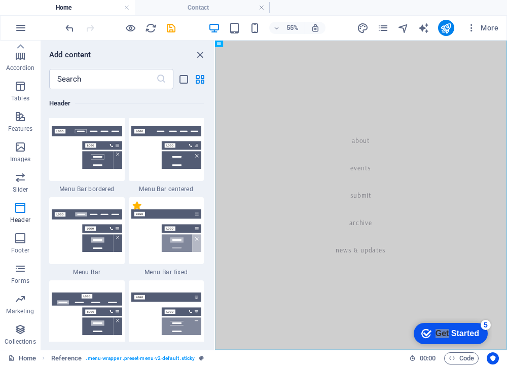
scroll to position [6109, 0]
click at [149, 229] on img at bounding box center [166, 230] width 70 height 43
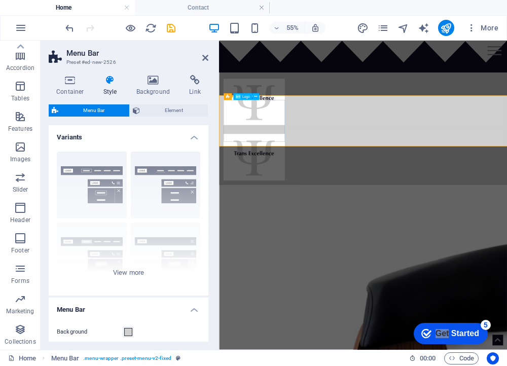
click at [310, 210] on div at bounding box center [480, 252] width 507 height 85
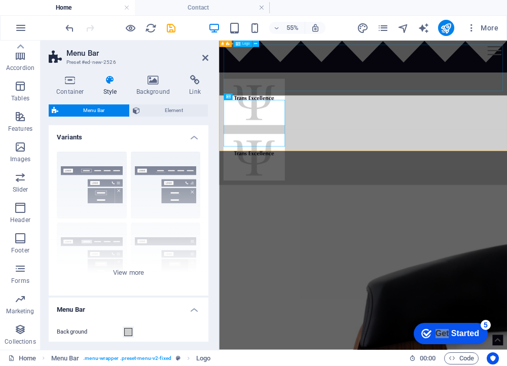
click at [418, 110] on div at bounding box center [480, 152] width 507 height 84
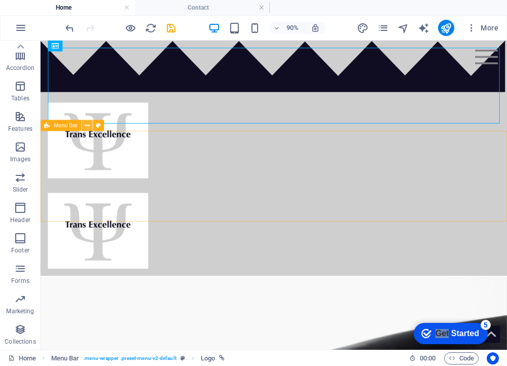
click at [89, 126] on icon at bounding box center [87, 126] width 5 height 10
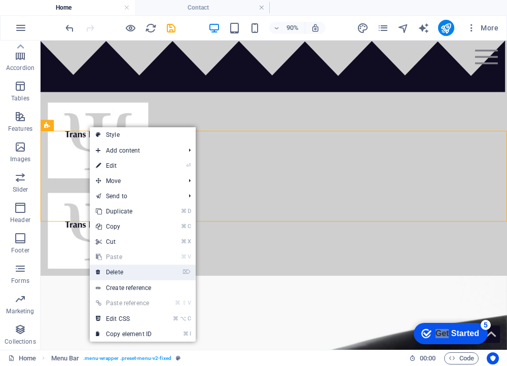
click at [134, 267] on link "⌦ Delete" at bounding box center [124, 272] width 68 height 15
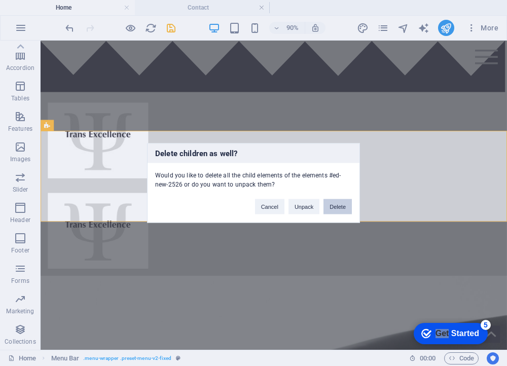
click at [337, 209] on button "Delete" at bounding box center [337, 206] width 28 height 15
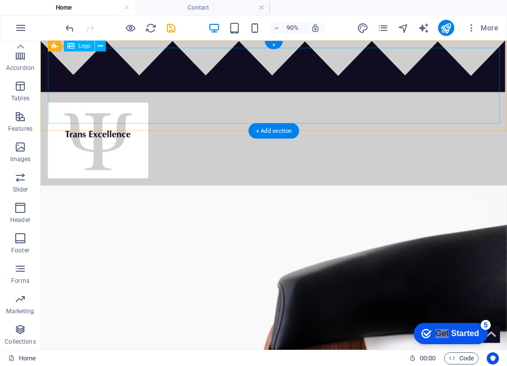
click at [239, 110] on div at bounding box center [300, 152] width 502 height 84
click at [193, 44] on div "About Events Submit Archive News & Updates" at bounding box center [300, 121] width 518 height 161
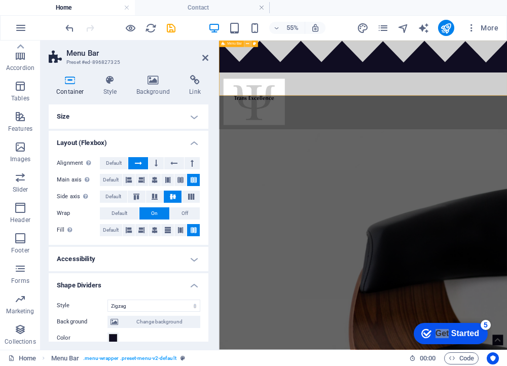
click at [246, 44] on icon at bounding box center [247, 44] width 3 height 6
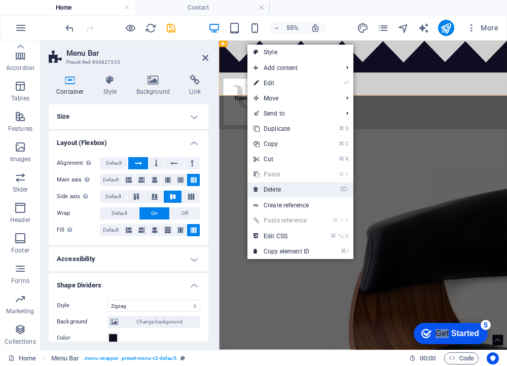
click at [289, 188] on link "⌦ Delete" at bounding box center [281, 189] width 68 height 15
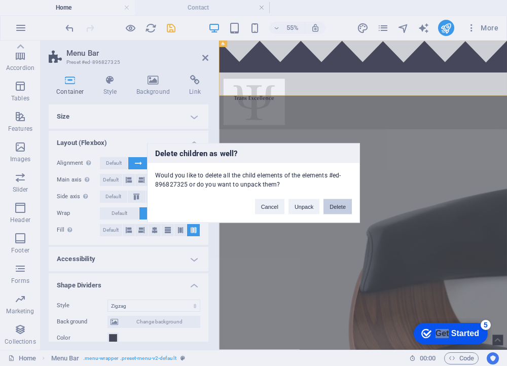
click at [326, 206] on button "Delete" at bounding box center [337, 206] width 28 height 15
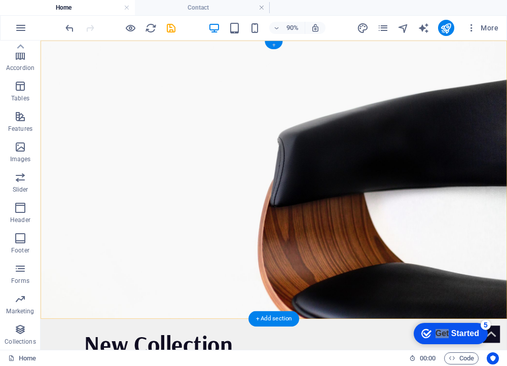
click at [273, 43] on div "+" at bounding box center [274, 45] width 18 height 8
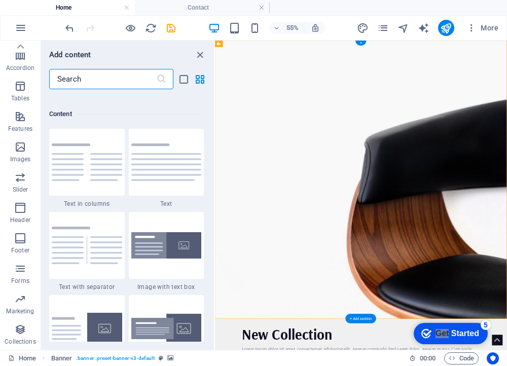
scroll to position [1774, 0]
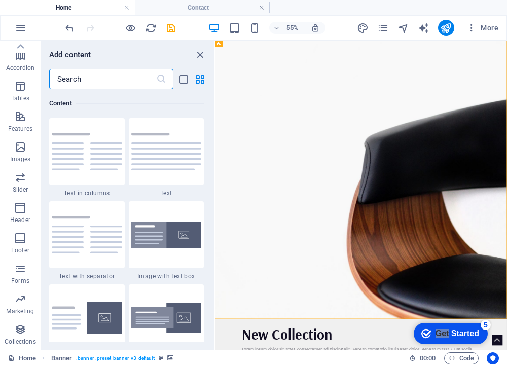
click at [85, 83] on input "text" at bounding box center [102, 79] width 107 height 20
click at [15, 213] on icon "button" at bounding box center [20, 208] width 12 height 12
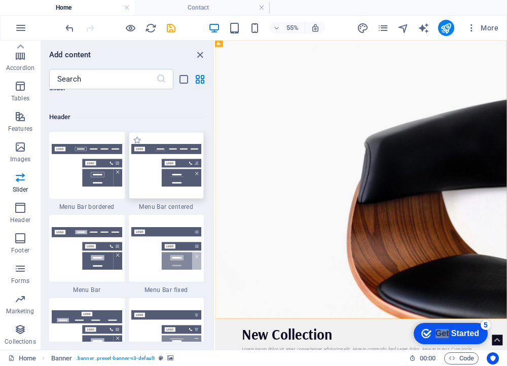
scroll to position [6091, 0]
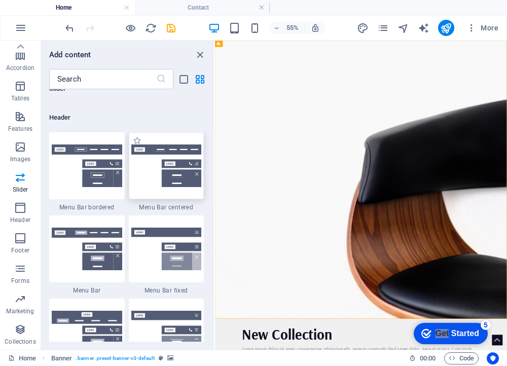
click at [173, 170] on img at bounding box center [166, 165] width 70 height 43
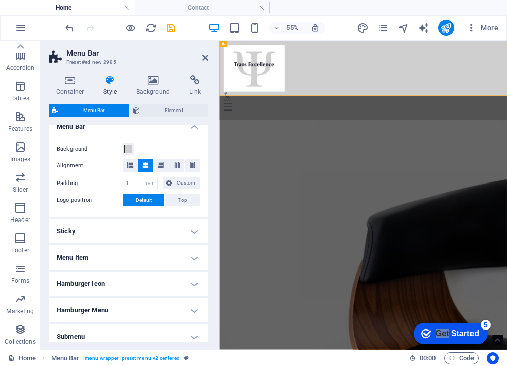
scroll to position [184, 0]
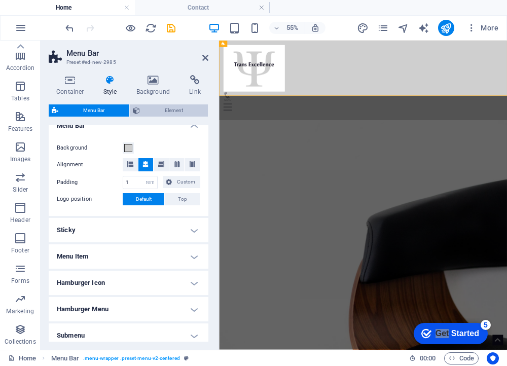
click at [173, 106] on span "Element" at bounding box center [174, 110] width 62 height 12
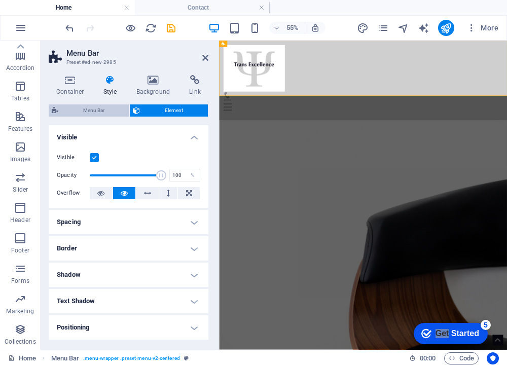
click at [100, 114] on span "Menu Bar" at bounding box center [93, 110] width 65 height 12
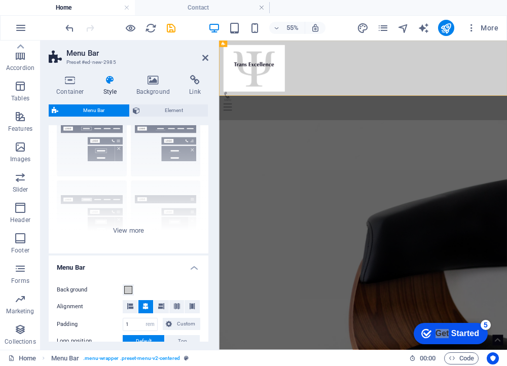
scroll to position [0, 0]
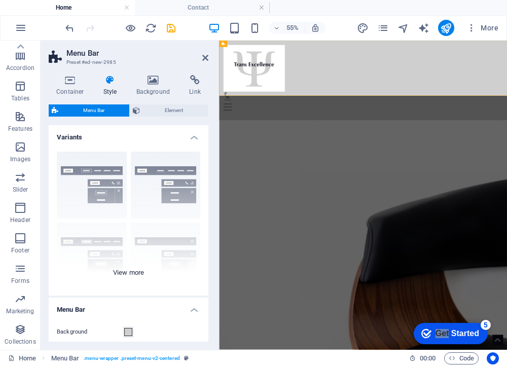
click at [129, 268] on div "Border Centered Default Fixed Loki Trigger Wide XXL" at bounding box center [129, 219] width 160 height 152
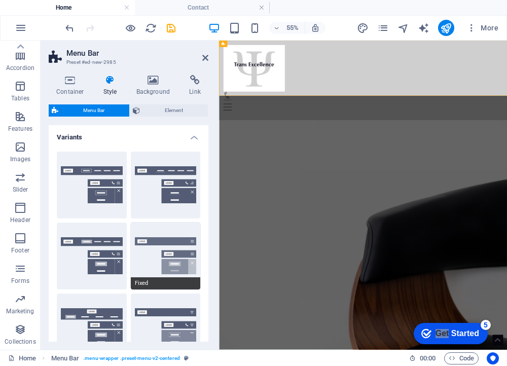
click at [142, 258] on button "Fixed" at bounding box center [166, 256] width 70 height 67
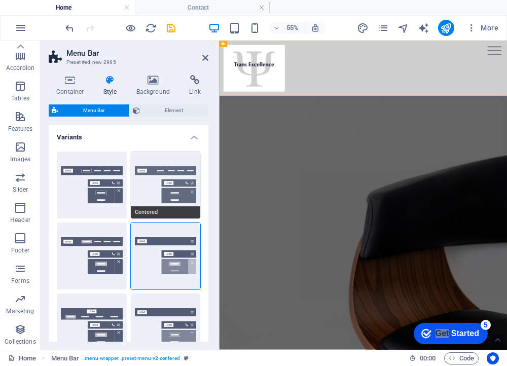
click at [160, 189] on button "Centered" at bounding box center [166, 185] width 70 height 67
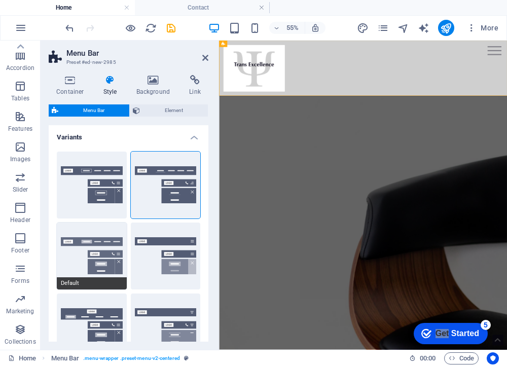
click at [97, 238] on button "Default" at bounding box center [92, 256] width 70 height 67
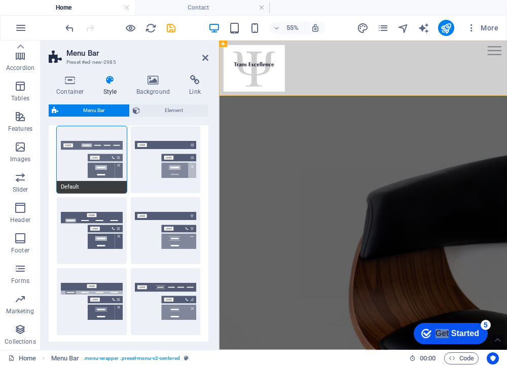
scroll to position [92, 0]
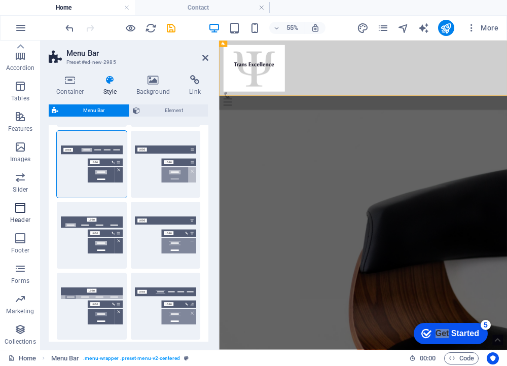
click at [20, 211] on icon "button" at bounding box center [20, 208] width 12 height 12
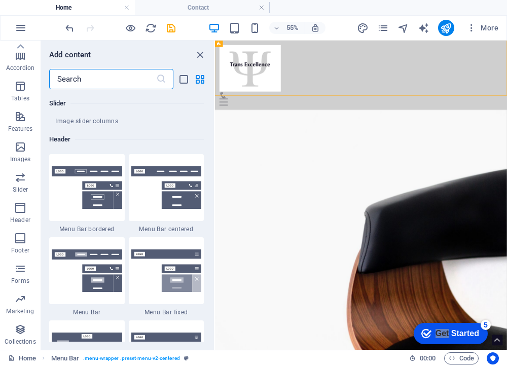
scroll to position [6105, 0]
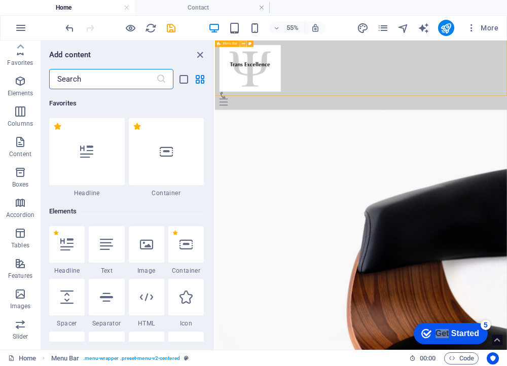
scroll to position [6105, 0]
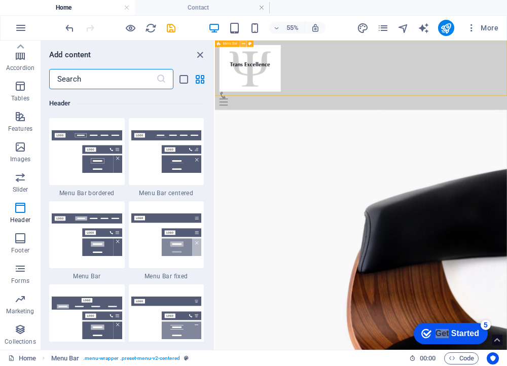
click at [244, 45] on icon at bounding box center [243, 44] width 3 height 6
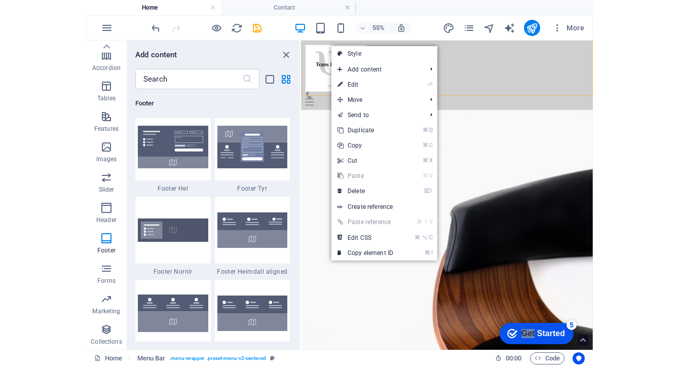
scroll to position [6725, 0]
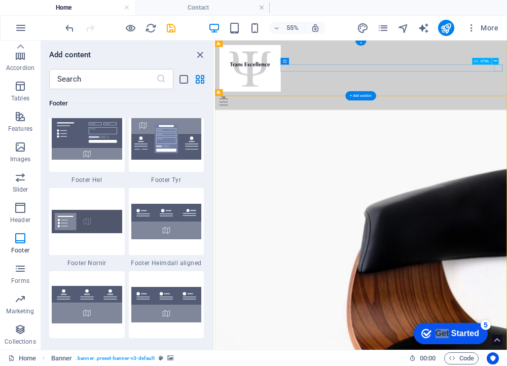
click at [506, 146] on div "Menu" at bounding box center [480, 152] width 515 height 13
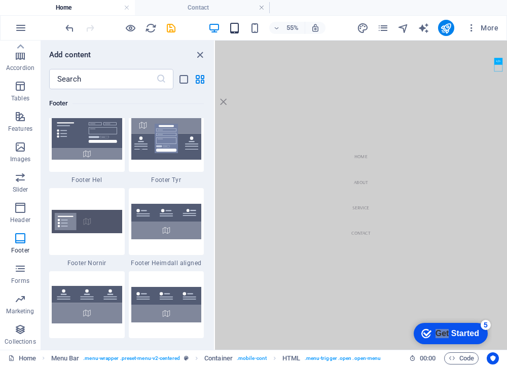
click at [239, 27] on icon "button" at bounding box center [235, 28] width 12 height 12
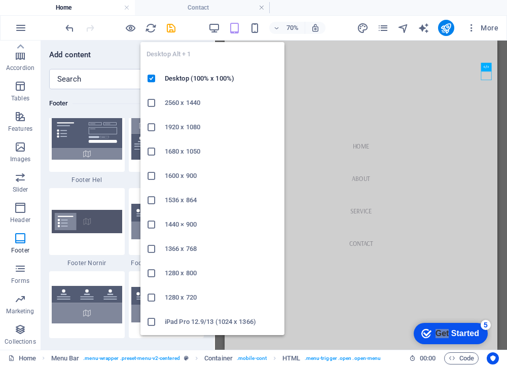
click at [178, 135] on li "1920 x 1080" at bounding box center [212, 127] width 144 height 24
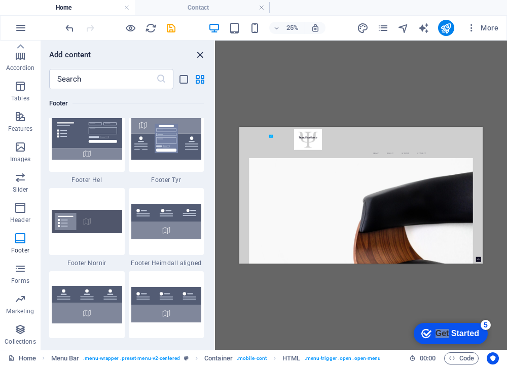
click at [200, 54] on icon "close panel" at bounding box center [200, 55] width 12 height 12
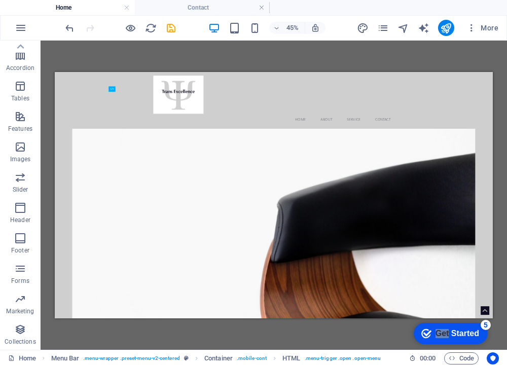
click at [389, 29] on div "More" at bounding box center [430, 28] width 146 height 16
click at [384, 28] on icon "pages" at bounding box center [383, 28] width 12 height 12
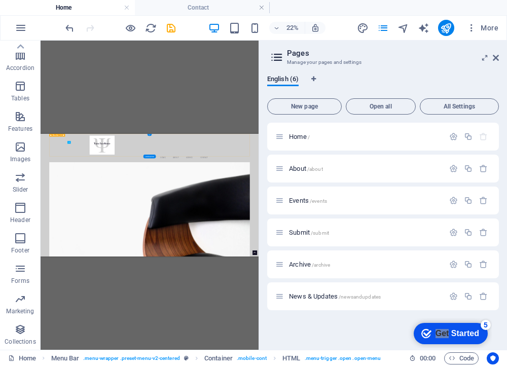
select select
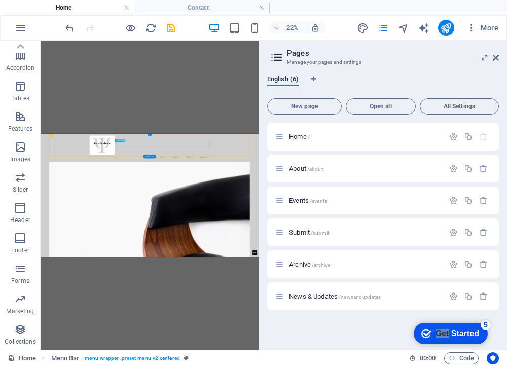
select select
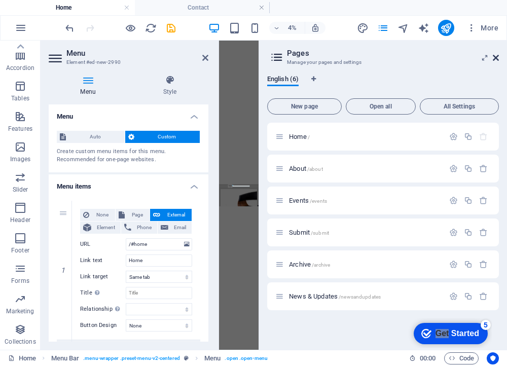
click at [497, 54] on icon at bounding box center [496, 58] width 6 height 8
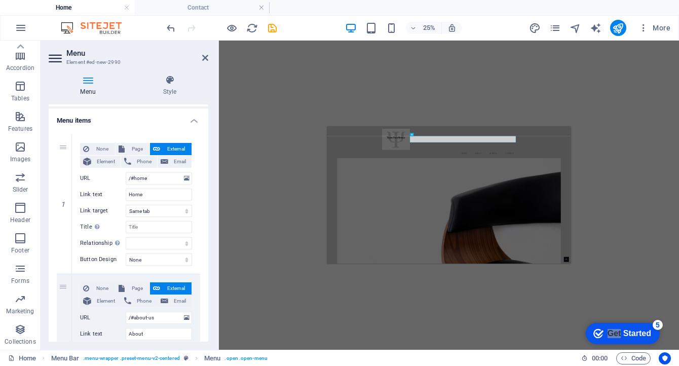
scroll to position [72, 0]
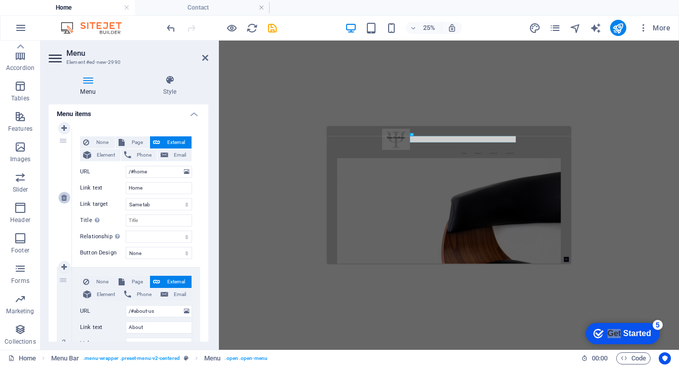
click at [67, 198] on link at bounding box center [64, 198] width 12 height 12
type input "/#about-us"
type input "About"
select select
type input "/#service"
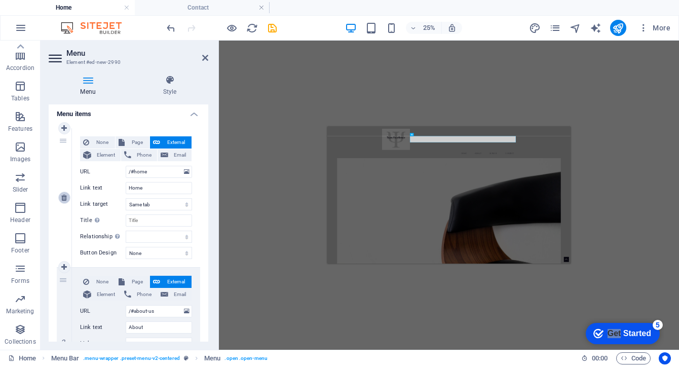
type input "Service"
select select
type input "/#contact"
type input "Contact"
select select
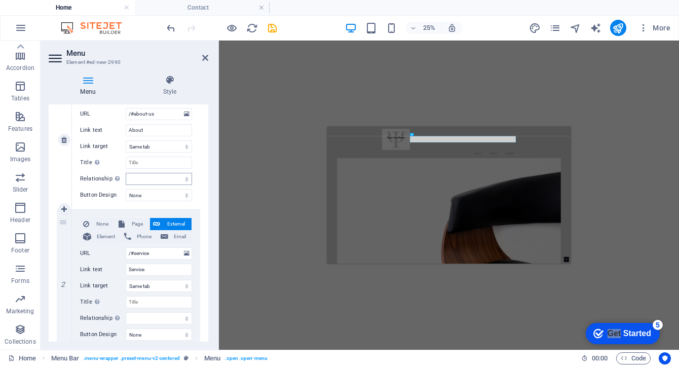
scroll to position [137, 0]
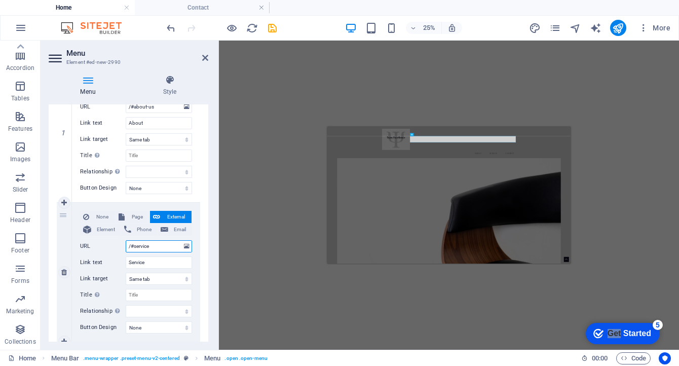
click at [149, 247] on input "/#service" at bounding box center [159, 246] width 66 height 12
click at [136, 209] on div "None Page External Element Phone Email Page Home About Events Submit Archive Ne…" at bounding box center [136, 272] width 128 height 139
click at [136, 214] on span "Page" at bounding box center [137, 217] width 19 height 12
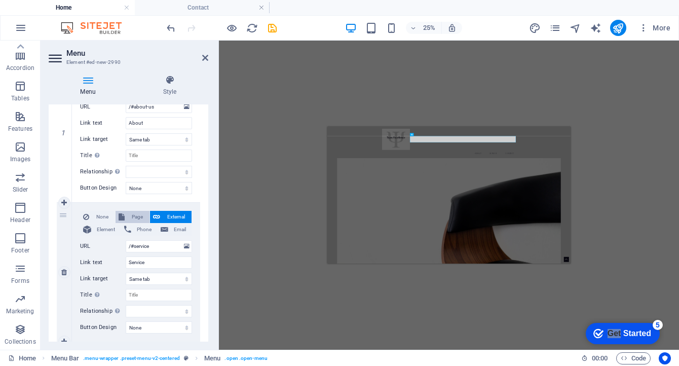
select select
click at [145, 245] on select "Home About Events Submit Archive News &amp; Updates" at bounding box center [159, 246] width 66 height 12
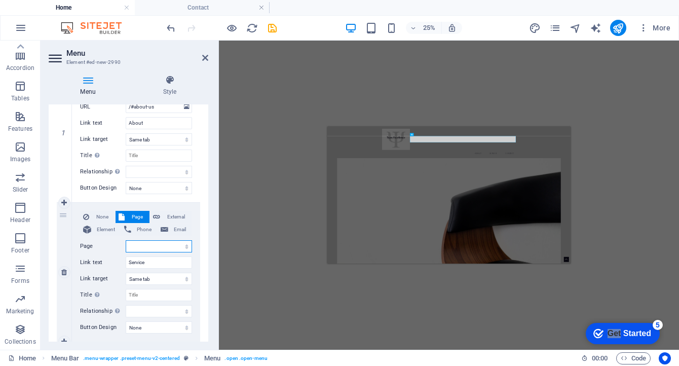
select select "1"
click at [126, 240] on select "Home About Events Submit Archive News &amp; Updates" at bounding box center [159, 246] width 66 height 12
select select
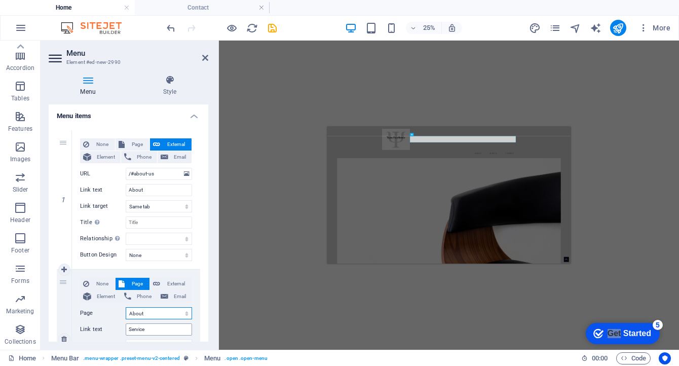
scroll to position [57, 0]
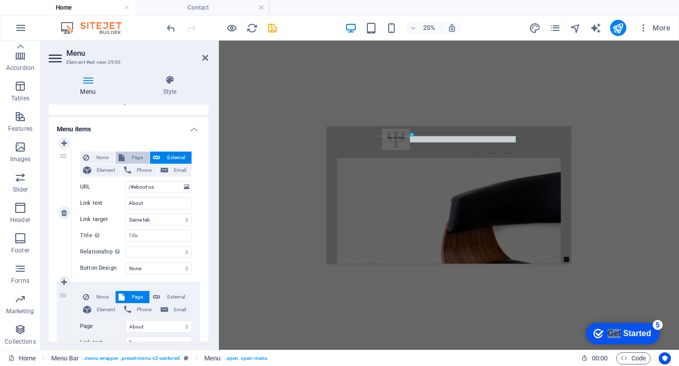
click at [136, 156] on span "Page" at bounding box center [137, 158] width 19 height 12
select select
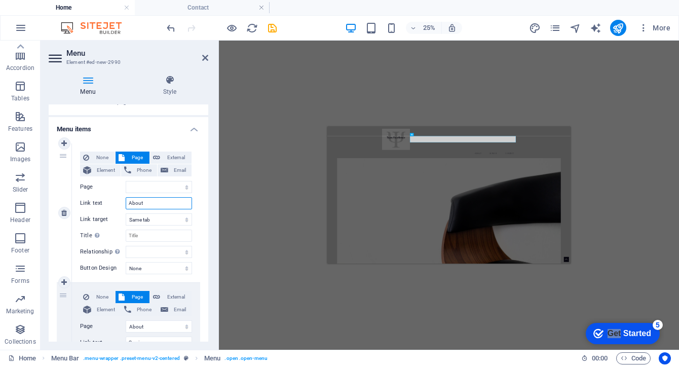
click at [140, 201] on input "About" at bounding box center [159, 203] width 66 height 12
click at [152, 189] on select "Home About Events Submit Archive News &amp; Updates" at bounding box center [159, 187] width 66 height 12
select select "1"
click at [126, 181] on select "Home About Events Submit Archive News &amp; Updates" at bounding box center [159, 187] width 66 height 12
select select
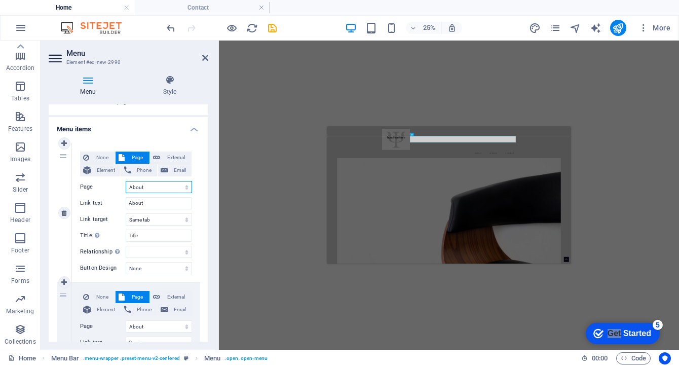
select select
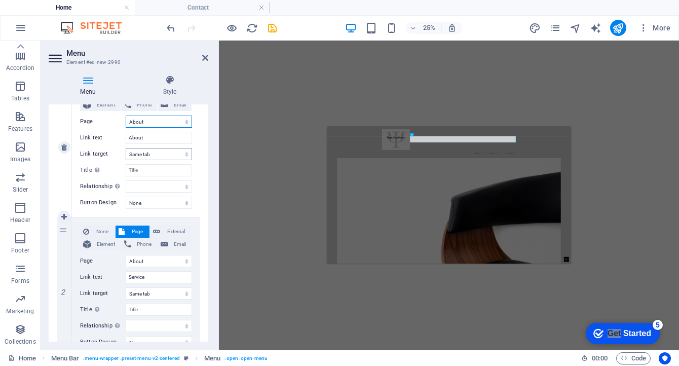
scroll to position [126, 0]
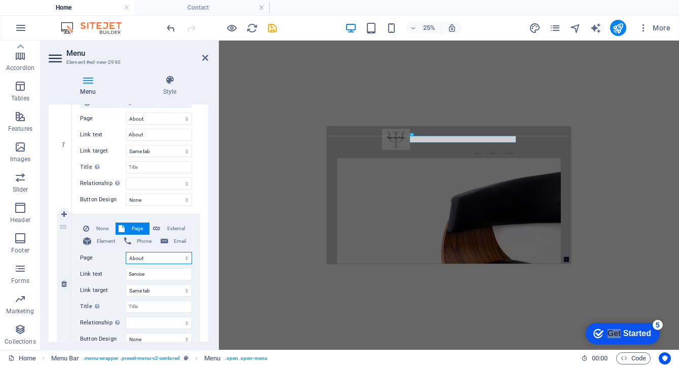
click at [148, 258] on select "Home About Events Submit Archive News &amp; Updates" at bounding box center [159, 258] width 66 height 12
select select "2"
click at [126, 252] on select "Home About Events Submit Archive News &amp; Updates" at bounding box center [159, 258] width 66 height 12
select select
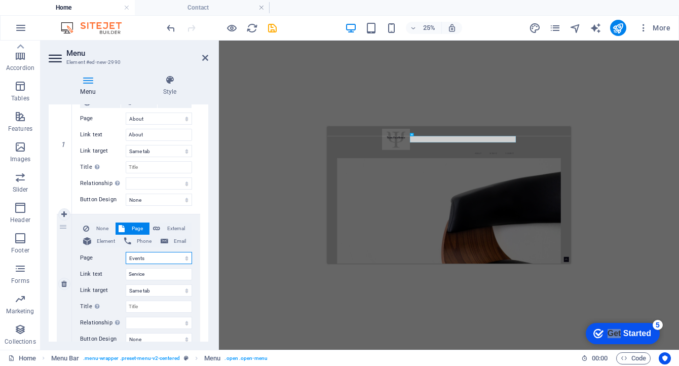
select select
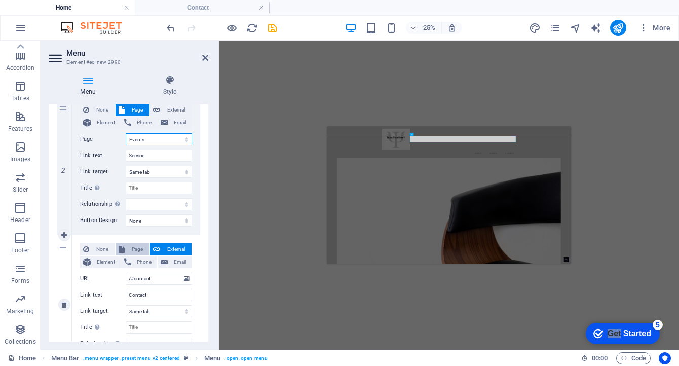
scroll to position [264, 0]
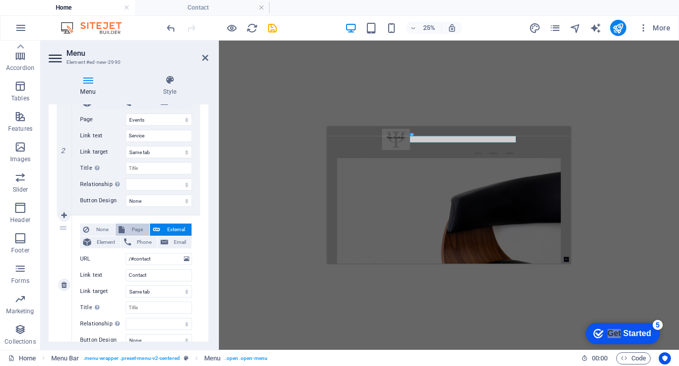
click at [135, 229] on span "Page" at bounding box center [137, 230] width 19 height 12
select select
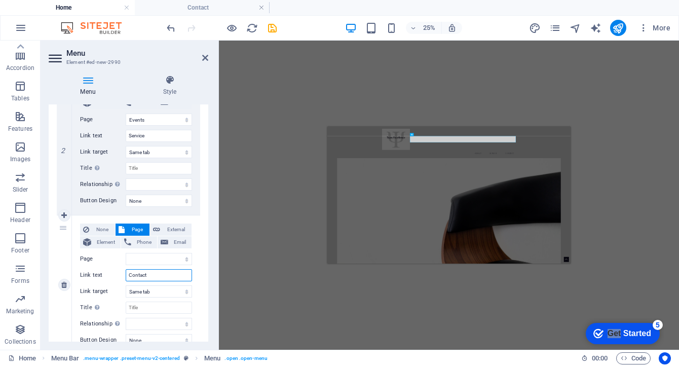
click at [143, 272] on input "Contact" at bounding box center [159, 275] width 66 height 12
click at [143, 257] on select "Home About Events Submit Archive News &amp; Updates" at bounding box center [159, 259] width 66 height 12
select select "3"
click at [126, 253] on select "Home About Events Submit Archive News &amp; Updates" at bounding box center [159, 259] width 66 height 12
select select
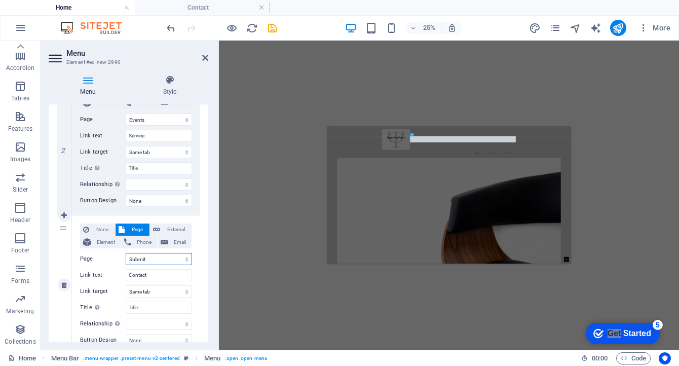
select select
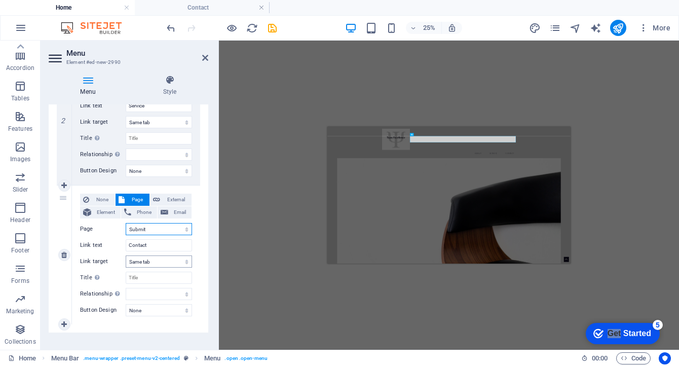
scroll to position [305, 0]
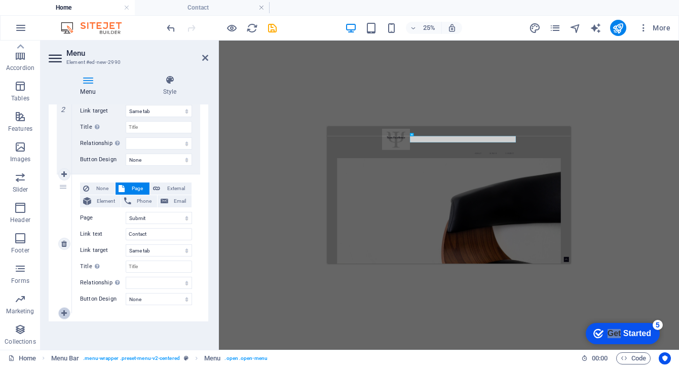
click at [65, 314] on icon at bounding box center [64, 313] width 6 height 7
select select
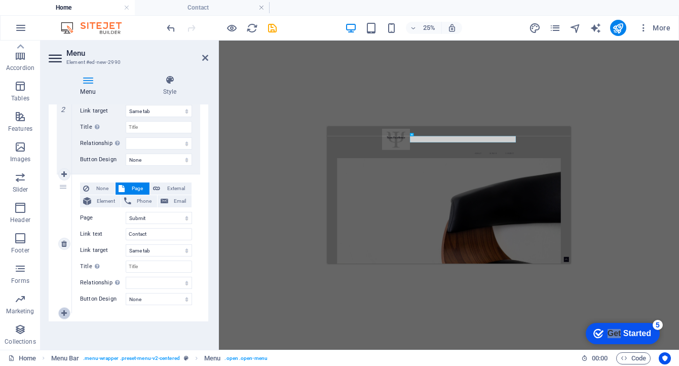
select select
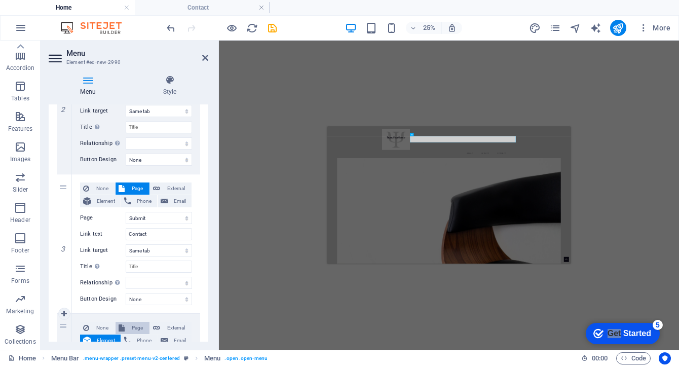
click at [132, 329] on span "Page" at bounding box center [137, 328] width 19 height 12
select select
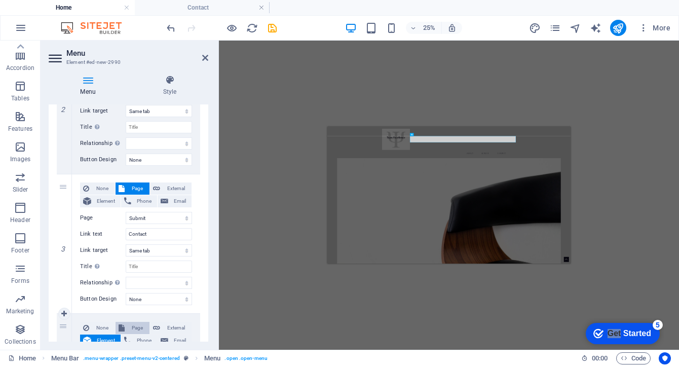
select select
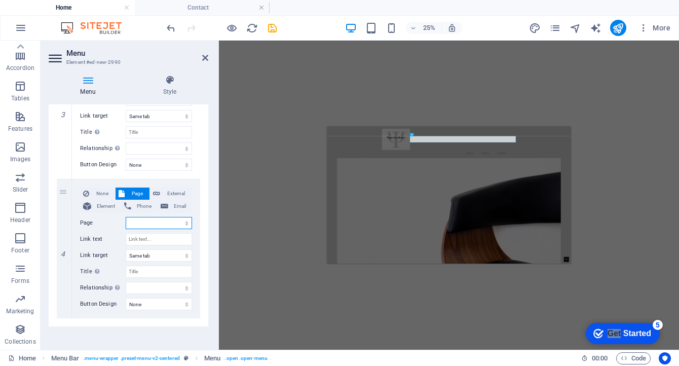
scroll to position [445, 0]
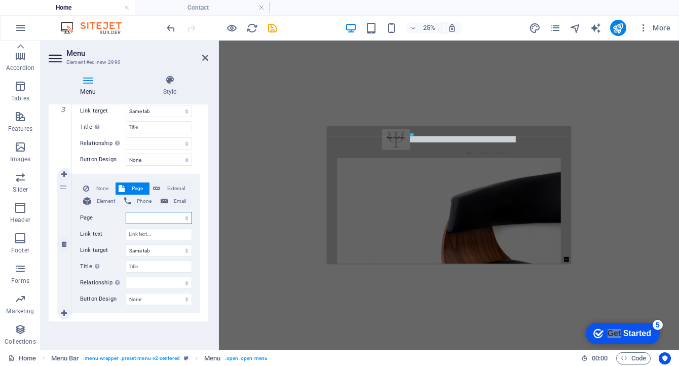
click at [148, 220] on select "Home About Events Submit Archive News &amp; Updates" at bounding box center [159, 218] width 66 height 12
select select "4"
click at [126, 212] on select "Home About Events Submit Archive News &amp; Updates" at bounding box center [159, 218] width 66 height 12
select select
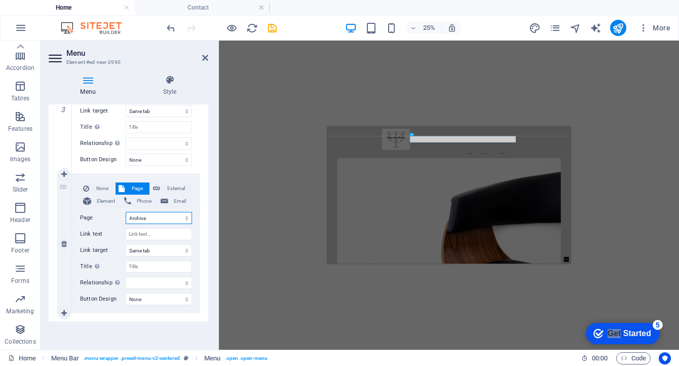
select select
click at [67, 313] on link at bounding box center [64, 313] width 12 height 12
select select
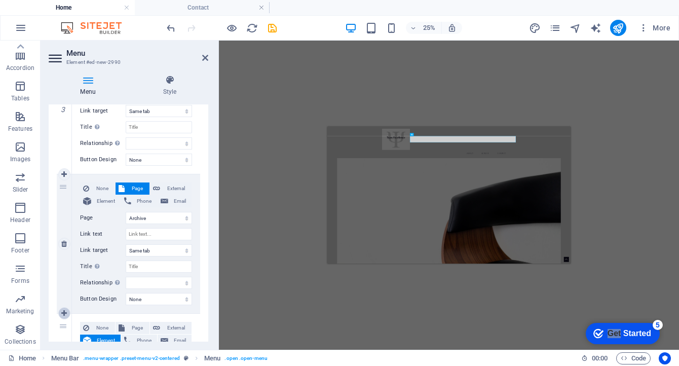
select select
click at [120, 330] on icon at bounding box center [122, 328] width 6 height 12
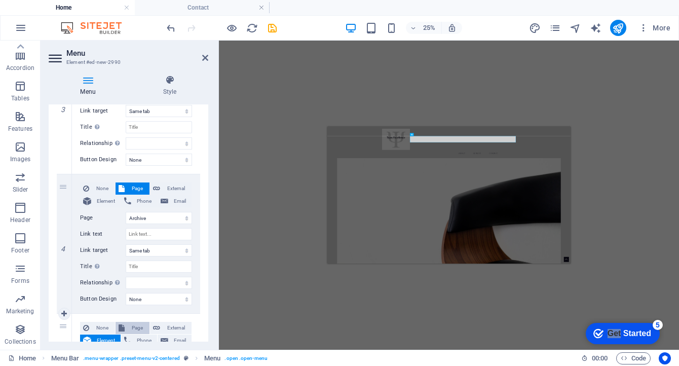
select select
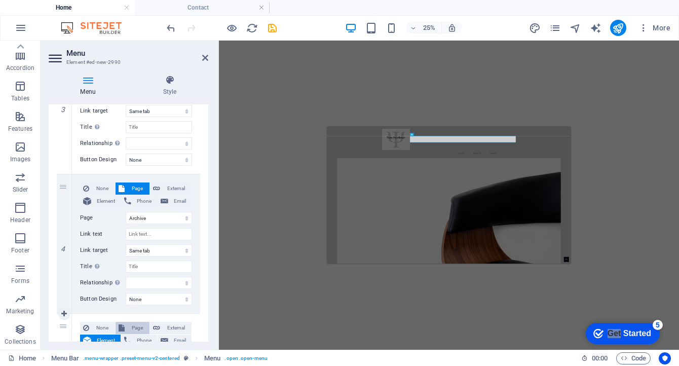
select select
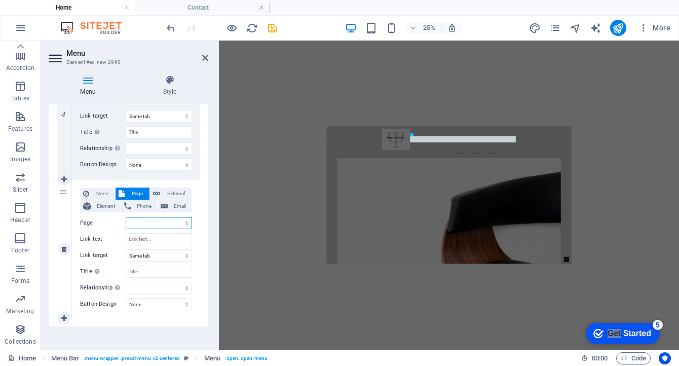
scroll to position [584, 0]
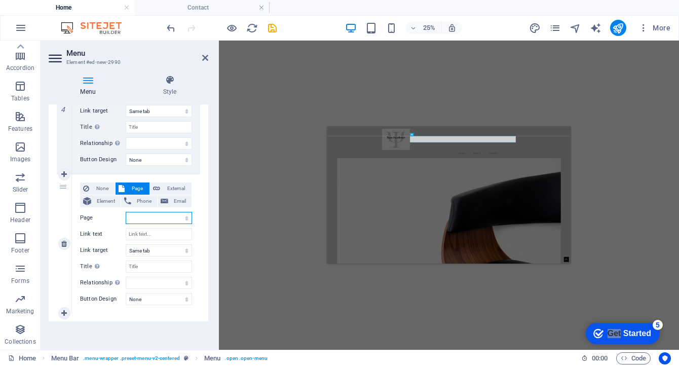
click at [175, 217] on select "Home About Events Submit Archive News &amp; Updates" at bounding box center [159, 218] width 66 height 12
select select "5"
click at [126, 212] on select "Home About Events Submit Archive News &amp; Updates" at bounding box center [159, 218] width 66 height 12
select select
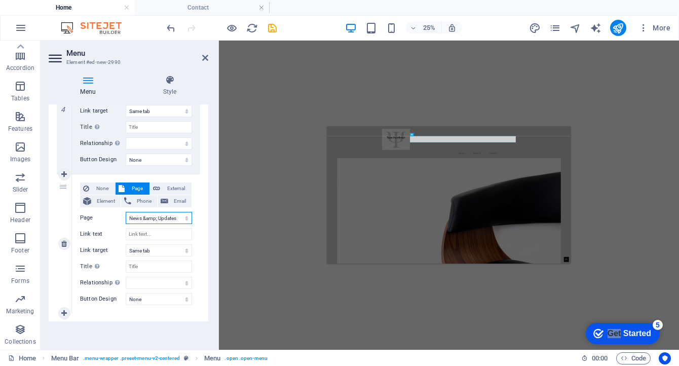
select select
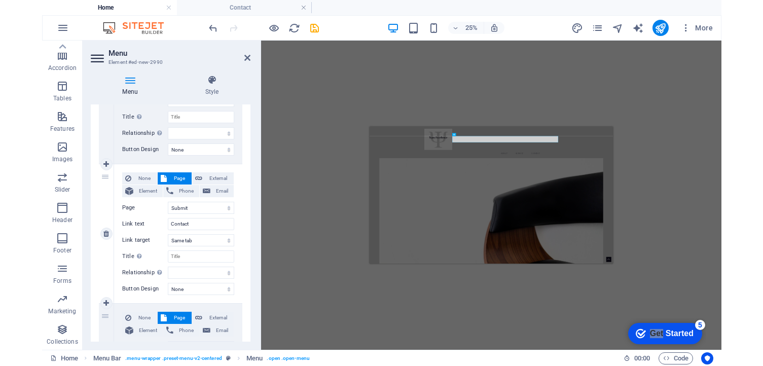
scroll to position [0, 0]
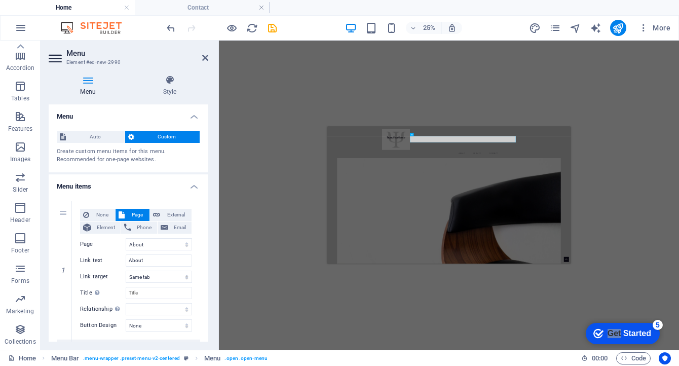
click at [194, 184] on h4 "Menu items" at bounding box center [129, 183] width 160 height 18
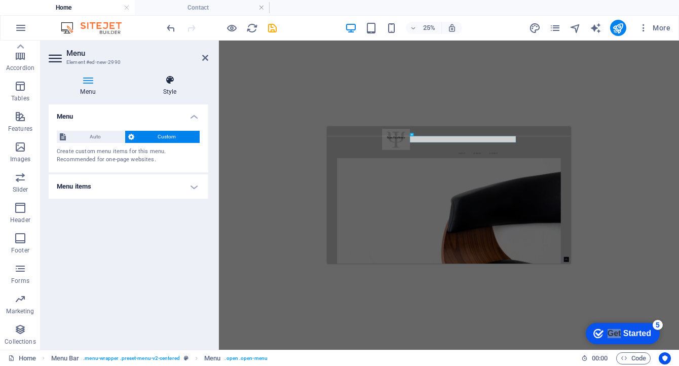
click at [169, 80] on icon at bounding box center [169, 80] width 77 height 10
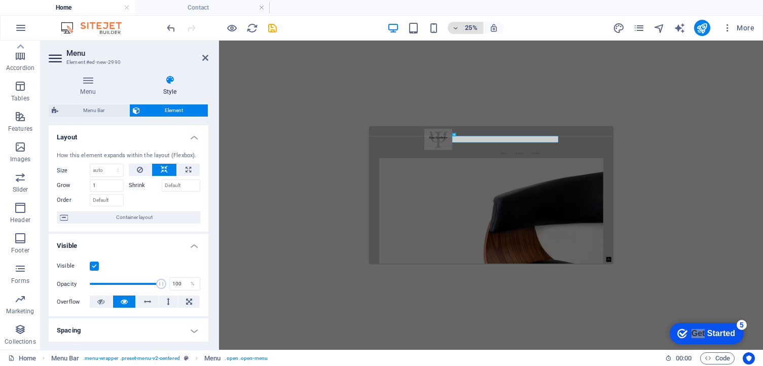
click at [470, 26] on h6 "25%" at bounding box center [471, 28] width 16 height 12
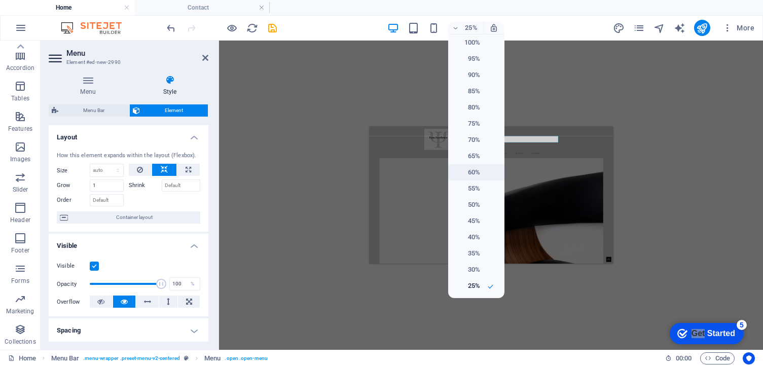
click at [477, 170] on h6 "60%" at bounding box center [467, 172] width 26 height 12
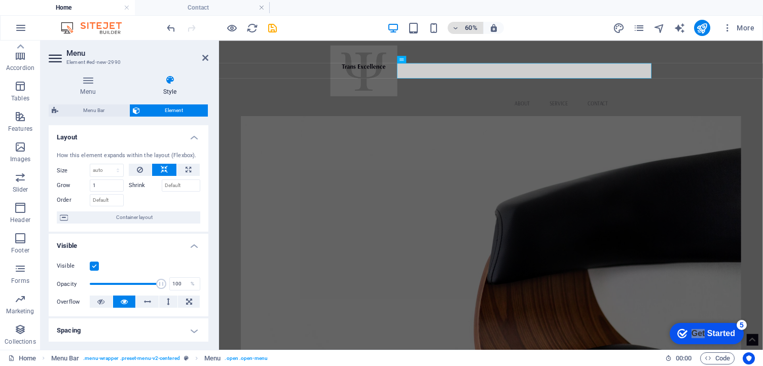
click at [476, 25] on h6 "60%" at bounding box center [471, 28] width 16 height 12
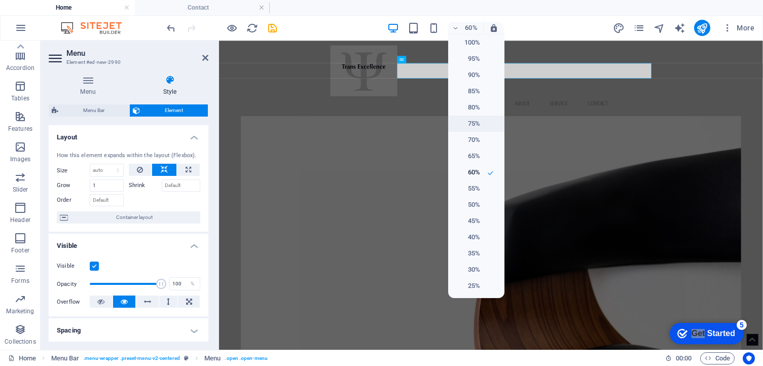
click at [480, 126] on h6 "75%" at bounding box center [467, 124] width 26 height 12
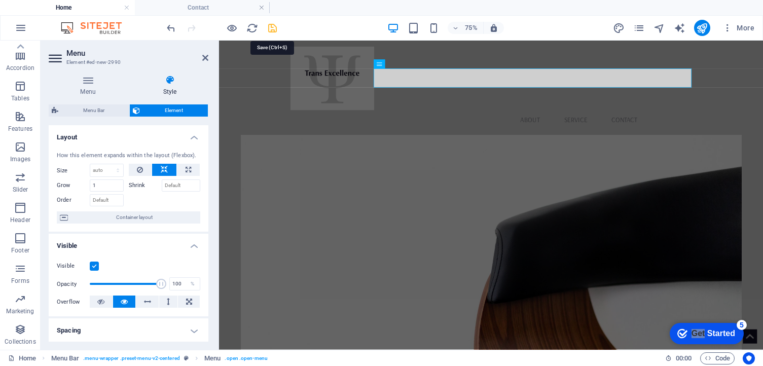
click at [272, 25] on icon "save" at bounding box center [273, 28] width 12 height 12
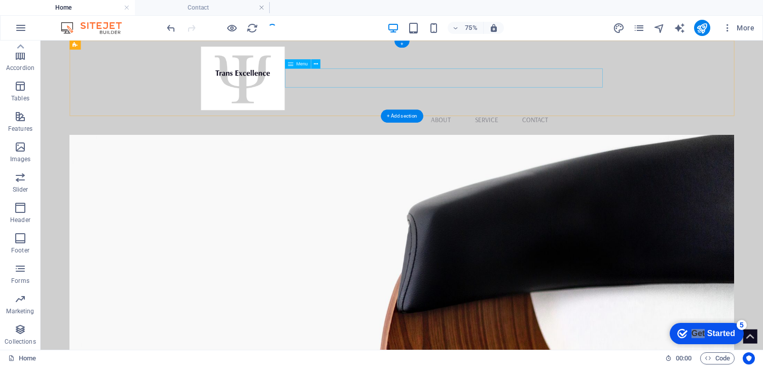
click at [506, 133] on nav "About Service Contact" at bounding box center [522, 145] width 535 height 25
select select "1"
select select
select select "2"
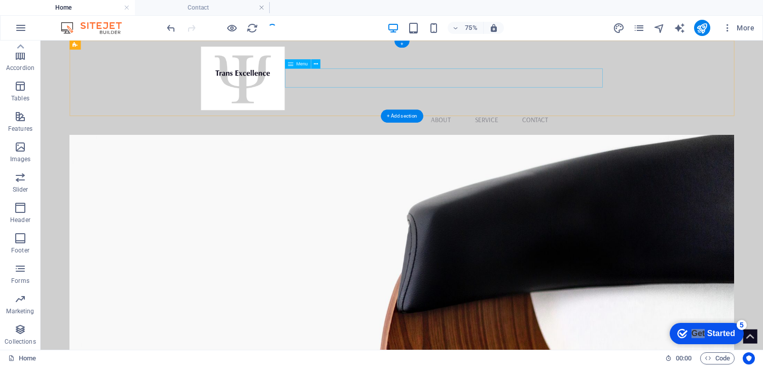
select select
select select "3"
select select
select select "4"
select select
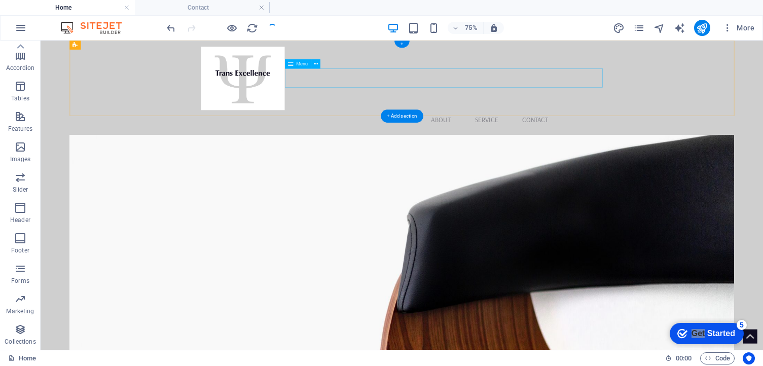
select select "5"
select select
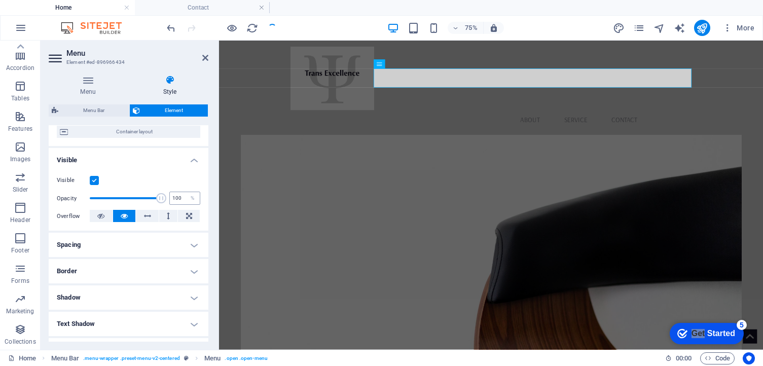
scroll to position [21, 0]
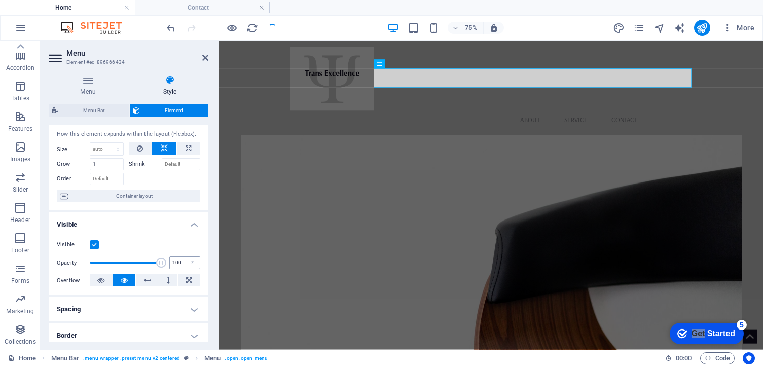
select select "1"
select select "2"
select select "3"
select select "4"
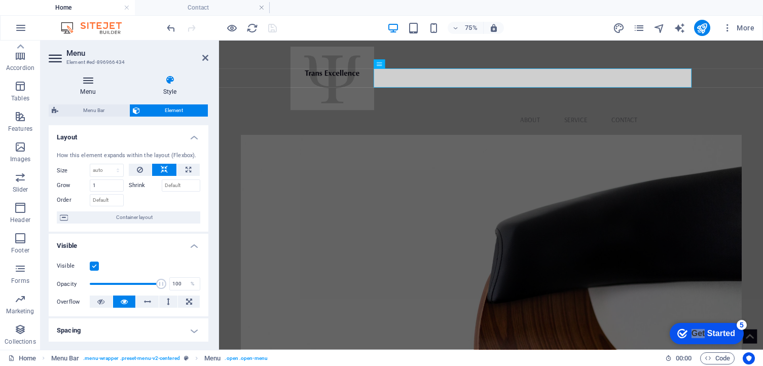
click at [97, 86] on h4 "Menu" at bounding box center [90, 85] width 83 height 21
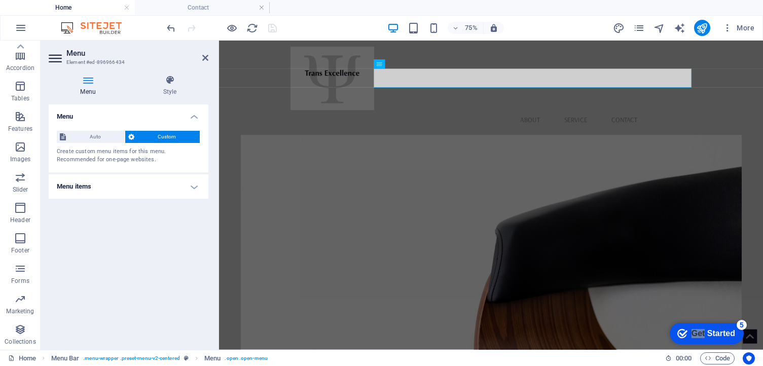
click at [153, 191] on h4 "Menu items" at bounding box center [129, 186] width 160 height 24
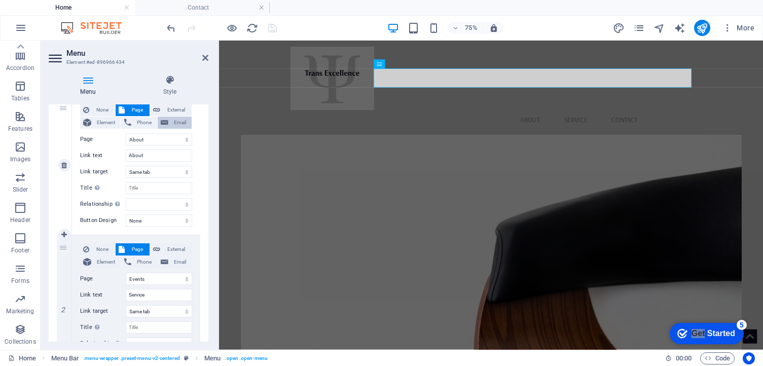
scroll to position [108, 0]
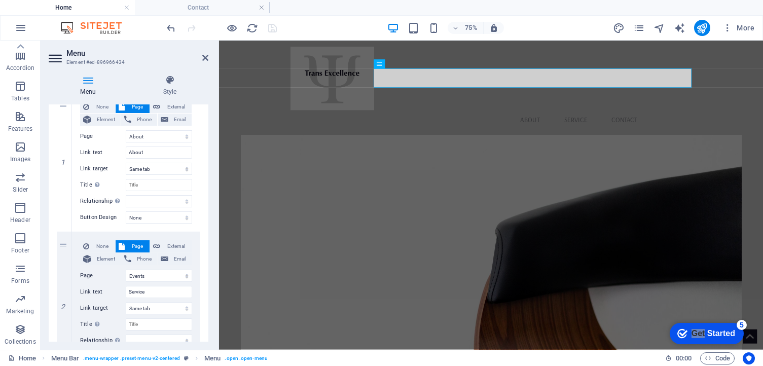
click at [506, 197] on figure at bounding box center [582, 351] width 668 height 371
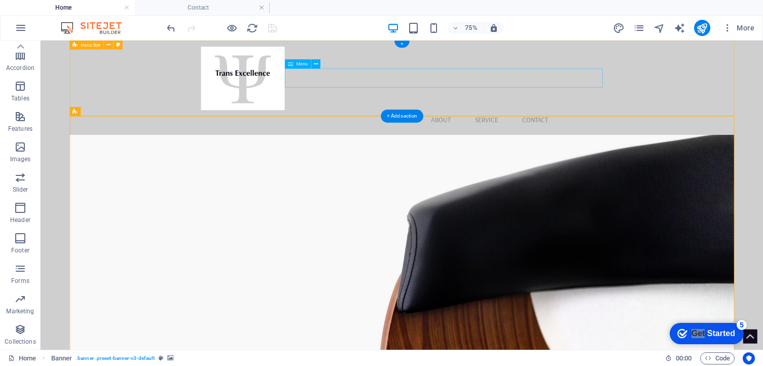
click at [506, 133] on nav "About Service Contact" at bounding box center [522, 145] width 535 height 25
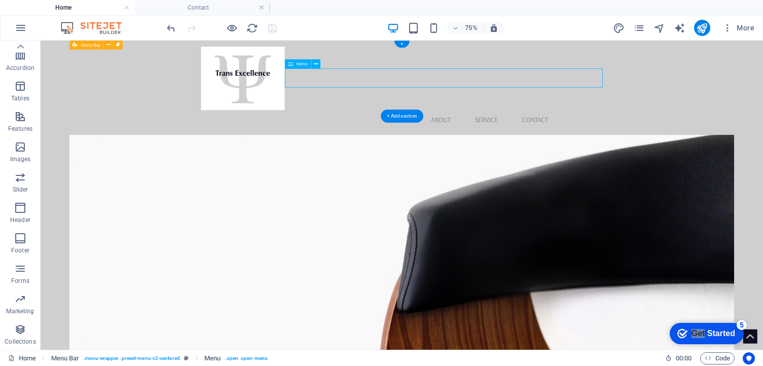
click at [506, 133] on nav "About Service Contact" at bounding box center [522, 145] width 535 height 25
select select "1"
select select
select select "2"
select select
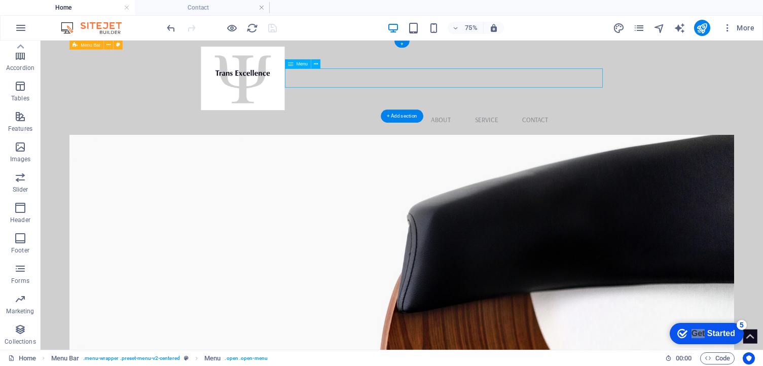
select select "3"
select select
select select "4"
select select
select select "5"
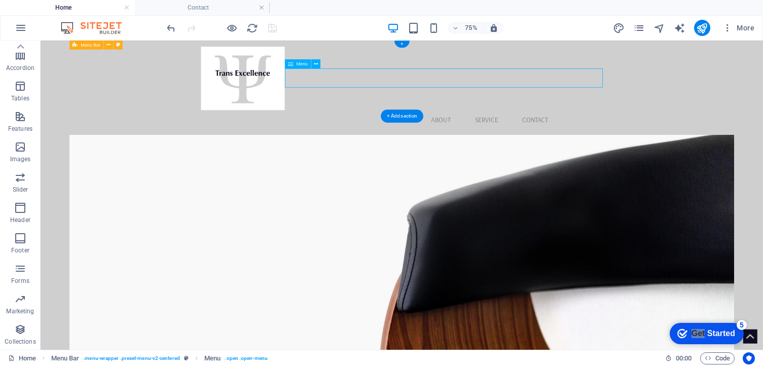
select select
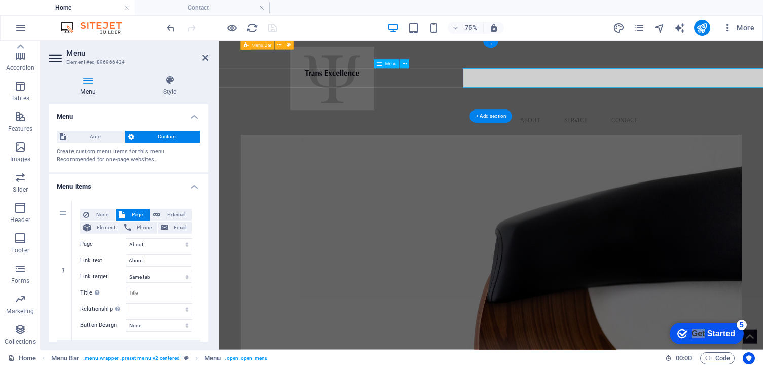
click at [506, 133] on nav "About Service Contact" at bounding box center [581, 145] width 535 height 25
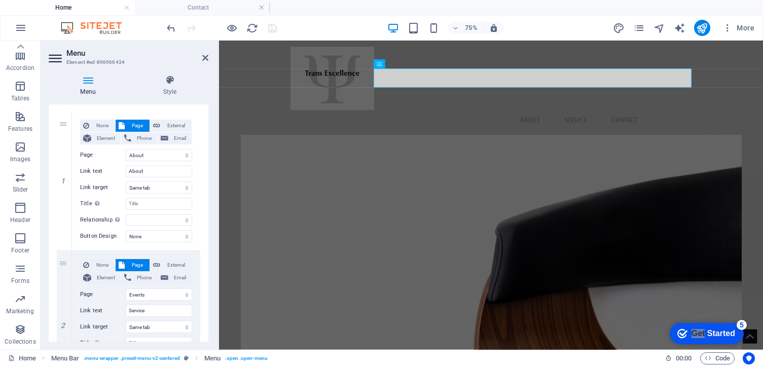
scroll to position [103, 0]
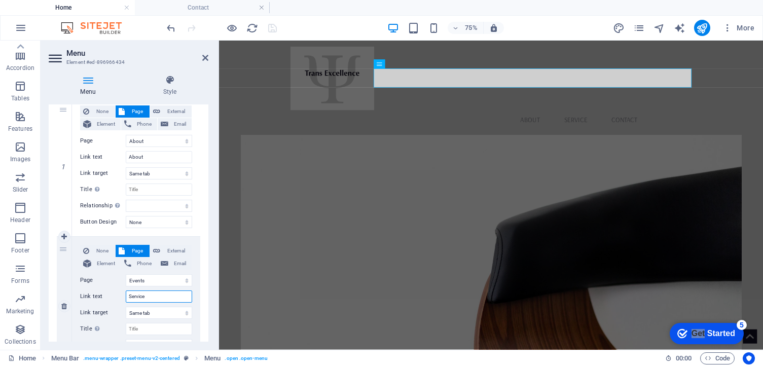
click at [140, 298] on input "Service" at bounding box center [159, 296] width 66 height 12
type input "Ev"
select select
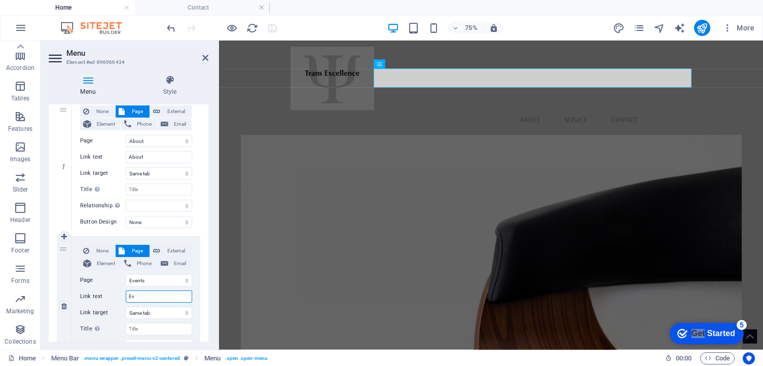
select select
type input "Events"
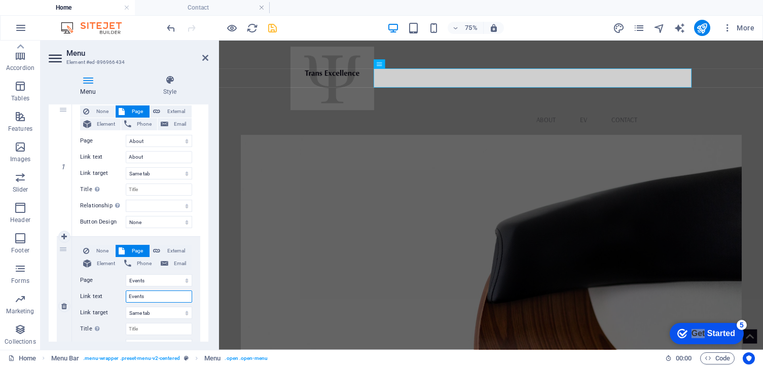
select select
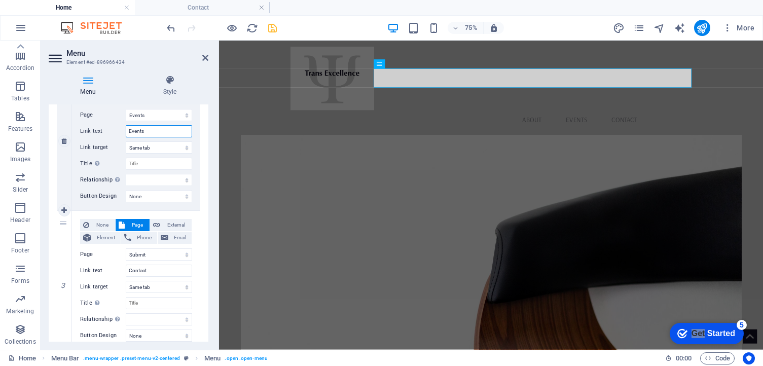
scroll to position [270, 0]
type input "Events"
click at [141, 266] on input "Contact" at bounding box center [159, 269] width 66 height 12
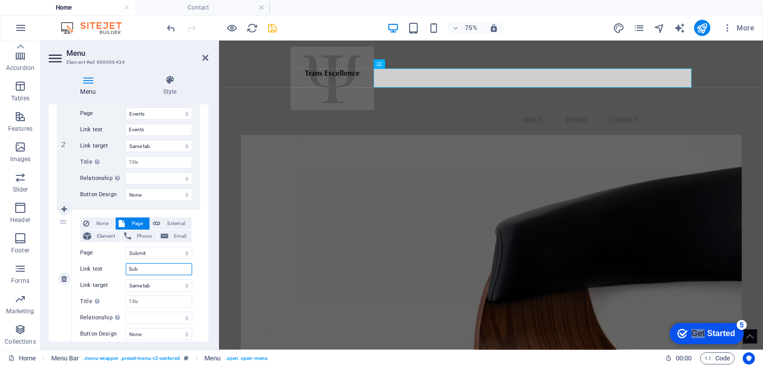
type input "Subm"
select select
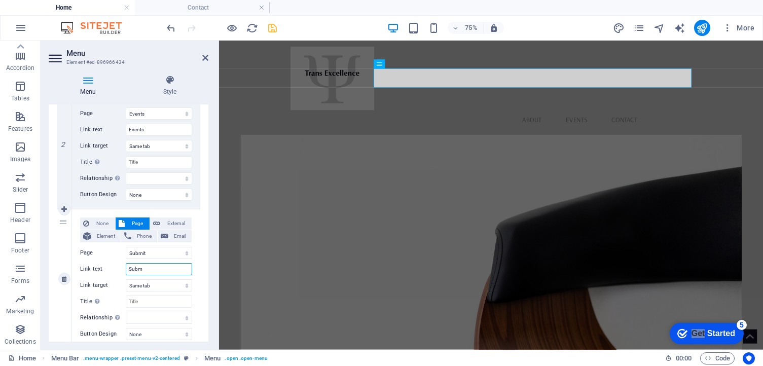
select select
type input "Submit"
select select
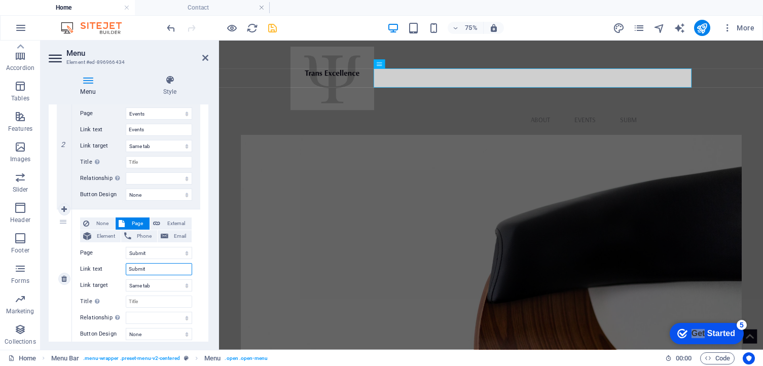
select select
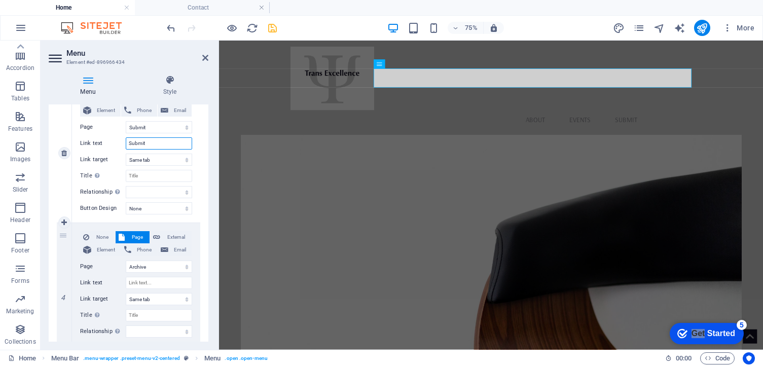
scroll to position [399, 0]
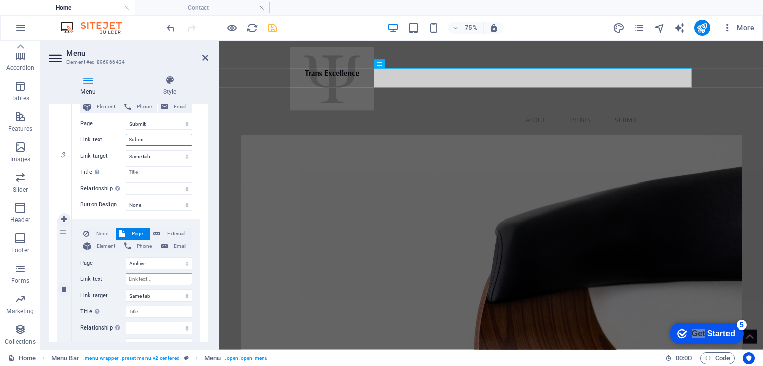
type input "Submit"
click at [148, 278] on input "Link text" at bounding box center [159, 279] width 66 height 12
type input "Ar"
select select
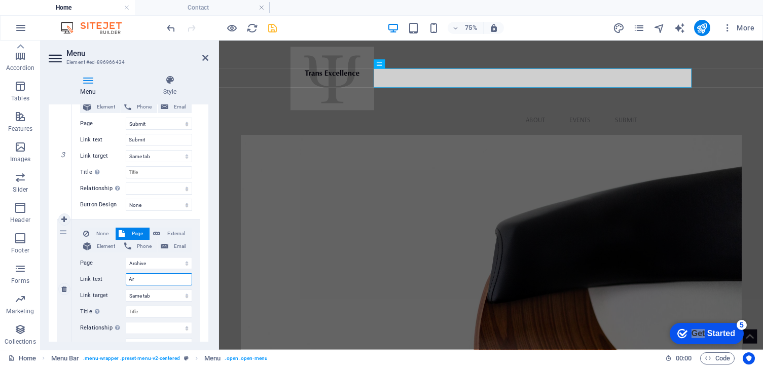
select select
type input "Archive"
select select
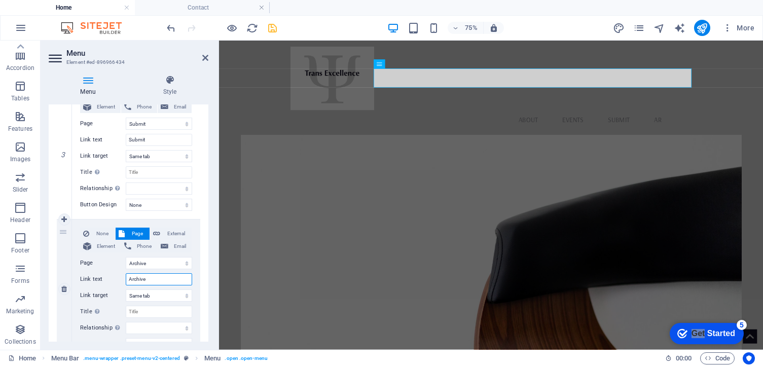
select select
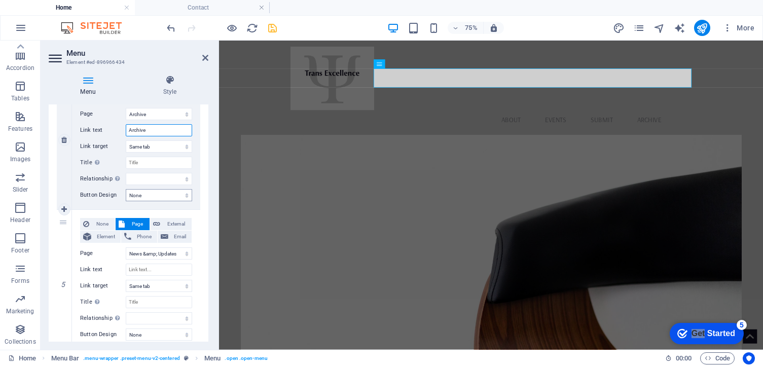
scroll to position [551, 0]
type input "Archive"
click at [144, 267] on input "Link text" at bounding box center [159, 268] width 66 height 12
type input "New"
select select
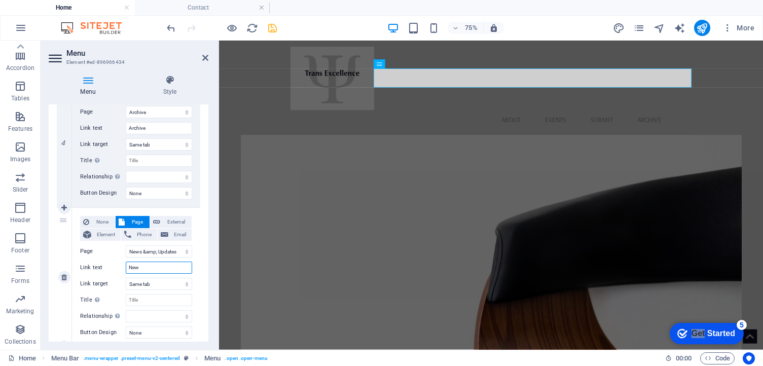
select select
type input "News"
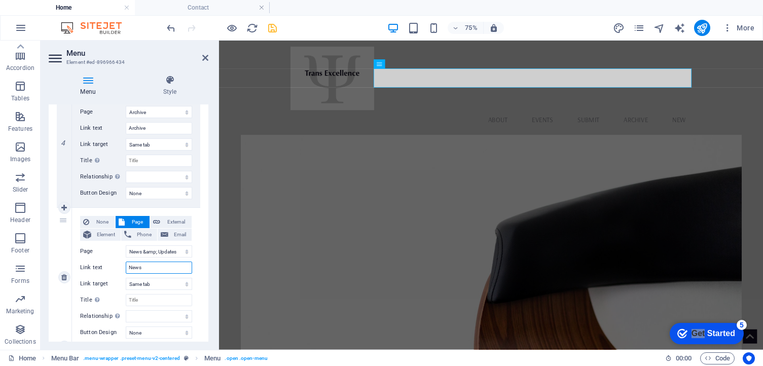
select select
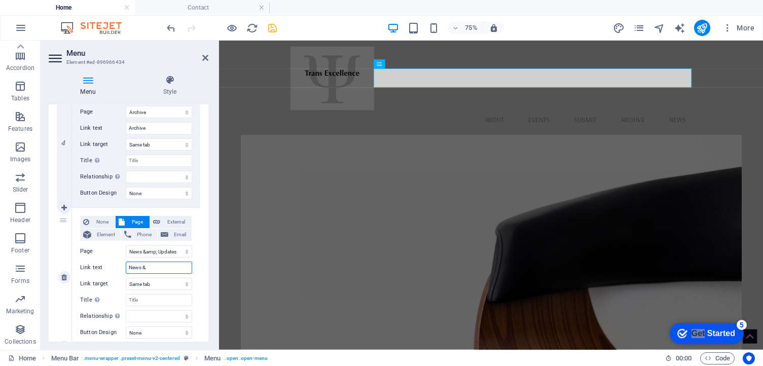
type input "News &"
select select
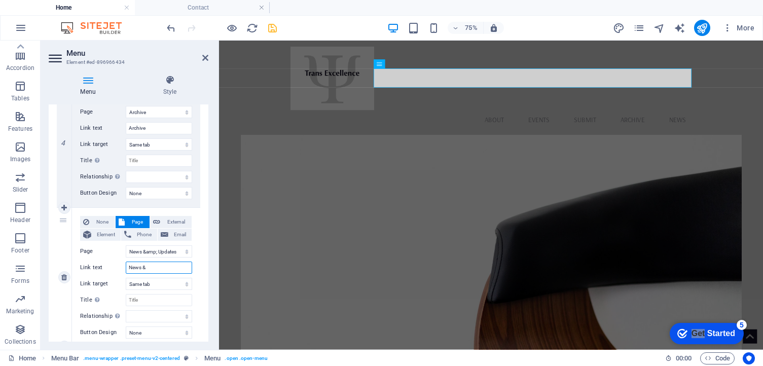
select select
type input "News & Updates"
select select
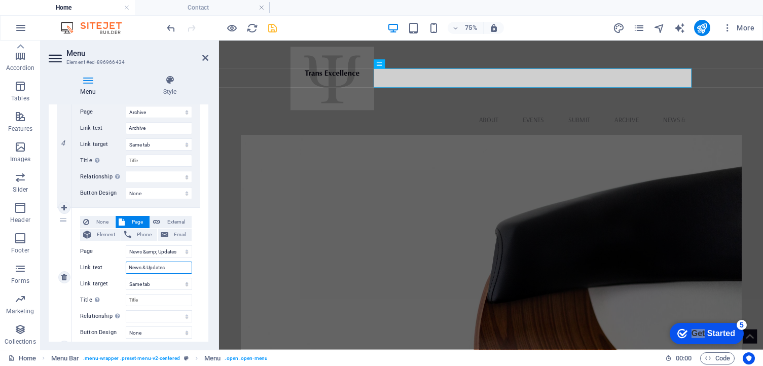
select select
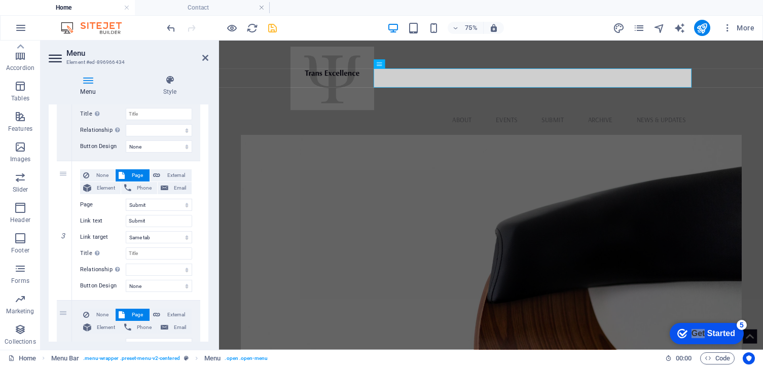
scroll to position [0, 0]
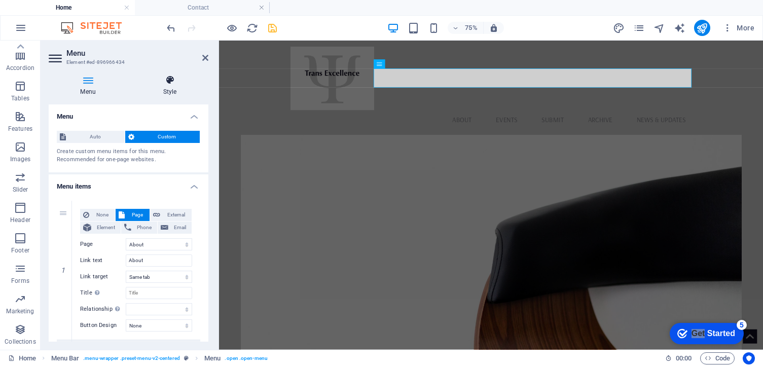
type input "News & Updates"
click at [177, 80] on icon at bounding box center [169, 80] width 77 height 10
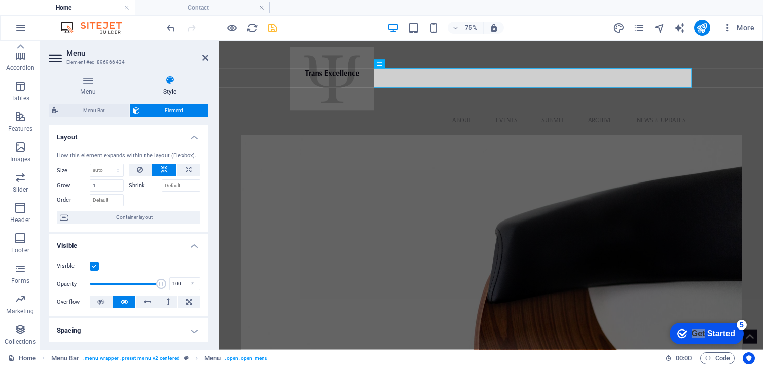
click at [506, 255] on figure at bounding box center [582, 351] width 668 height 371
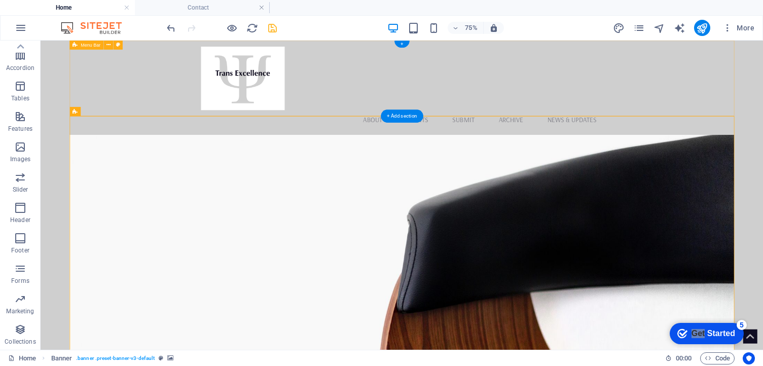
click at [430, 107] on div "Menu About Events Submit Archive News & Updates" at bounding box center [522, 104] width 886 height 126
select select "rem"
select select "preset-menu-v2-centered"
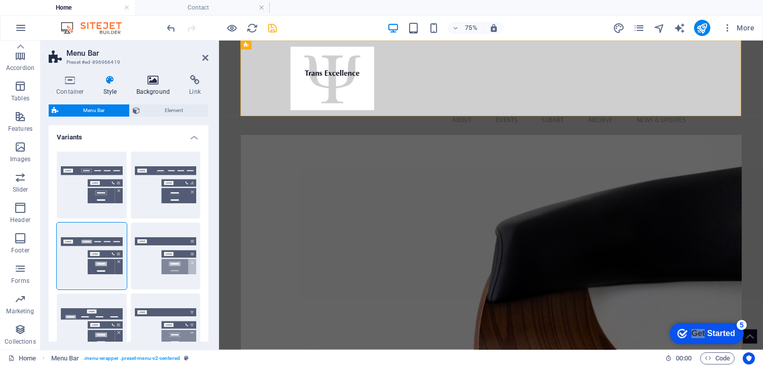
click at [150, 90] on h4 "Background" at bounding box center [155, 85] width 53 height 21
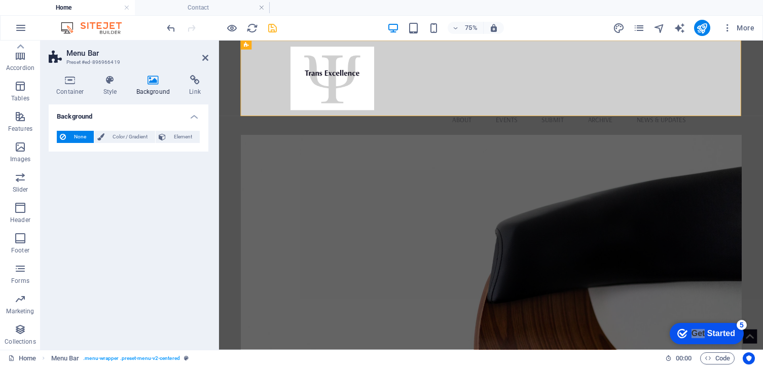
click at [84, 134] on span "None" at bounding box center [80, 137] width 22 height 12
click at [248, 47] on icon at bounding box center [246, 45] width 5 height 9
click at [77, 86] on h4 "Container" at bounding box center [72, 85] width 47 height 21
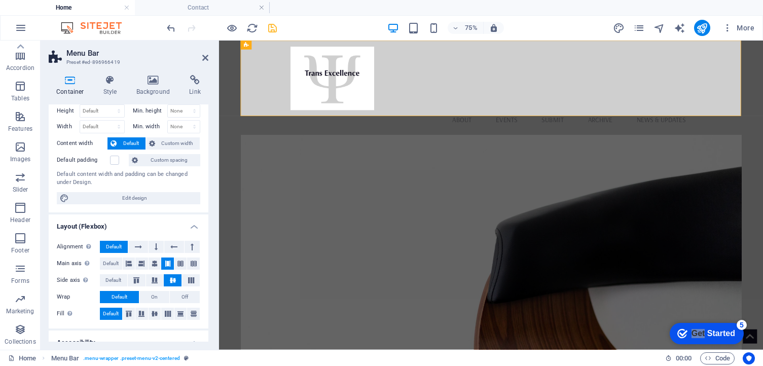
scroll to position [26, 0]
click at [151, 91] on h4 "Background" at bounding box center [155, 85] width 53 height 21
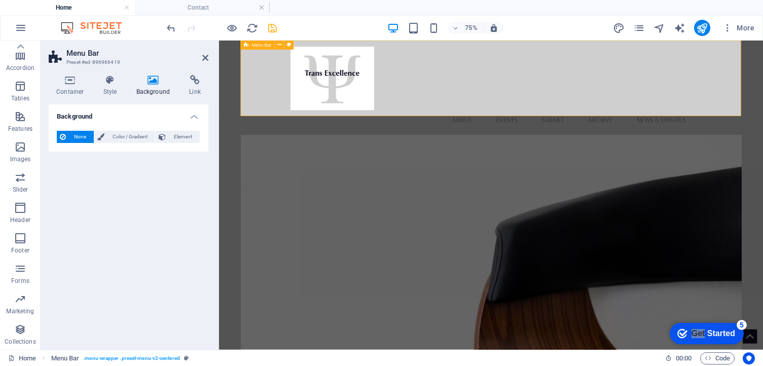
click at [489, 106] on div "Menu About Events Submit Archive News & Updates" at bounding box center [582, 104] width 668 height 126
click at [447, 45] on div "Menu About Events Submit Archive News & Updates" at bounding box center [582, 104] width 668 height 126
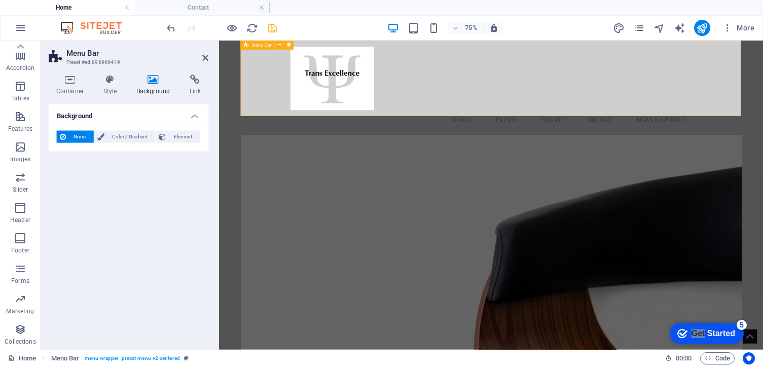
click at [447, 45] on div "Menu About Events Submit Archive News & Updates" at bounding box center [582, 104] width 668 height 126
click at [399, 86] on div at bounding box center [581, 91] width 535 height 85
click at [459, 133] on nav "About Events Submit Archive News & Updates" at bounding box center [581, 145] width 535 height 25
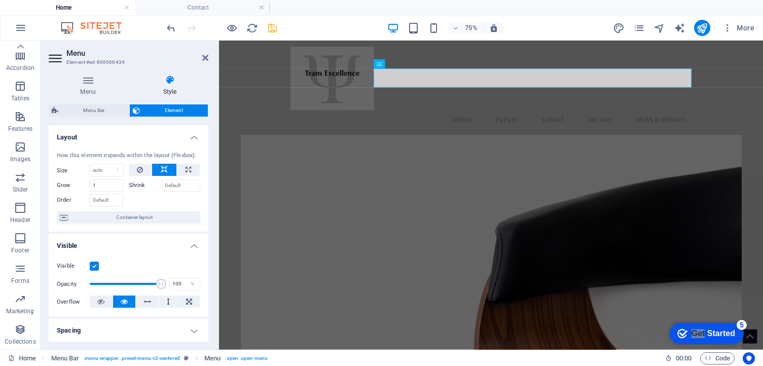
click at [170, 81] on icon at bounding box center [169, 80] width 77 height 10
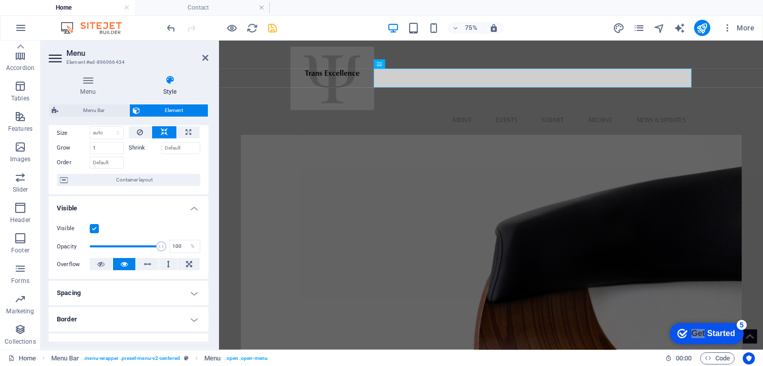
scroll to position [17, 0]
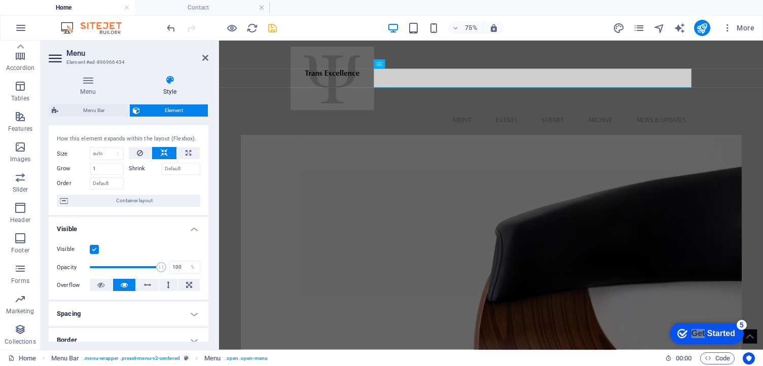
click at [172, 66] on h3 "Element #ed-896966434" at bounding box center [127, 62] width 122 height 9
click at [101, 83] on icon at bounding box center [88, 80] width 79 height 10
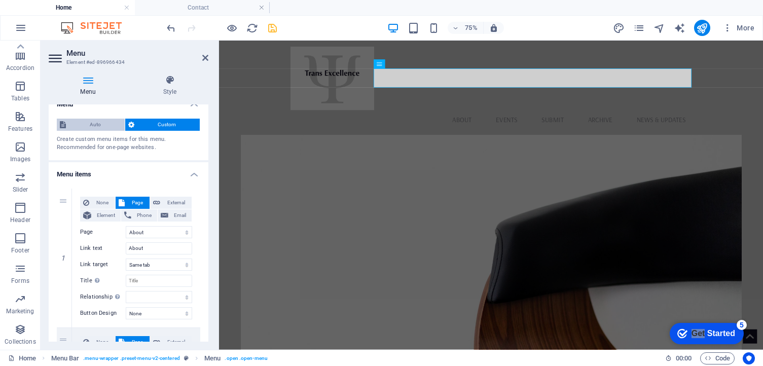
scroll to position [0, 0]
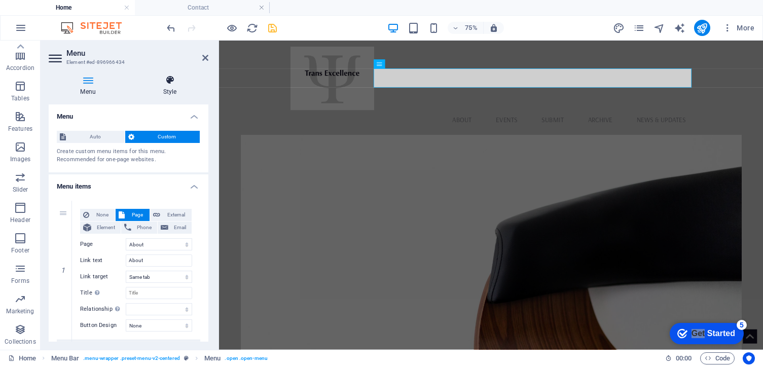
click at [170, 84] on icon at bounding box center [169, 80] width 77 height 10
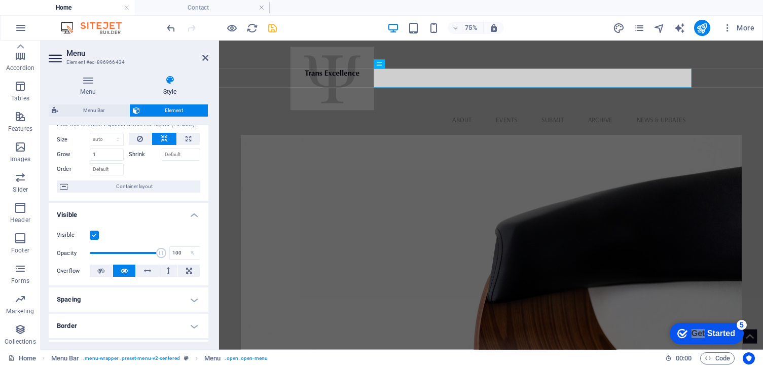
scroll to position [33, 0]
click at [162, 183] on span "Container layout" at bounding box center [134, 184] width 126 height 12
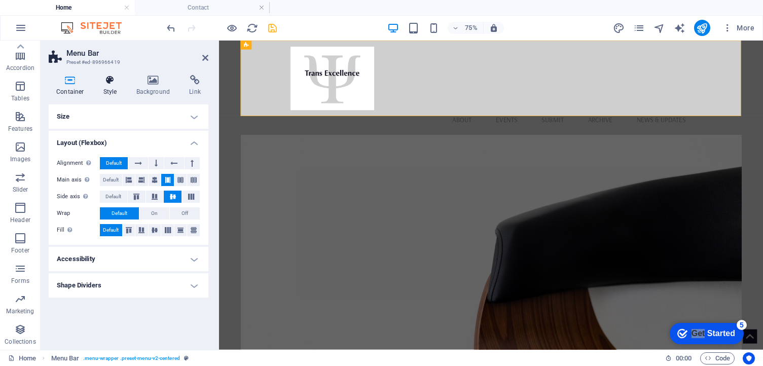
click at [115, 89] on h4 "Style" at bounding box center [112, 85] width 33 height 21
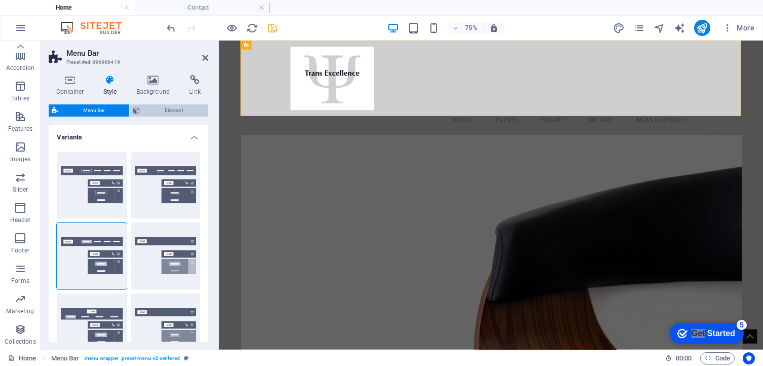
click at [163, 107] on span "Element" at bounding box center [174, 110] width 62 height 12
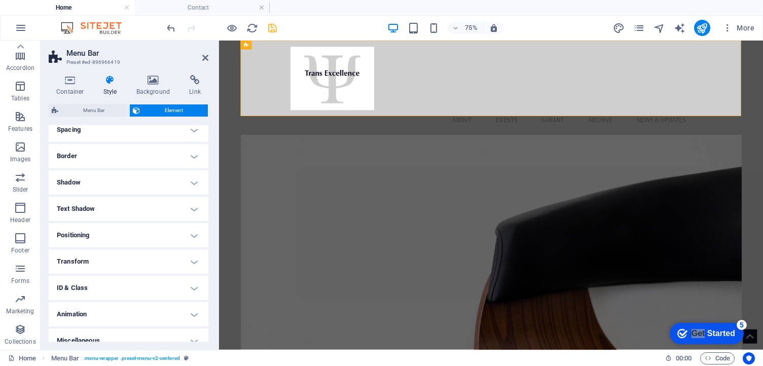
scroll to position [103, 0]
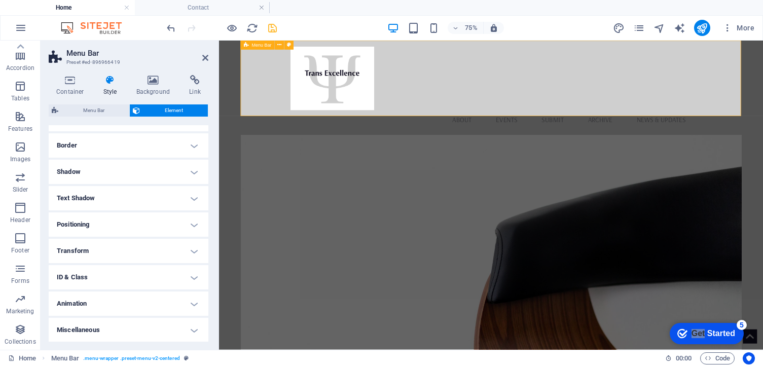
click at [268, 95] on div "Menu About Events Submit Archive News & Updates" at bounding box center [582, 104] width 668 height 126
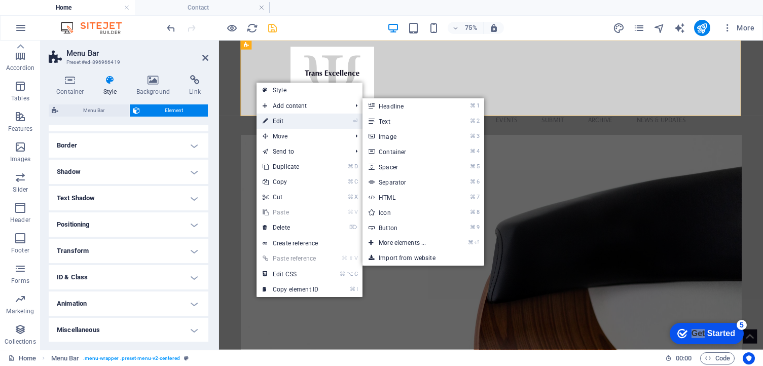
click at [274, 123] on link "⏎ Edit" at bounding box center [291, 121] width 68 height 15
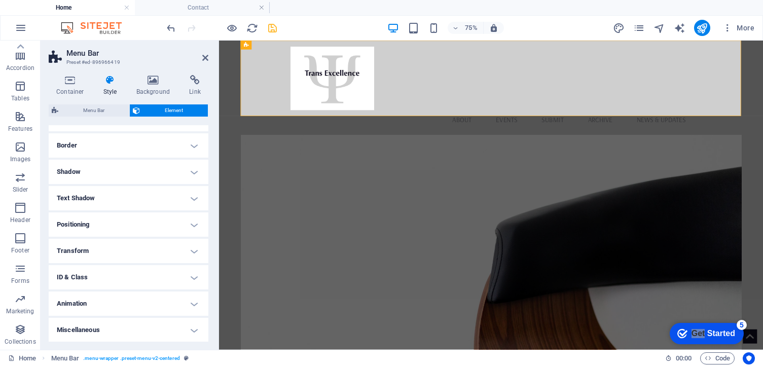
click at [154, 45] on header "Menu Bar Preset #ed-896966419" at bounding box center [129, 54] width 160 height 26
click at [81, 110] on span "Menu Bar" at bounding box center [93, 110] width 65 height 12
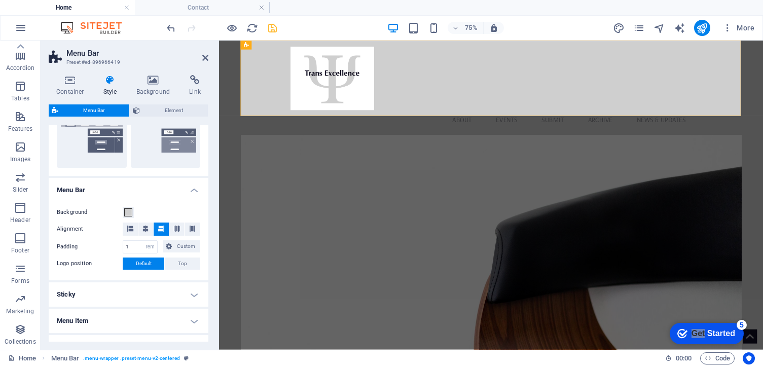
scroll to position [264, 0]
click at [126, 210] on span at bounding box center [128, 212] width 8 height 8
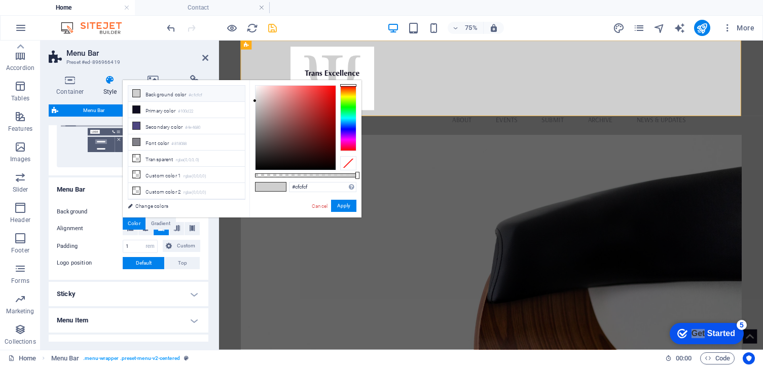
click at [101, 230] on label "Alignment" at bounding box center [90, 229] width 66 height 12
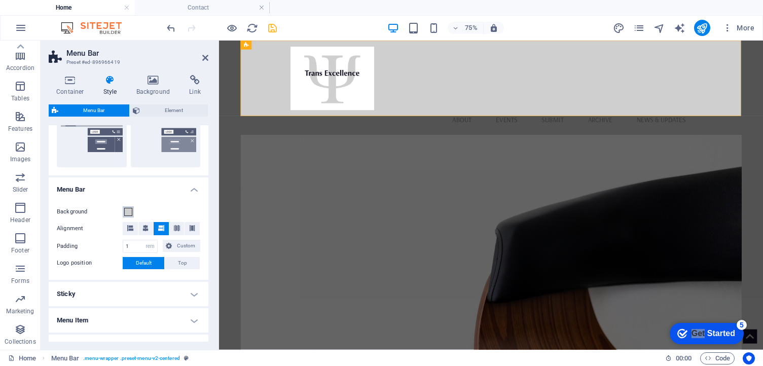
click at [130, 212] on span at bounding box center [128, 212] width 8 height 8
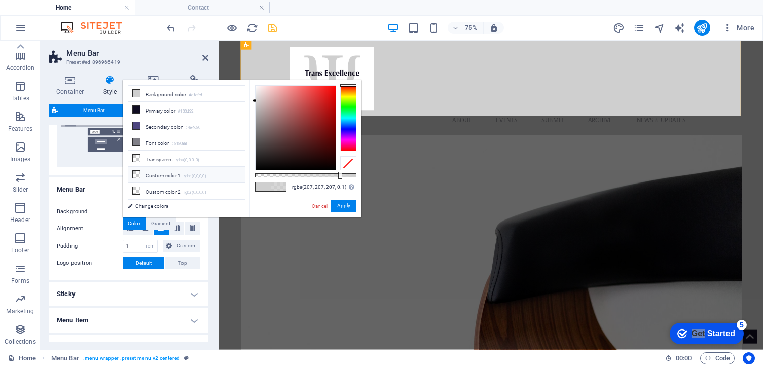
type input "rgba(207, 207, 207, 0)"
drag, startPoint x: 357, startPoint y: 175, endPoint x: 160, endPoint y: 170, distance: 197.3
click at [160, 170] on div "less Background color #cfcfcf Primary color #100d22 Secondary color #4e4680 Fon…" at bounding box center [242, 148] width 239 height 137
click at [351, 204] on button "Apply" at bounding box center [343, 206] width 25 height 12
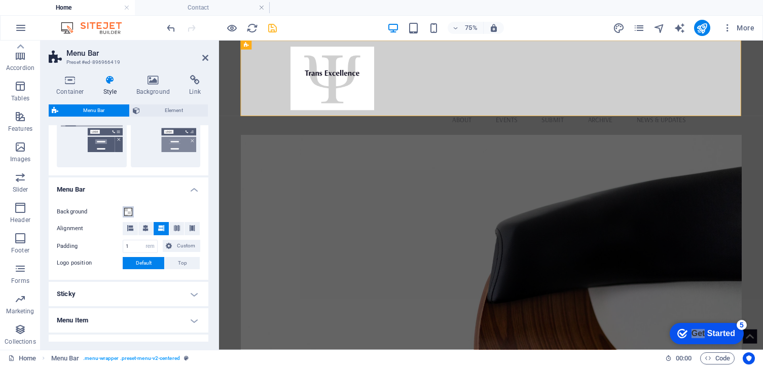
click at [127, 209] on span at bounding box center [128, 212] width 8 height 8
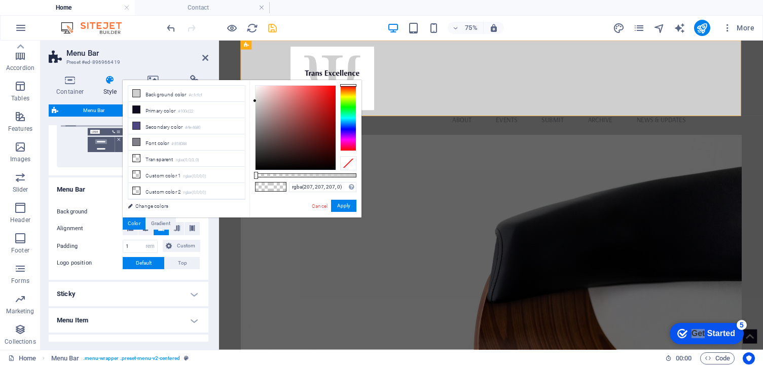
click at [127, 209] on link "Change colors" at bounding box center [182, 206] width 118 height 13
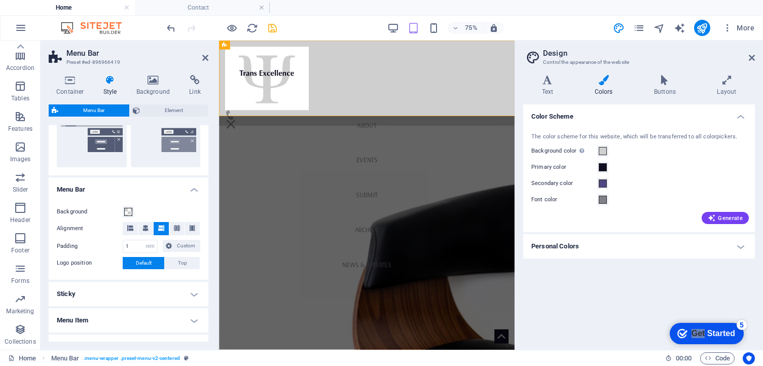
click at [157, 192] on h4 "Menu Bar" at bounding box center [129, 186] width 160 height 18
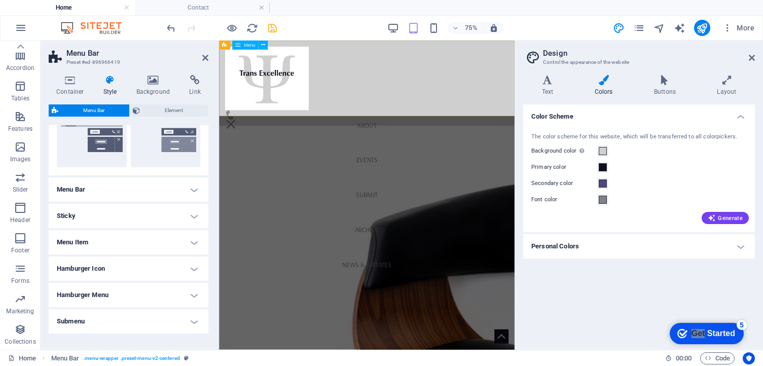
click at [424, 58] on nav "About Events Submit Archive News & Updates" at bounding box center [416, 247] width 394 height 412
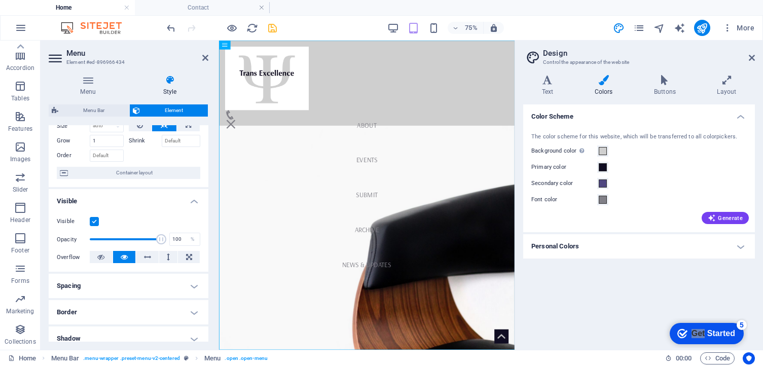
scroll to position [35, 0]
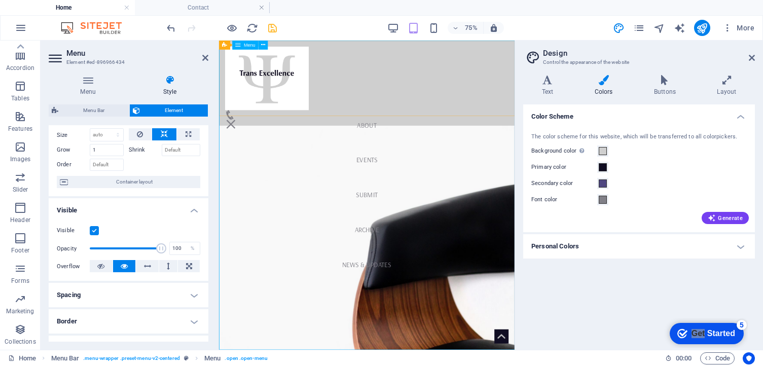
click at [336, 107] on nav "About Events Submit Archive News & Updates" at bounding box center [416, 247] width 394 height 412
click at [293, 111] on nav "About Events Submit Archive News & Updates" at bounding box center [416, 247] width 394 height 412
click at [434, 103] on nav "About Events Submit Archive News & Updates" at bounding box center [416, 247] width 394 height 412
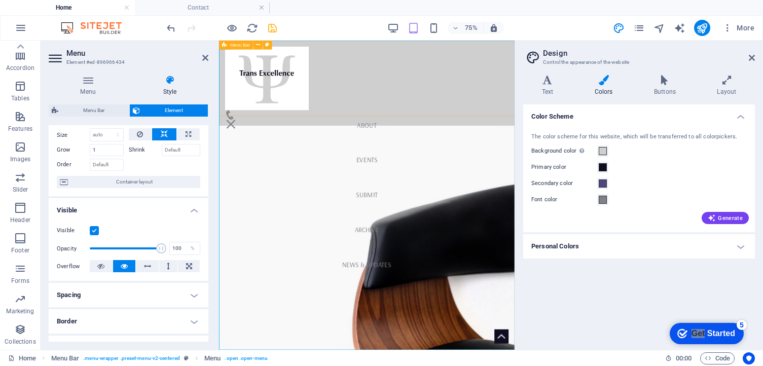
click at [223, 46] on icon at bounding box center [224, 45] width 5 height 9
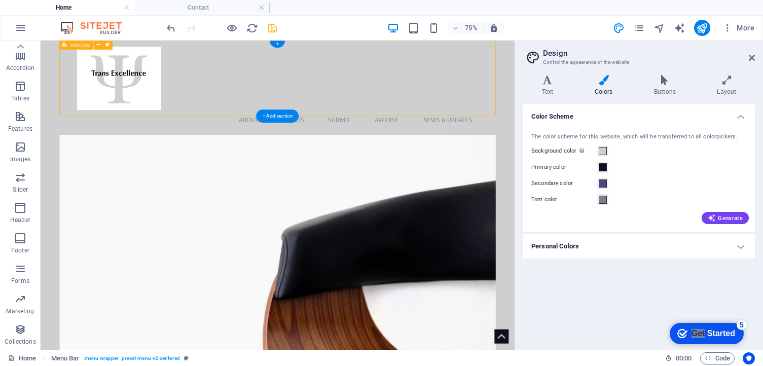
click at [285, 47] on div "Menu About Events Submit Archive News & Updates" at bounding box center [356, 104] width 581 height 126
click at [193, 66] on icon at bounding box center [191, 64] width 4 height 8
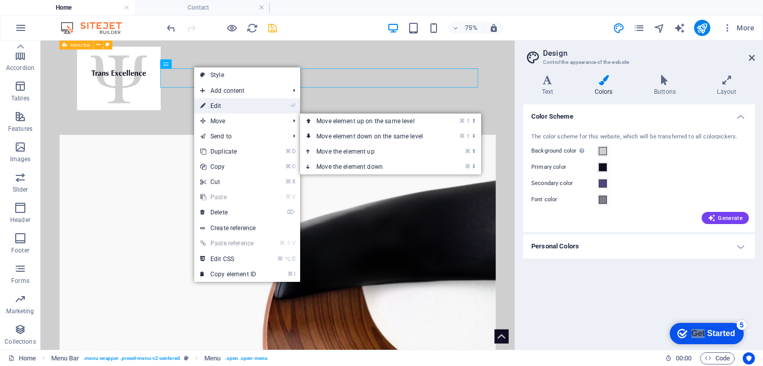
click at [228, 104] on link "⏎ Edit" at bounding box center [228, 105] width 68 height 15
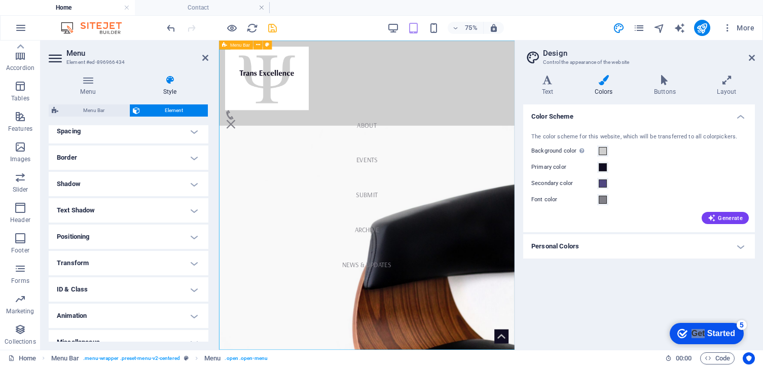
scroll to position [212, 0]
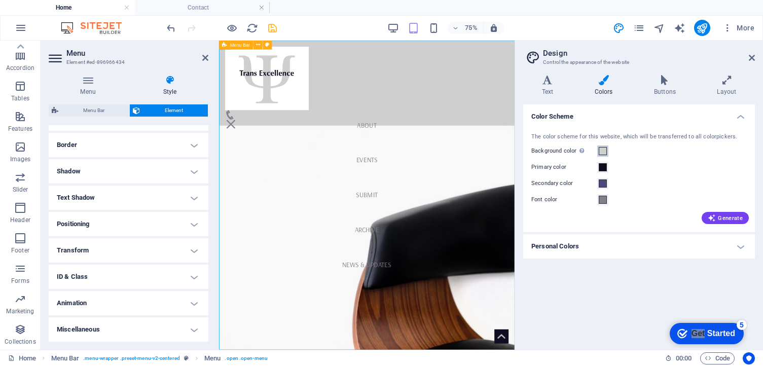
click at [506, 151] on span at bounding box center [603, 151] width 8 height 8
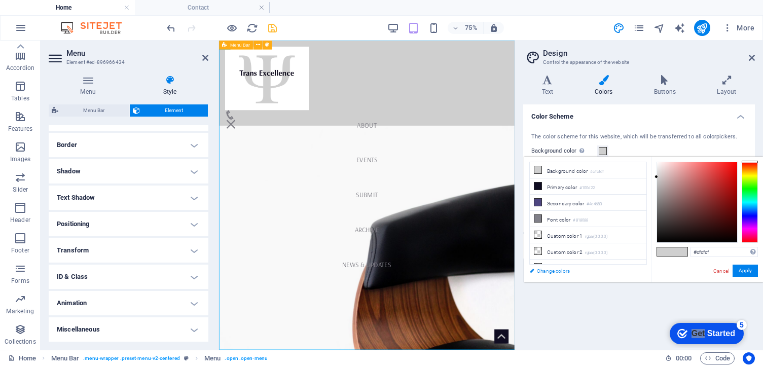
click at [506, 269] on link "Change colors" at bounding box center [583, 271] width 118 height 13
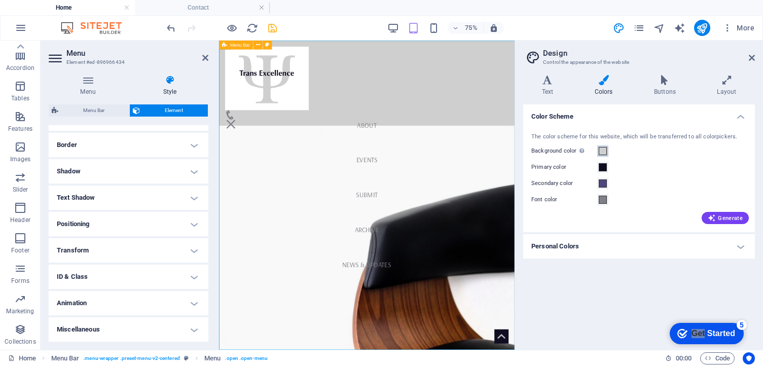
click at [506, 154] on span at bounding box center [603, 151] width 8 height 8
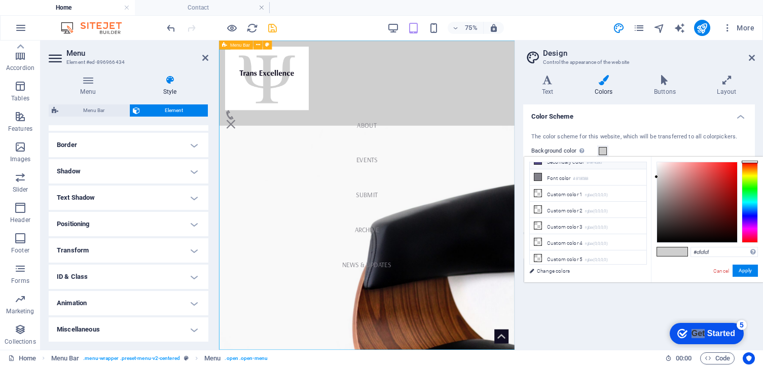
scroll to position [42, 0]
click at [506, 198] on li "Custom color 1 rgba(0,0,0,0)" at bounding box center [588, 194] width 117 height 16
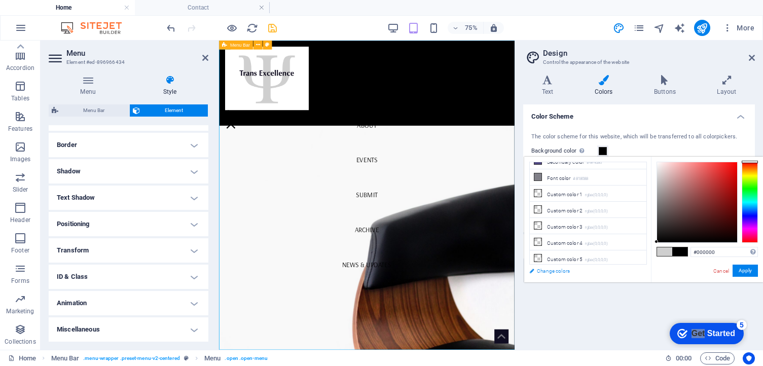
click at [506, 269] on link "Change colors" at bounding box center [583, 271] width 118 height 13
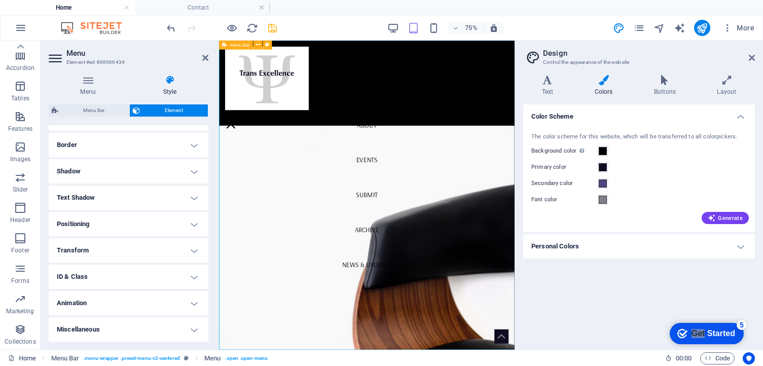
click at [506, 257] on h4 "Personal Colors" at bounding box center [639, 246] width 232 height 24
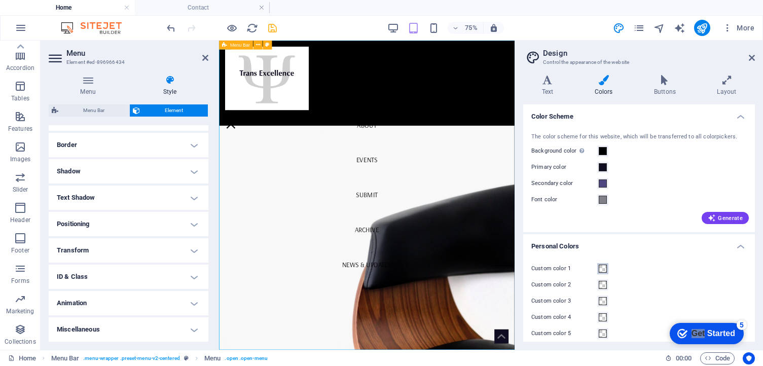
scroll to position [8, 0]
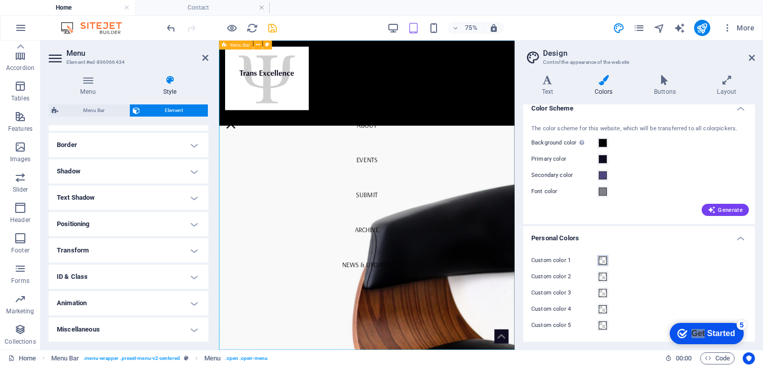
click at [506, 257] on span at bounding box center [603, 261] width 8 height 8
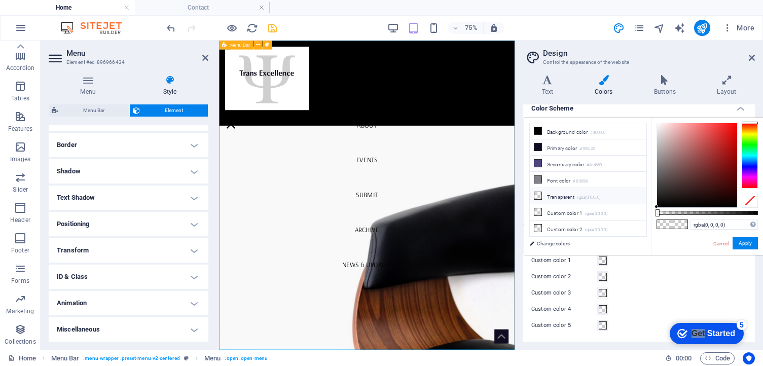
click at [506, 196] on li "Transparent rgba(0,0,0,.0)" at bounding box center [588, 196] width 117 height 16
click at [506, 93] on h4 "Colors" at bounding box center [605, 85] width 59 height 21
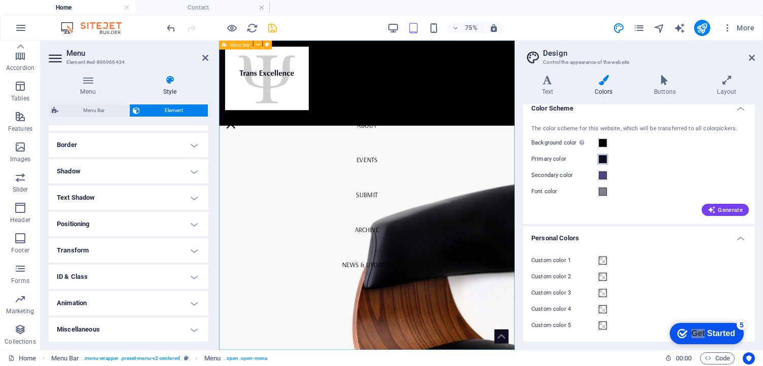
scroll to position [0, 0]
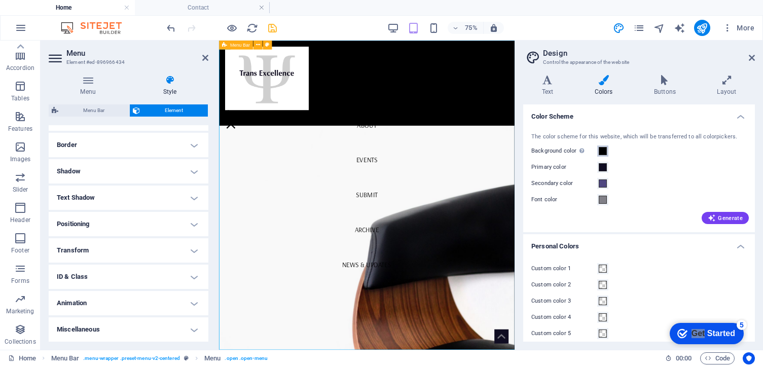
click at [506, 151] on span at bounding box center [603, 151] width 8 height 8
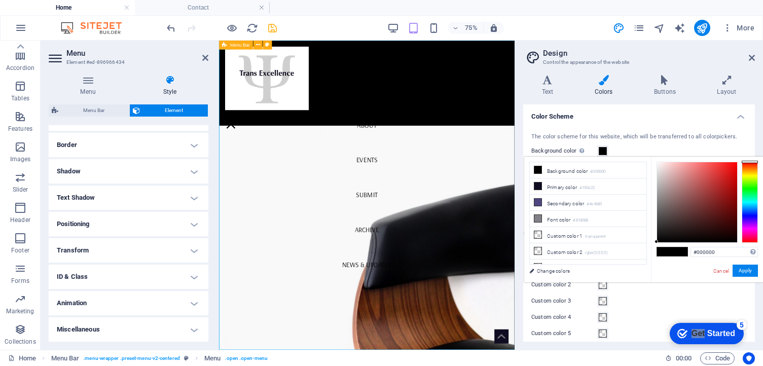
click at [506, 161] on div "#000000 Supported formats #0852ed rgb(8, 82, 237) rgba(8, 82, 237, 90%) hsv(221…" at bounding box center [707, 293] width 112 height 273
type input "#ffffff"
drag, startPoint x: 657, startPoint y: 162, endPoint x: 598, endPoint y: 120, distance: 71.9
click at [506, 120] on body "[DOMAIN_NAME] Home Contact Favorites Elements Columns Content Boxes Accordion T…" at bounding box center [381, 183] width 763 height 366
click at [506, 274] on button "Apply" at bounding box center [745, 271] width 25 height 12
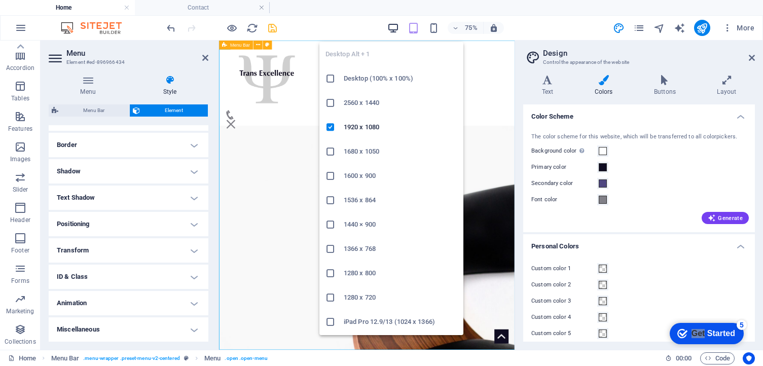
click at [393, 28] on icon "button" at bounding box center [393, 28] width 12 height 12
click at [371, 161] on li "1680 x 1050" at bounding box center [391, 151] width 144 height 24
click at [393, 27] on icon "button" at bounding box center [393, 28] width 12 height 12
click at [354, 78] on h6 "Desktop (100% x 100%)" at bounding box center [401, 78] width 114 height 12
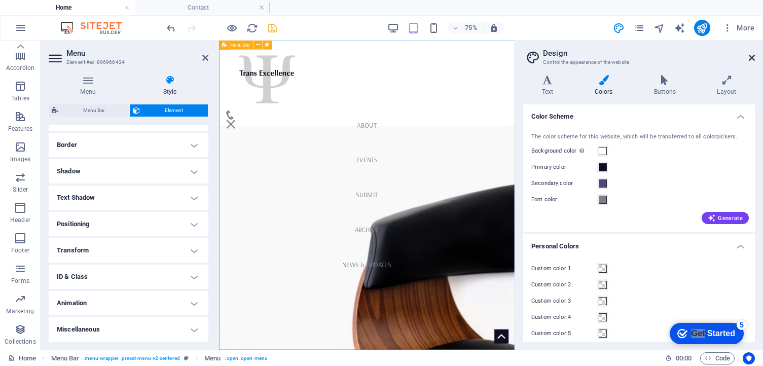
click at [506, 60] on icon at bounding box center [752, 58] width 6 height 8
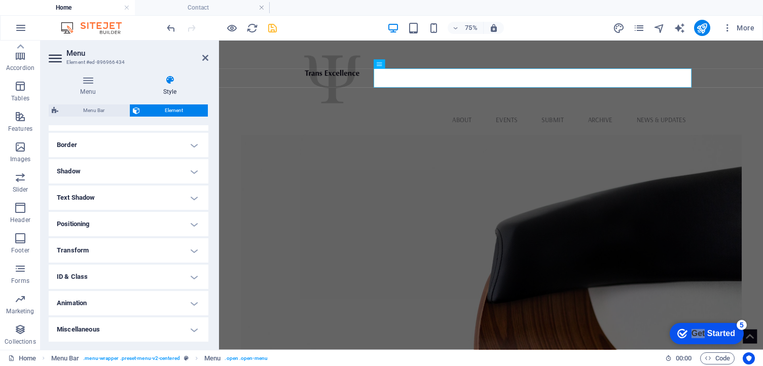
click at [506, 223] on figure at bounding box center [582, 351] width 668 height 371
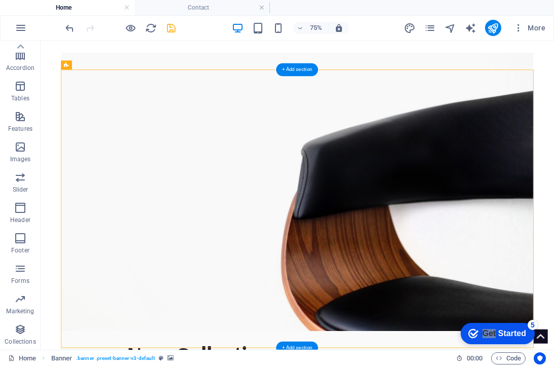
scroll to position [139, 0]
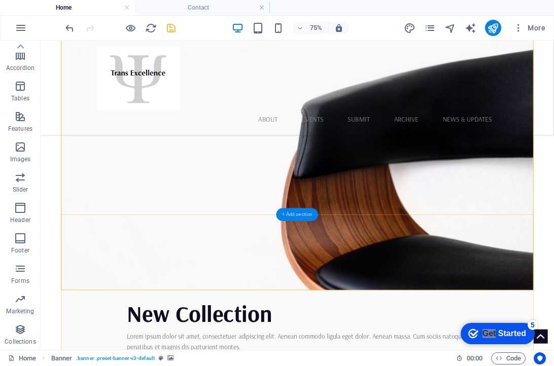
click at [301, 212] on div "+ Add section" at bounding box center [297, 214] width 42 height 13
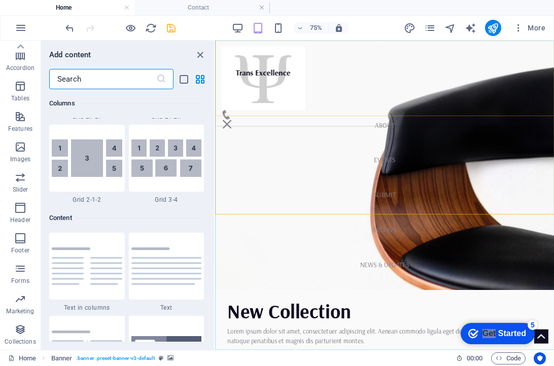
scroll to position [1774, 0]
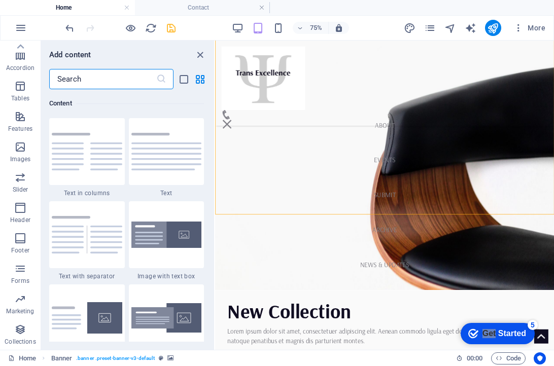
click at [104, 78] on input "text" at bounding box center [102, 79] width 107 height 20
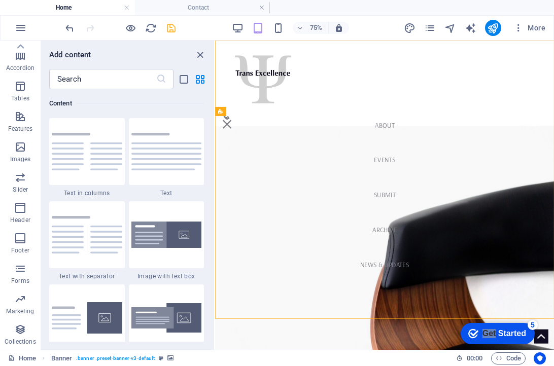
click at [203, 43] on div "Add content ​ Favorites 1 Star Headline 1 Star Container Elements 1 Star Headli…" at bounding box center [127, 195] width 173 height 309
click at [202, 53] on icon "close panel" at bounding box center [200, 55] width 12 height 12
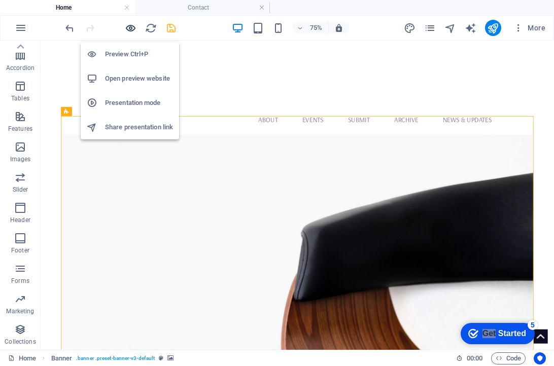
click at [135, 28] on icon "button" at bounding box center [131, 28] width 12 height 12
